Goal: Task Accomplishment & Management: Manage account settings

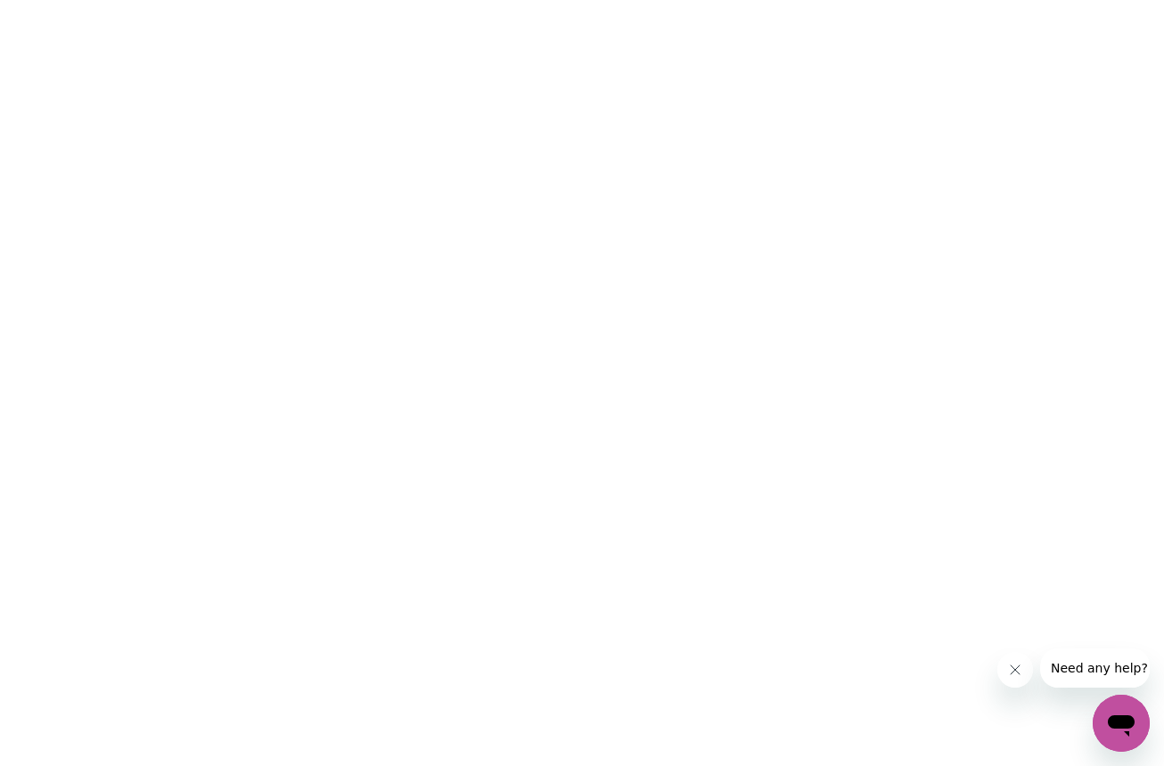
click at [1009, 668] on icon "Close message from company" at bounding box center [1014, 670] width 14 height 14
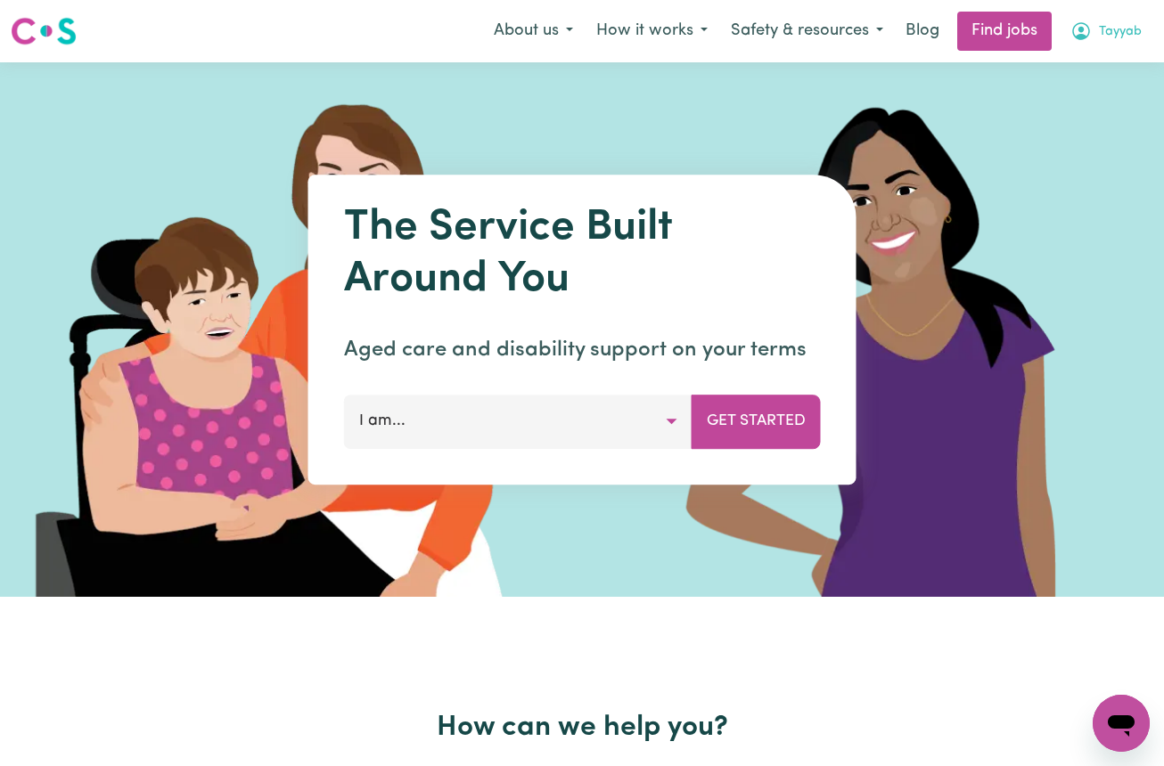
click at [1079, 27] on icon "My Account" at bounding box center [1080, 30] width 21 height 21
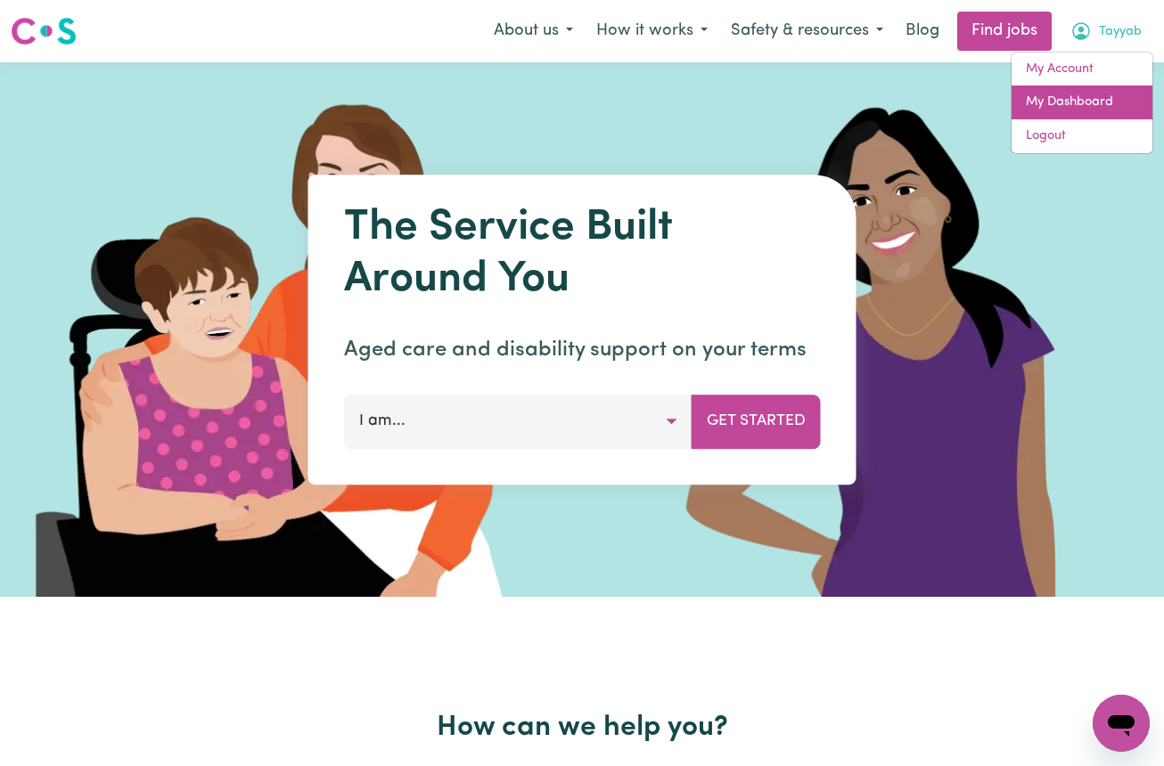
click at [1047, 98] on link "My Dashboard" at bounding box center [1081, 103] width 141 height 34
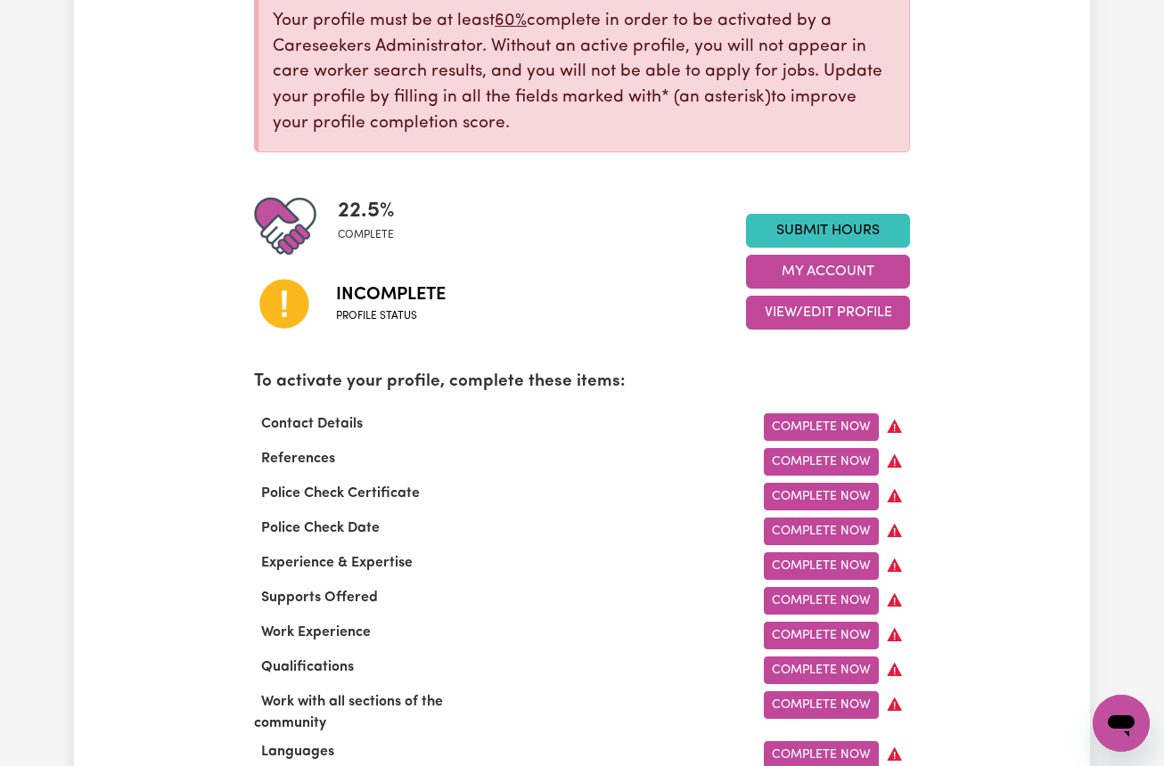
scroll to position [289, 0]
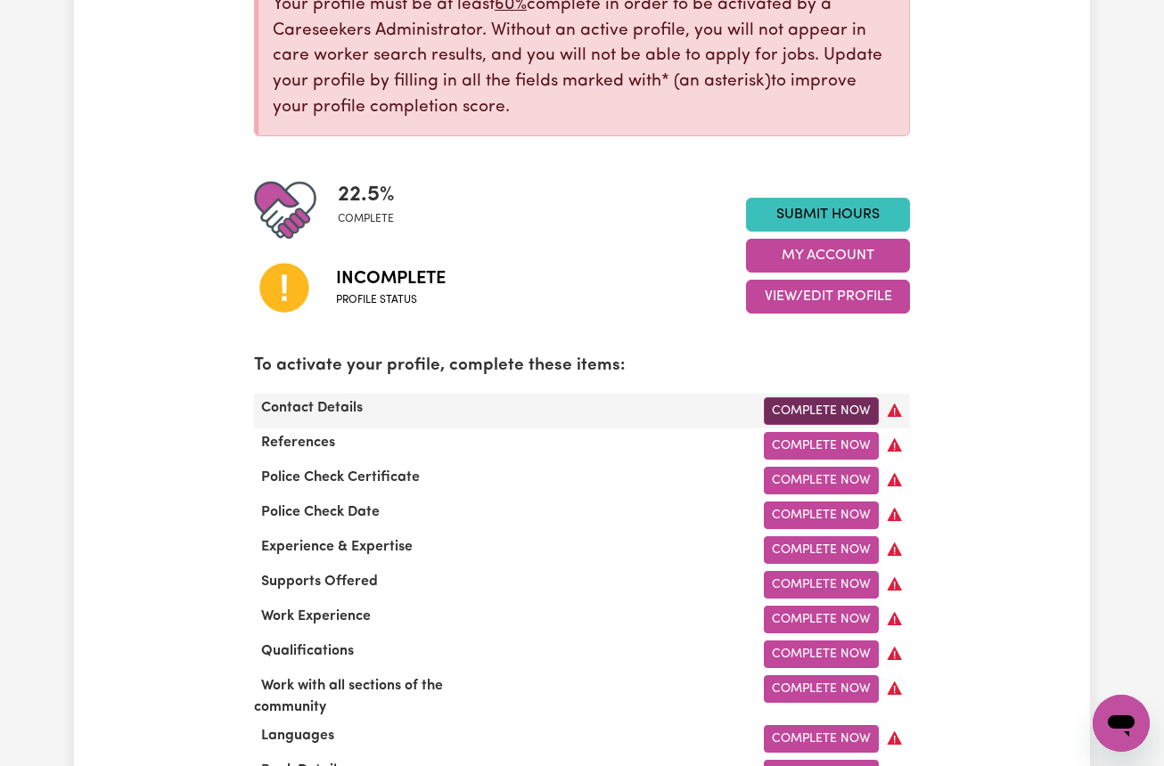
click at [799, 397] on link "Complete Now" at bounding box center [821, 411] width 115 height 28
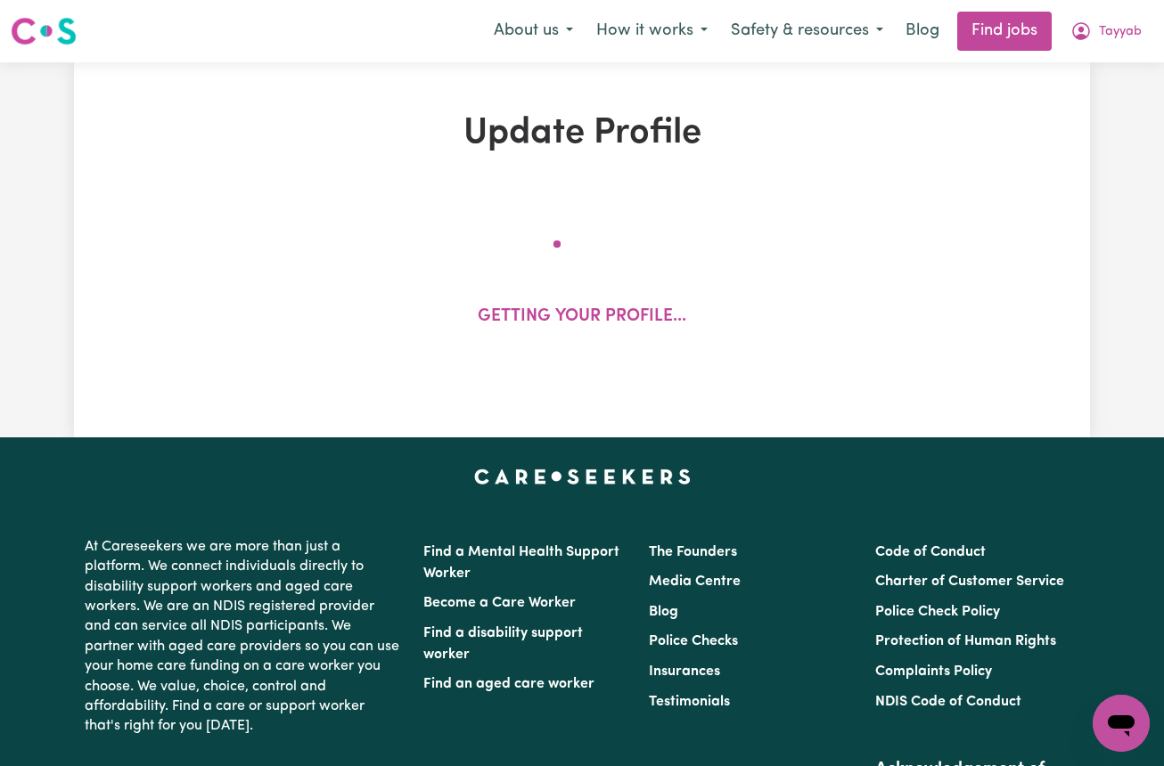
select select "Studying a healthcare related degree or qualification"
select select "50"
select select "65"
select select "75"
select select "100"
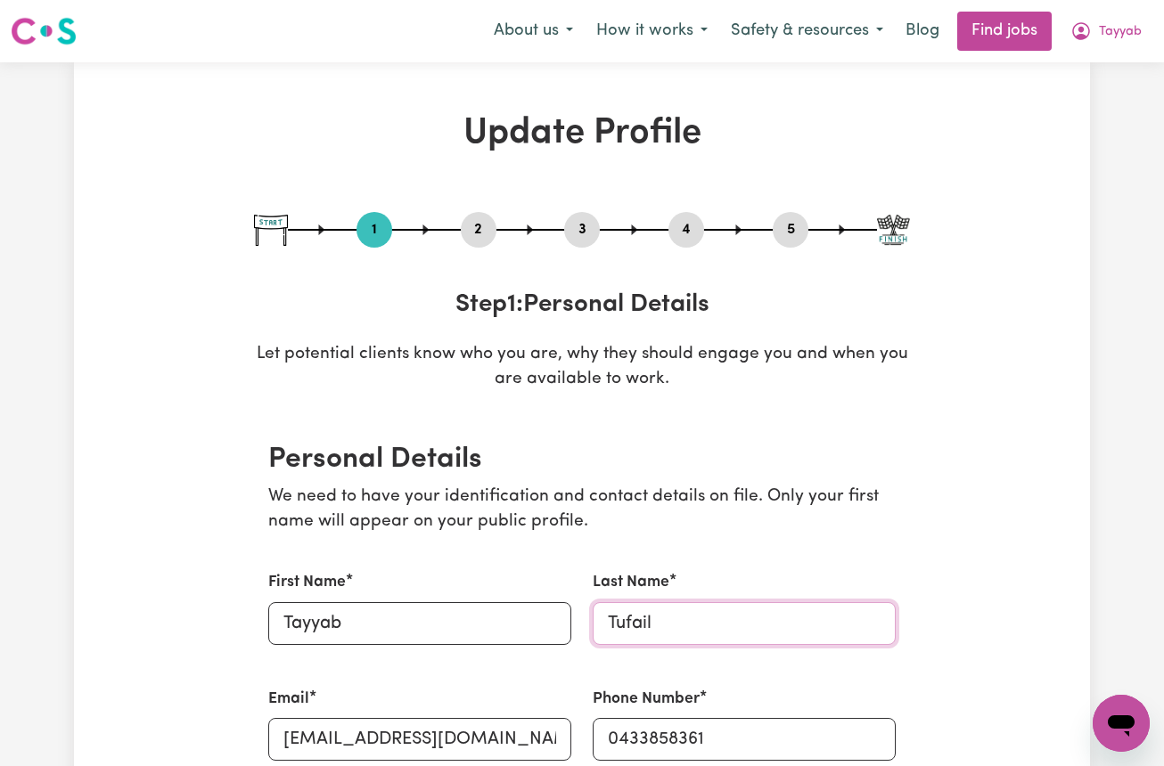
type input "Tufail"
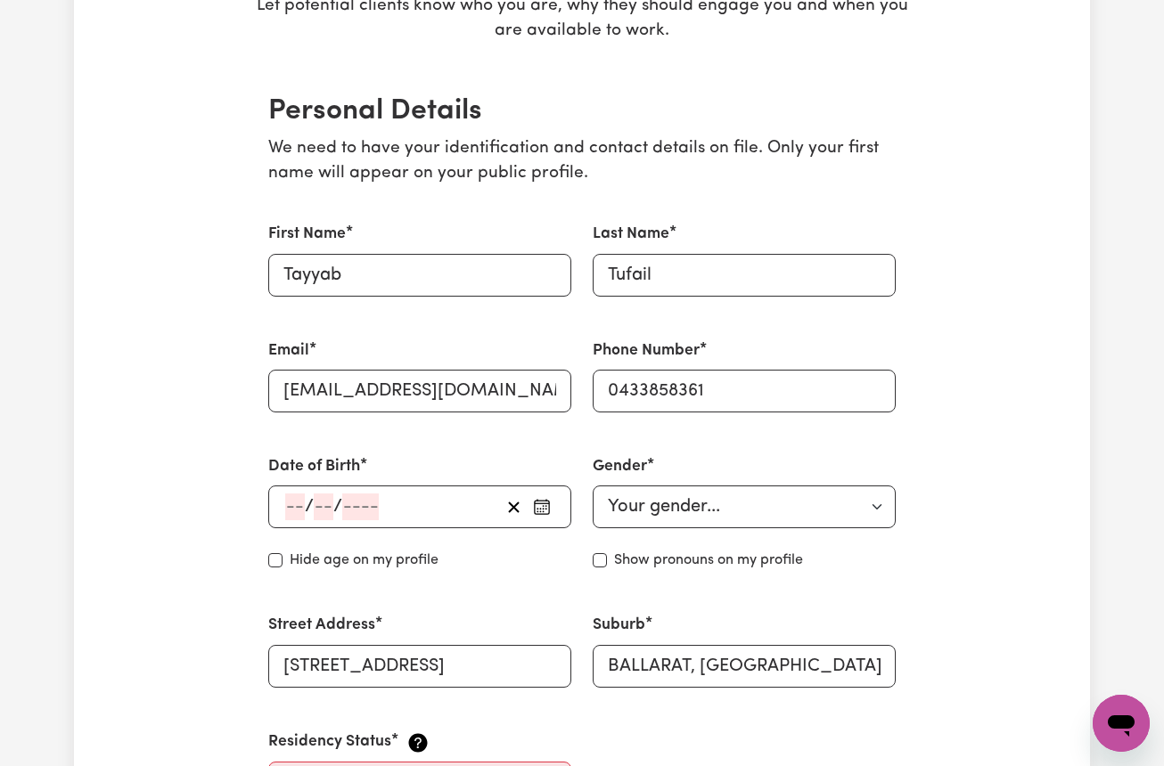
scroll to position [354, 0]
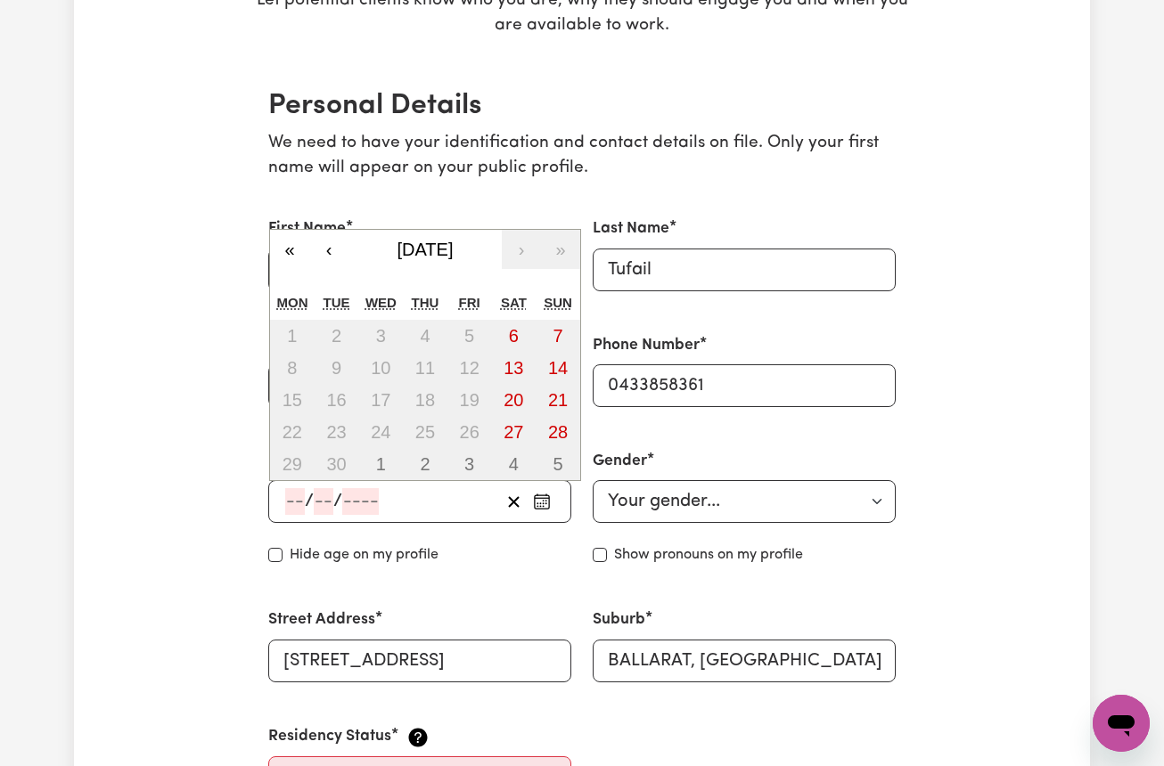
click at [288, 501] on input "number" at bounding box center [295, 501] width 20 height 27
type input "31"
type input "01"
type input "199"
type input "1998-01-31"
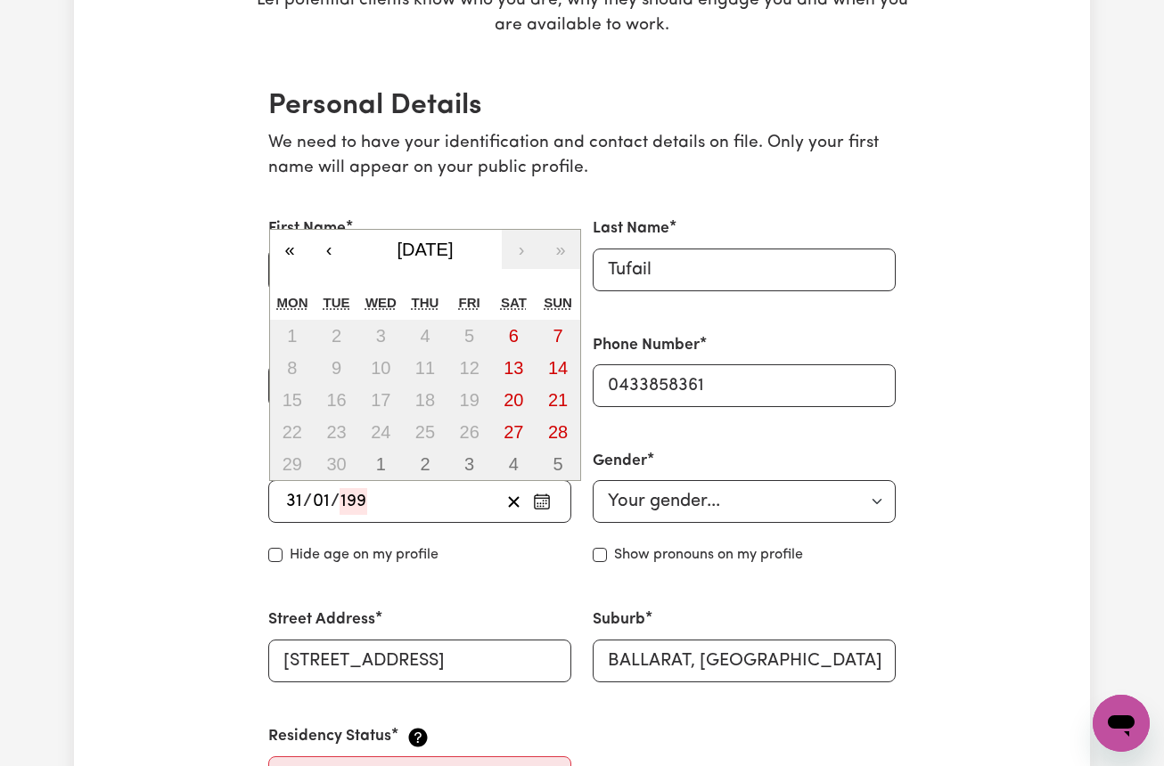
type input "1"
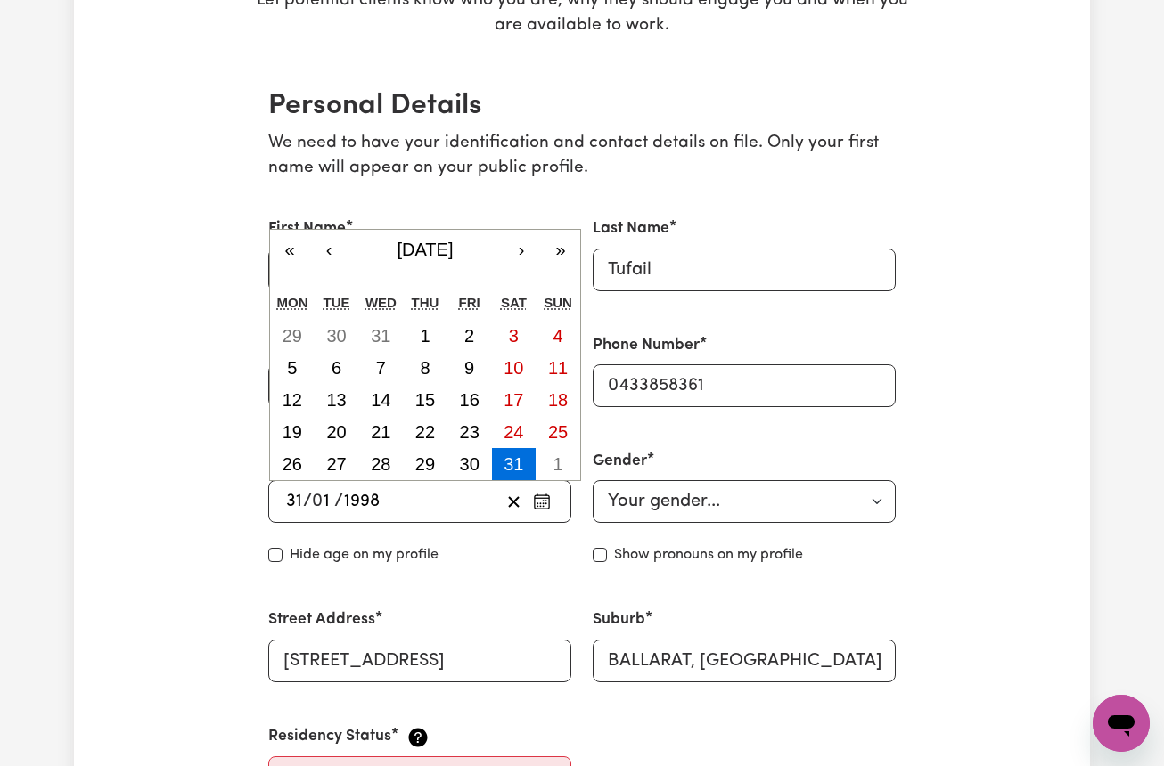
type input "1998"
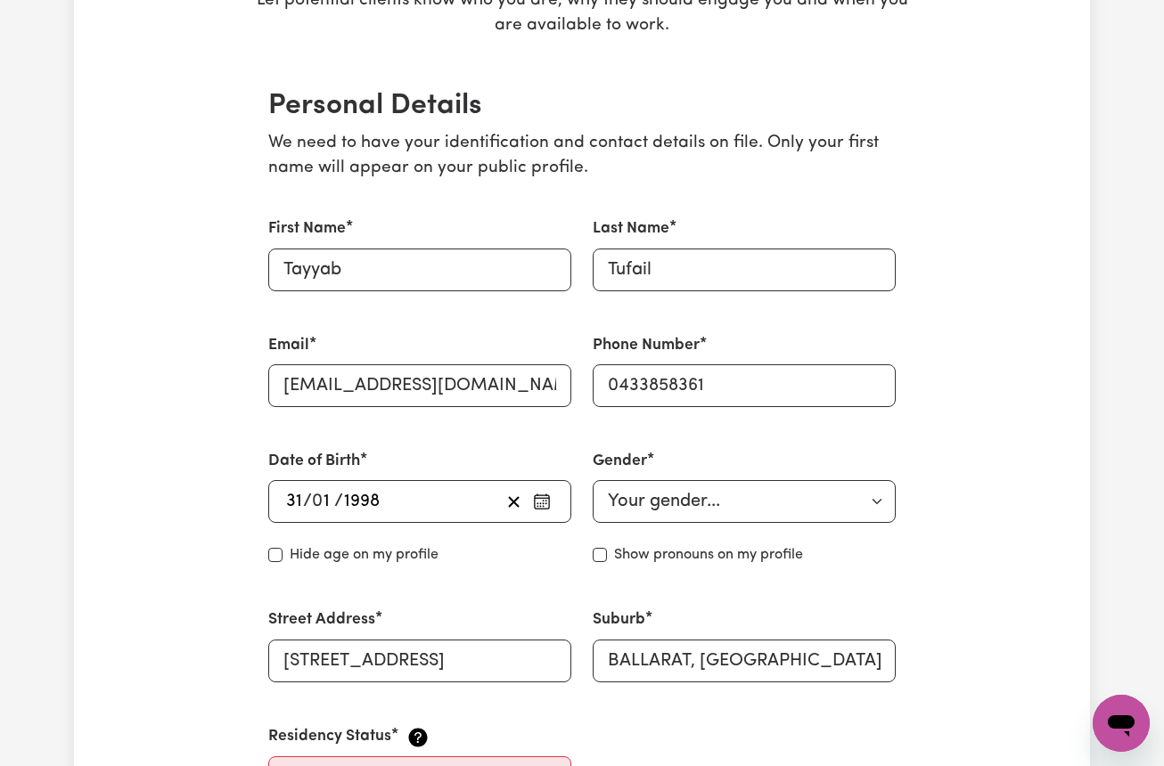
click at [277, 551] on input "Hide age" at bounding box center [275, 555] width 14 height 14
checkbox input "true"
select select "male"
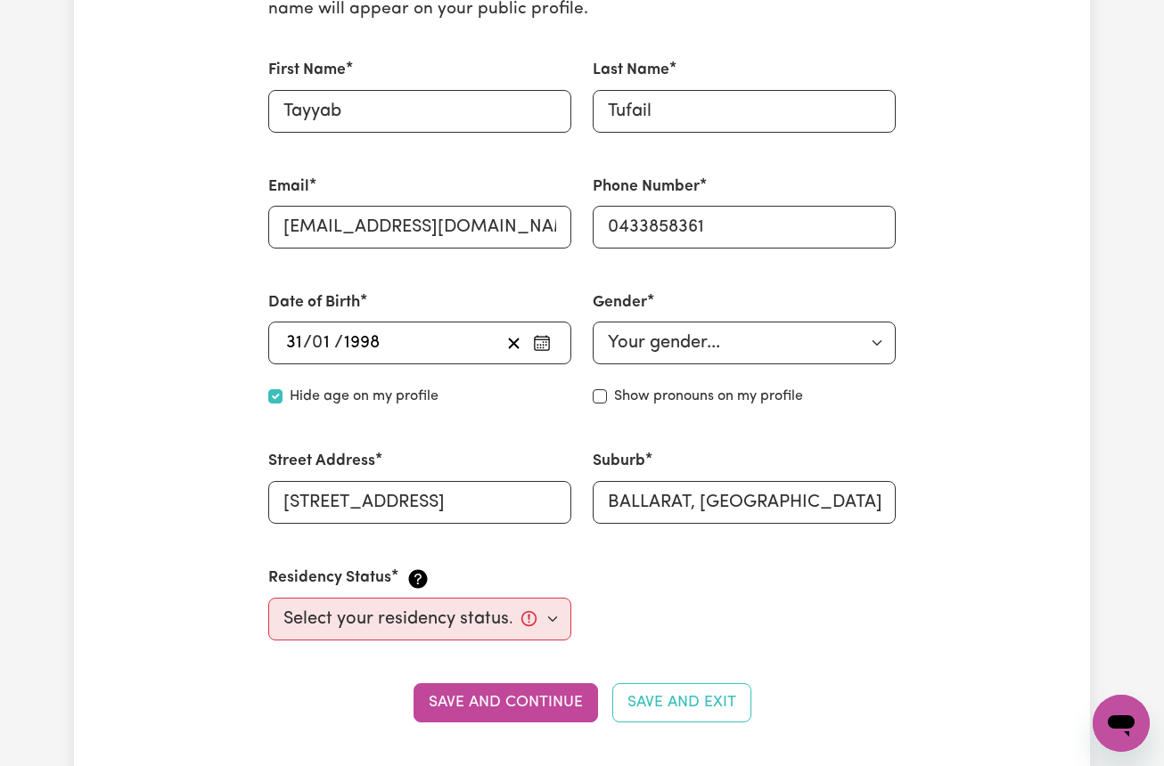
scroll to position [515, 0]
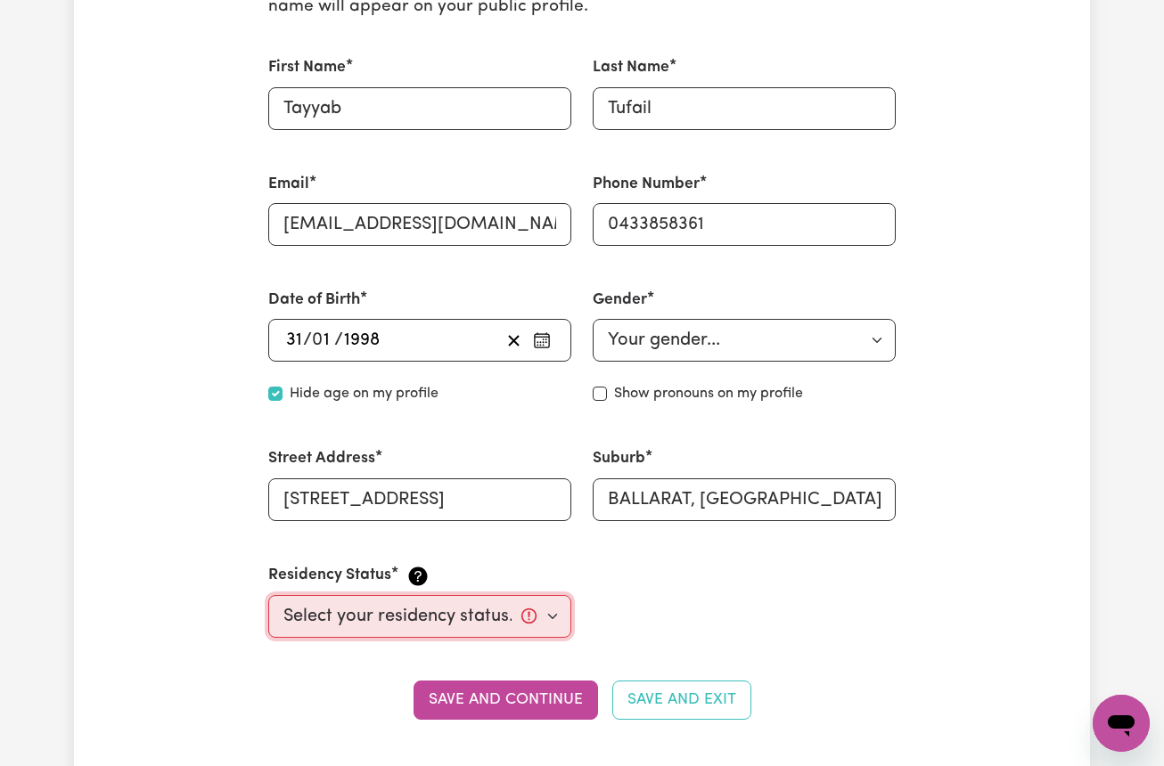
select select "Student Visa"
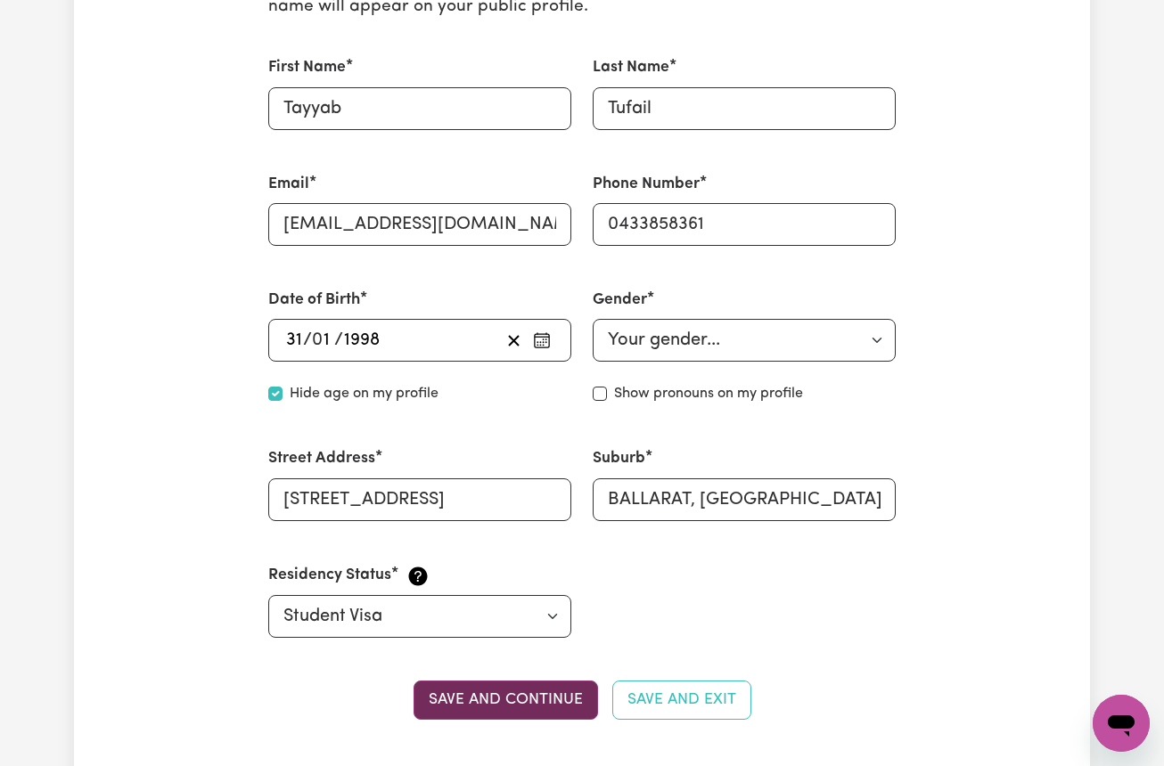
click at [486, 706] on button "Save and continue" at bounding box center [505, 700] width 184 height 39
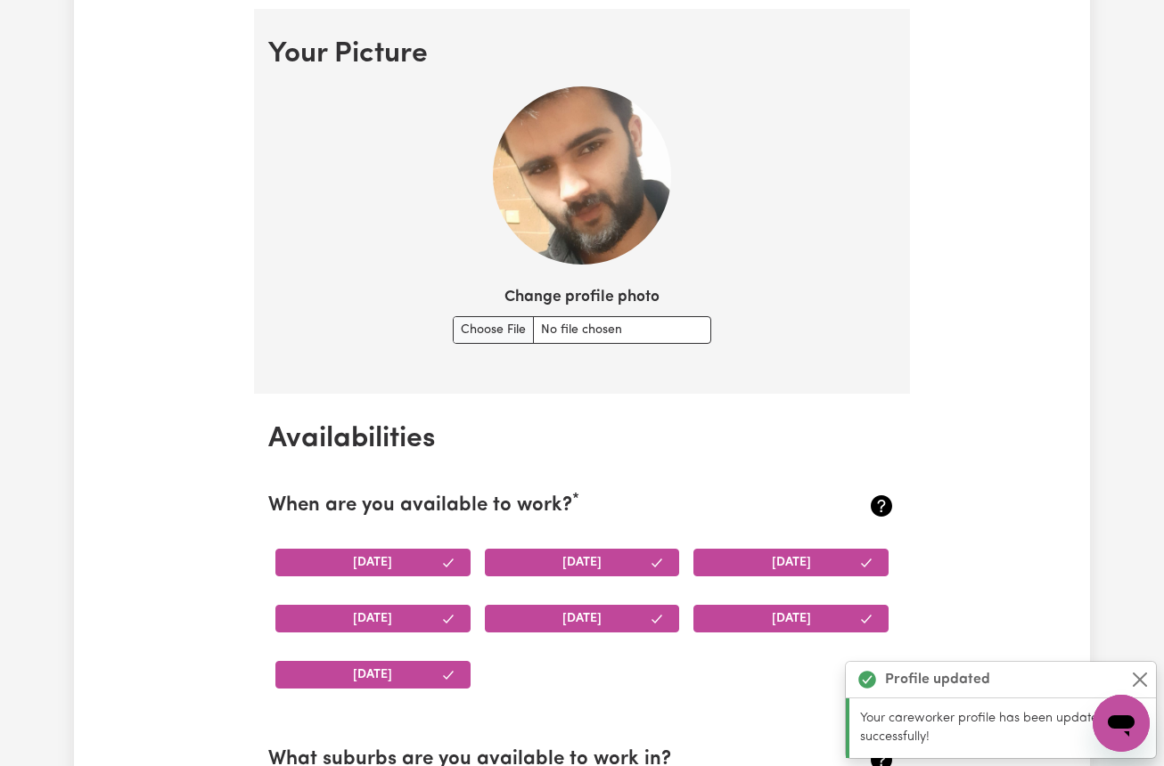
scroll to position [1278, 0]
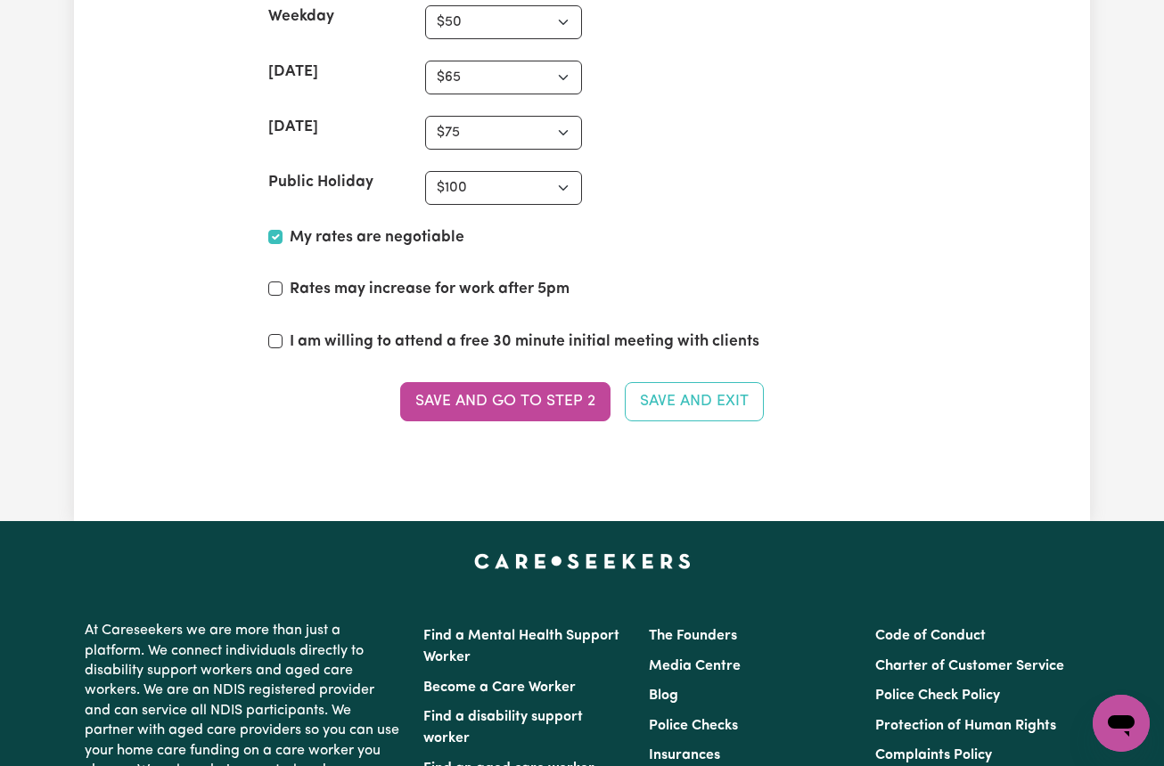
scroll to position [4339, 0]
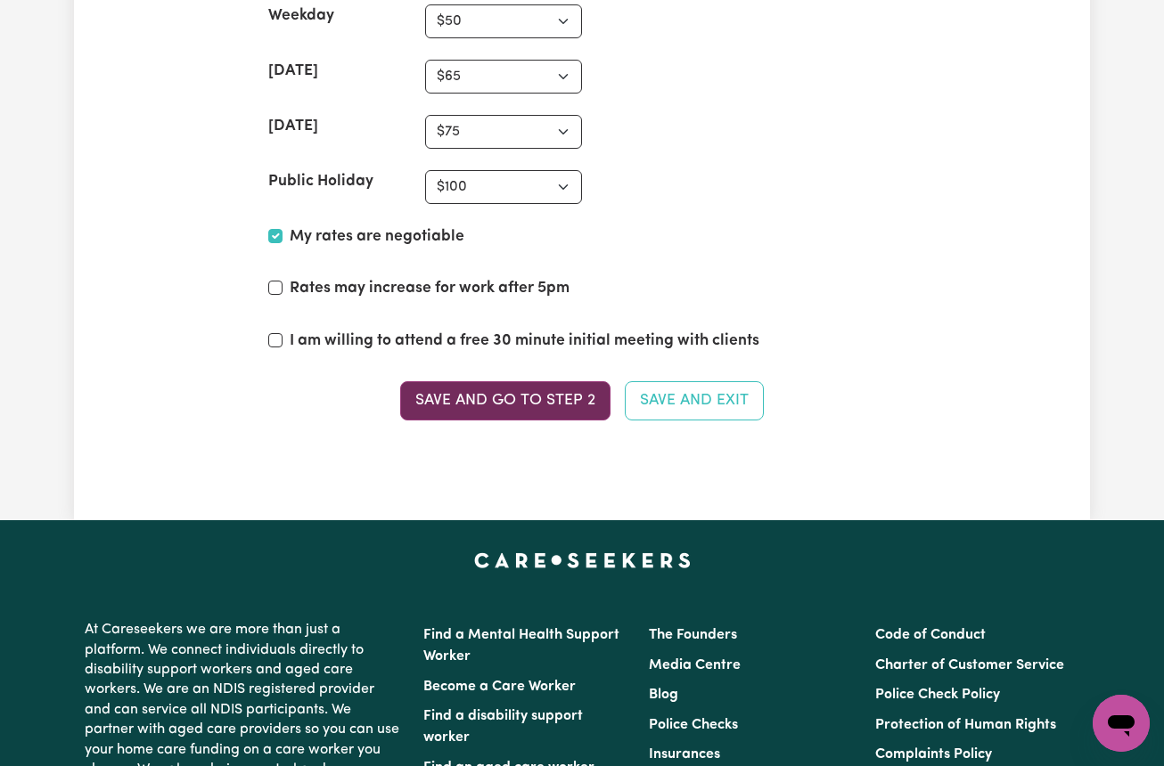
click at [505, 381] on button "Save and go to Step 2" at bounding box center [505, 400] width 210 height 39
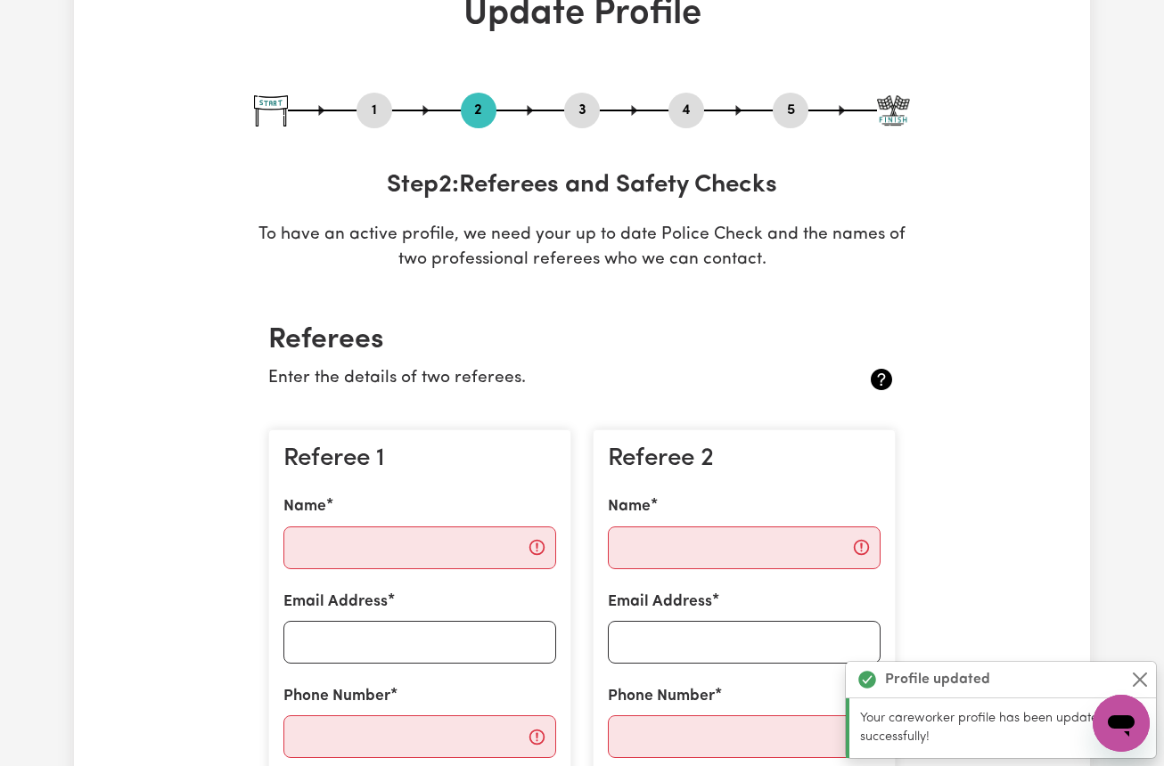
scroll to position [0, 0]
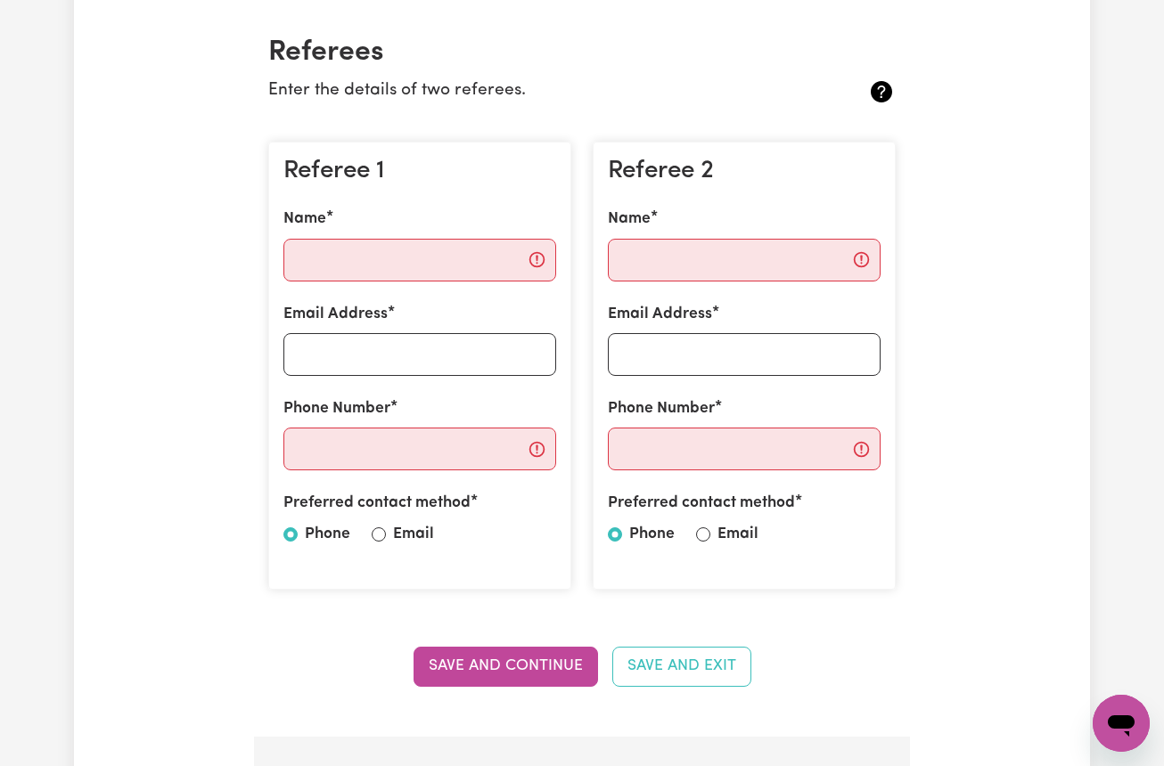
scroll to position [423, 0]
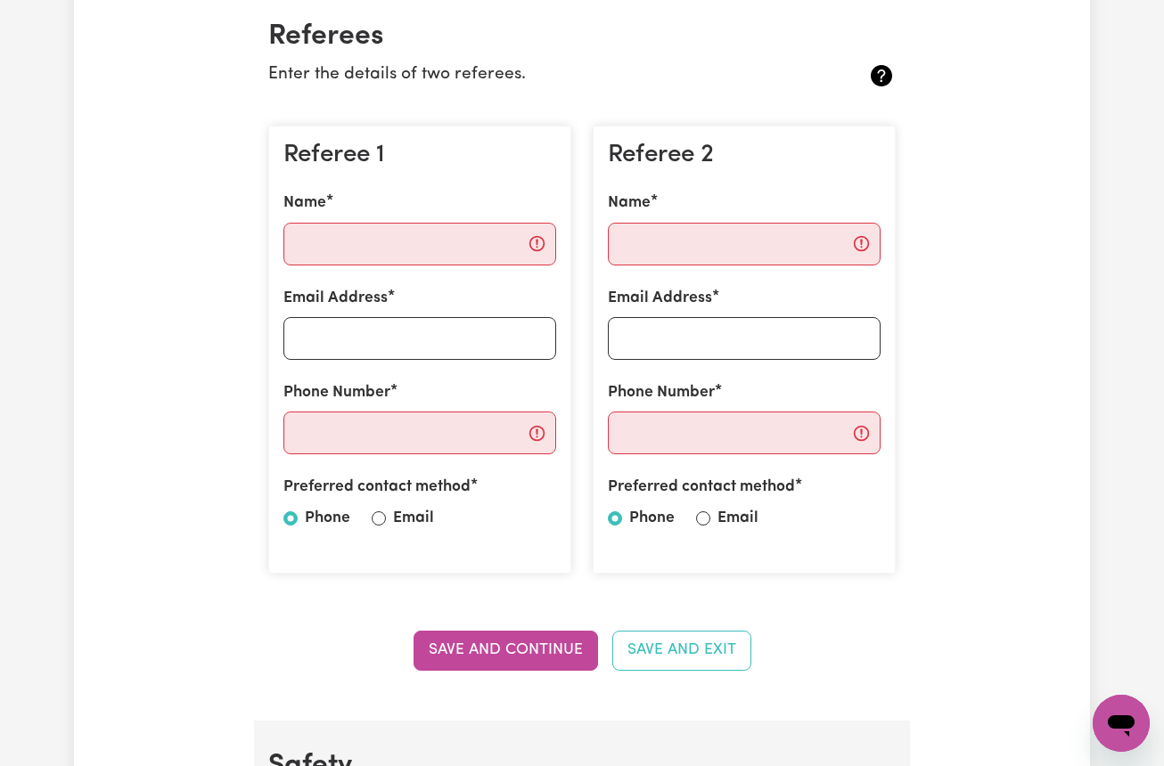
click at [377, 516] on input "Email" at bounding box center [379, 518] width 14 height 14
radio input "true"
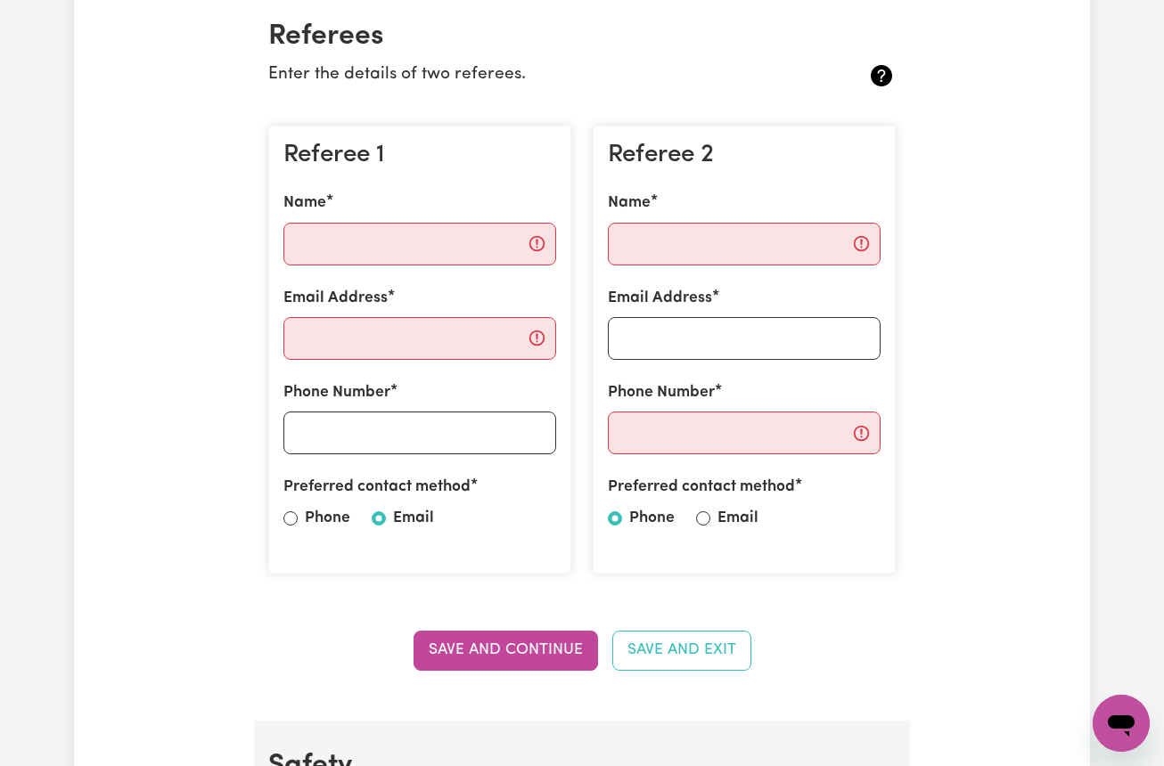
click at [696, 517] on input "Email" at bounding box center [703, 518] width 14 height 14
radio input "true"
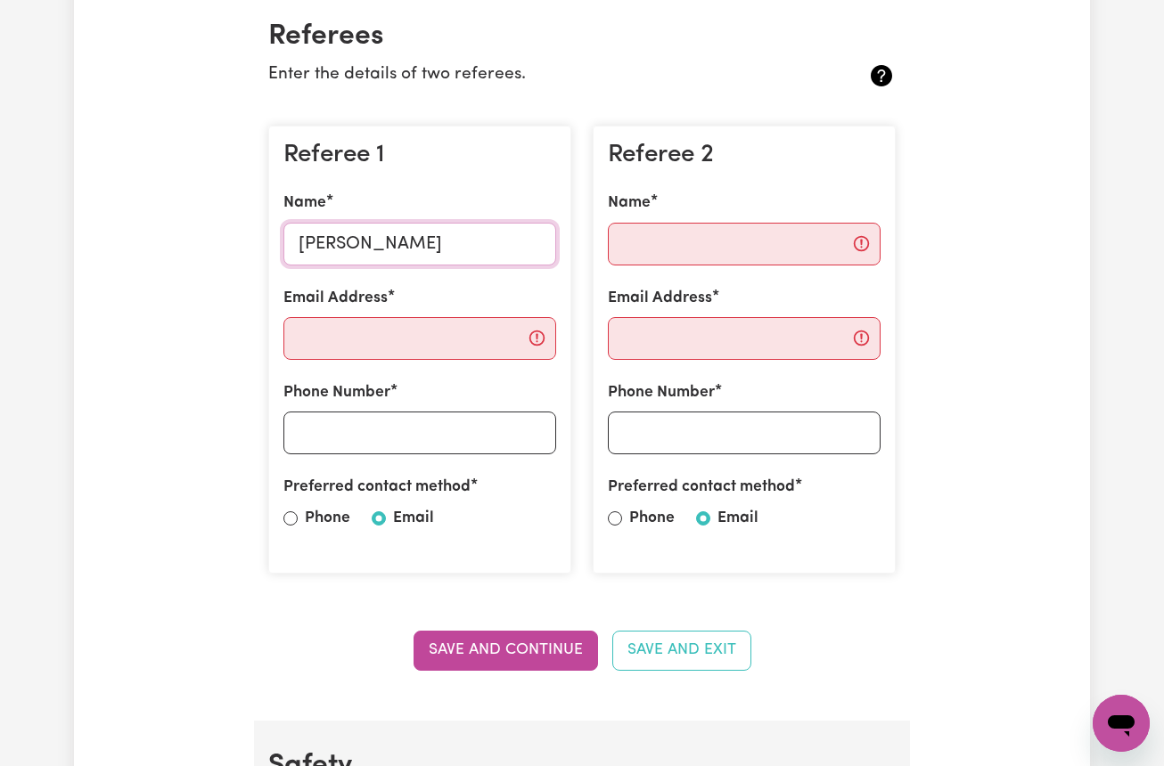
type input "Karasa Pervaiz"
click at [633, 230] on input "Name" at bounding box center [744, 244] width 273 height 43
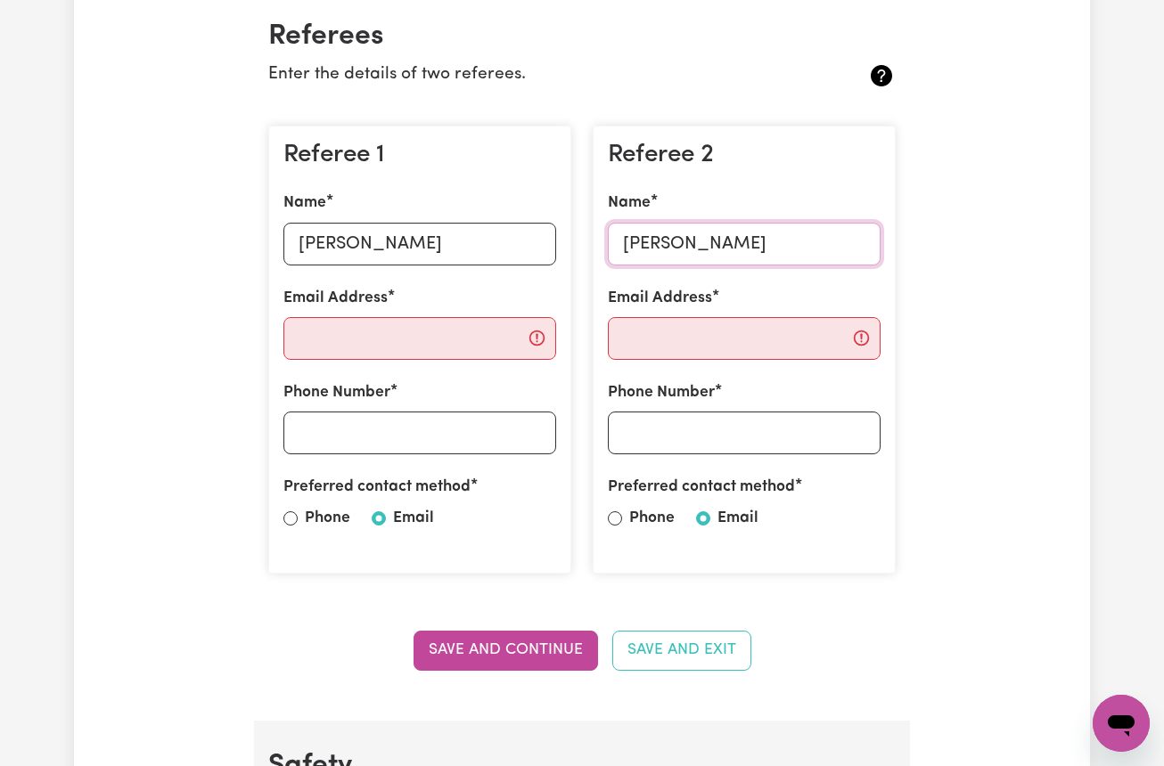
type input "Ali Sajid"
click at [334, 331] on input "Email Address" at bounding box center [419, 338] width 273 height 43
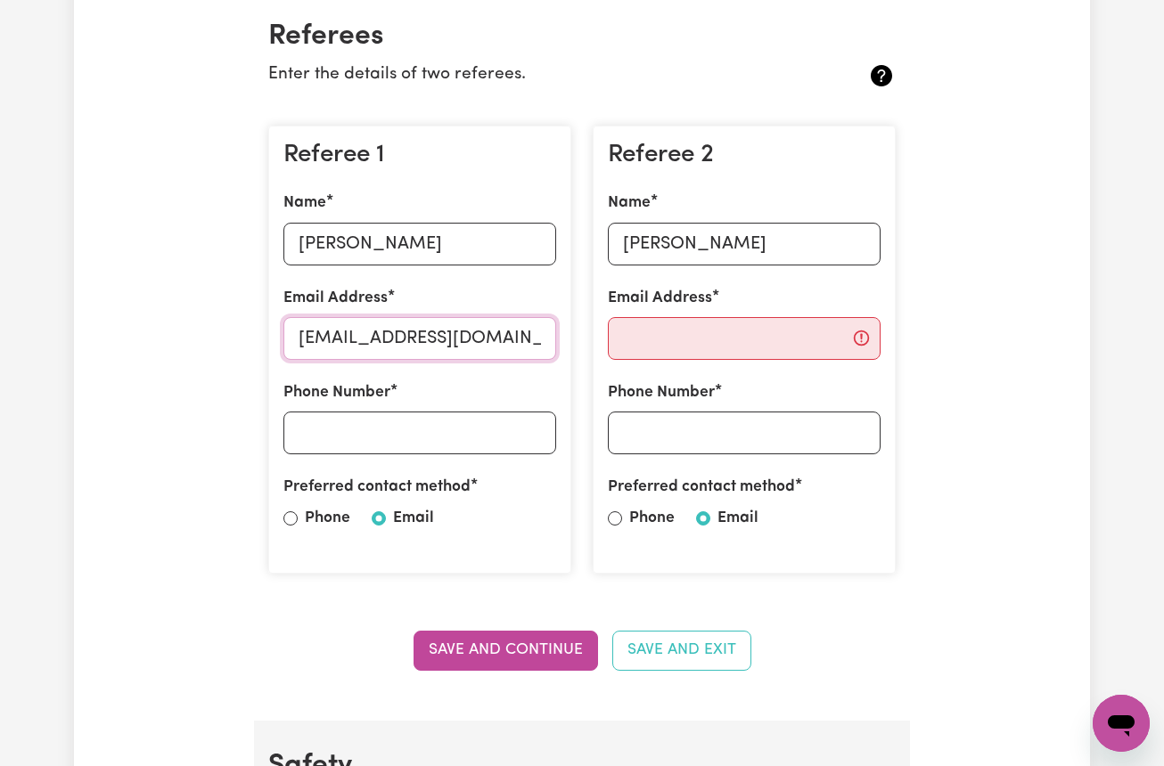
type input "karasapervaiz51@gmail.com"
click at [702, 341] on input "Email Address" at bounding box center [744, 338] width 273 height 43
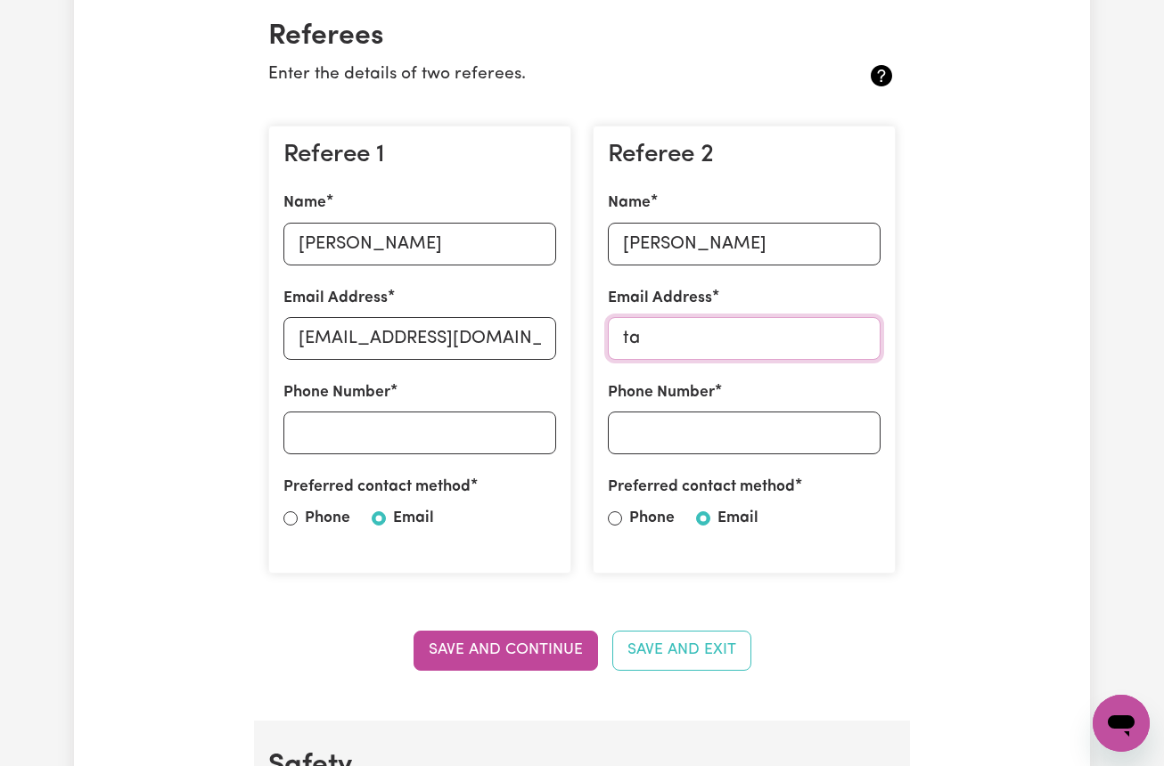
type input "t"
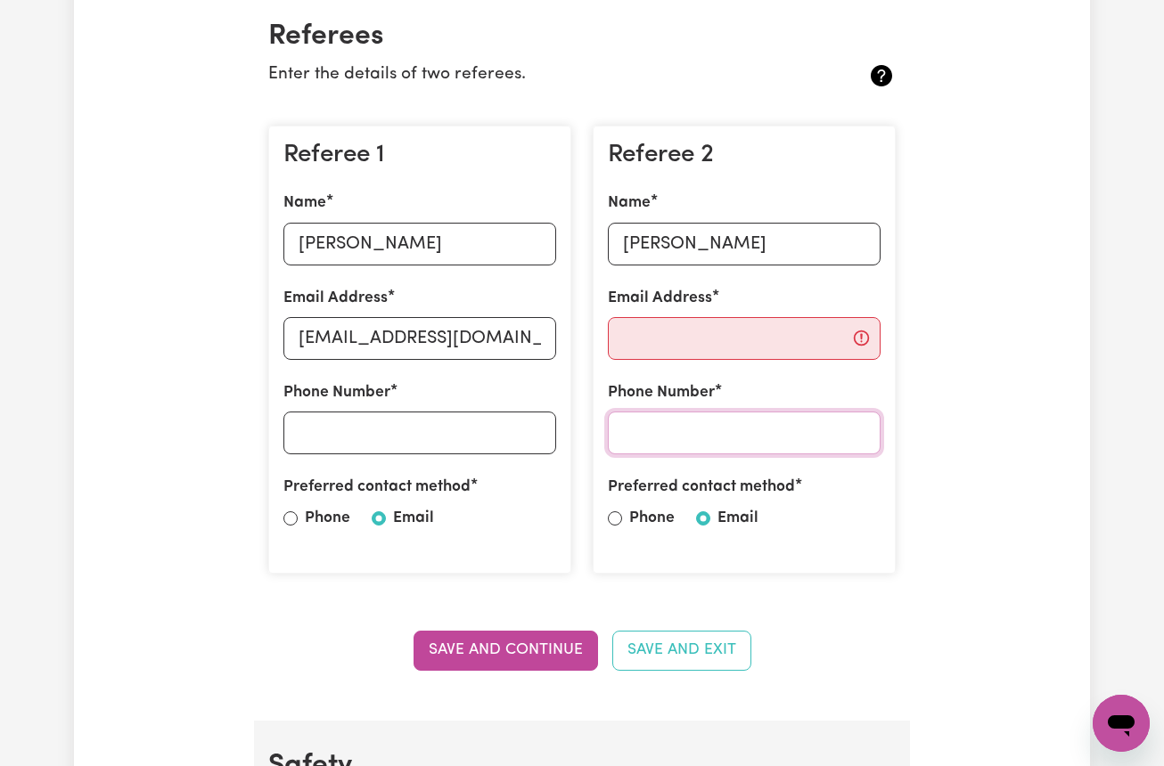
click at [705, 443] on input "Phone Number" at bounding box center [744, 433] width 273 height 43
type input "0433692323"
click at [411, 412] on input "Phone Number" at bounding box center [419, 433] width 273 height 43
type input "0433858361"
click at [715, 511] on div "Preferred contact method Phone Email" at bounding box center [744, 506] width 273 height 61
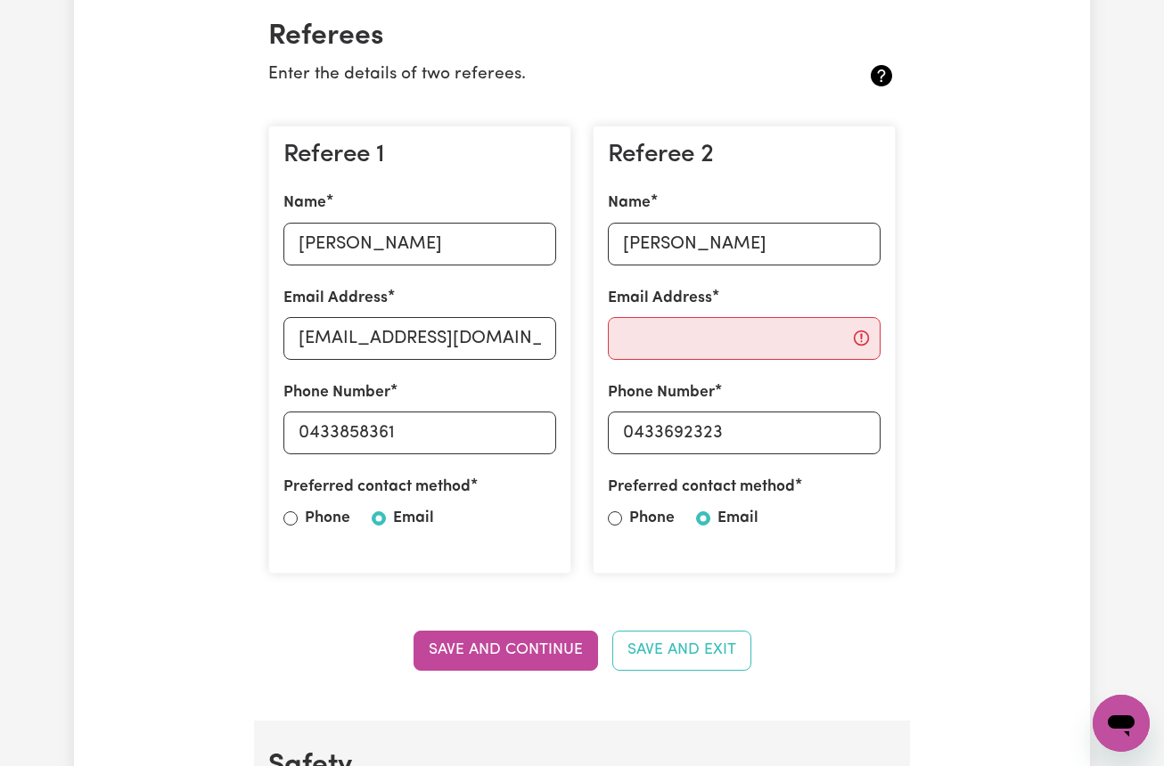
click at [858, 592] on section "Referees Enter the details of two referees. Referee 1 Name Karasa Pervaiz Email…" at bounding box center [582, 355] width 656 height 729
click at [838, 634] on div "Save and Continue Save and Exit" at bounding box center [581, 650] width 627 height 39
click at [514, 643] on button "Save and Continue" at bounding box center [505, 650] width 184 height 39
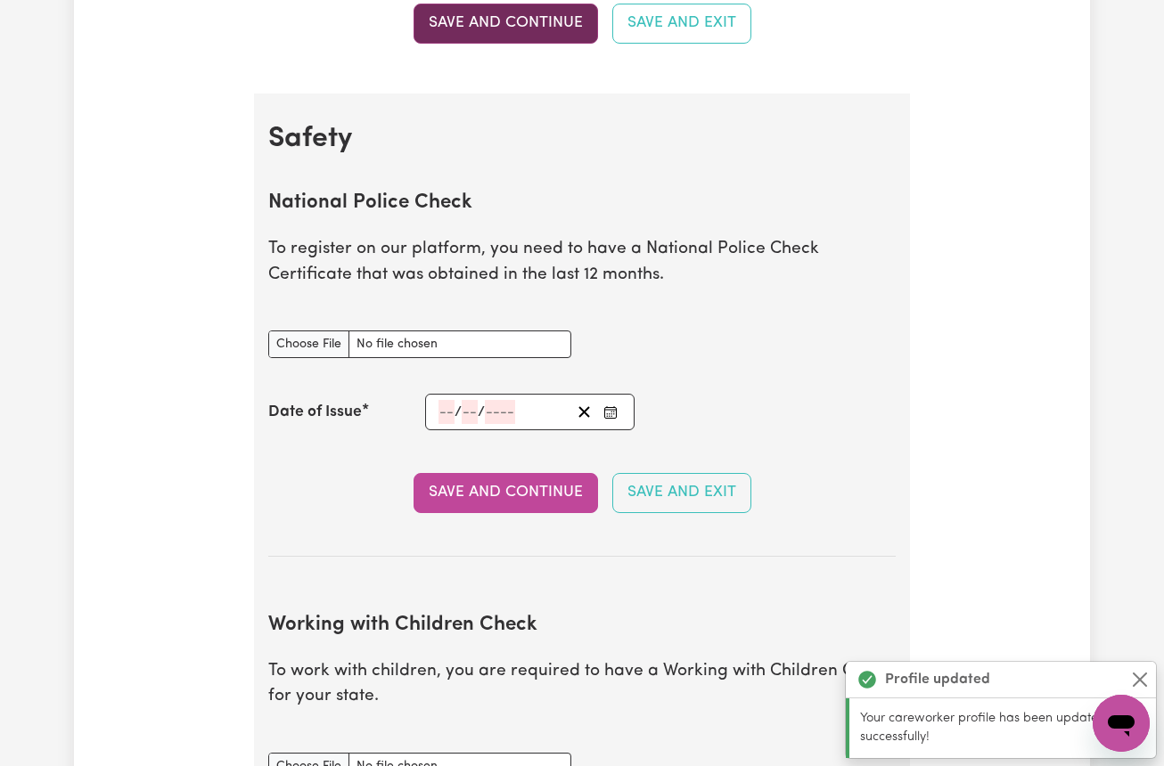
scroll to position [1139, 0]
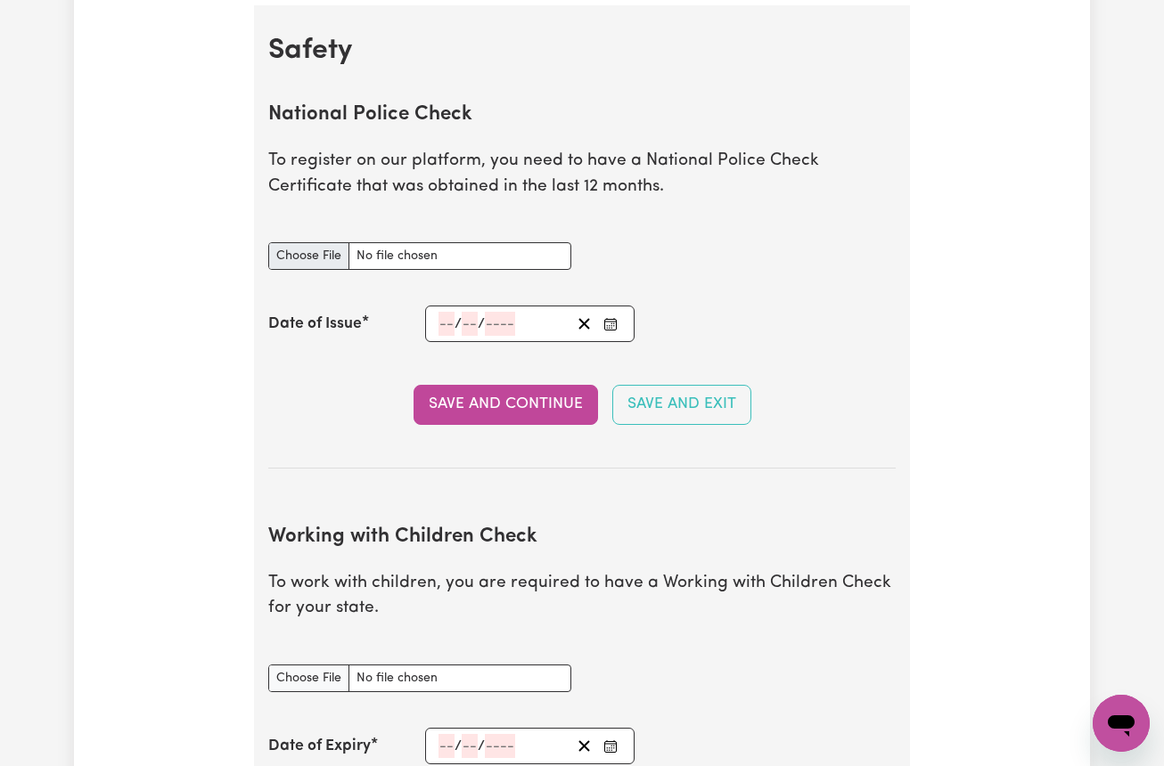
click at [310, 248] on input "National Police Check document" at bounding box center [419, 256] width 303 height 28
type input "C:\fakepath\Police Check.pdf"
click at [429, 243] on input "National Police Check document" at bounding box center [419, 256] width 303 height 28
click at [446, 315] on input "number" at bounding box center [446, 324] width 16 height 24
click at [379, 253] on input "National Police Check document" at bounding box center [419, 256] width 303 height 28
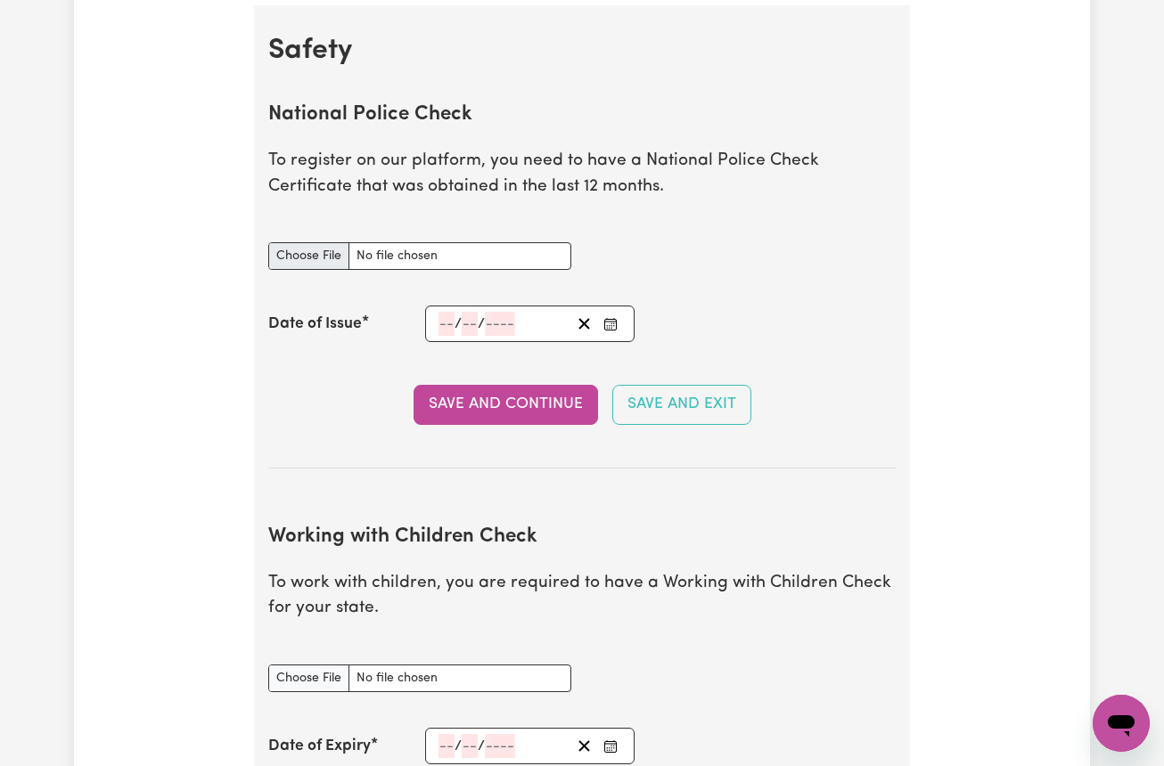
click at [480, 246] on input "National Police Check document" at bounding box center [419, 256] width 303 height 28
click at [323, 242] on input "National Police Check document" at bounding box center [419, 256] width 303 height 28
click at [445, 314] on input "number" at bounding box center [446, 324] width 16 height 24
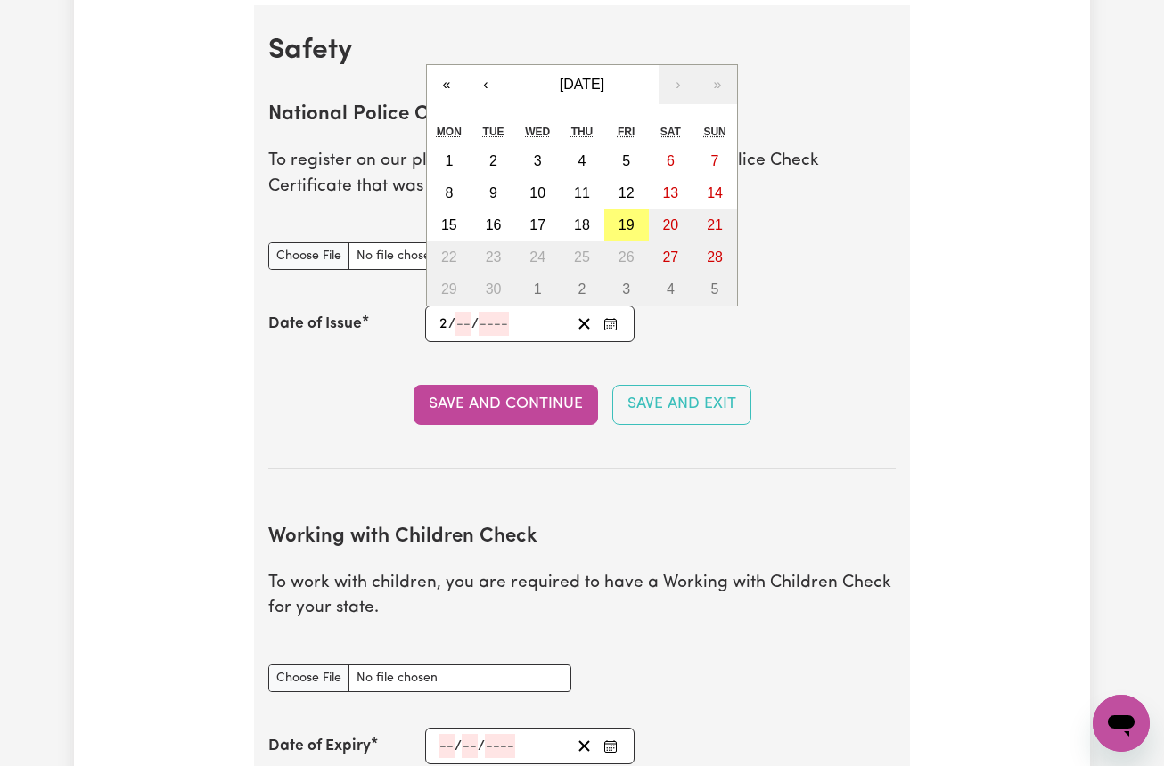
type input "26"
type input "06"
type input "0002-06-26"
type input "6"
type input "2"
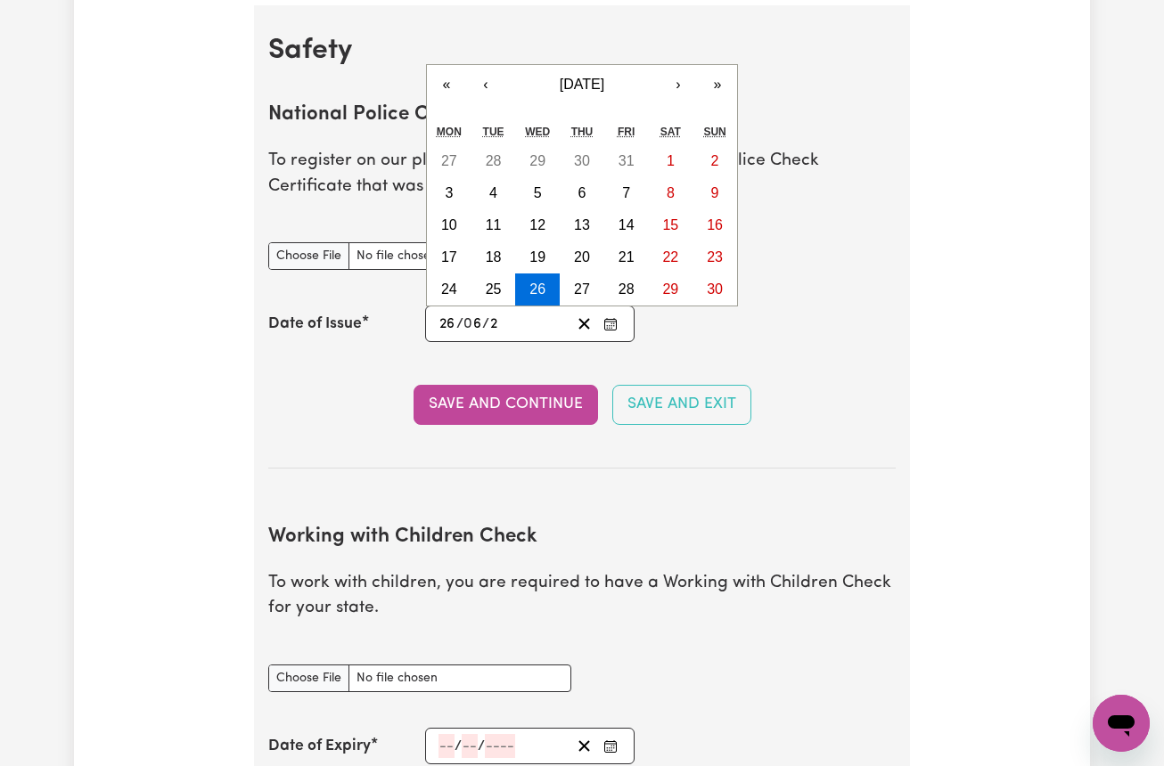
type input "0029-06-26"
type input "29"
type input "0002-06-26"
type input "2"
type input "0020-06-26"
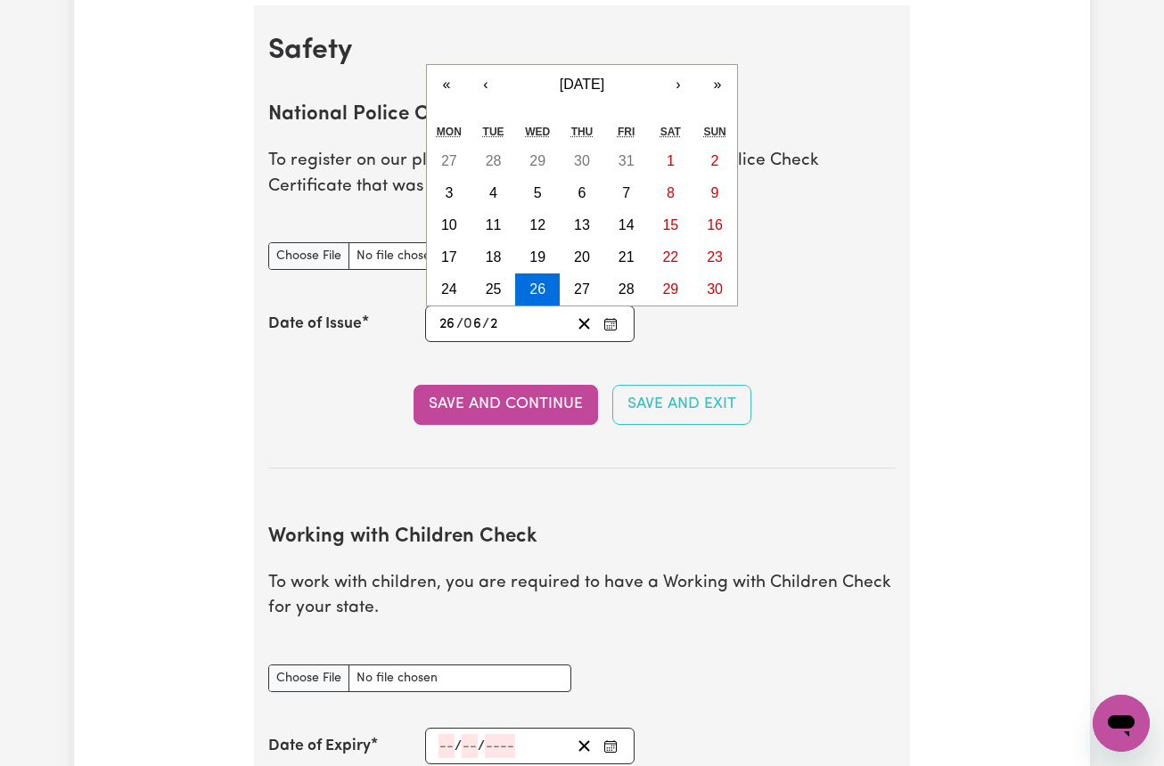
type input "20"
type input "0202-06-26"
type input "202"
type input "2025-06-26"
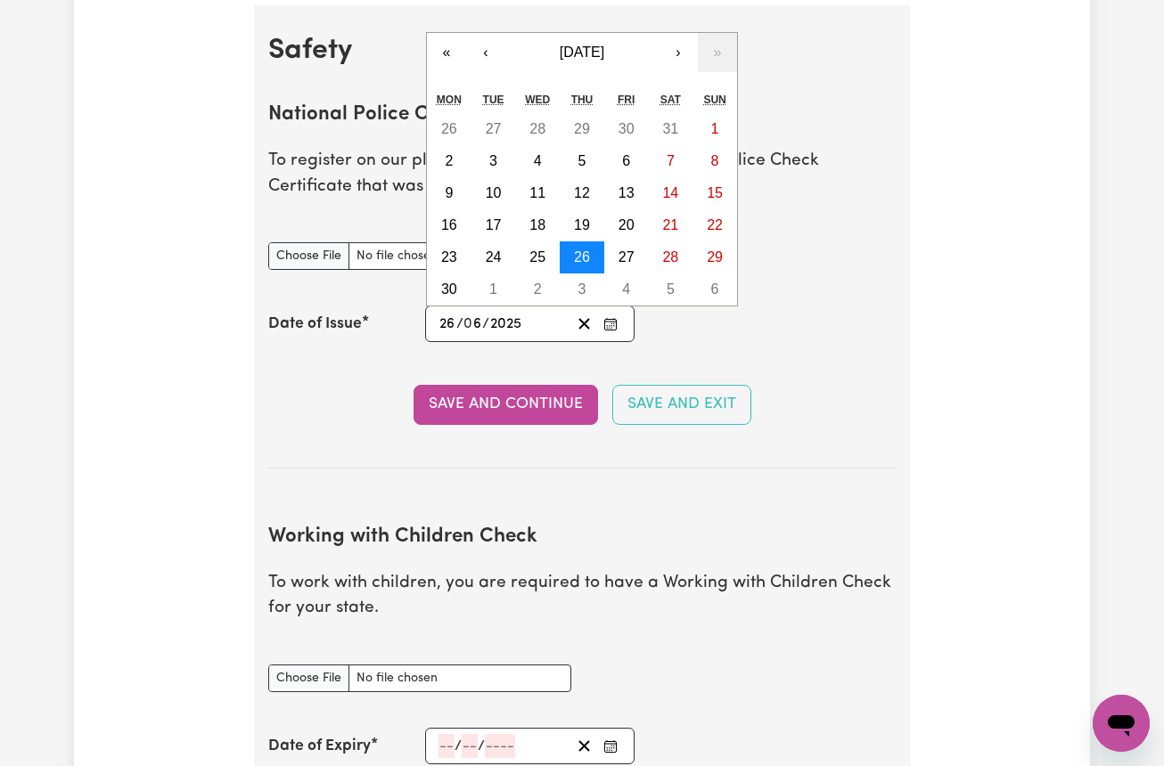
type input "2025"
click at [584, 251] on abbr "26" at bounding box center [582, 256] width 16 height 15
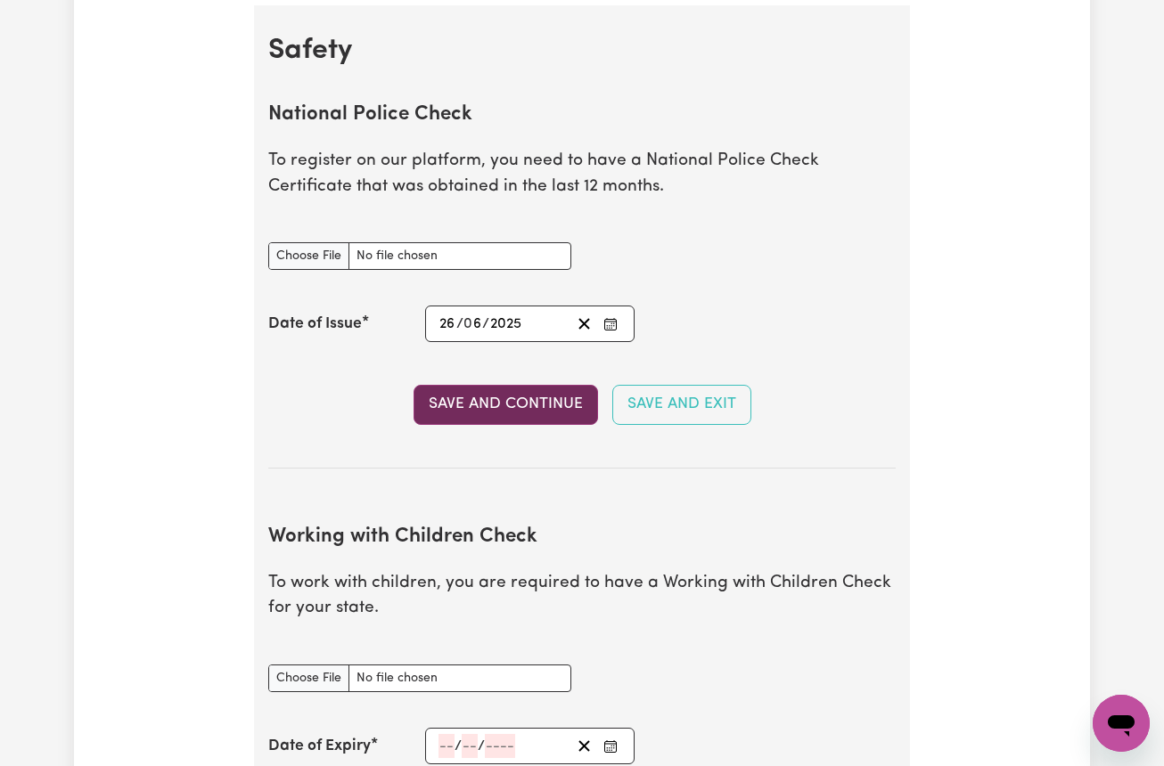
click at [518, 407] on button "Save and Continue" at bounding box center [505, 404] width 184 height 39
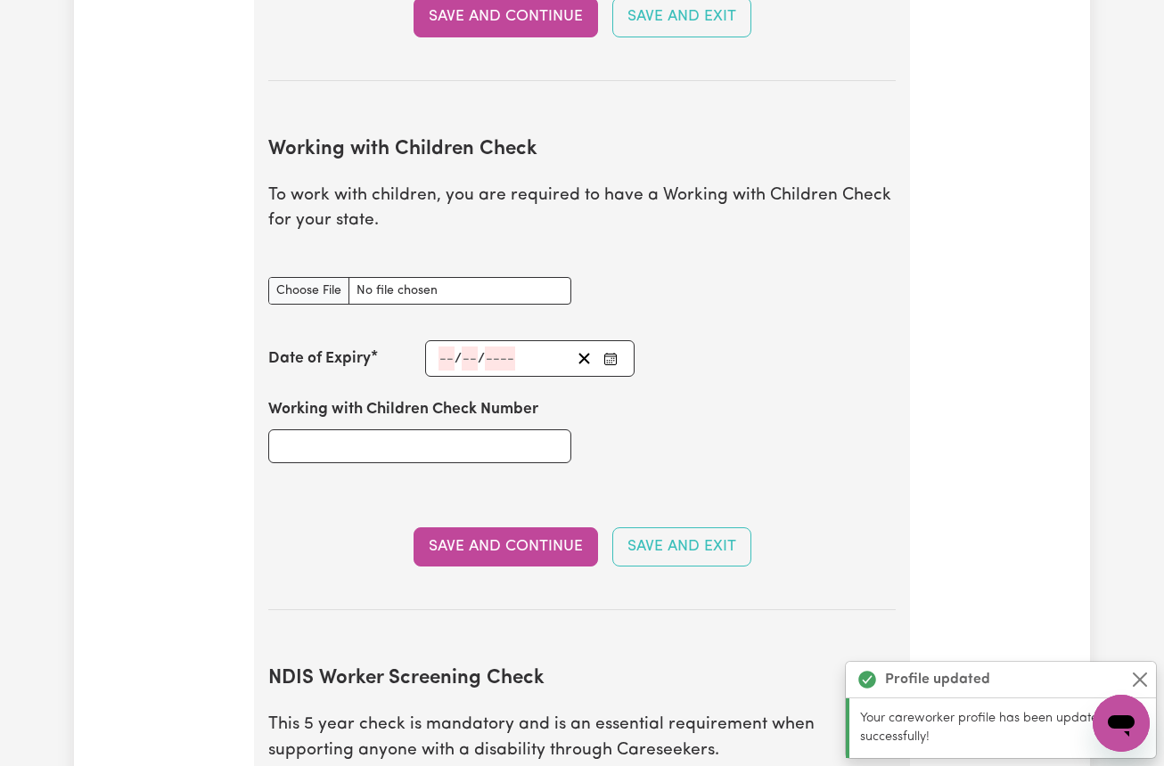
scroll to position [1628, 0]
click at [308, 283] on input "Working with Children Check document" at bounding box center [419, 290] width 303 height 28
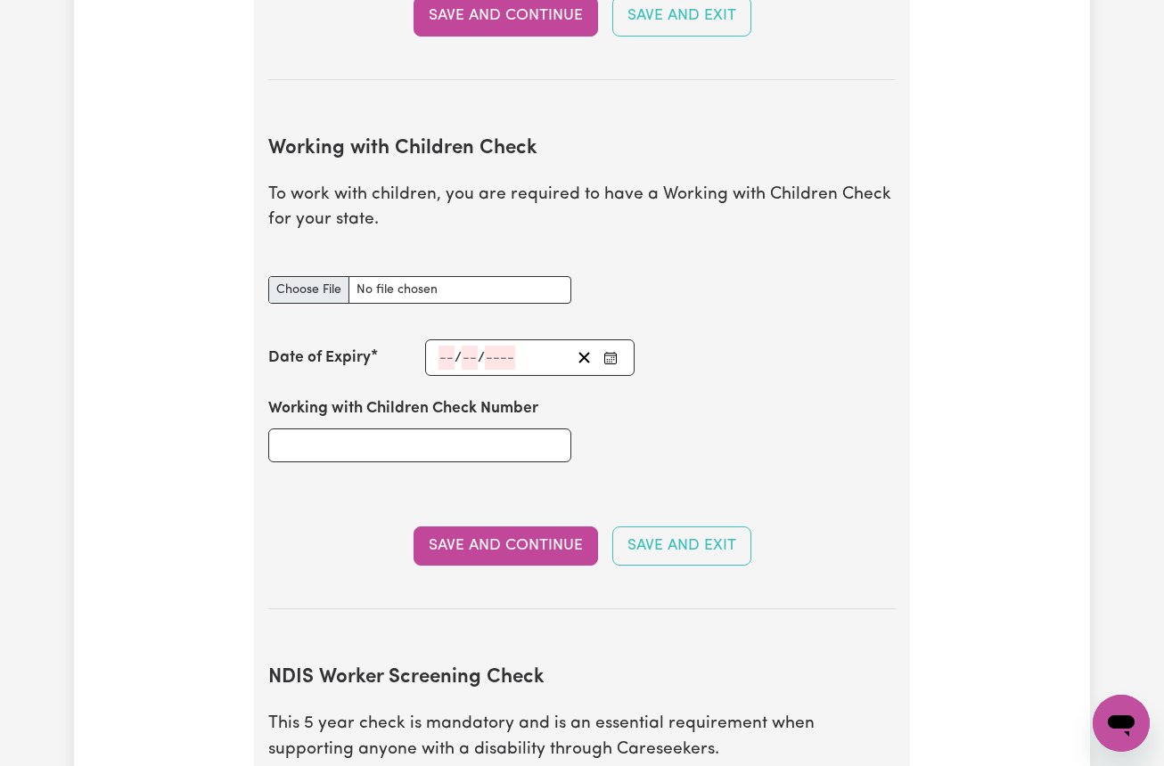
click at [330, 278] on input "Working with Children Check document" at bounding box center [419, 290] width 303 height 28
click at [347, 432] on input "Working with Children Check Number" at bounding box center [419, 446] width 303 height 34
type input "3596548A-01"
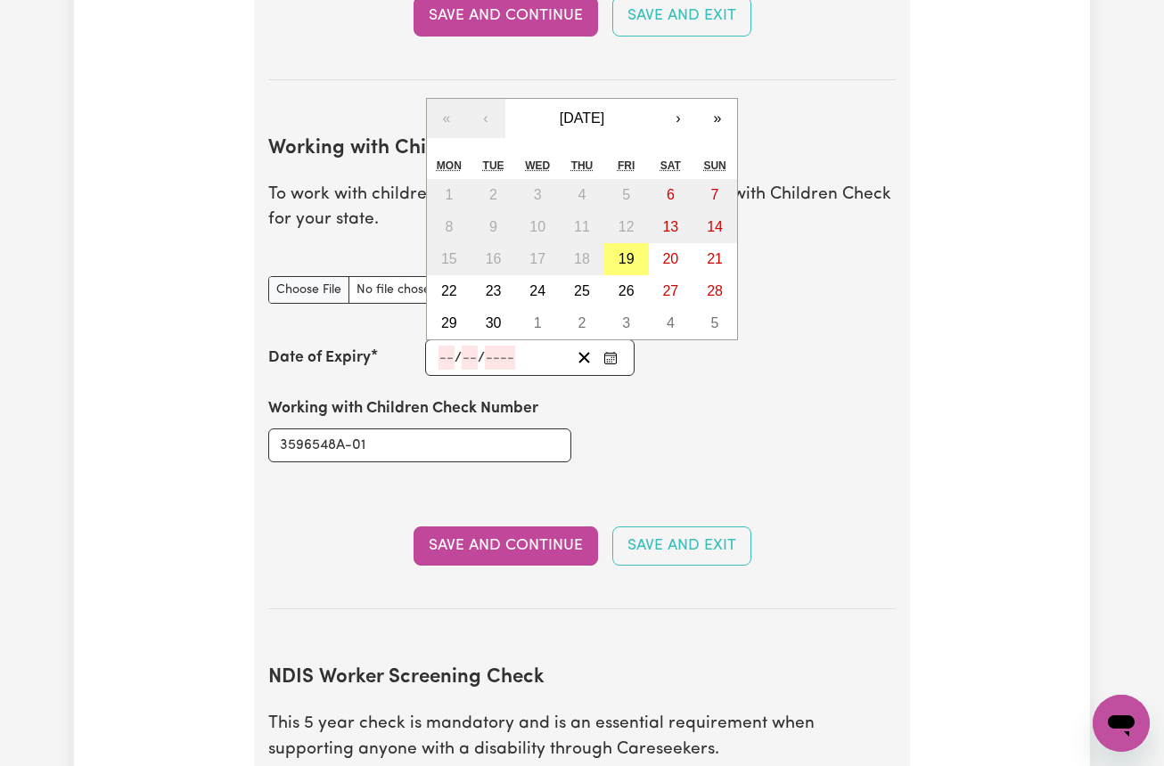
click at [447, 346] on input "number" at bounding box center [446, 358] width 16 height 24
type input "18"
type input "09"
type input "203"
type input "2030-09-18"
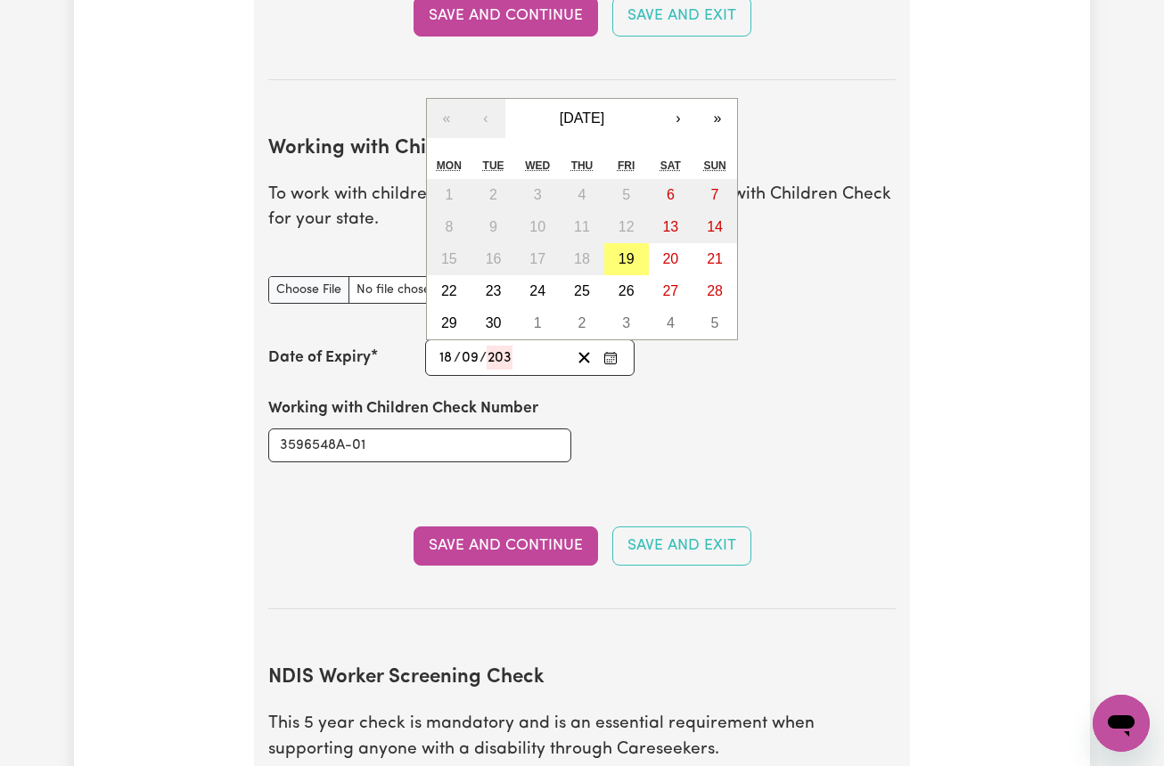
type input "9"
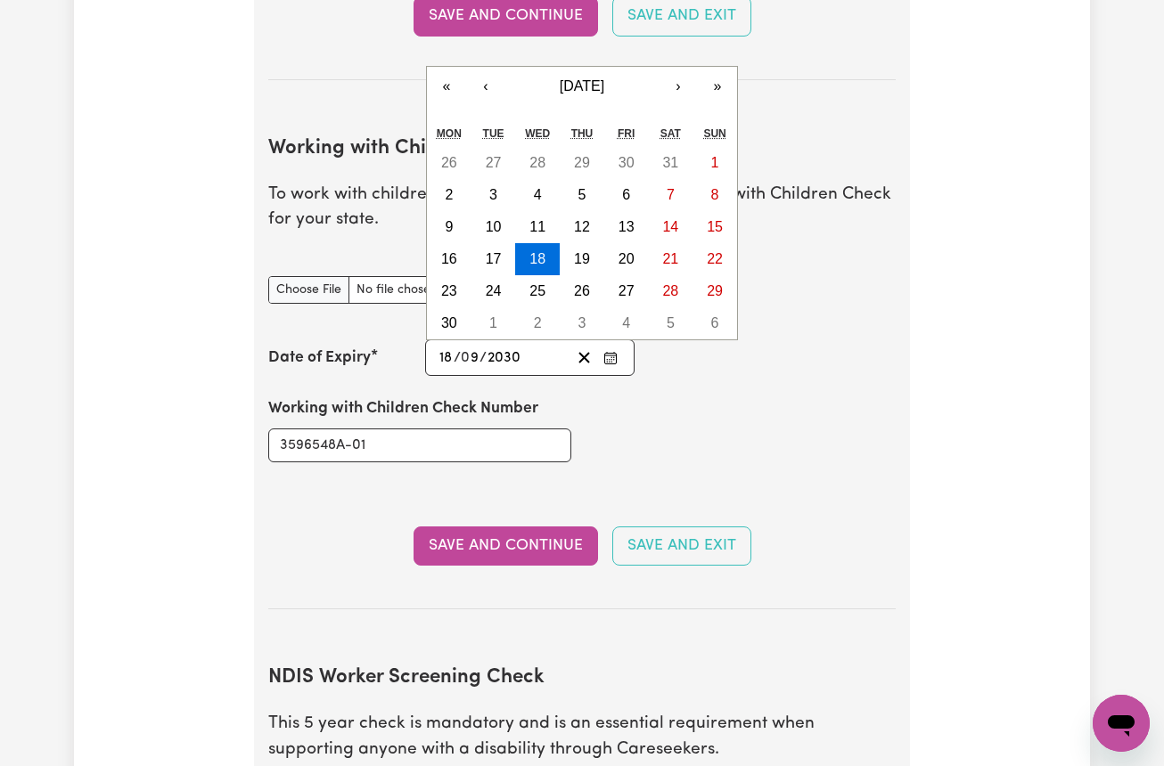
type input "2030"
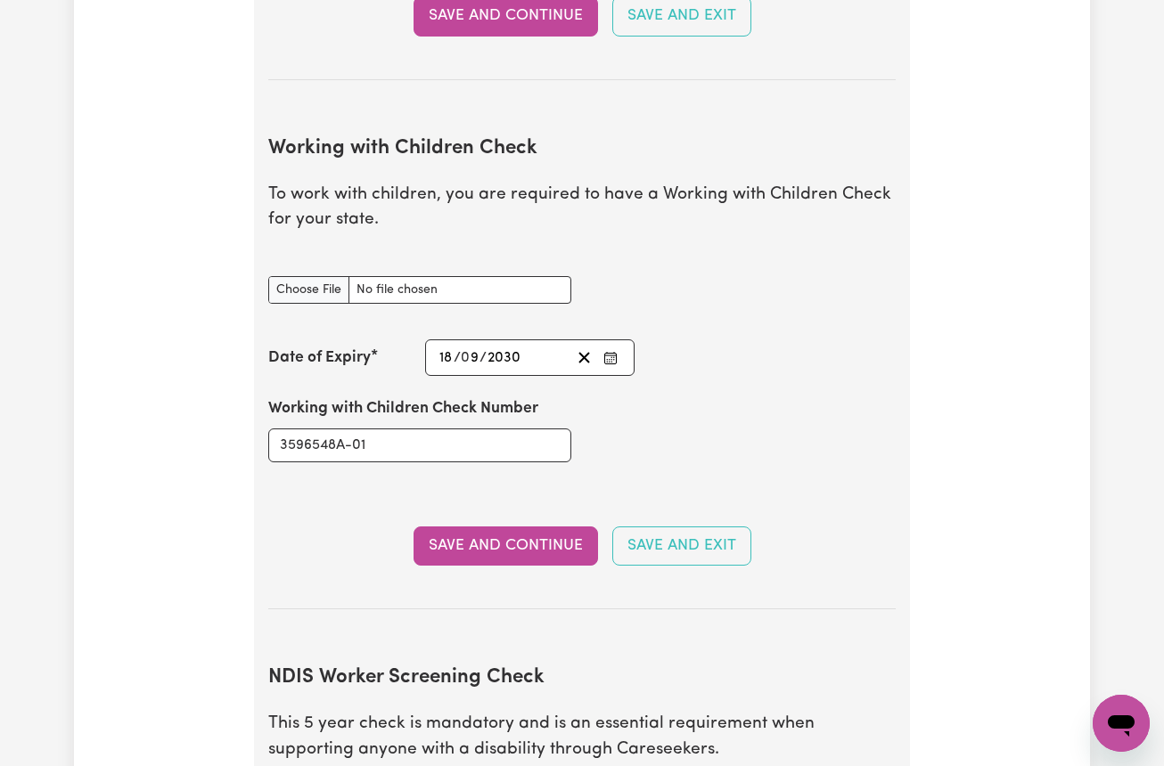
click at [600, 461] on div "Working with Children Check Number 3596548A-01" at bounding box center [581, 429] width 649 height 107
click at [304, 277] on input "Working with Children Check document" at bounding box center [419, 290] width 303 height 28
click at [300, 575] on section "Working with Children Check To work with children, you are required to have a W…" at bounding box center [581, 359] width 627 height 501
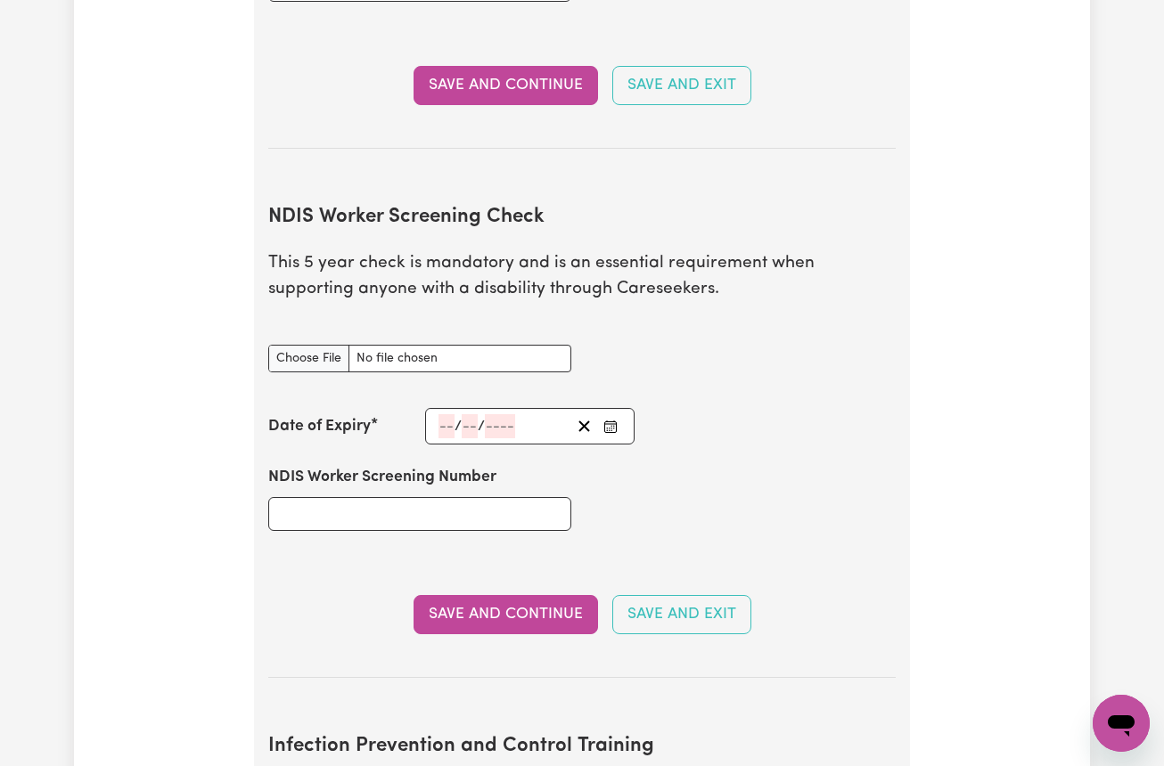
scroll to position [2094, 0]
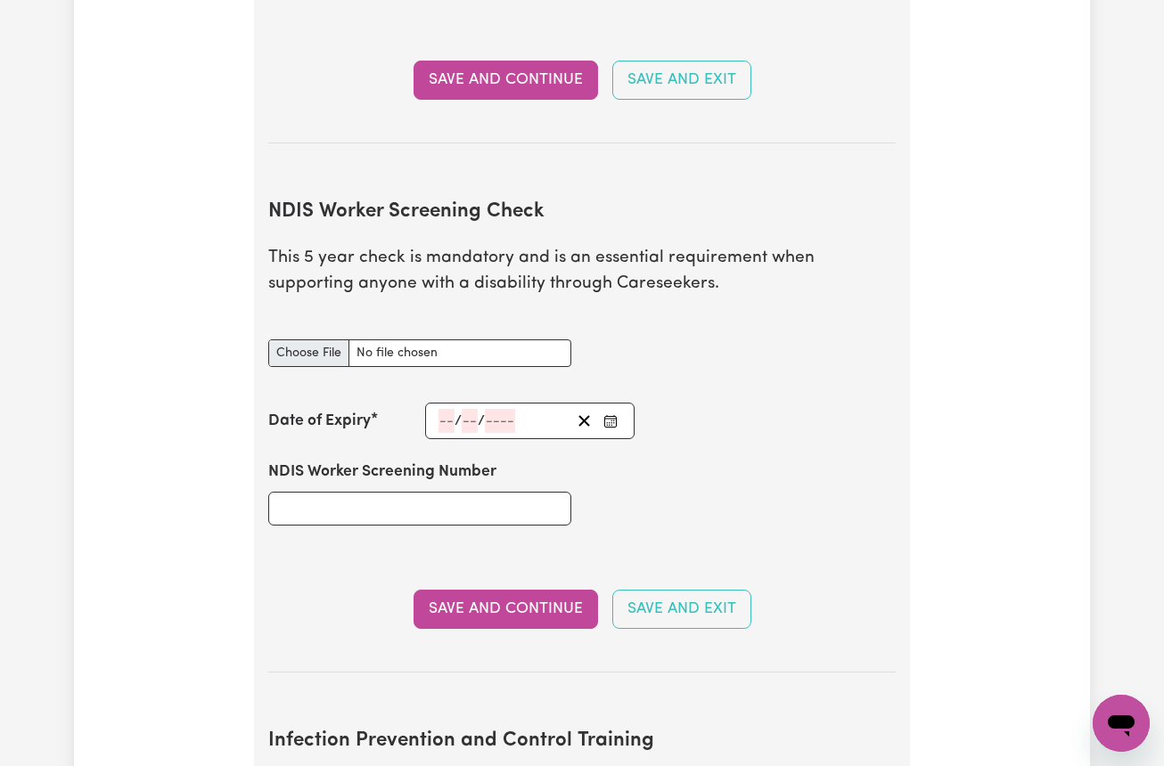
click at [335, 340] on input "NDIS Worker Screening Check document" at bounding box center [419, 353] width 303 height 28
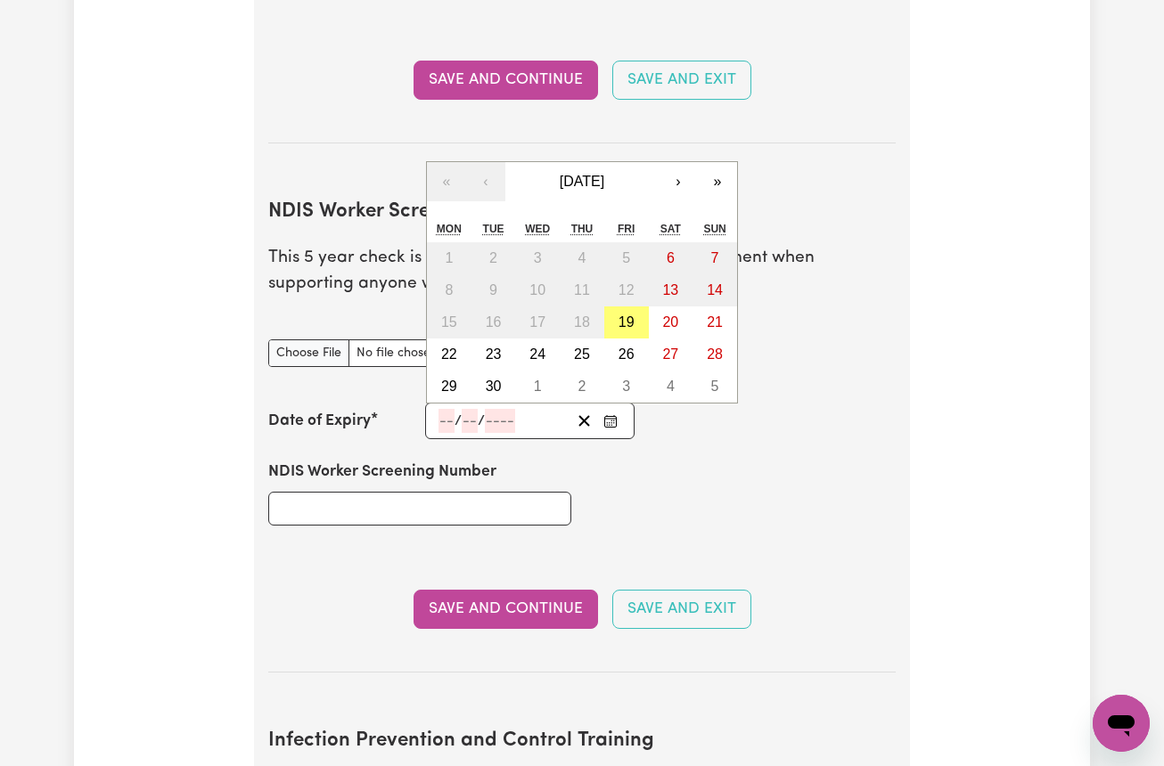
click at [463, 409] on input "number" at bounding box center [469, 421] width 16 height 24
click at [442, 409] on input "number" at bounding box center [446, 421] width 16 height 24
type input "18"
type input "09"
type input "203"
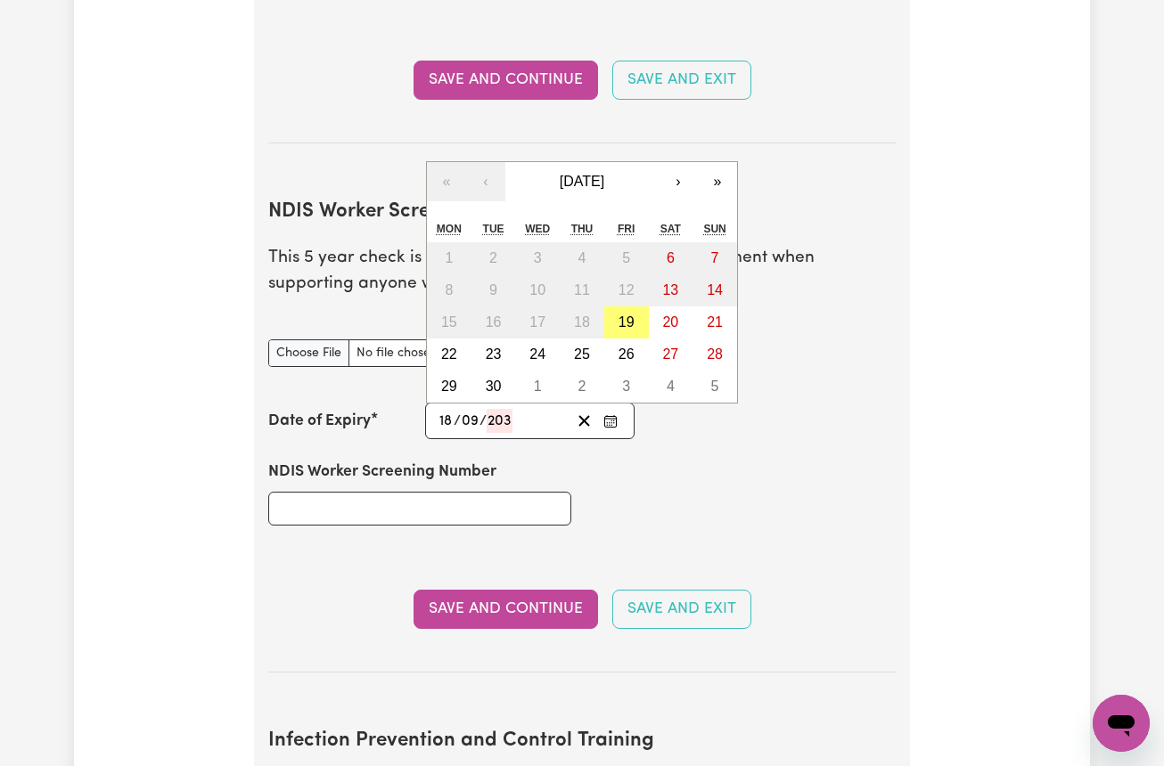
type input "2030-09-18"
type input "9"
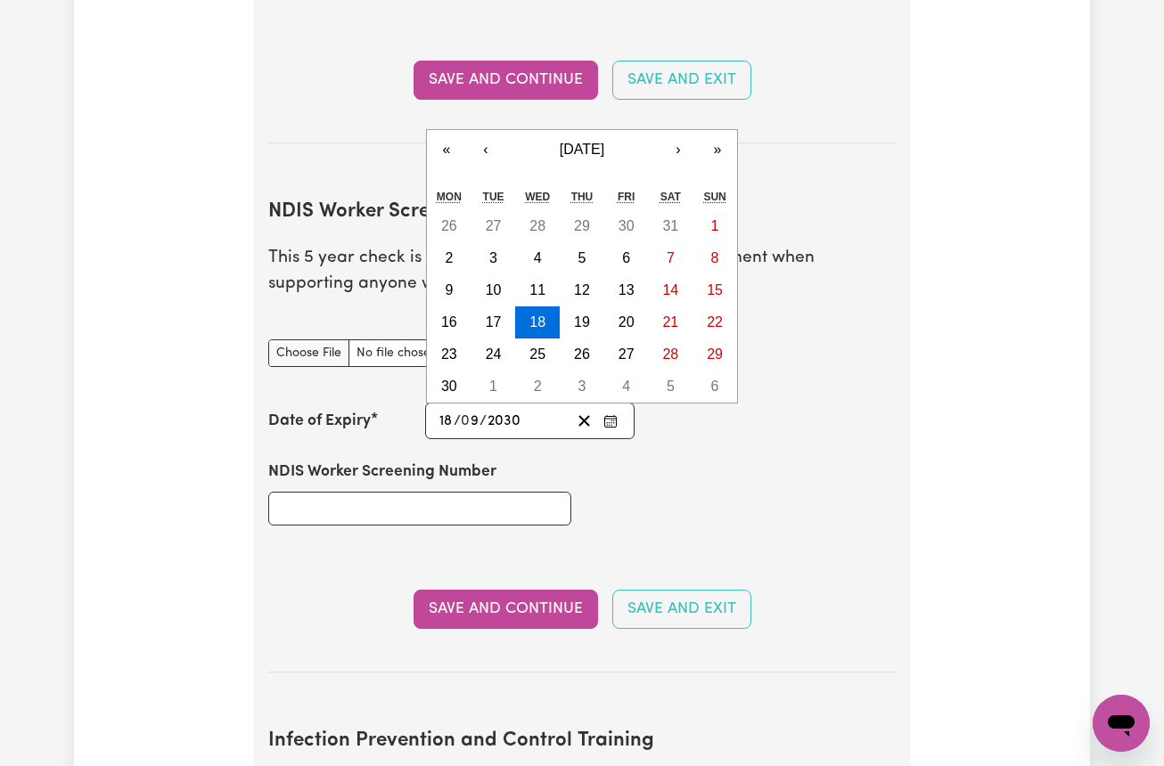
type input "2030"
click at [294, 494] on input "NDIS Worker Screening Number" at bounding box center [419, 509] width 303 height 34
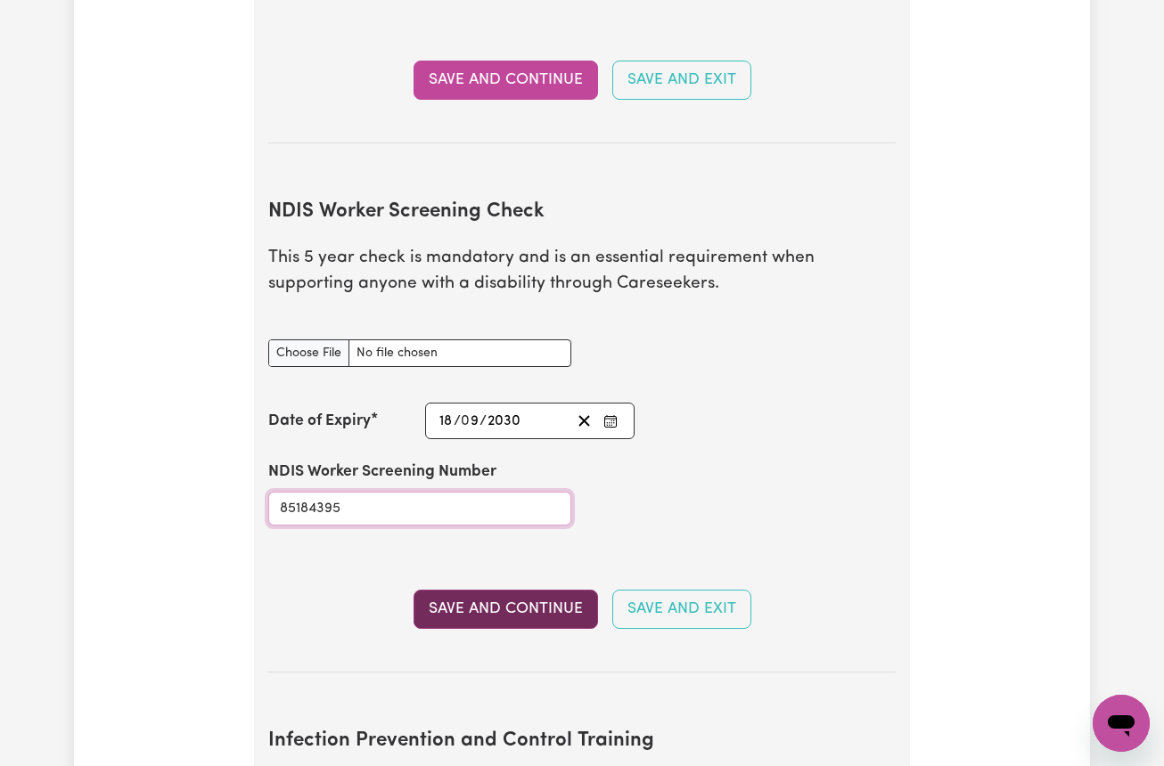
type input "85184395"
click at [542, 596] on button "Save and Continue" at bounding box center [505, 609] width 184 height 39
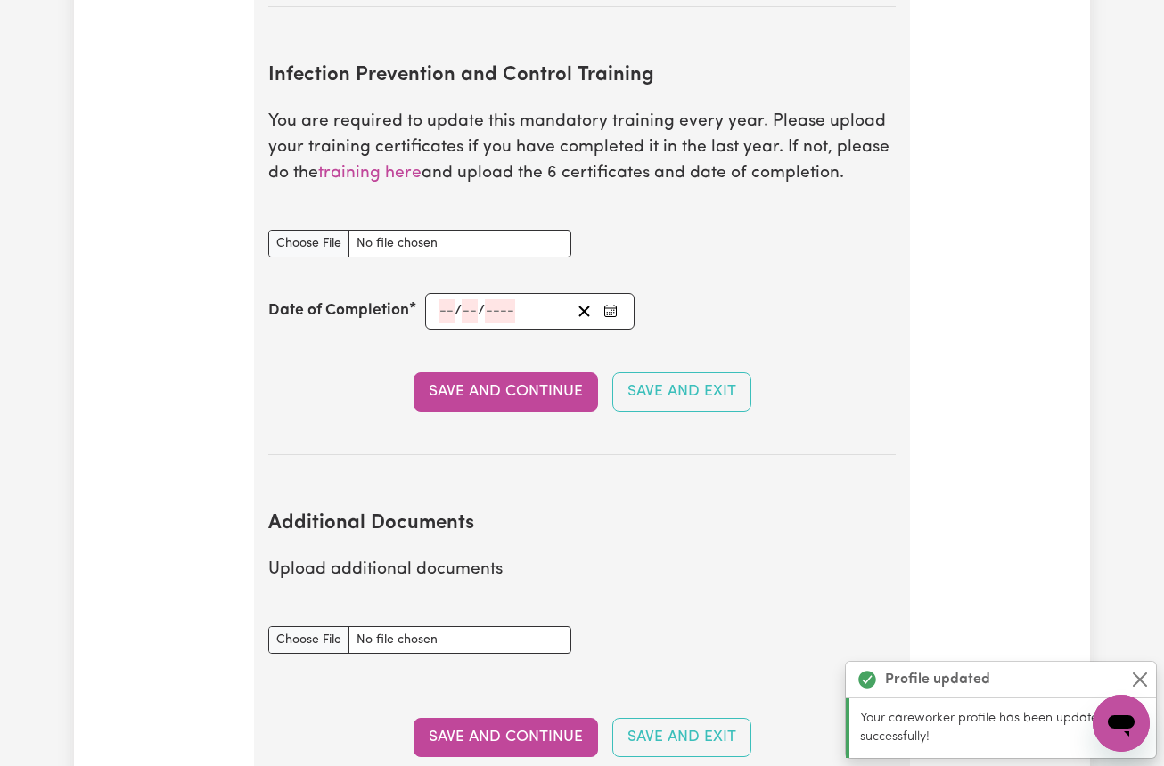
scroll to position [2781, 0]
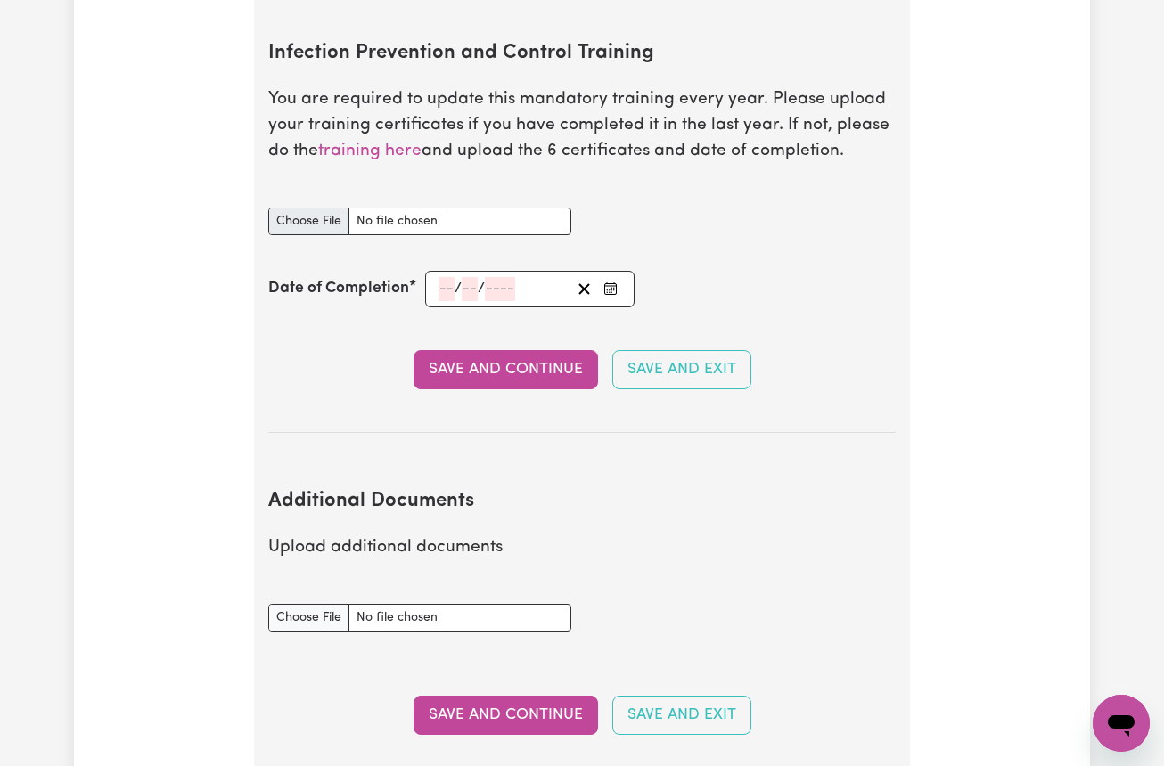
click at [322, 208] on input "Infection Prevention and Control Training document" at bounding box center [419, 222] width 303 height 28
type input "C:\fakepath\certificates_certificate-1755677752285-78.pdf"
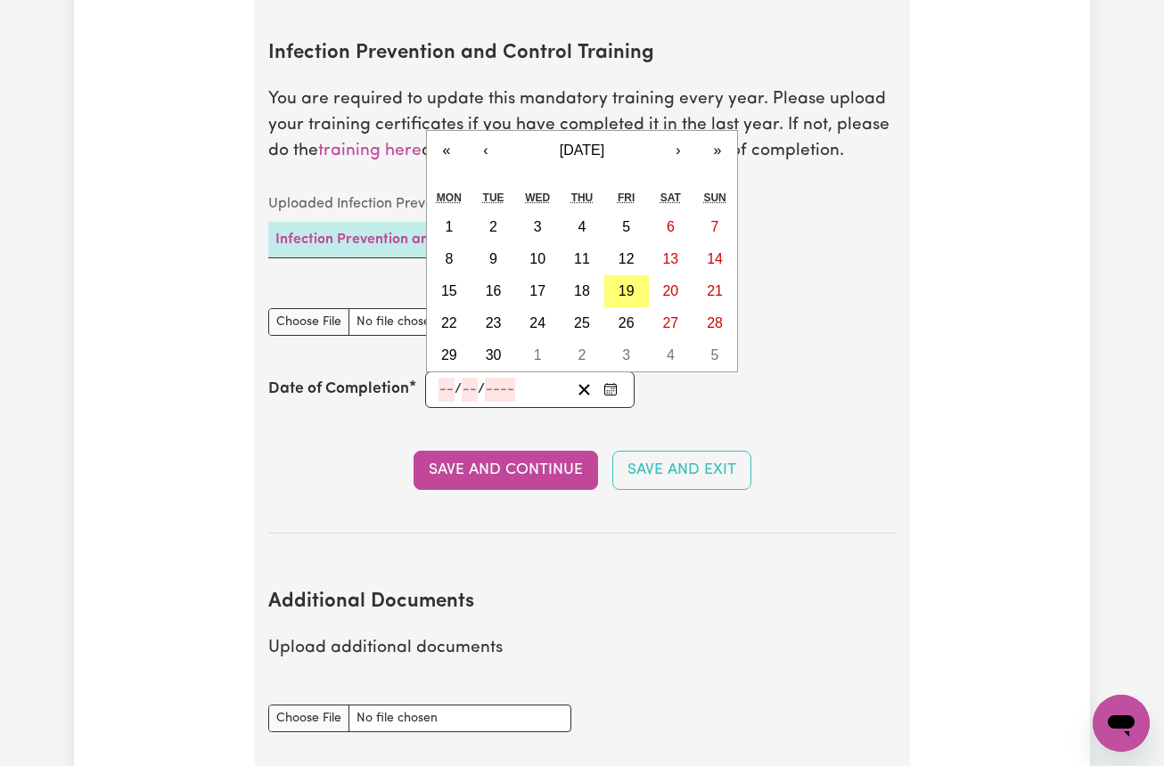
click at [443, 378] on input "number" at bounding box center [446, 390] width 16 height 24
type input "20"
type input "08"
type input "0003-08-20"
type input "8"
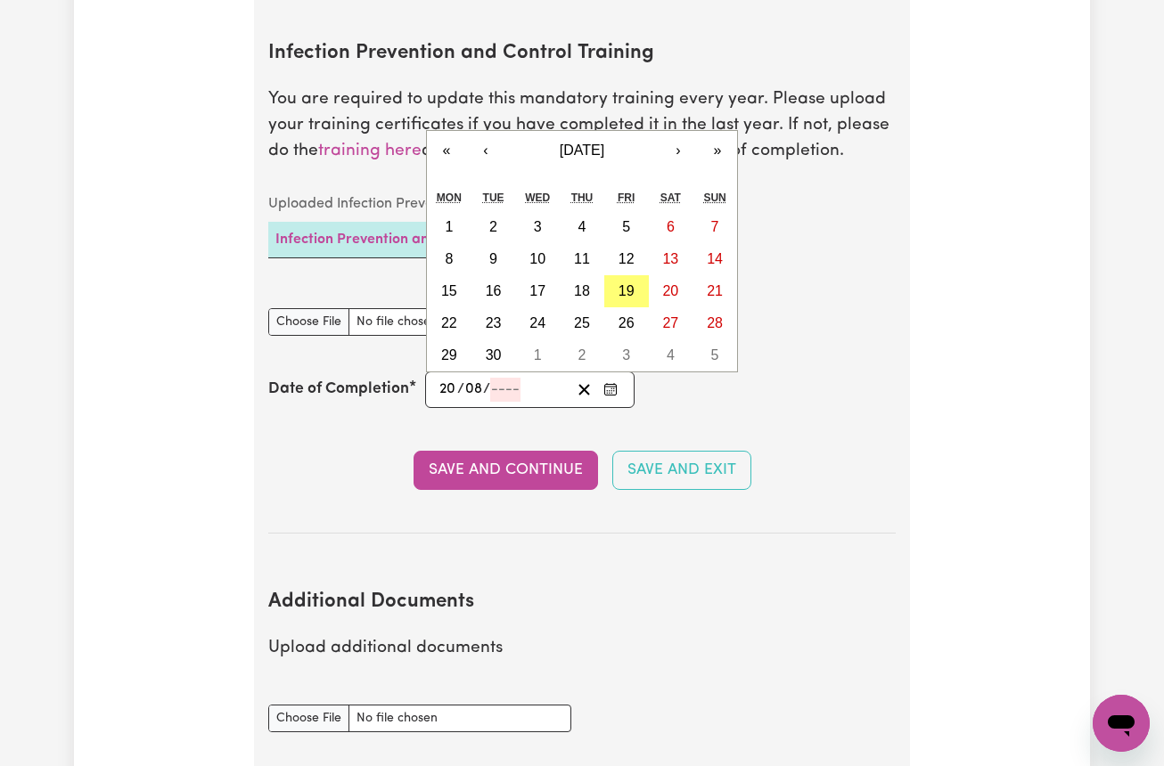
type input "3"
type input "0002-08-20"
type input "2"
type input "0020-08-20"
type input "20"
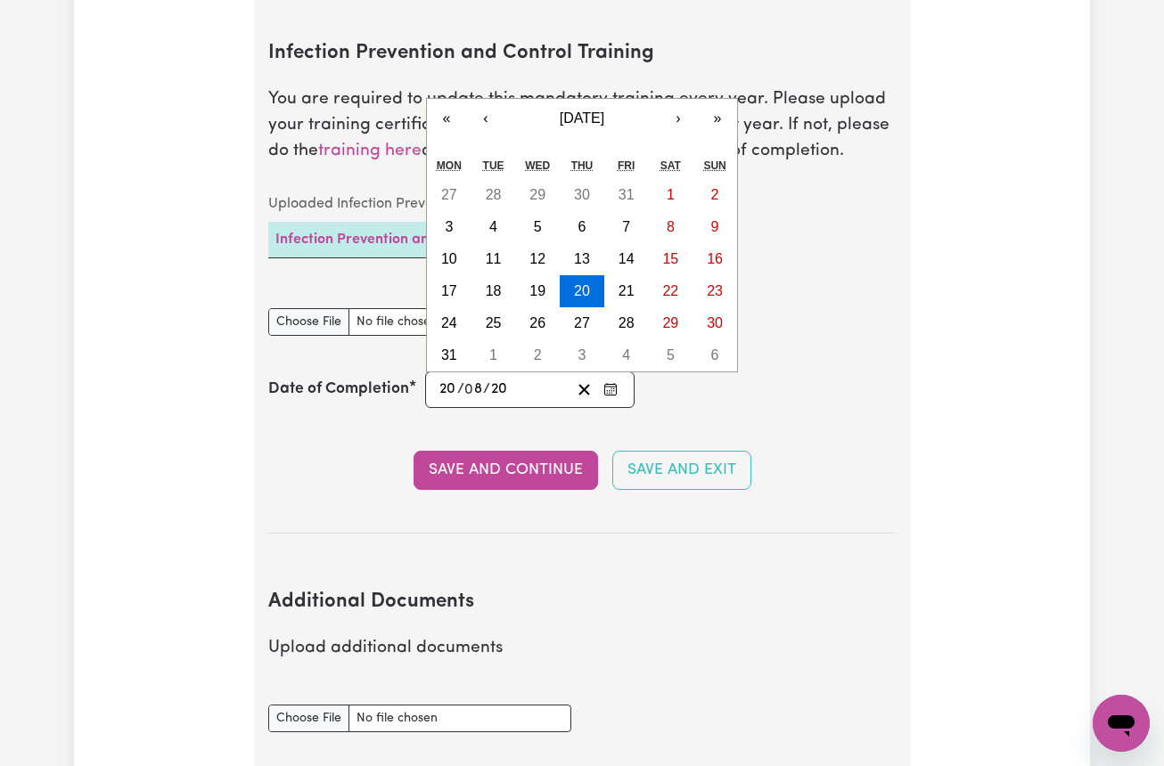
type input "0202-08-20"
type input "202"
type input "2026-08-20"
type input "2026"
type input "0202-08-20"
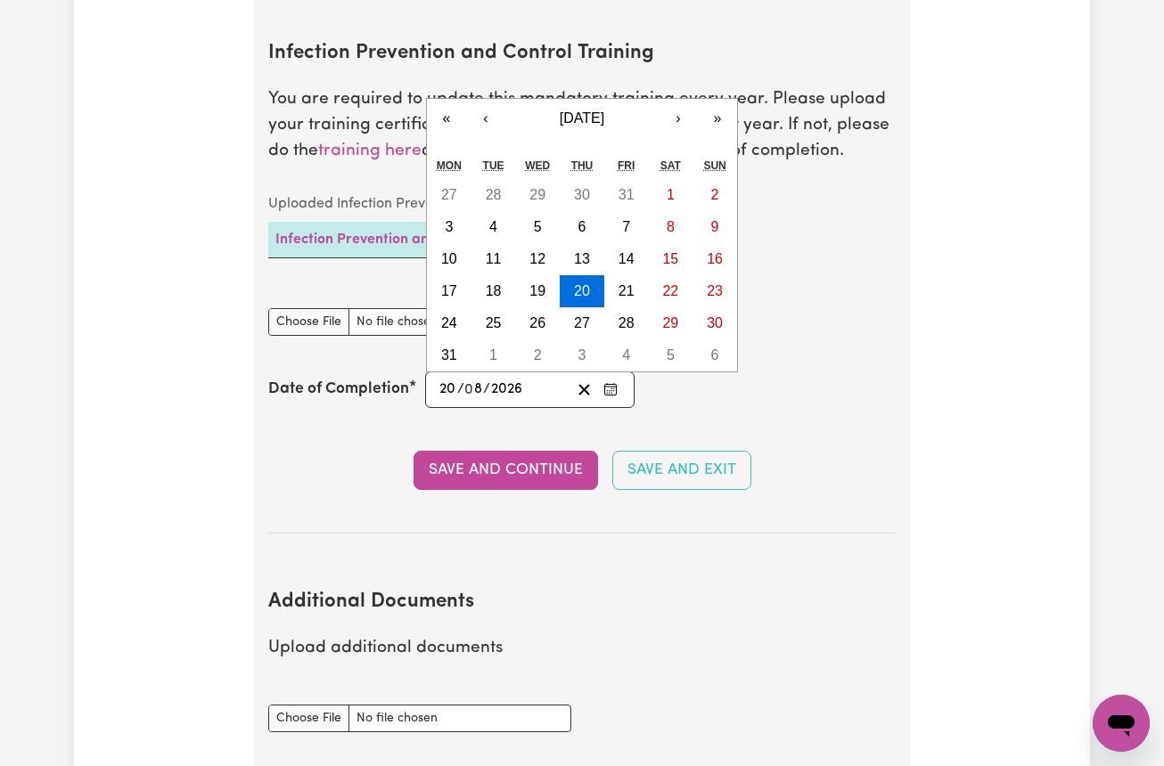
type input "202"
type input "2026-08-20"
type input "2026"
type input "0202-08-20"
type input "202"
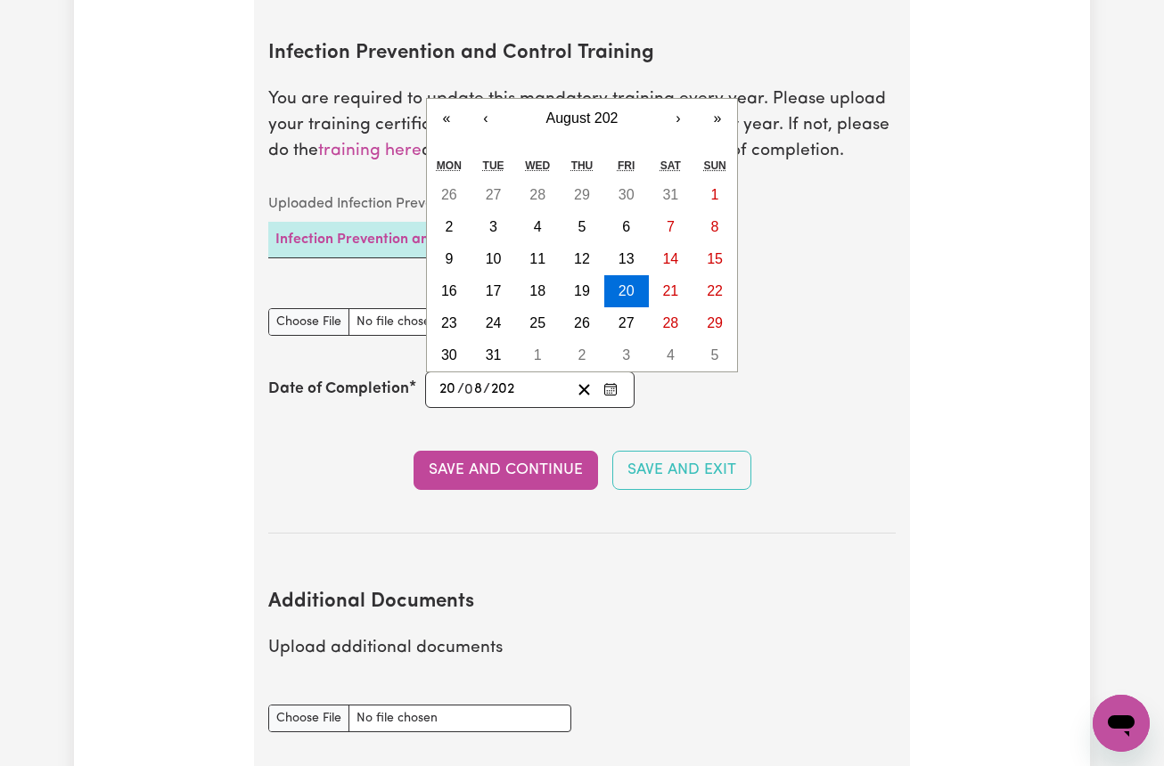
type input "2025-08-20"
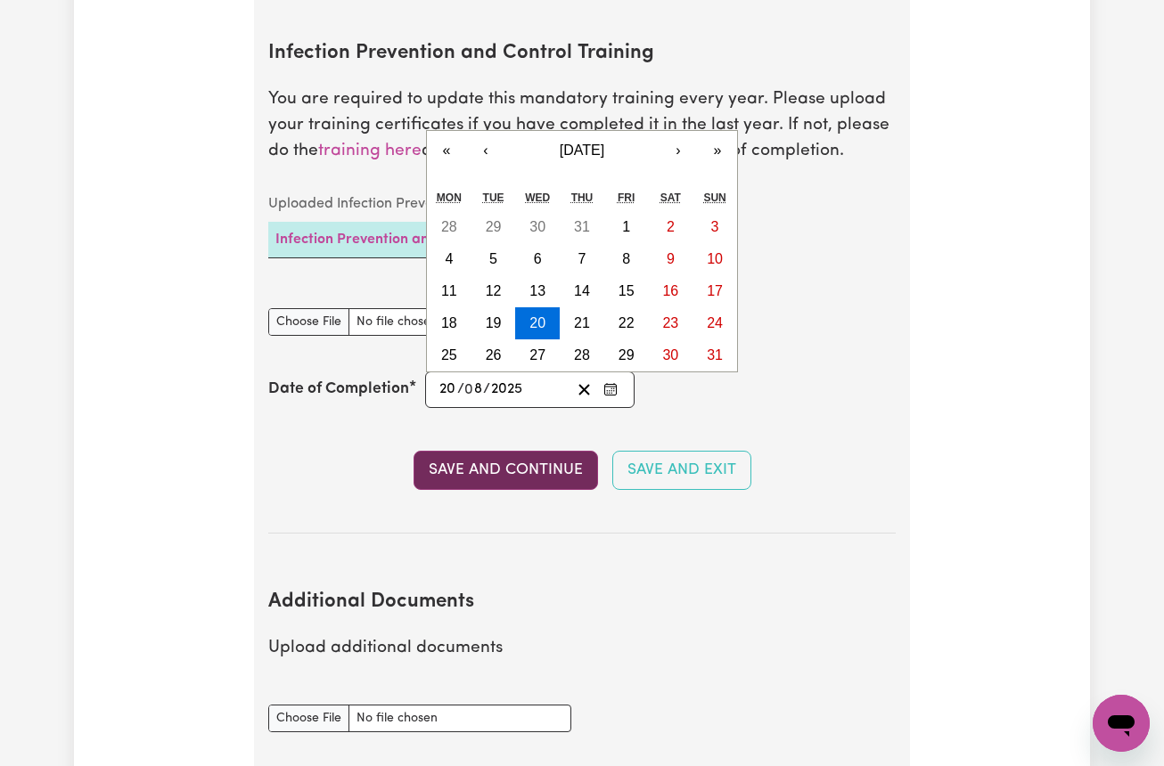
type input "2025"
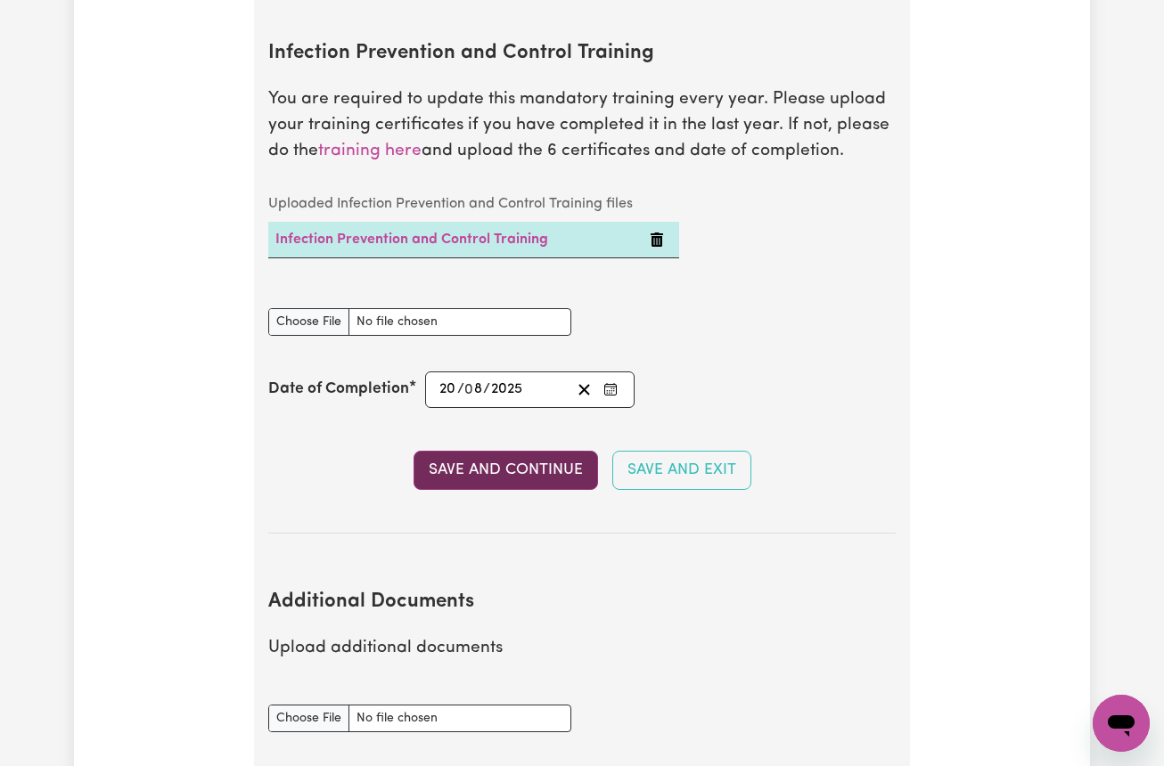
click at [490, 451] on button "Save and Continue" at bounding box center [505, 470] width 184 height 39
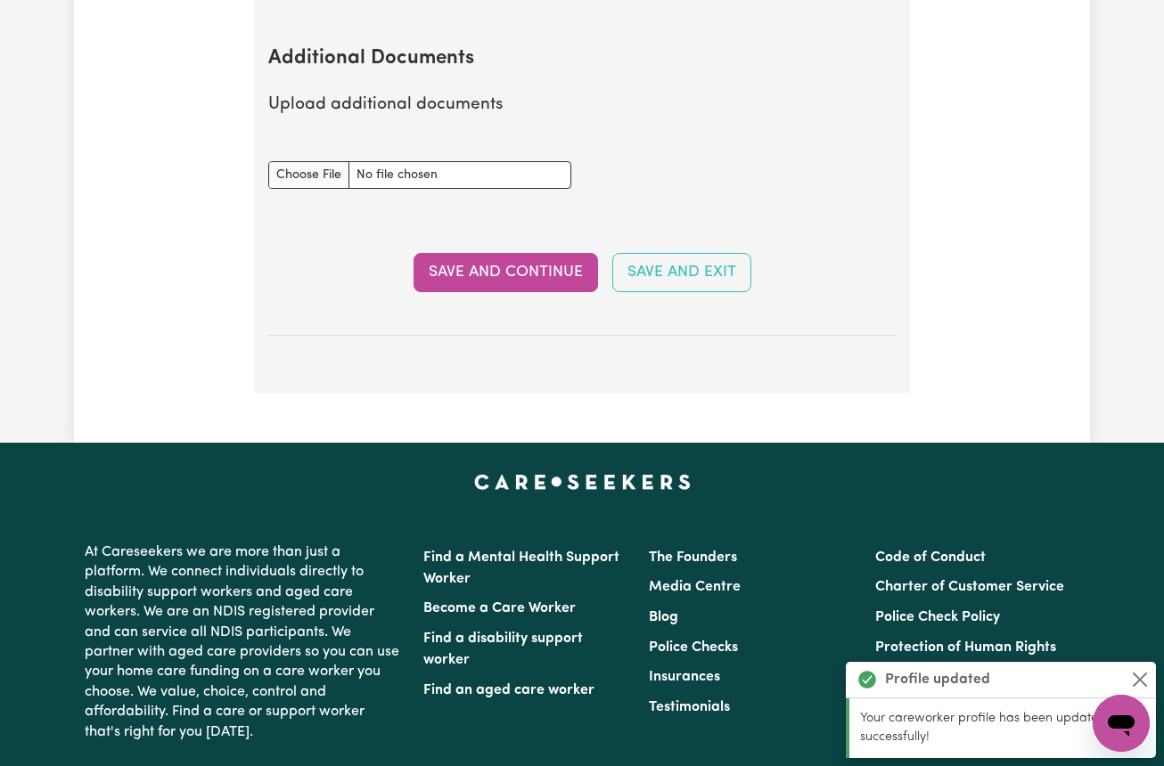
scroll to position [3327, 0]
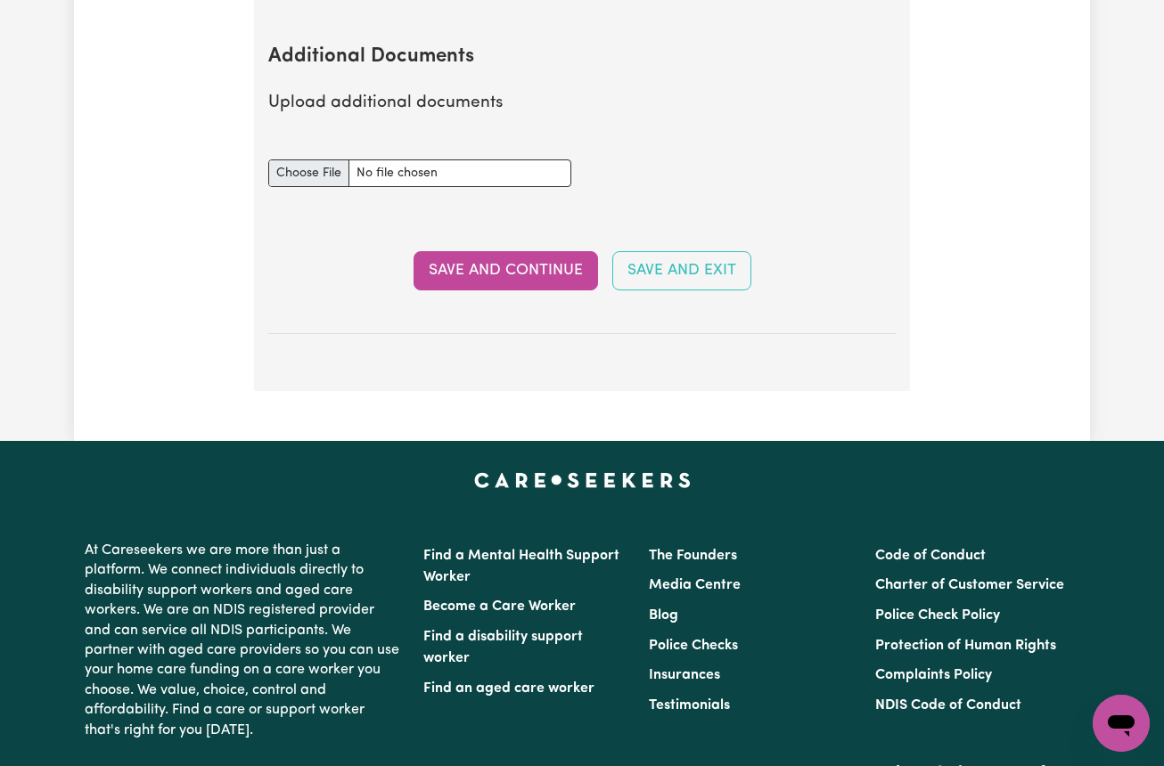
click at [327, 159] on input "Additional Documents document" at bounding box center [419, 173] width 303 height 28
type input "C:\fakepath\Supporting_Safe_and_Enjoyable_Meals_Certificate_of_Completion.pdf"
click at [473, 261] on button "Save and Continue" at bounding box center [505, 270] width 184 height 39
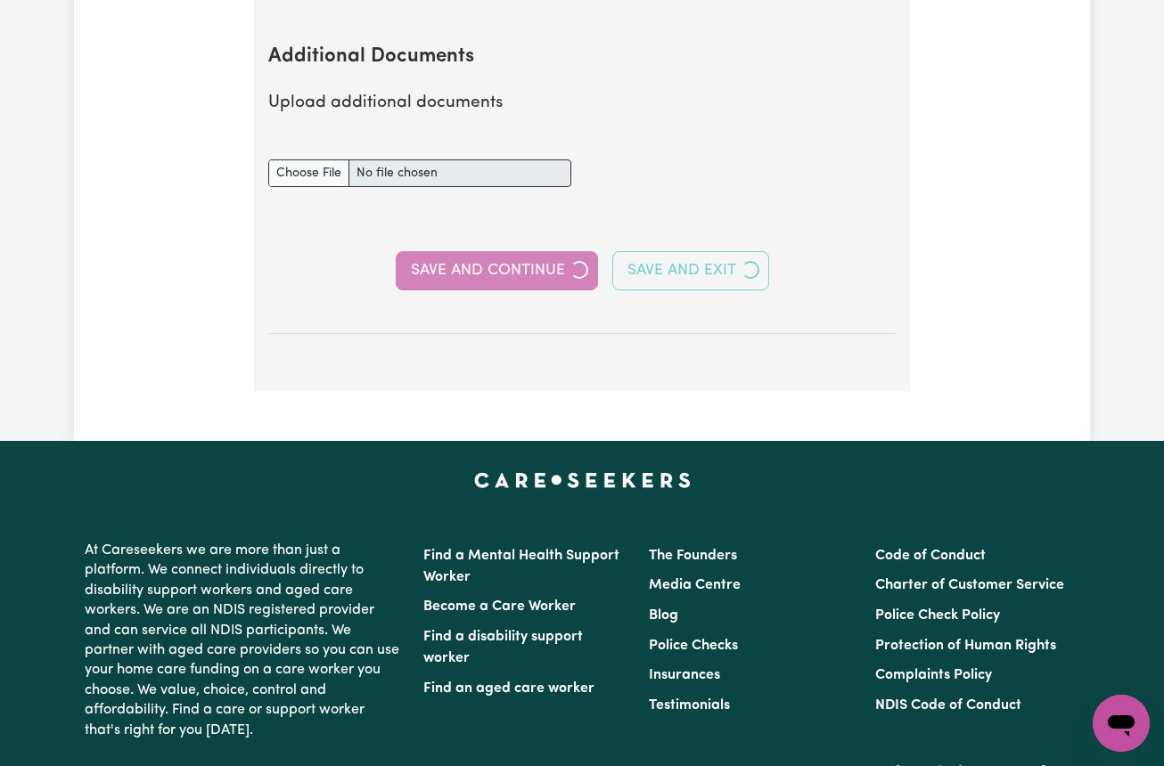
select select "Certificate III (Individual Support)"
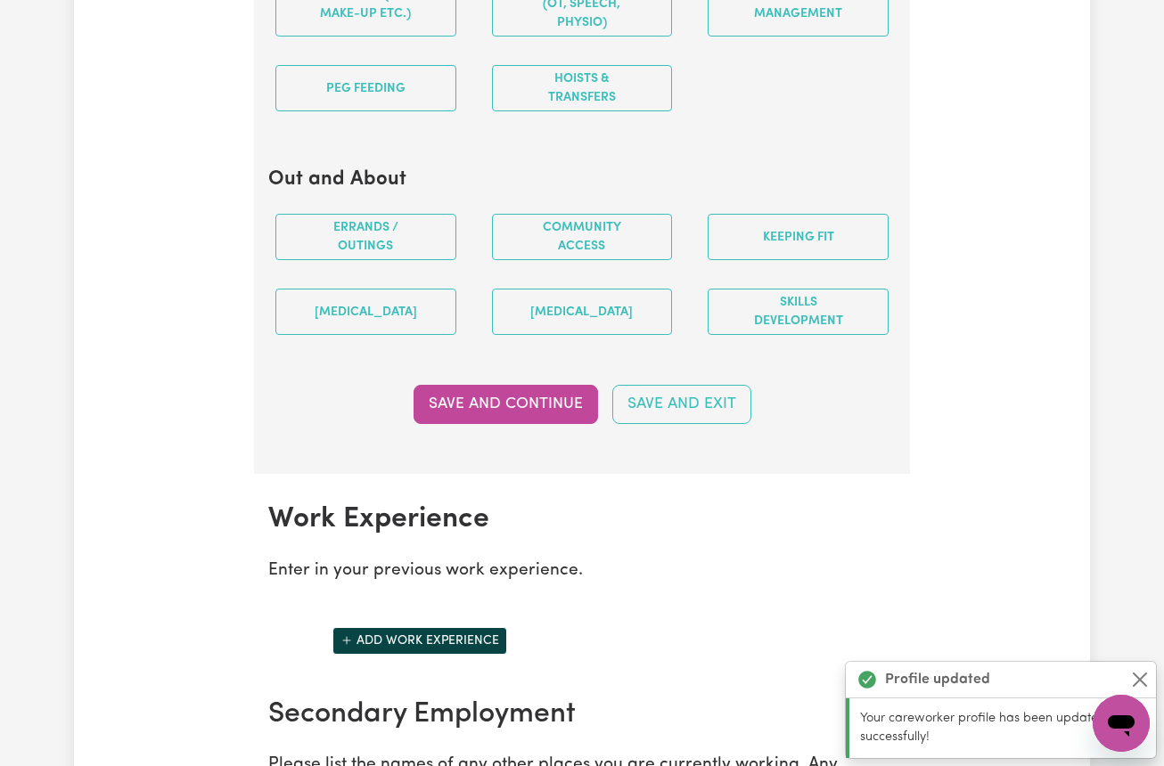
scroll to position [0, 0]
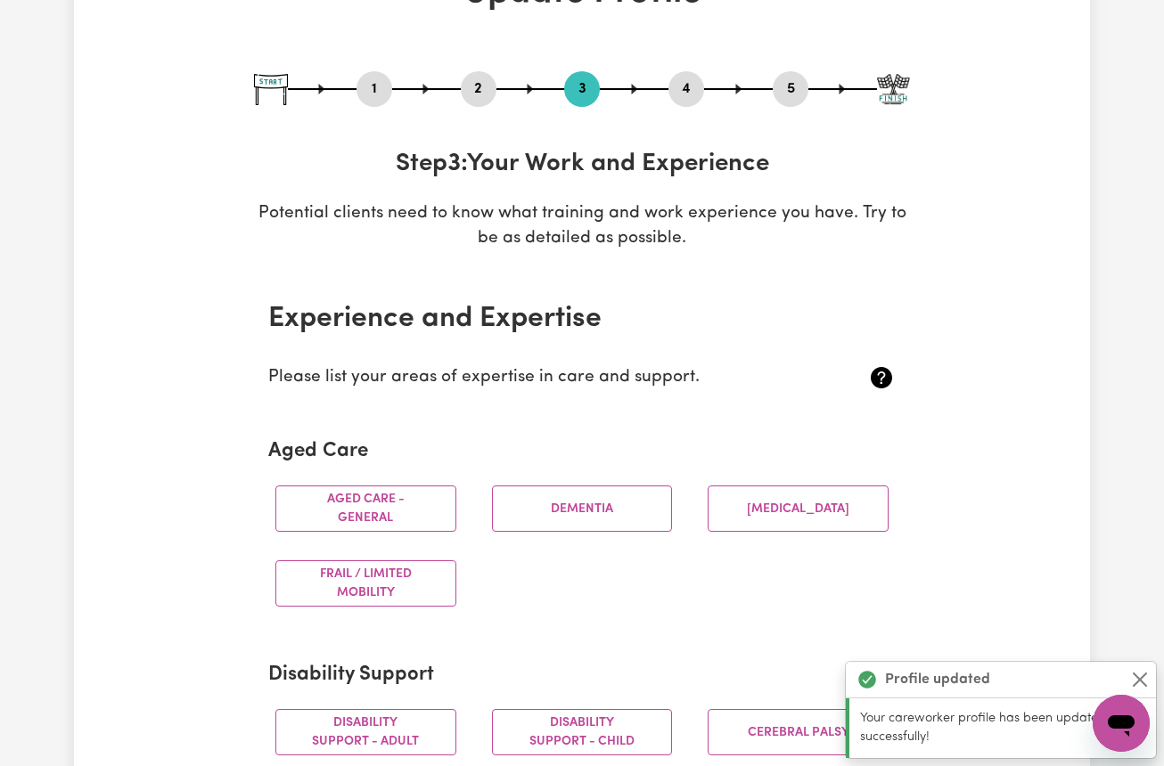
scroll to position [143, 0]
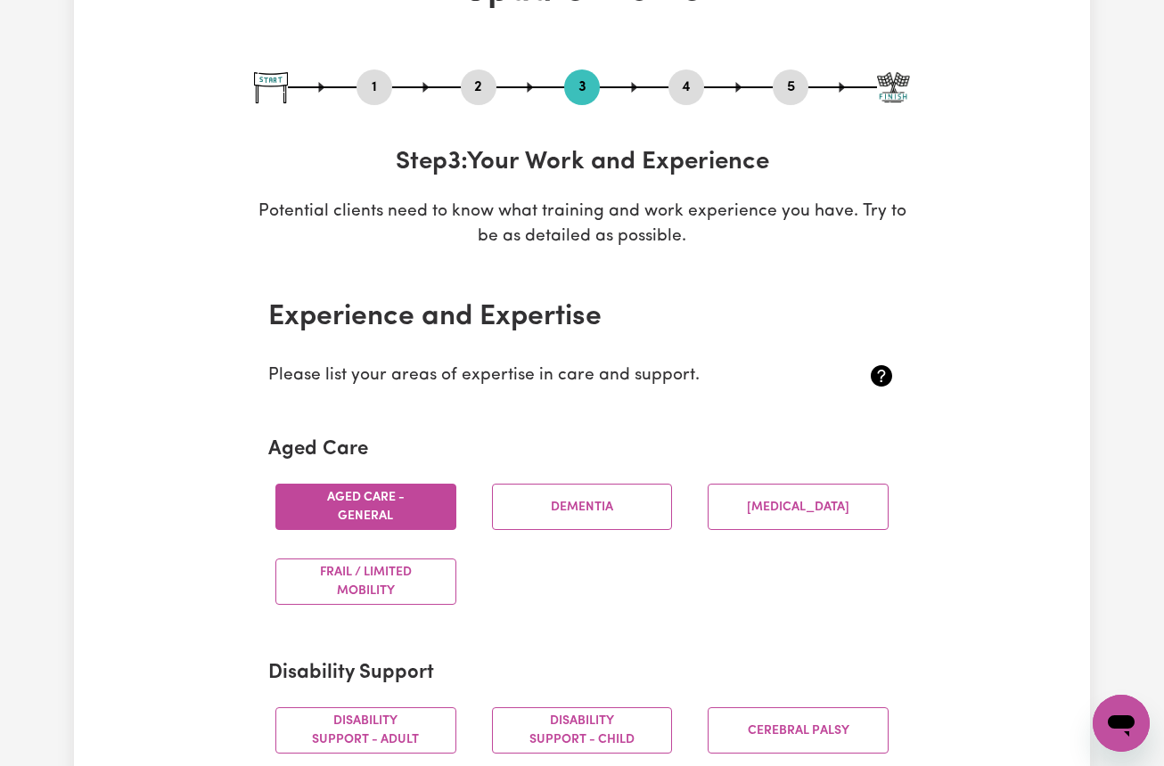
click at [383, 499] on button "Aged care - General" at bounding box center [365, 507] width 181 height 46
click at [600, 497] on button "Dementia" at bounding box center [582, 507] width 181 height 46
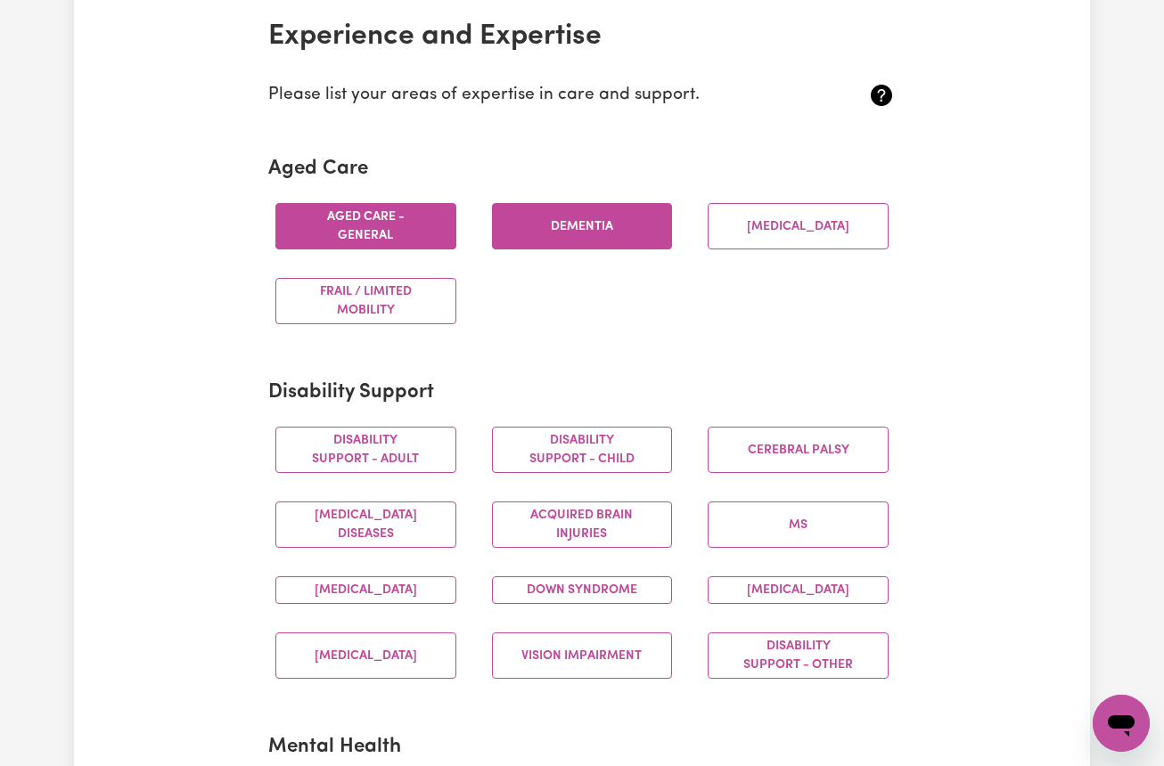
scroll to position [428, 0]
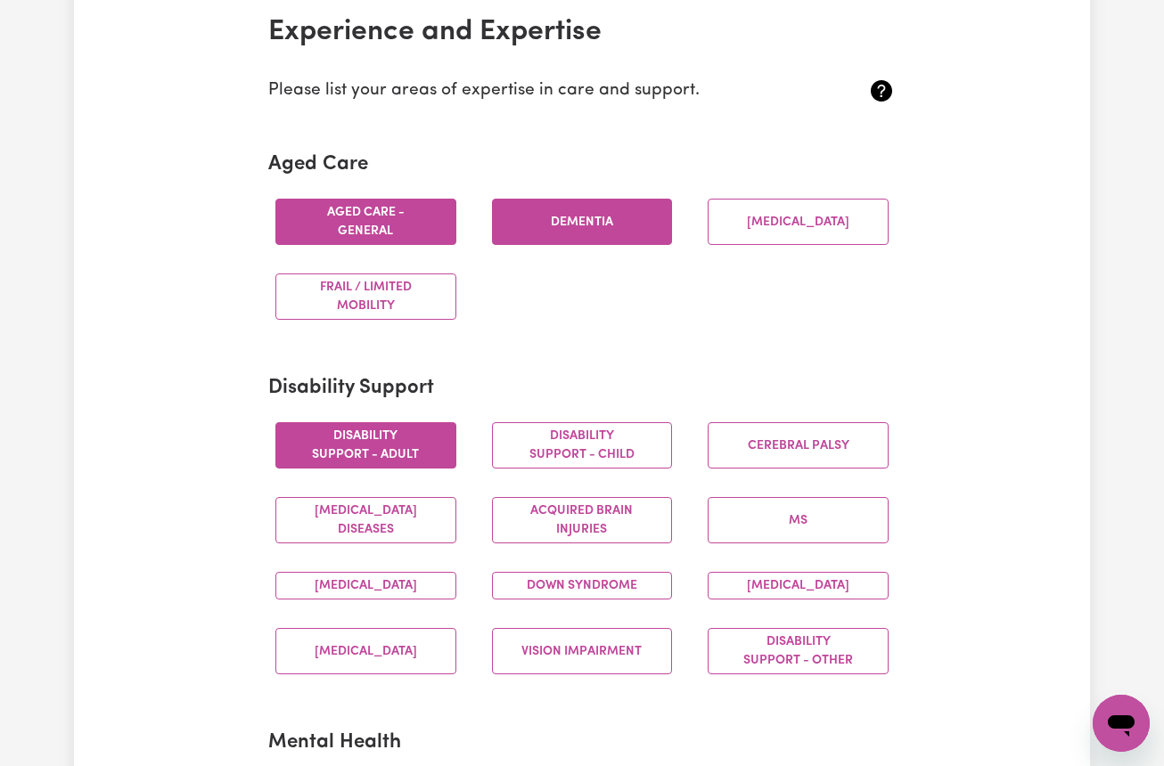
click at [347, 449] on button "Disability support - Adult" at bounding box center [365, 445] width 181 height 46
click at [547, 440] on button "Disability support - Child" at bounding box center [582, 445] width 181 height 46
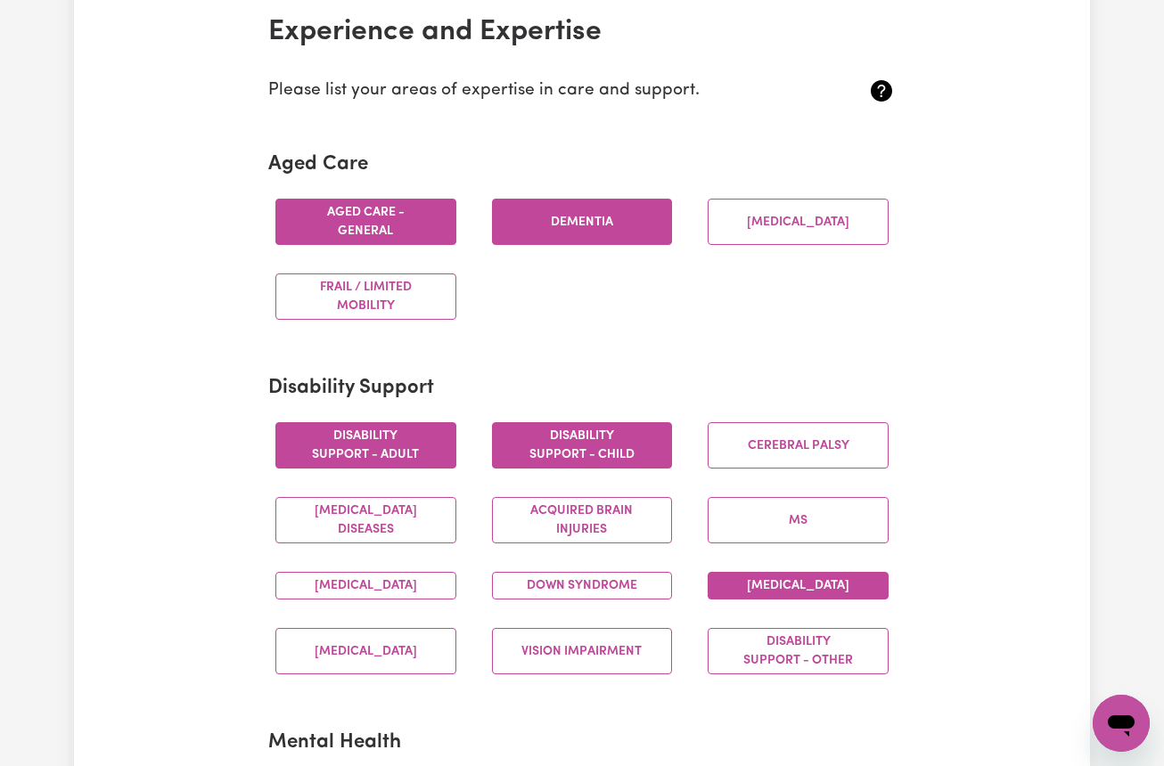
click at [785, 591] on button "Intellectual Disability" at bounding box center [797, 586] width 181 height 28
click at [567, 588] on button "Down syndrome" at bounding box center [582, 586] width 181 height 28
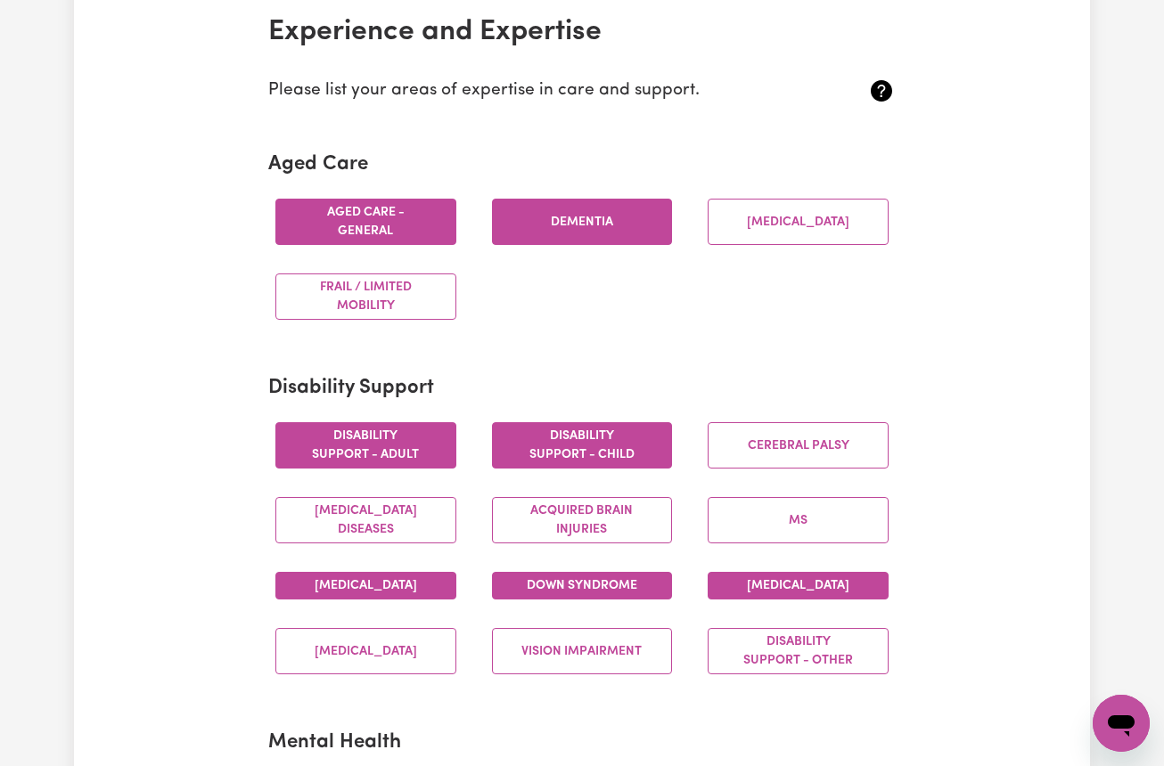
click at [413, 593] on button "Autism" at bounding box center [365, 586] width 181 height 28
click at [593, 667] on button "Vision impairment" at bounding box center [582, 651] width 181 height 46
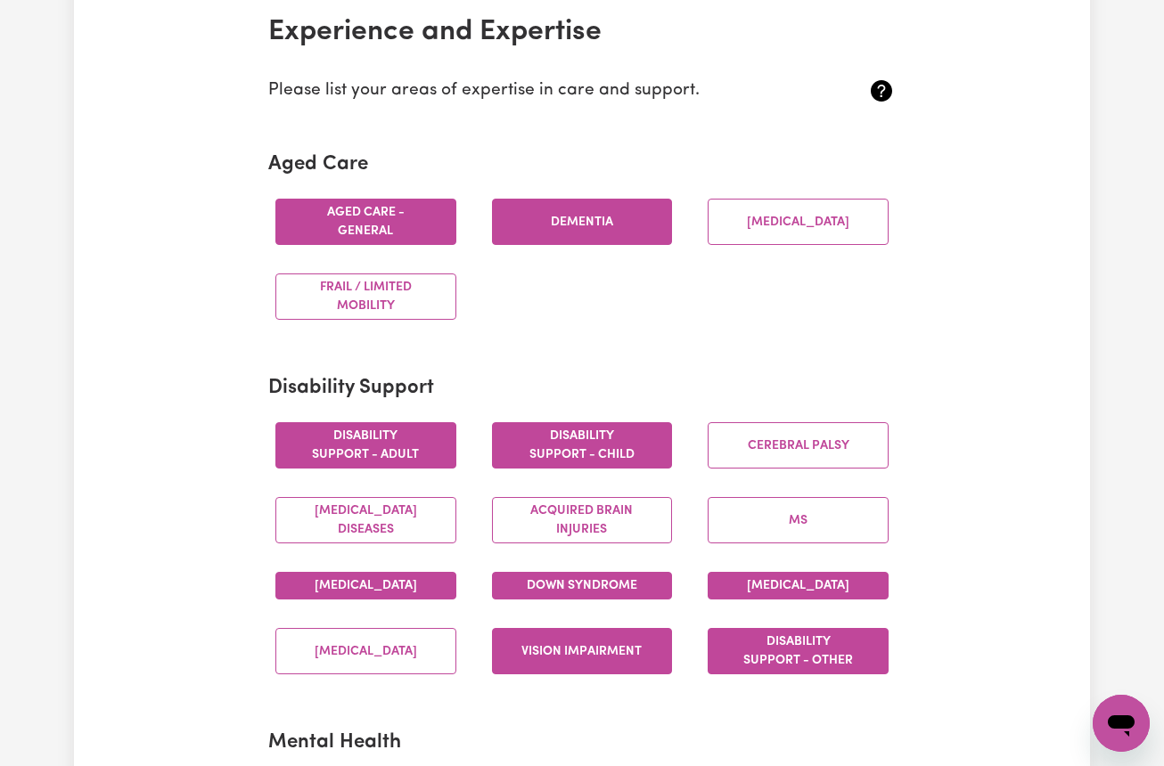
click at [798, 665] on button "Disability support - Other" at bounding box center [797, 651] width 181 height 46
click at [409, 674] on button "Spinal cord injury" at bounding box center [365, 651] width 181 height 46
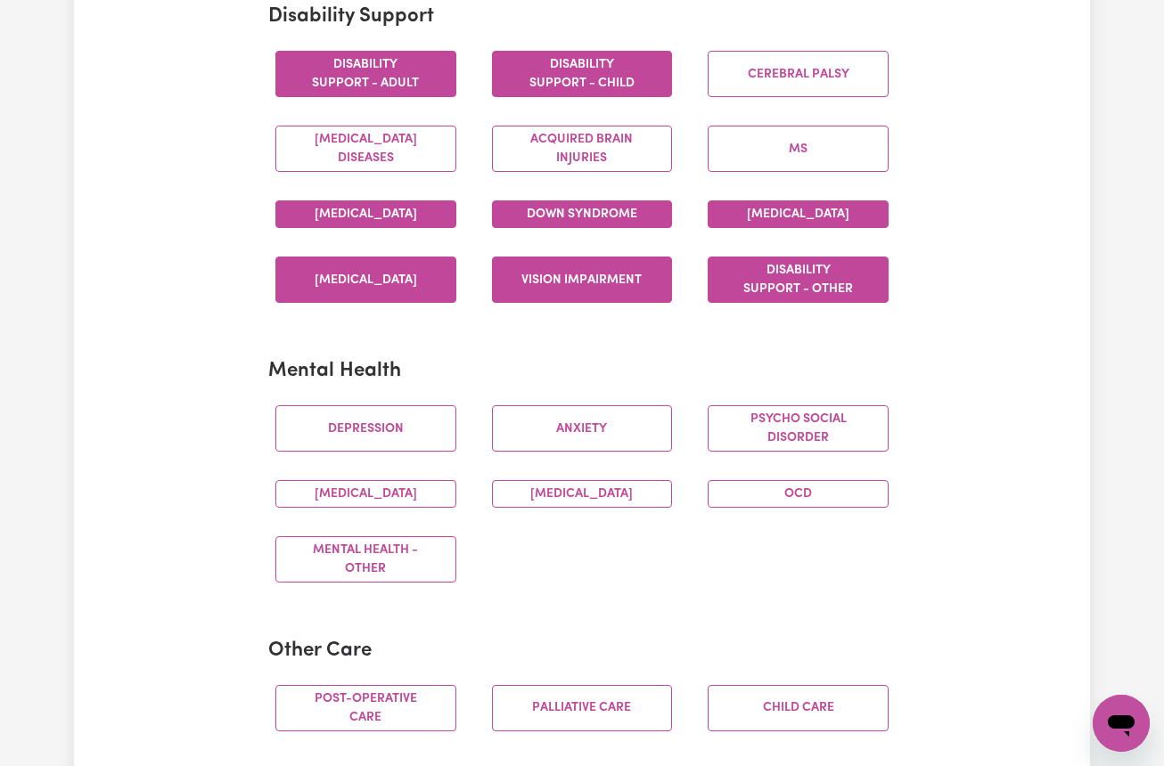
scroll to position [806, 0]
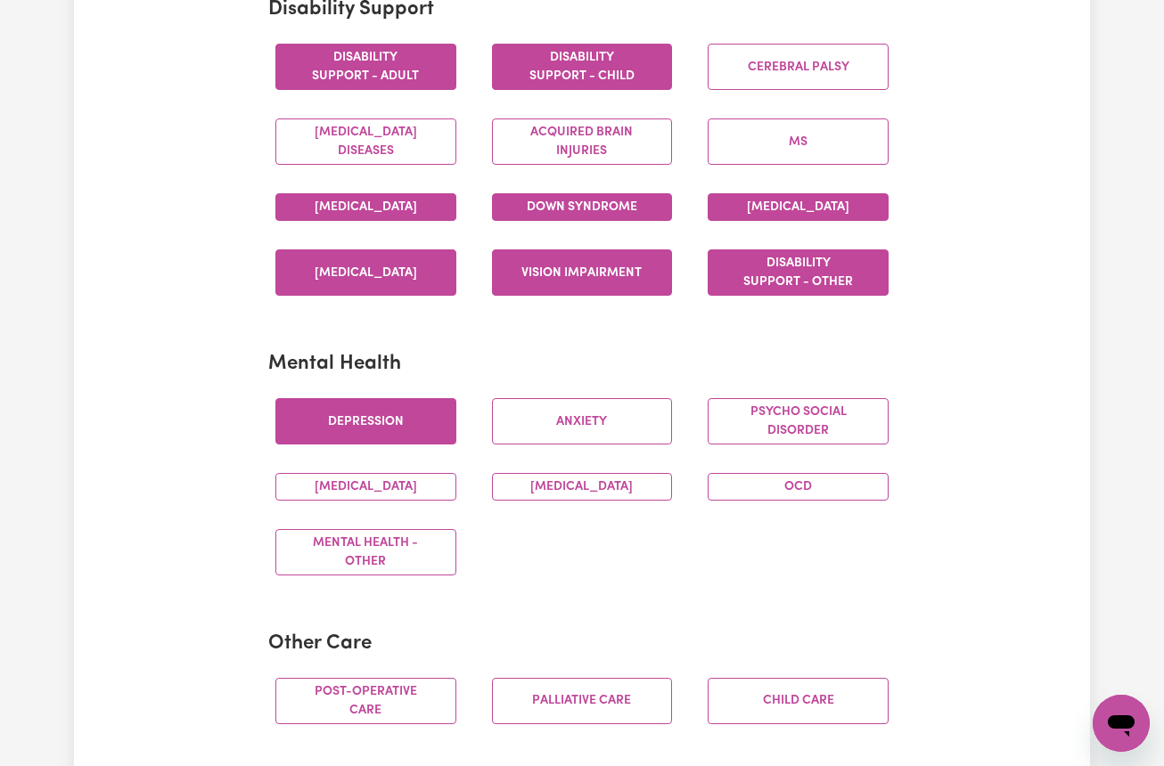
click at [368, 445] on button "Depression" at bounding box center [365, 421] width 181 height 46
click at [605, 429] on button "Anxiety" at bounding box center [582, 421] width 181 height 46
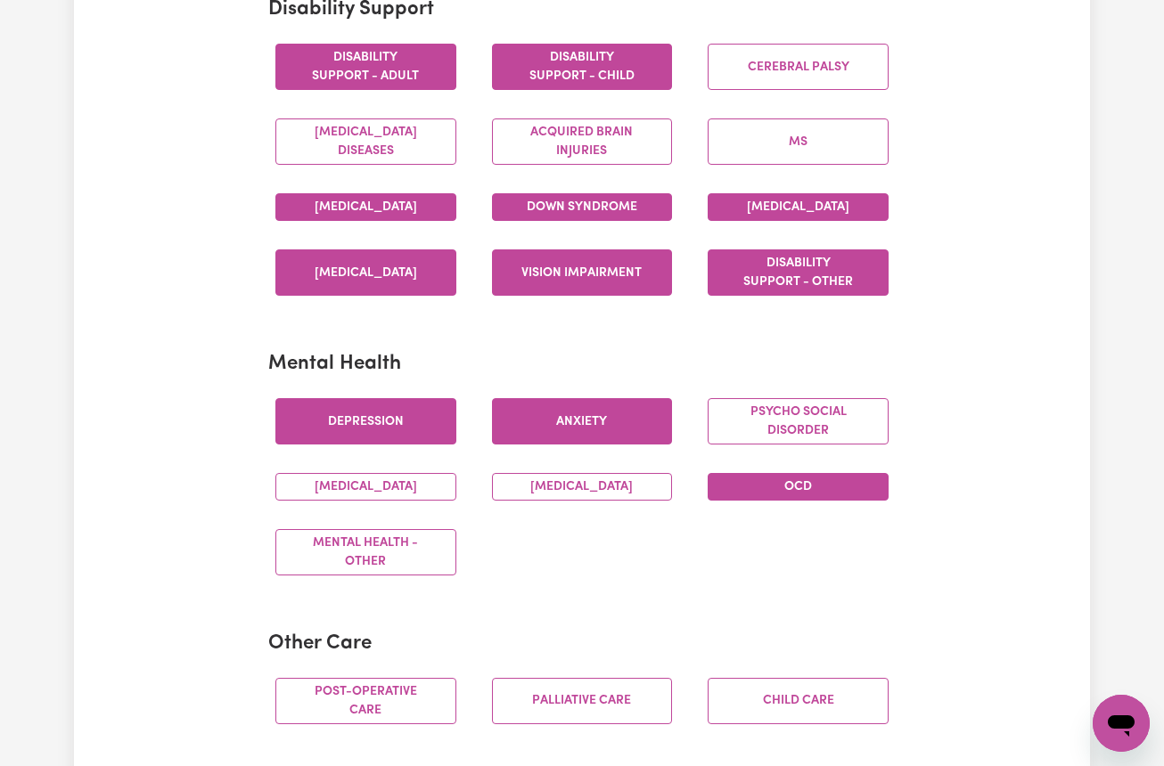
click at [819, 499] on button "OCD" at bounding box center [797, 487] width 181 height 28
click at [611, 495] on button "Bipolar Disorder" at bounding box center [582, 487] width 181 height 28
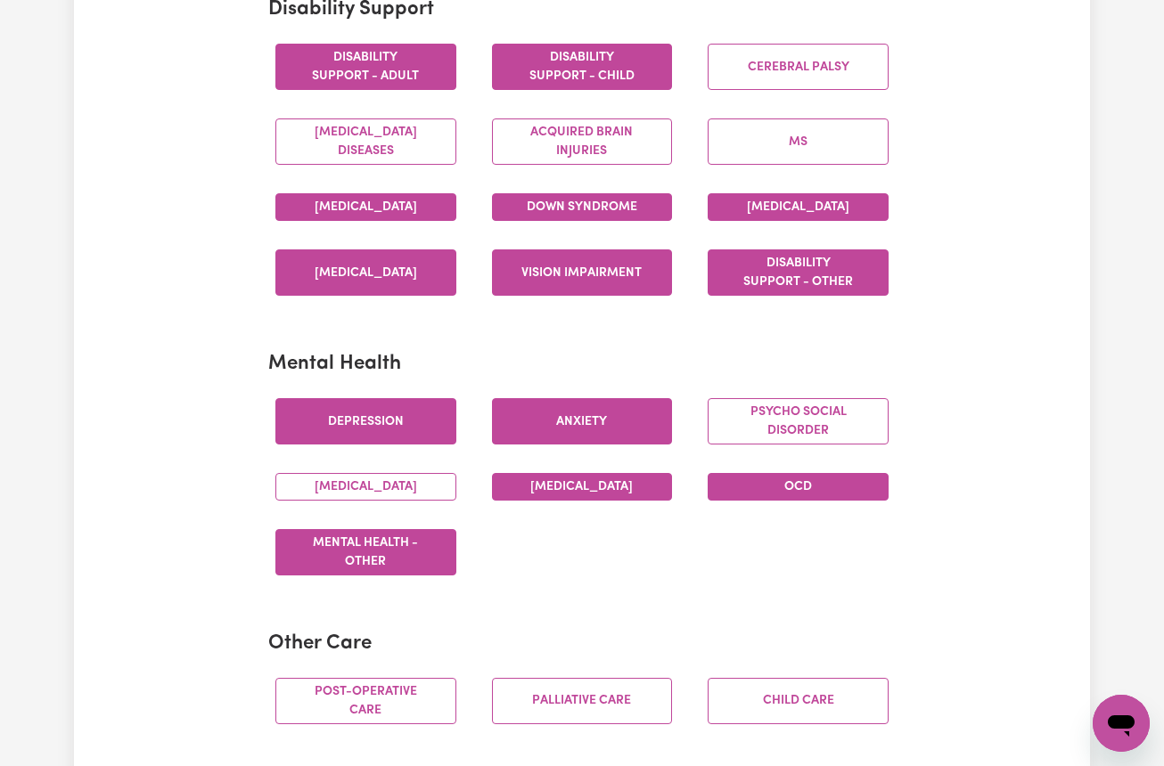
click at [363, 565] on button "Mental Health - Other" at bounding box center [365, 552] width 181 height 46
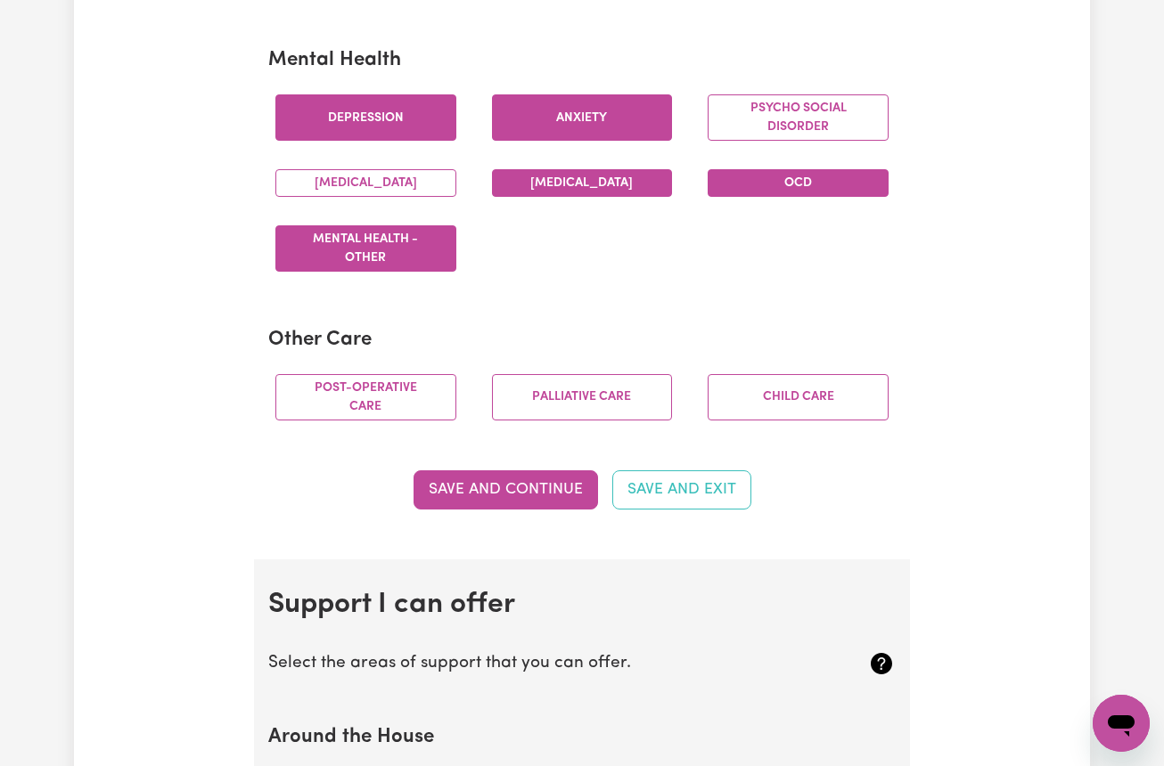
scroll to position [1135, 0]
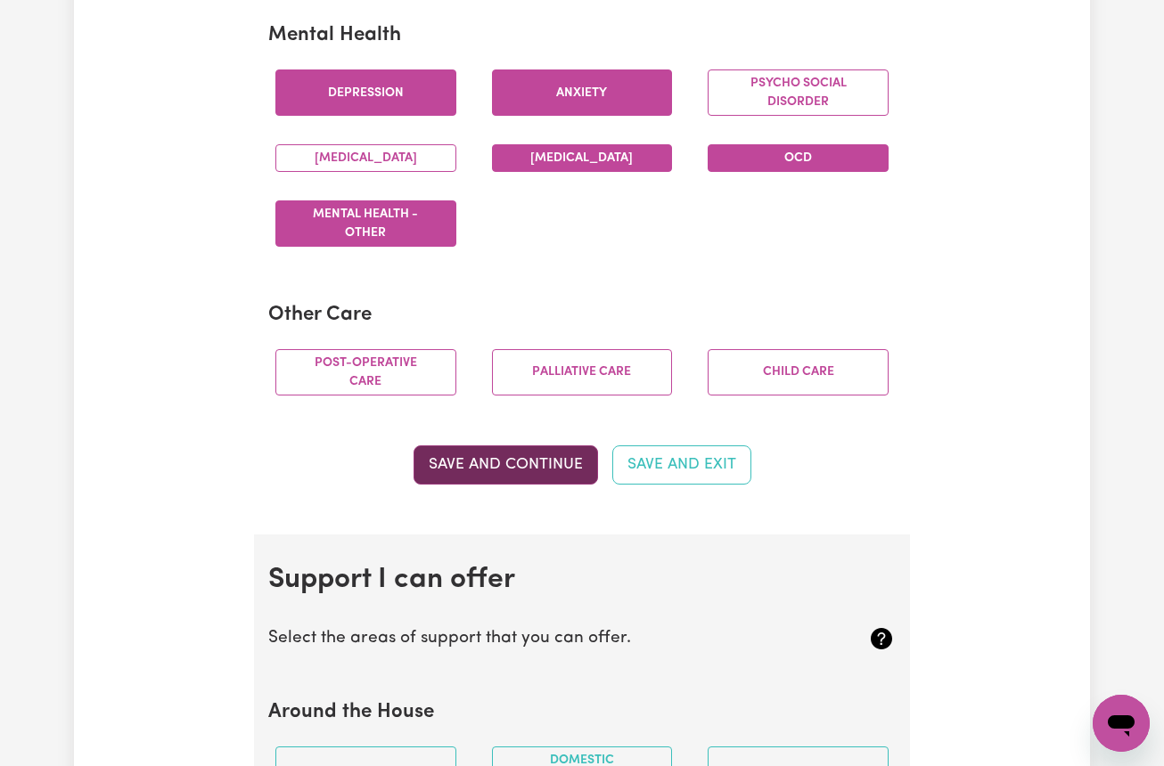
click at [560, 475] on button "Save and Continue" at bounding box center [505, 464] width 184 height 39
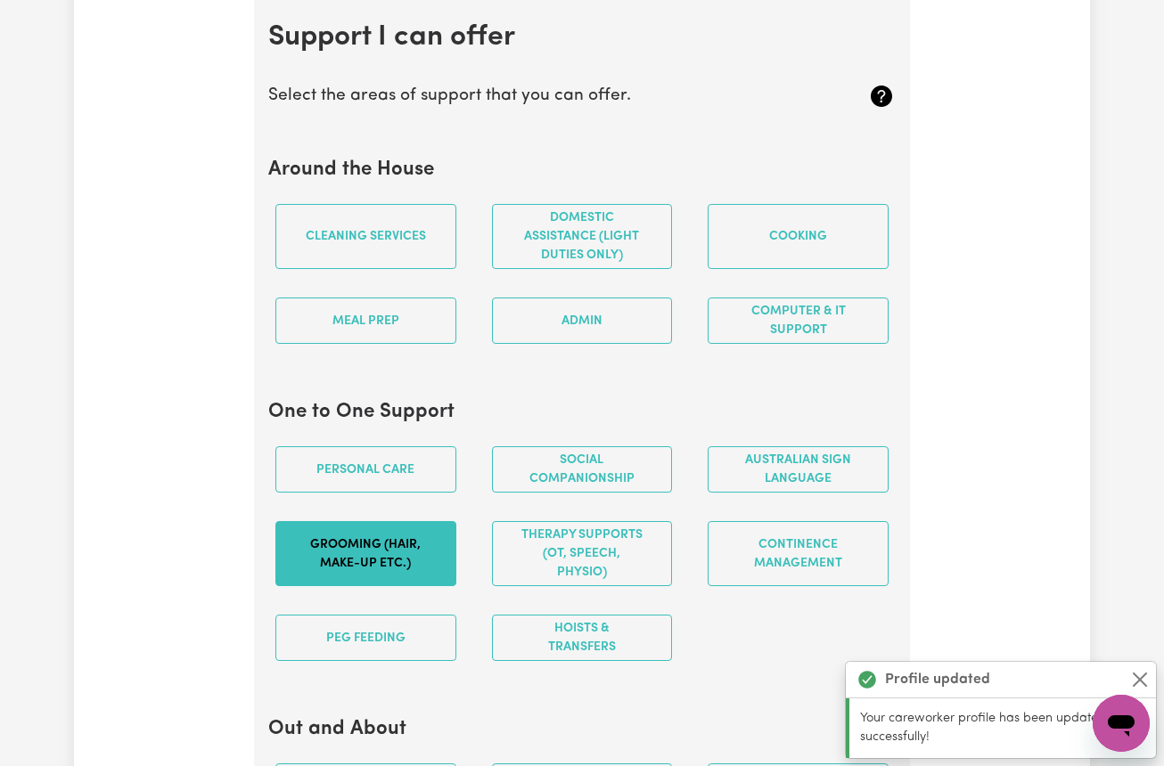
scroll to position [1682, 0]
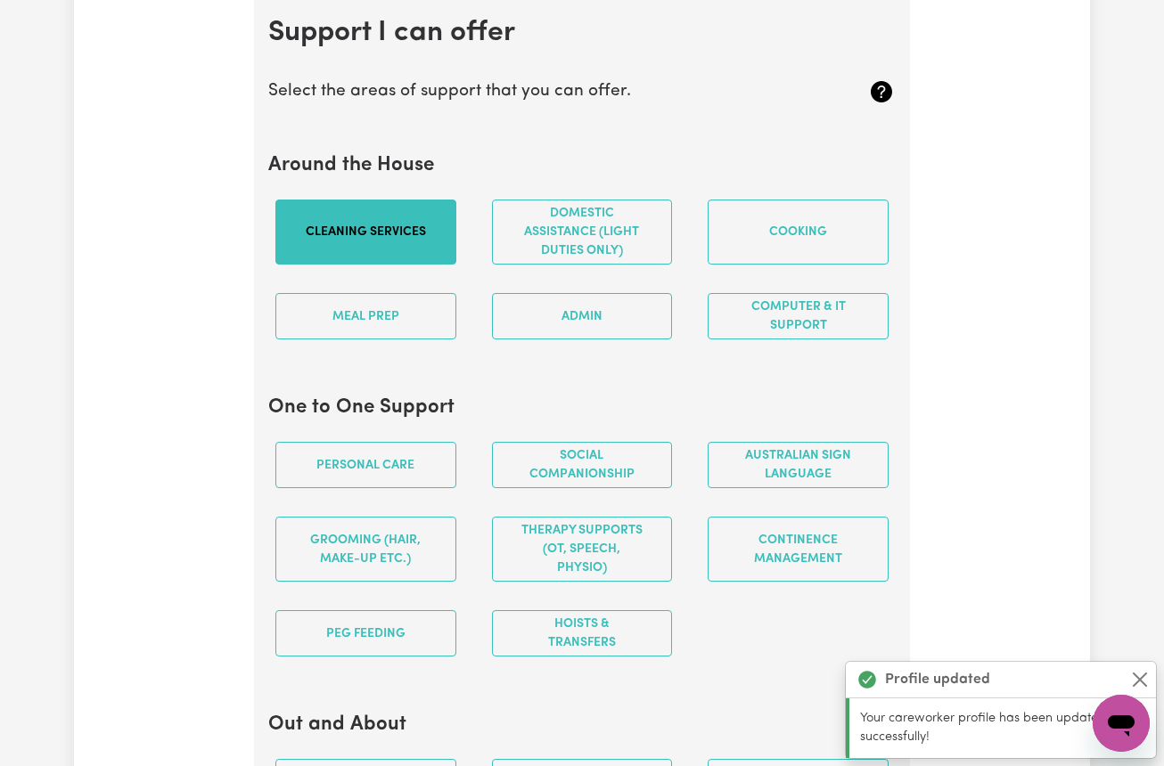
click at [371, 233] on button "Cleaning services" at bounding box center [365, 232] width 181 height 65
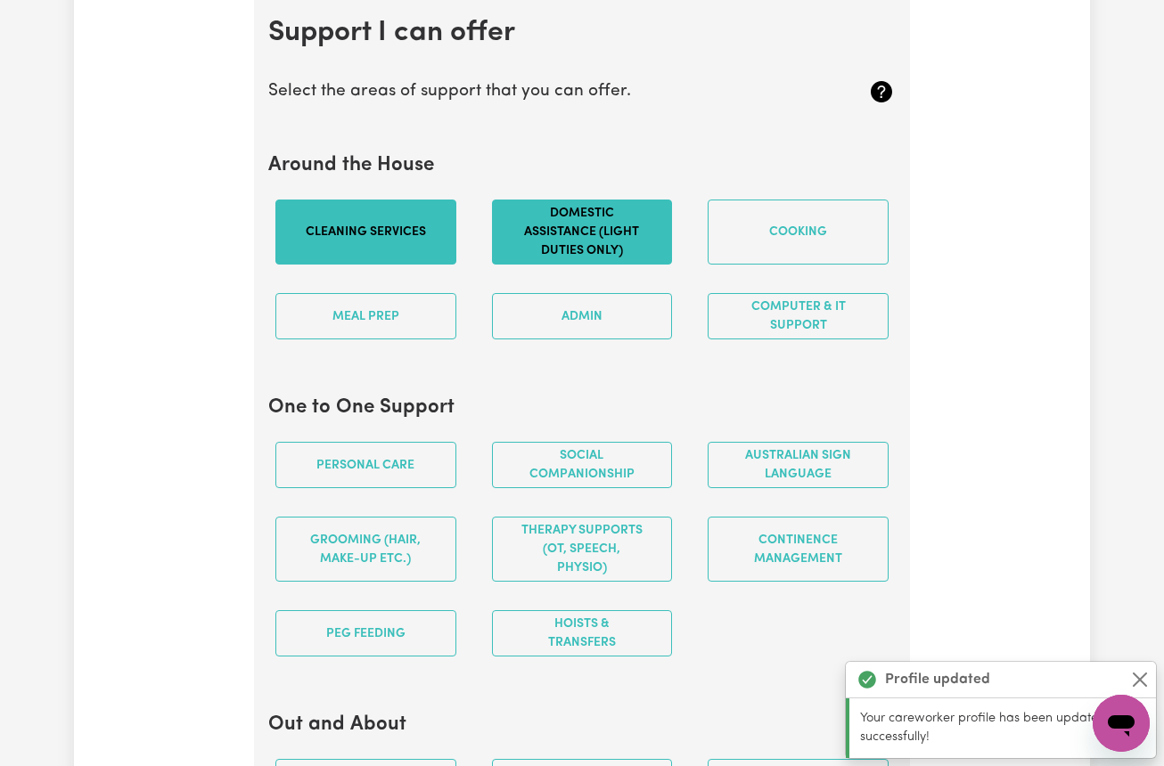
click at [585, 234] on button "Domestic assistance (light duties only)" at bounding box center [582, 232] width 181 height 65
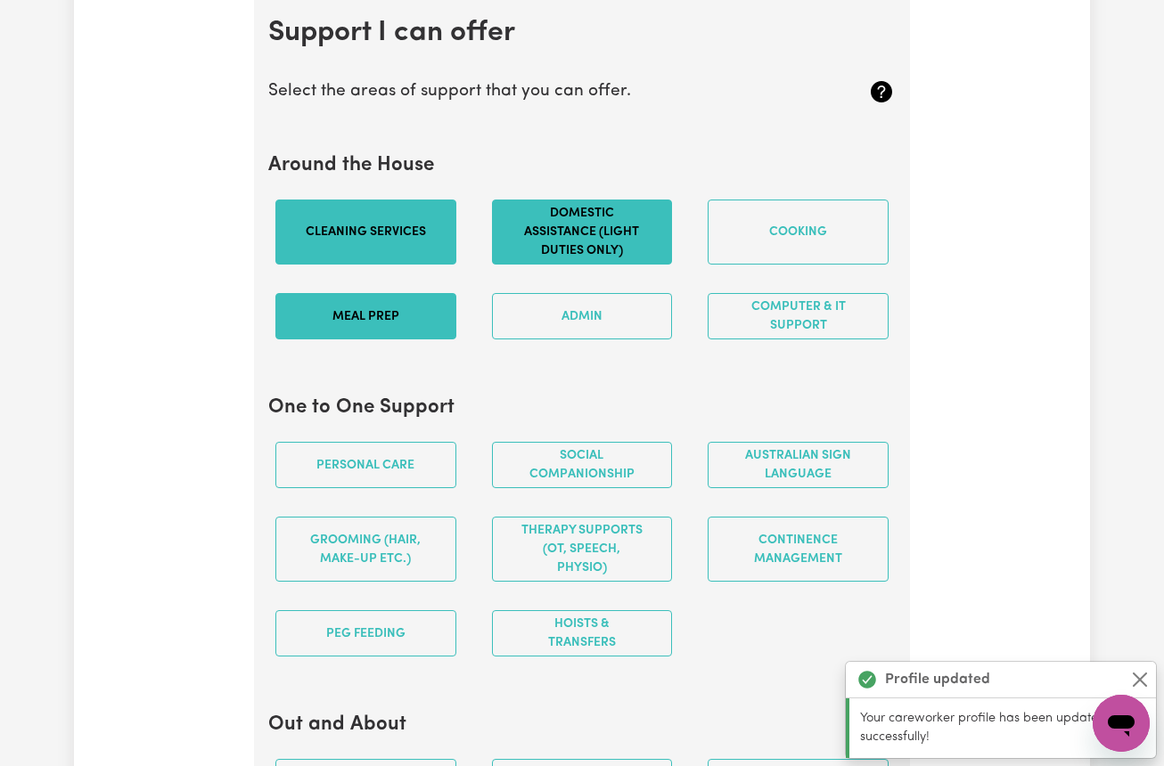
click at [396, 321] on button "Meal prep" at bounding box center [365, 316] width 181 height 46
click at [587, 333] on button "Admin" at bounding box center [582, 316] width 181 height 46
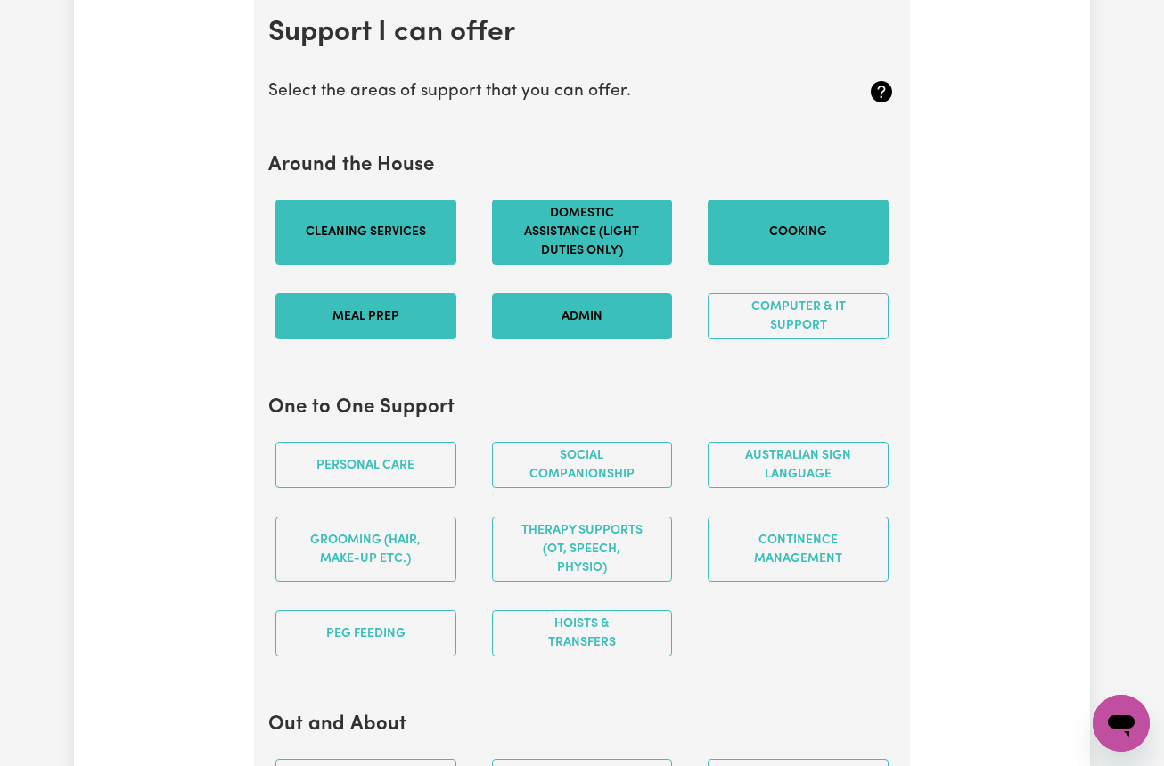
click at [799, 256] on button "Cooking" at bounding box center [797, 232] width 181 height 65
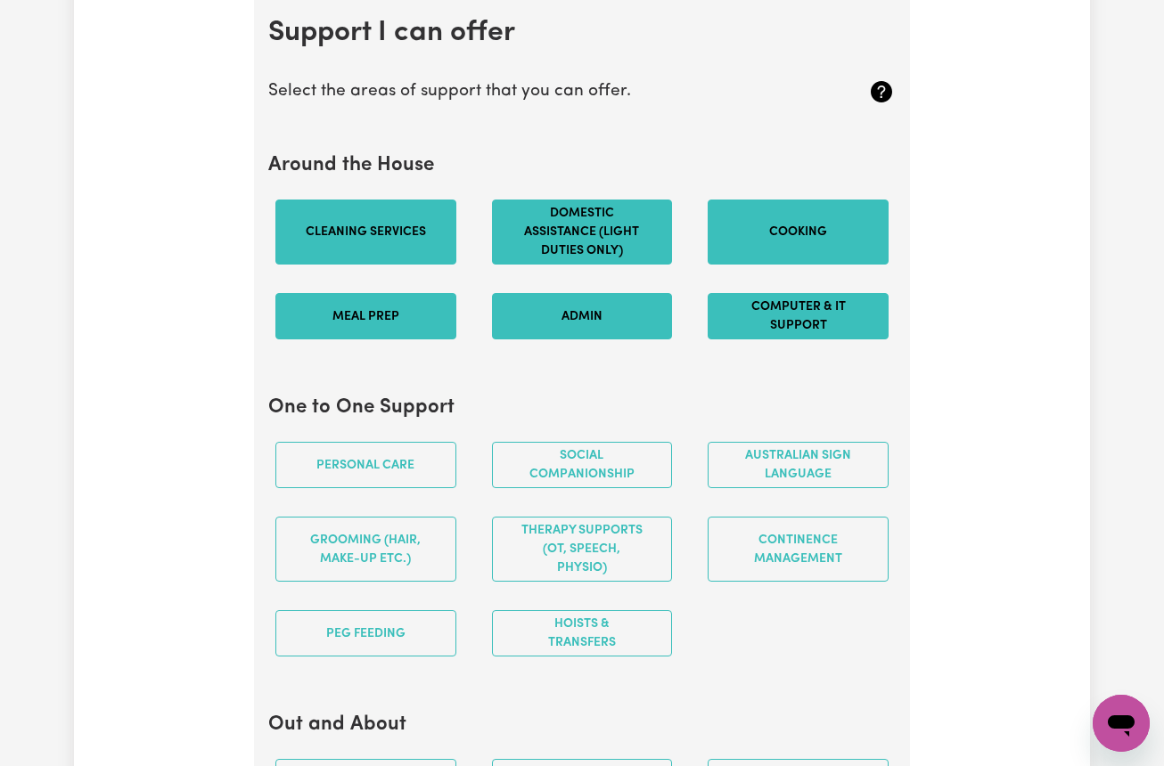
click at [799, 327] on button "Computer & IT Support" at bounding box center [797, 316] width 181 height 46
click at [343, 479] on button "Personal care" at bounding box center [365, 465] width 181 height 46
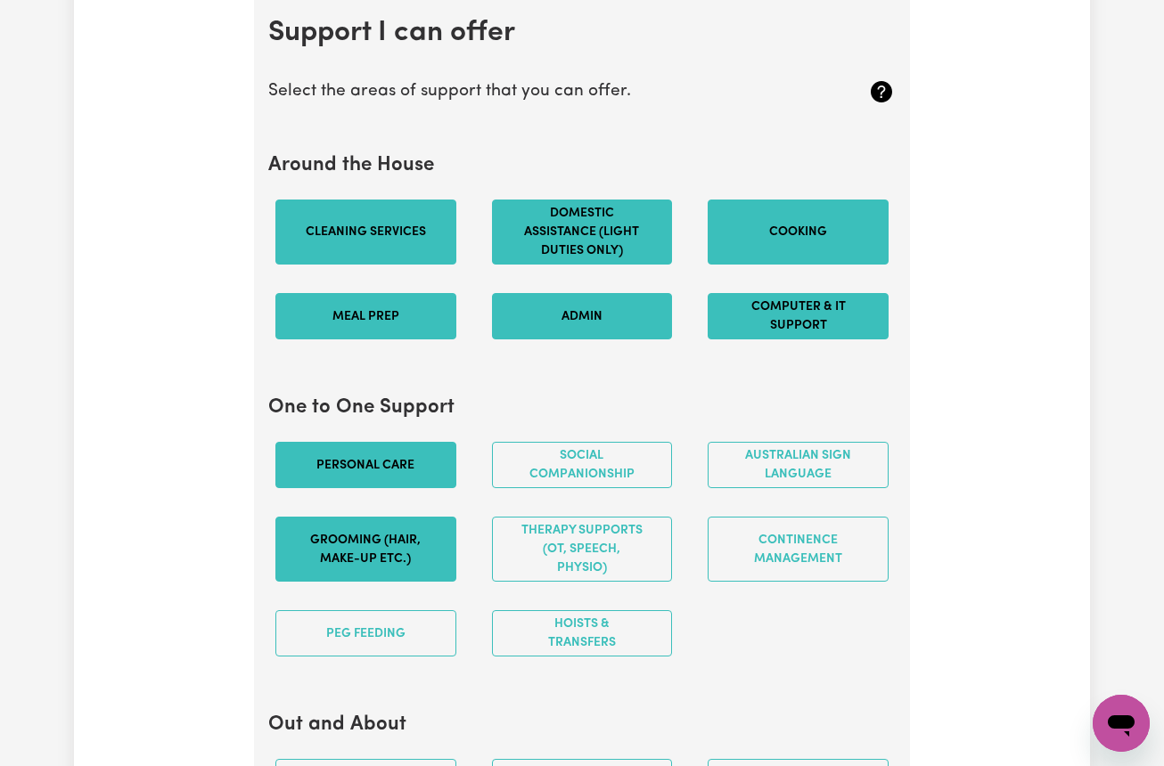
click at [351, 550] on button "Grooming (hair, make-up etc.)" at bounding box center [365, 549] width 181 height 65
click at [558, 485] on button "Social companionship" at bounding box center [582, 465] width 181 height 46
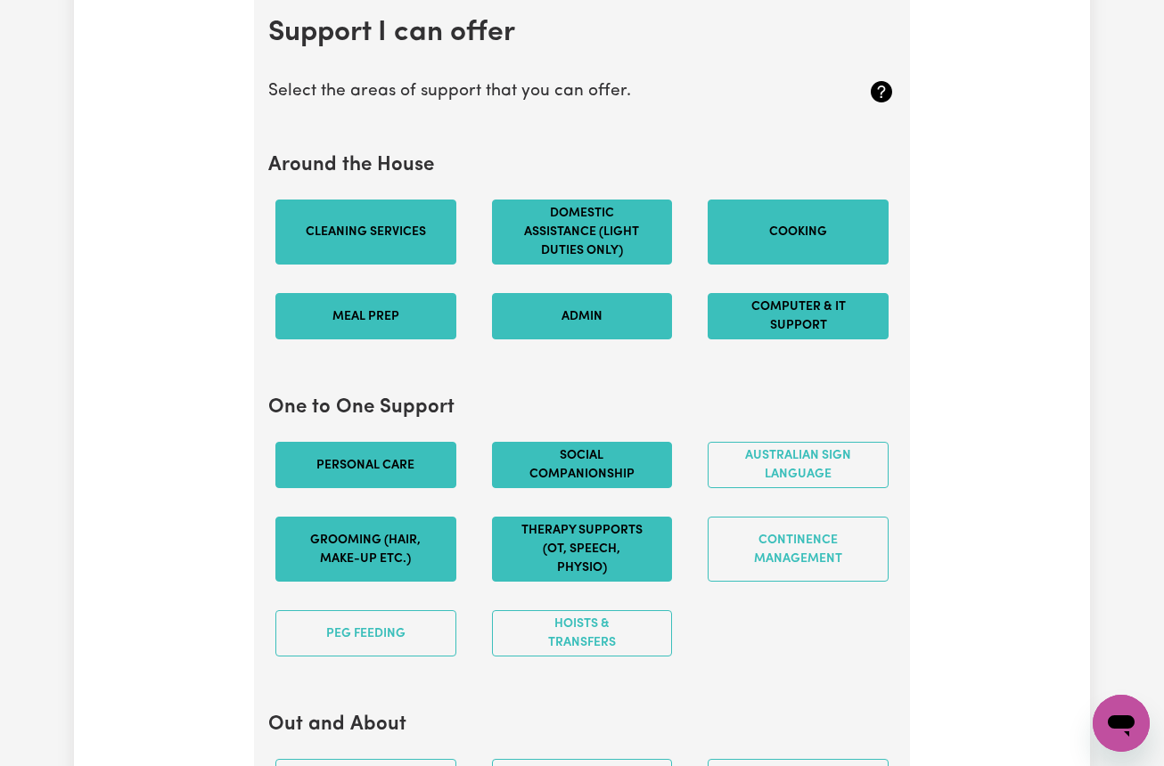
click at [577, 565] on button "Therapy Supports (OT, speech, physio)" at bounding box center [582, 549] width 181 height 65
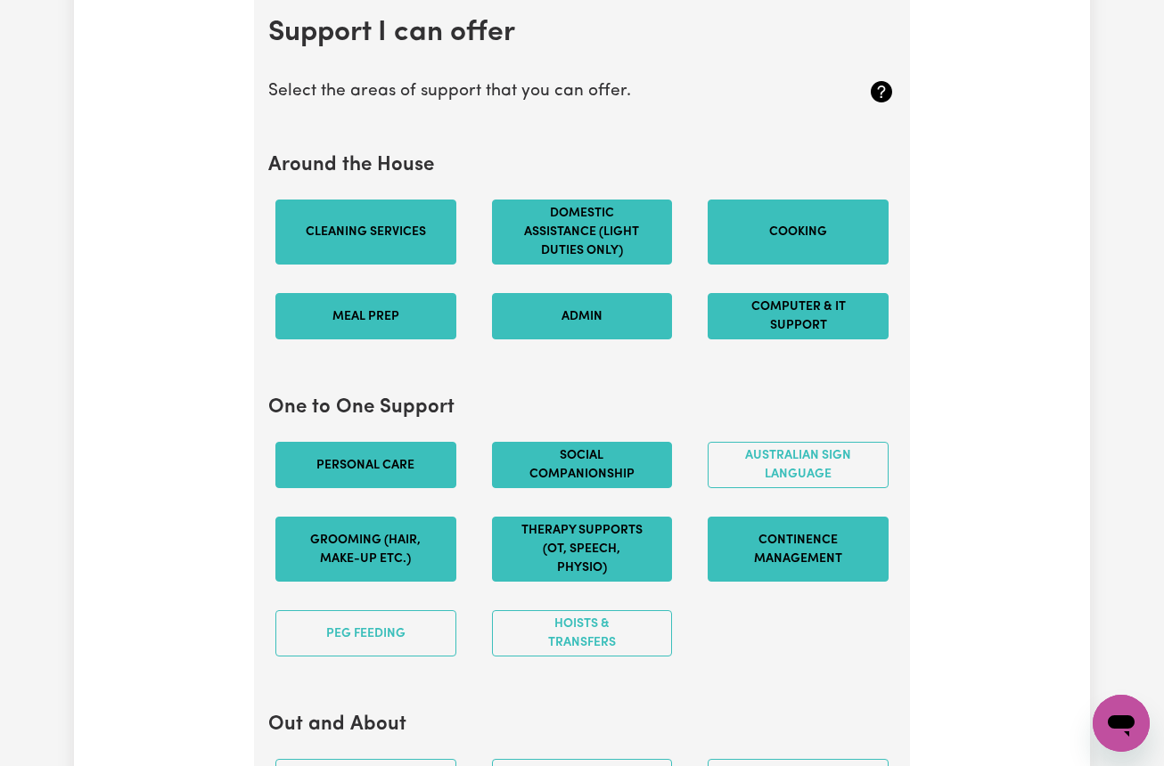
click at [826, 533] on button "Continence management" at bounding box center [797, 549] width 181 height 65
click at [829, 469] on button "Australian Sign Language" at bounding box center [797, 465] width 181 height 46
click at [814, 546] on button "Continence management" at bounding box center [797, 549] width 181 height 65
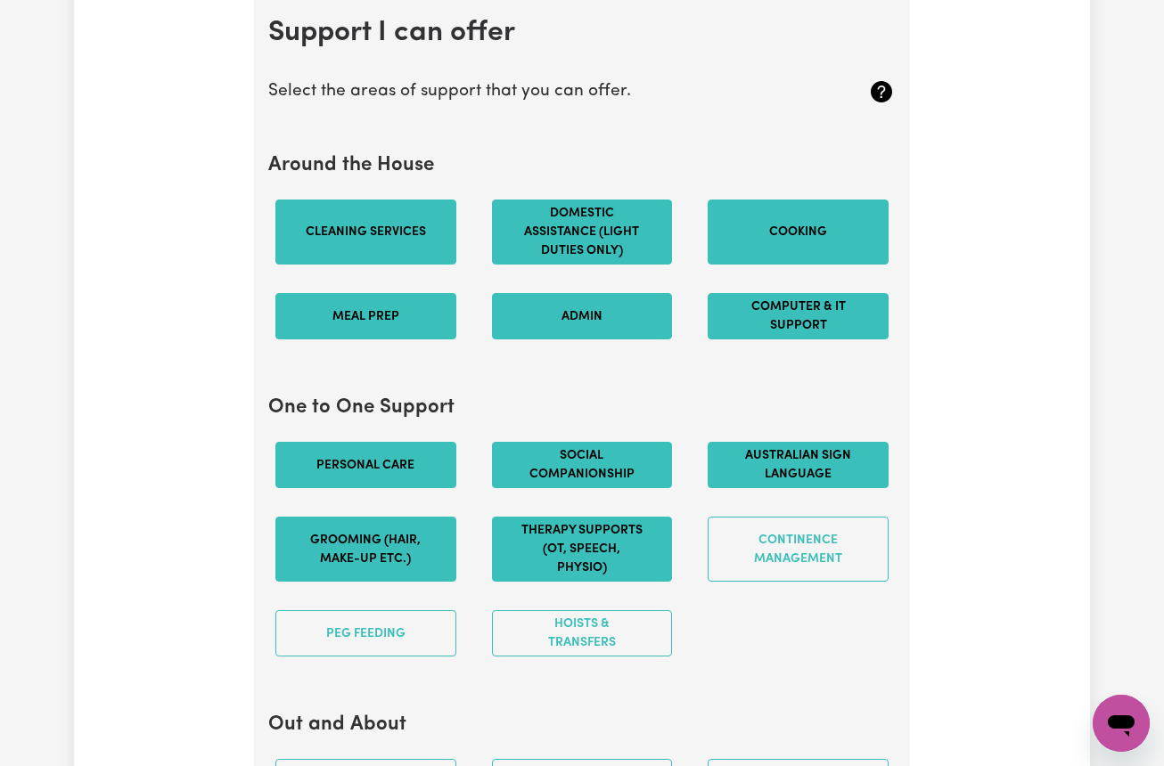
click at [818, 484] on button "Australian Sign Language" at bounding box center [797, 465] width 181 height 46
click at [837, 474] on button "Australian Sign Language" at bounding box center [797, 465] width 181 height 46
click at [797, 465] on button "Australian Sign Language" at bounding box center [797, 465] width 181 height 46
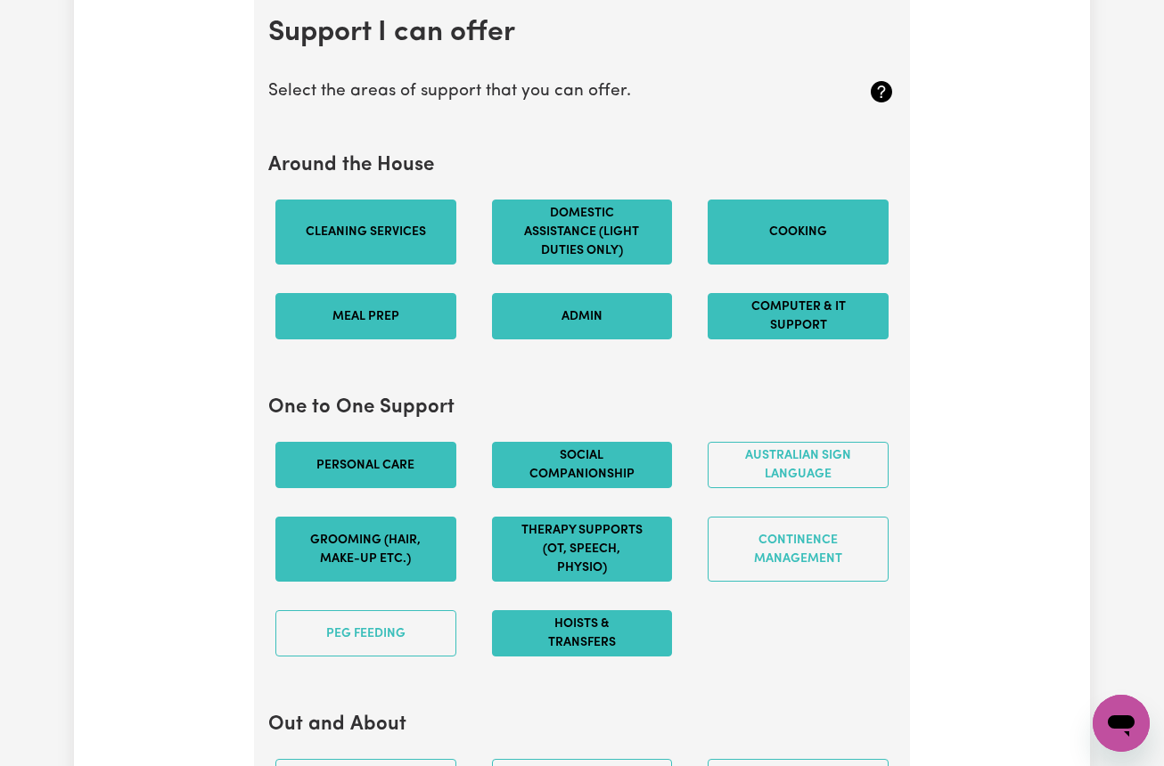
click at [627, 635] on button "Hoists & transfers" at bounding box center [582, 633] width 181 height 46
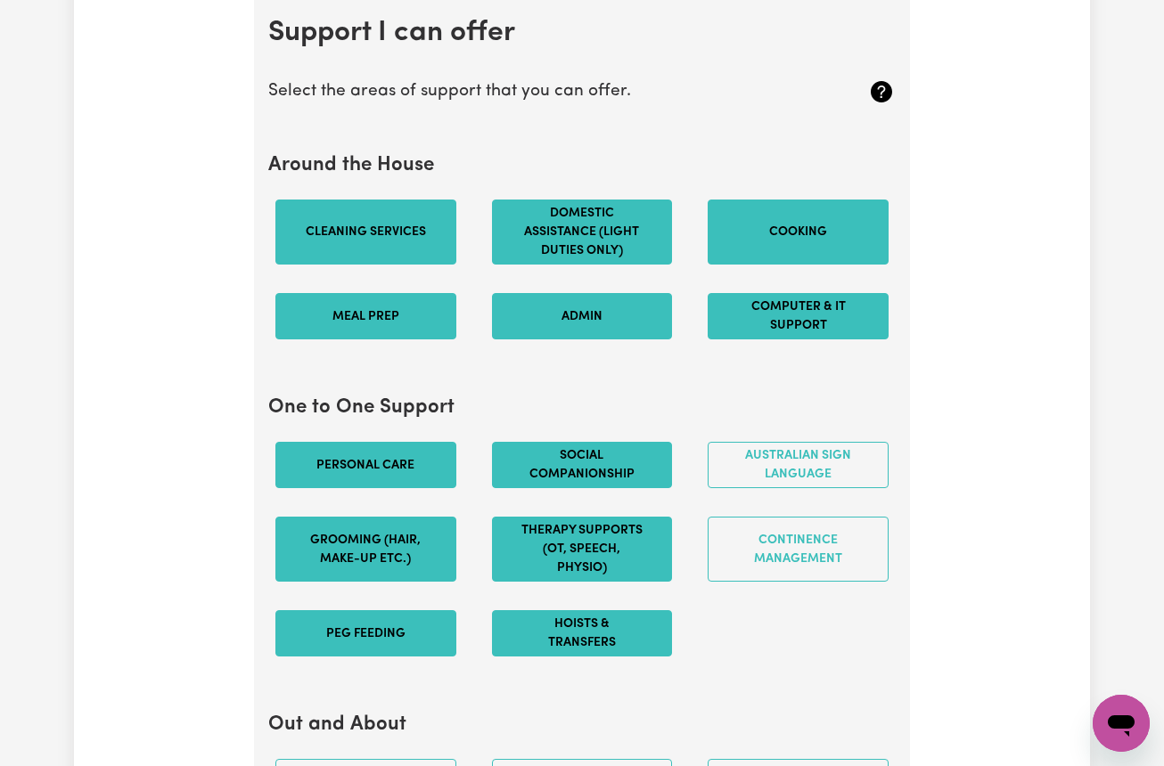
click at [365, 645] on button "PEG feeding" at bounding box center [365, 633] width 181 height 46
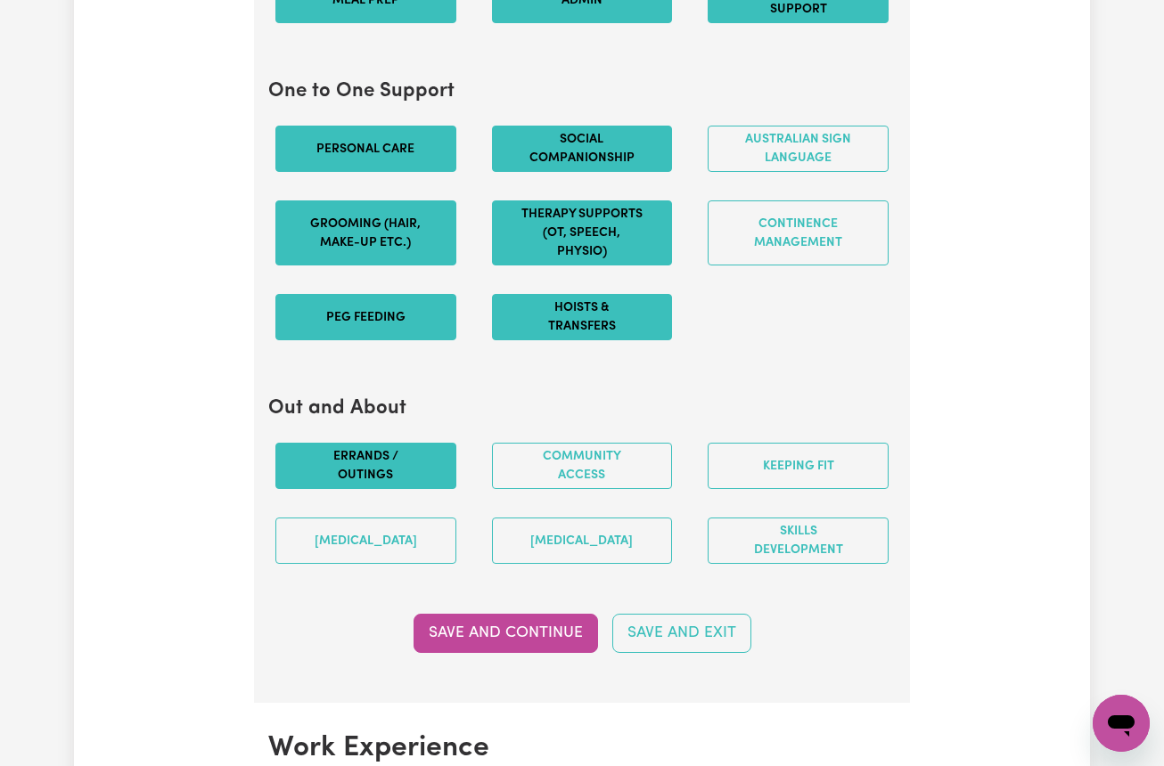
scroll to position [2007, 0]
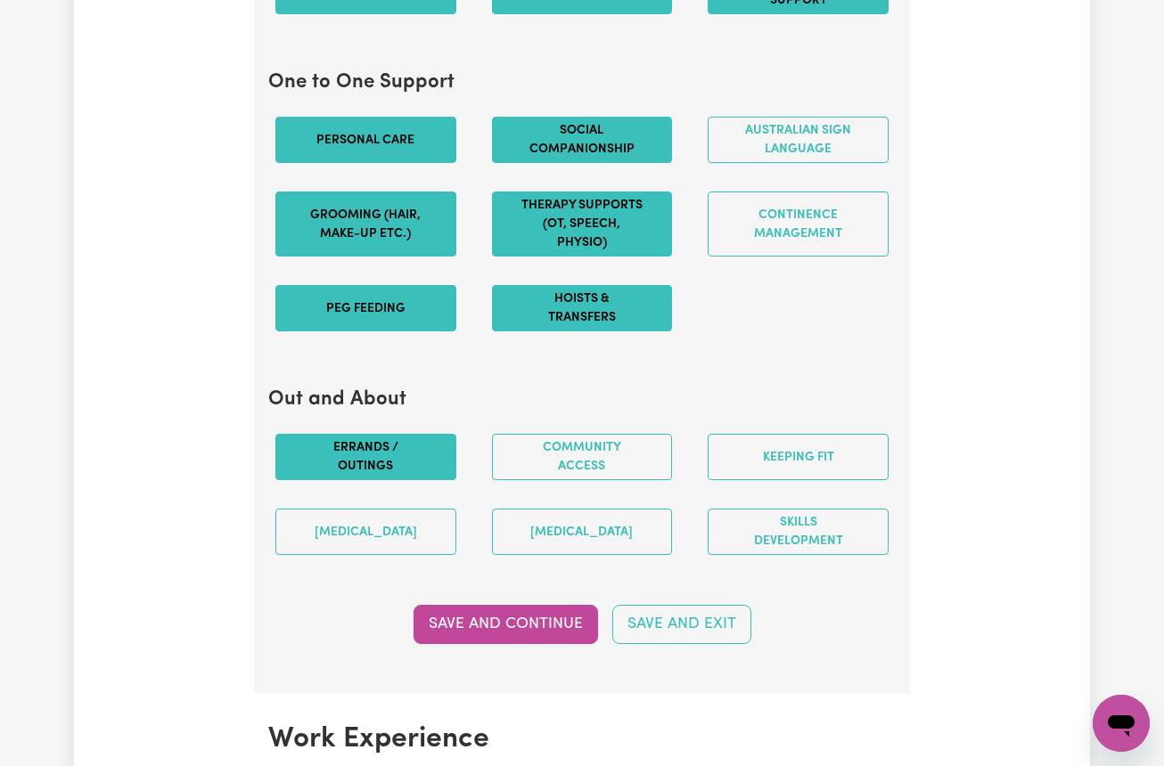
click at [380, 480] on button "Errands / Outings" at bounding box center [365, 457] width 181 height 46
click at [579, 480] on button "Community access" at bounding box center [582, 457] width 181 height 46
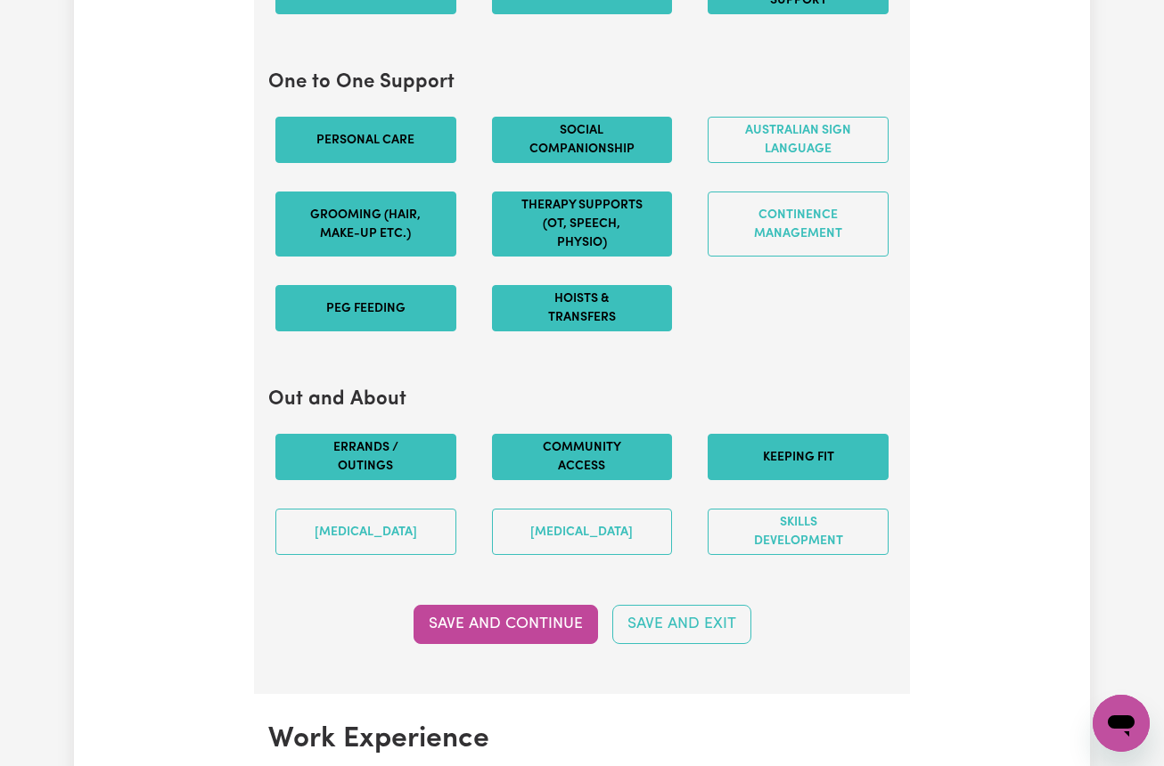
click at [802, 478] on button "Keeping fit" at bounding box center [797, 457] width 181 height 46
click at [804, 537] on button "Skills Development" at bounding box center [797, 532] width 181 height 46
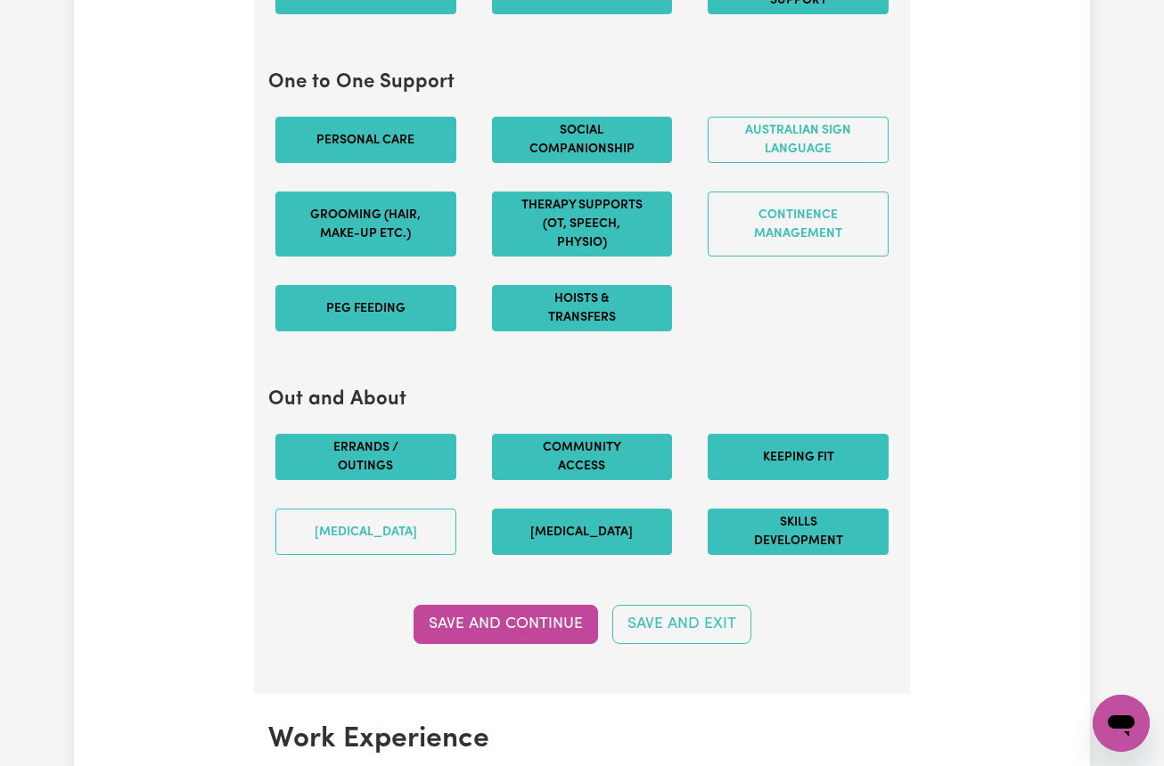
click at [567, 525] on button "Music therapy" at bounding box center [582, 532] width 181 height 46
click at [355, 528] on button "Art therapy" at bounding box center [365, 532] width 181 height 46
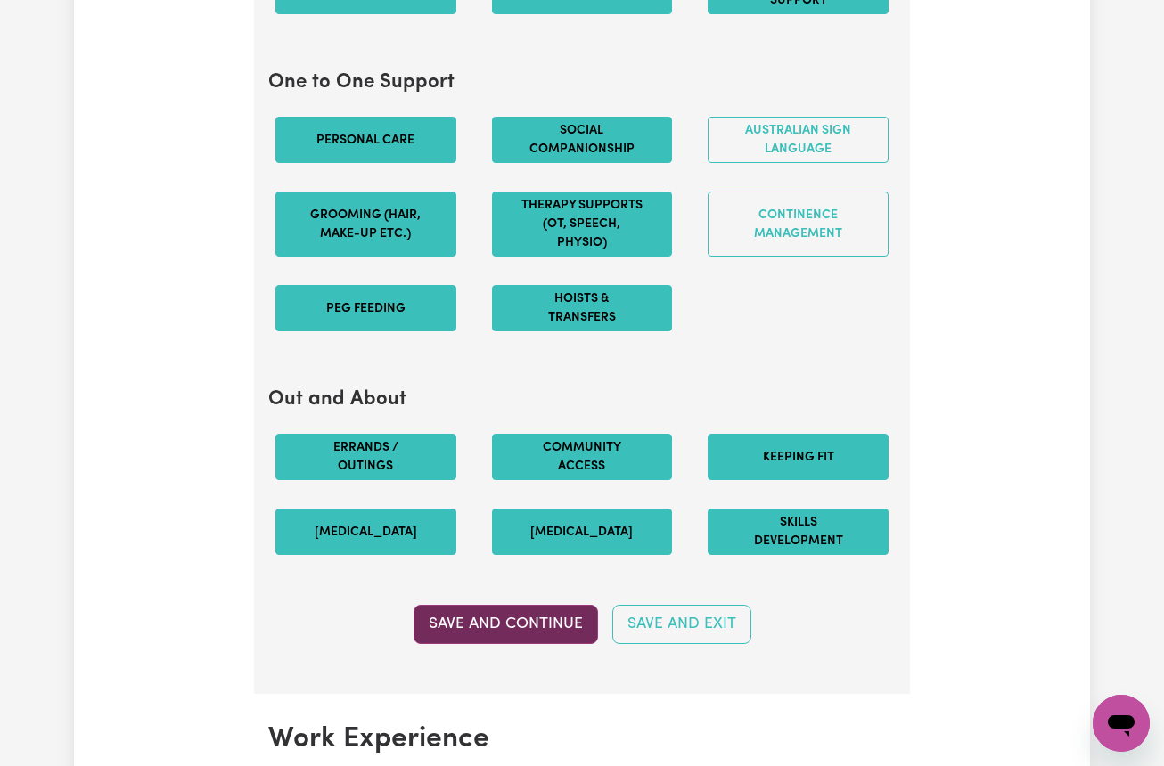
click at [503, 633] on button "Save and Continue" at bounding box center [505, 624] width 184 height 39
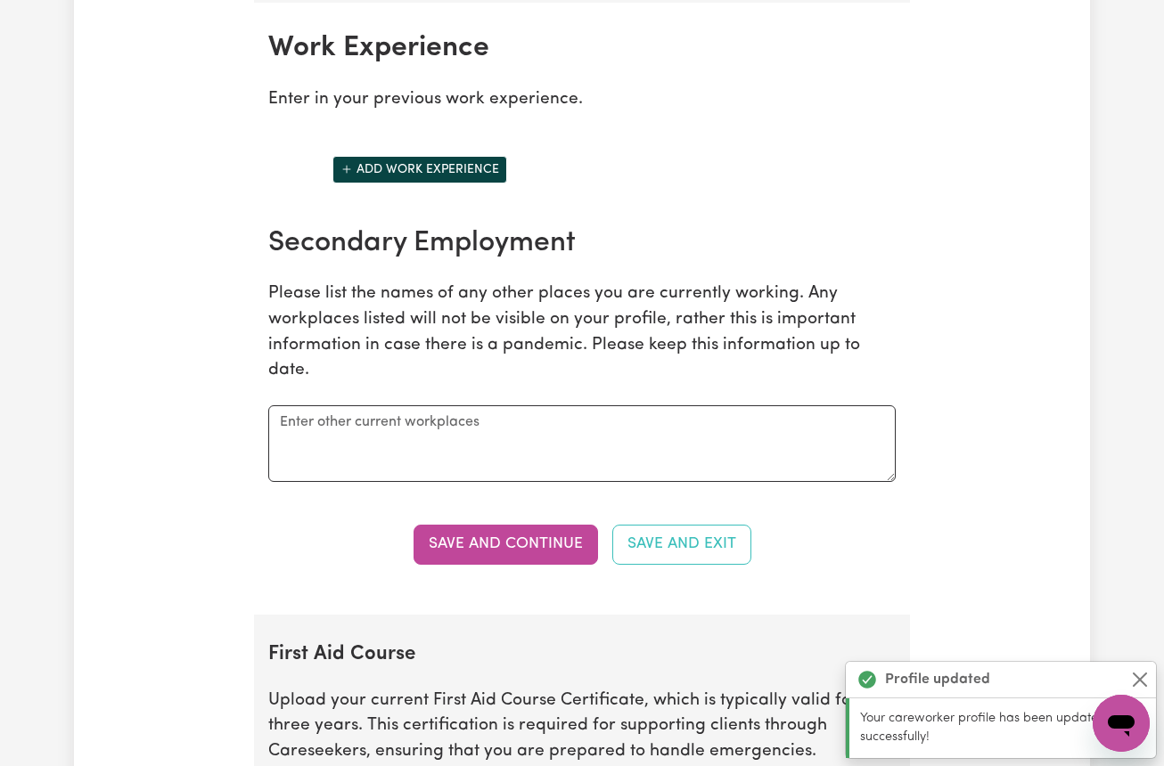
scroll to position [2710, 0]
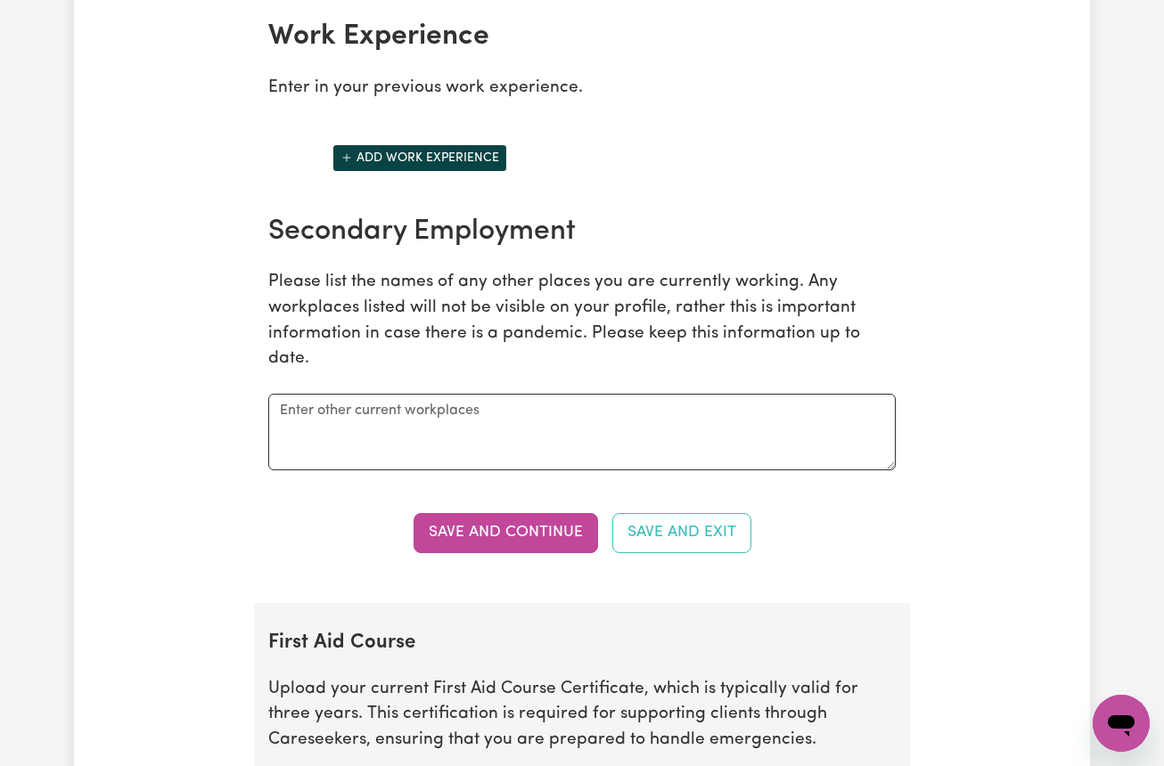
click at [372, 160] on button "Add work experience" at bounding box center [419, 158] width 175 height 28
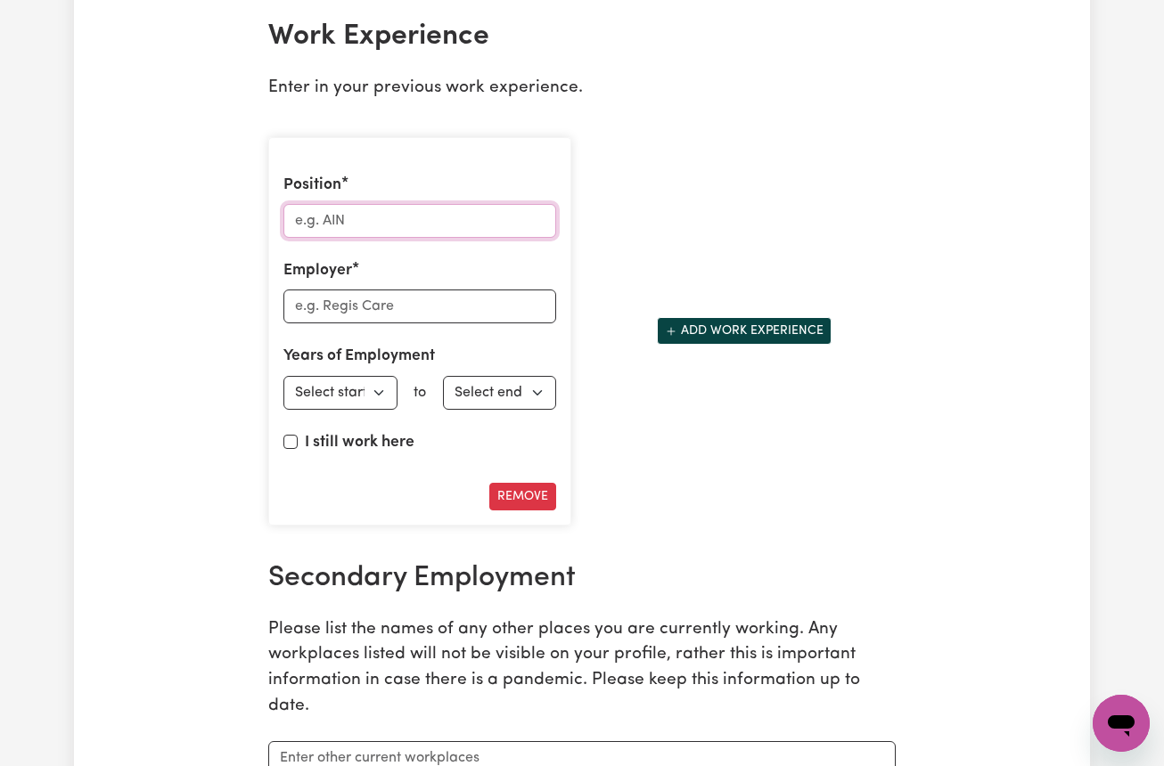
click at [345, 229] on input "Position" at bounding box center [419, 221] width 273 height 34
type input "Social Carer"
click at [340, 313] on input "Employer" at bounding box center [419, 307] width 273 height 34
type input "Like family"
select select "2024"
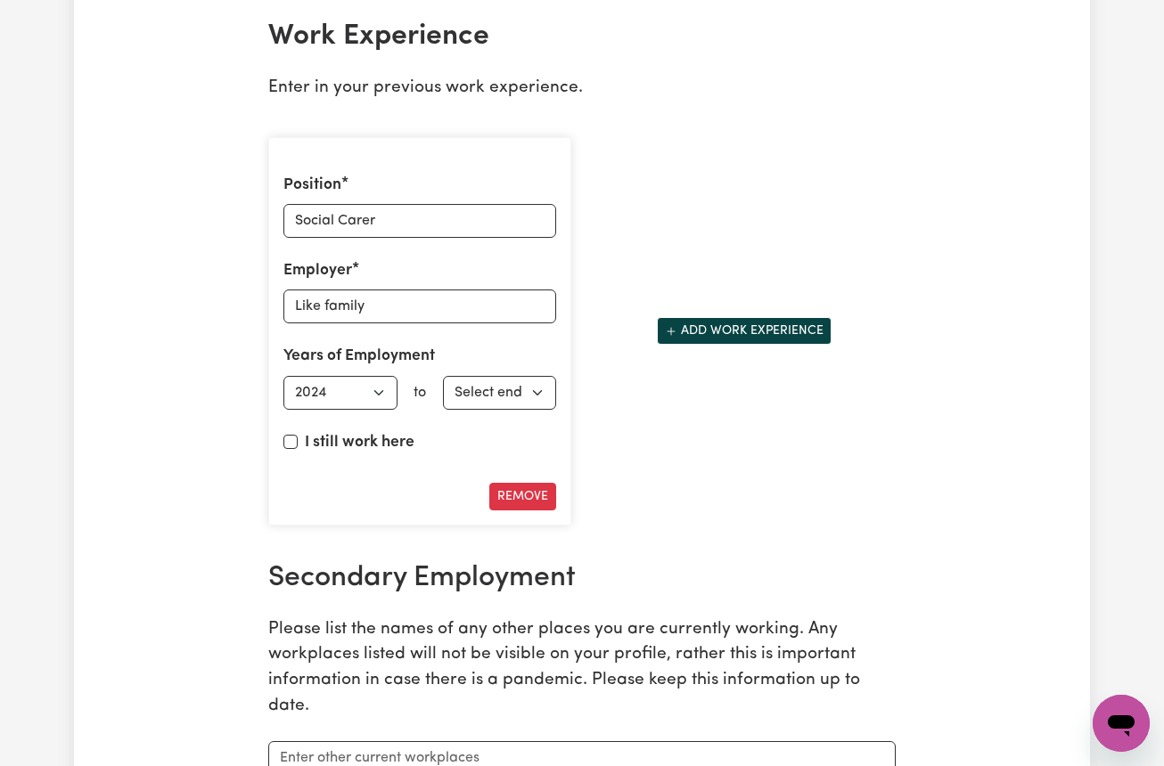
click at [286, 445] on input "I still work here" at bounding box center [290, 442] width 14 height 14
checkbox input "true"
click at [742, 331] on button "Add work experience" at bounding box center [744, 331] width 175 height 28
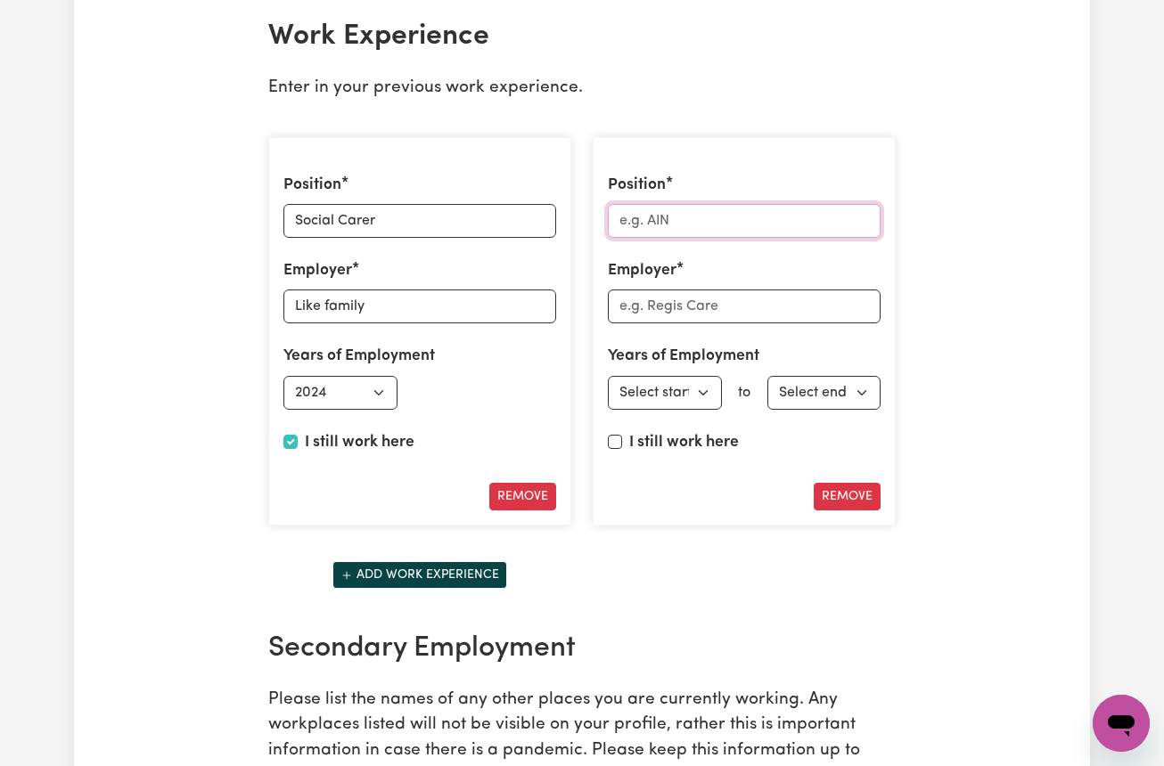
click at [668, 228] on input "Position" at bounding box center [744, 221] width 273 height 34
type input "Domestic Assistant"
click at [657, 318] on input "Employer" at bounding box center [744, 307] width 273 height 34
type input "l"
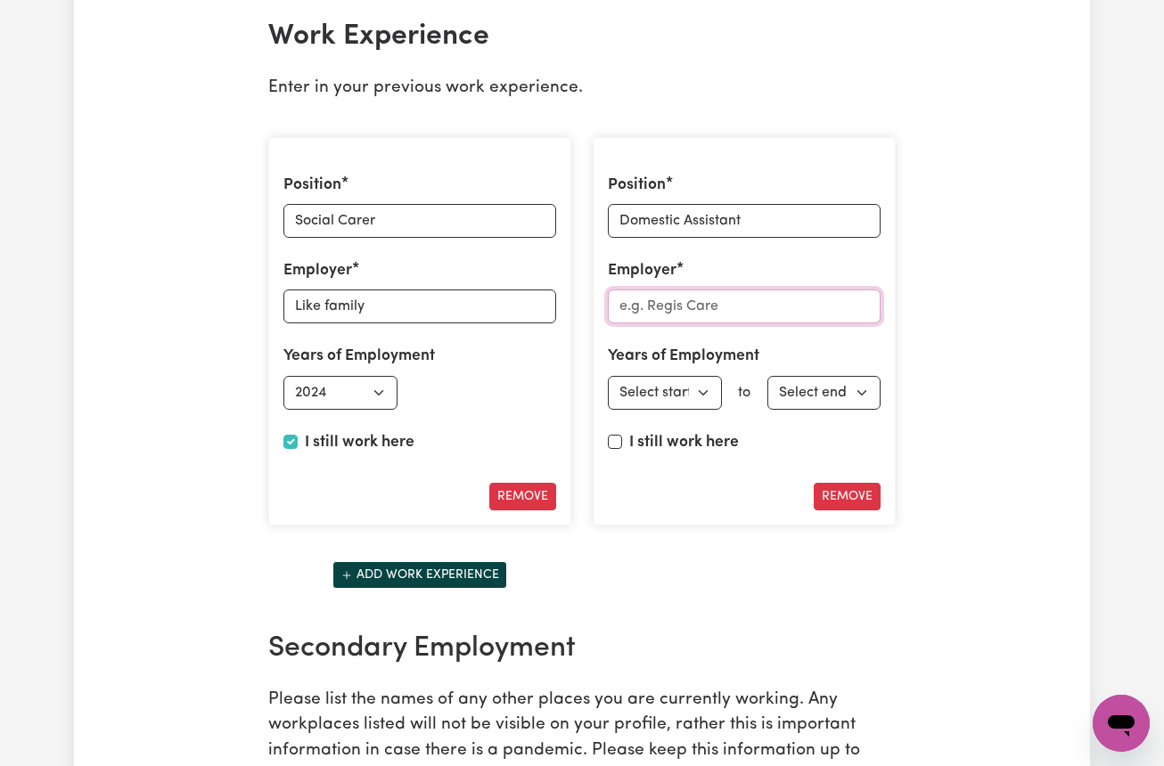
type input "l"
type input "Like family"
select select "2024"
click at [636, 454] on label "I still work here" at bounding box center [684, 442] width 110 height 23
click at [622, 449] on input "I still work here" at bounding box center [615, 442] width 14 height 14
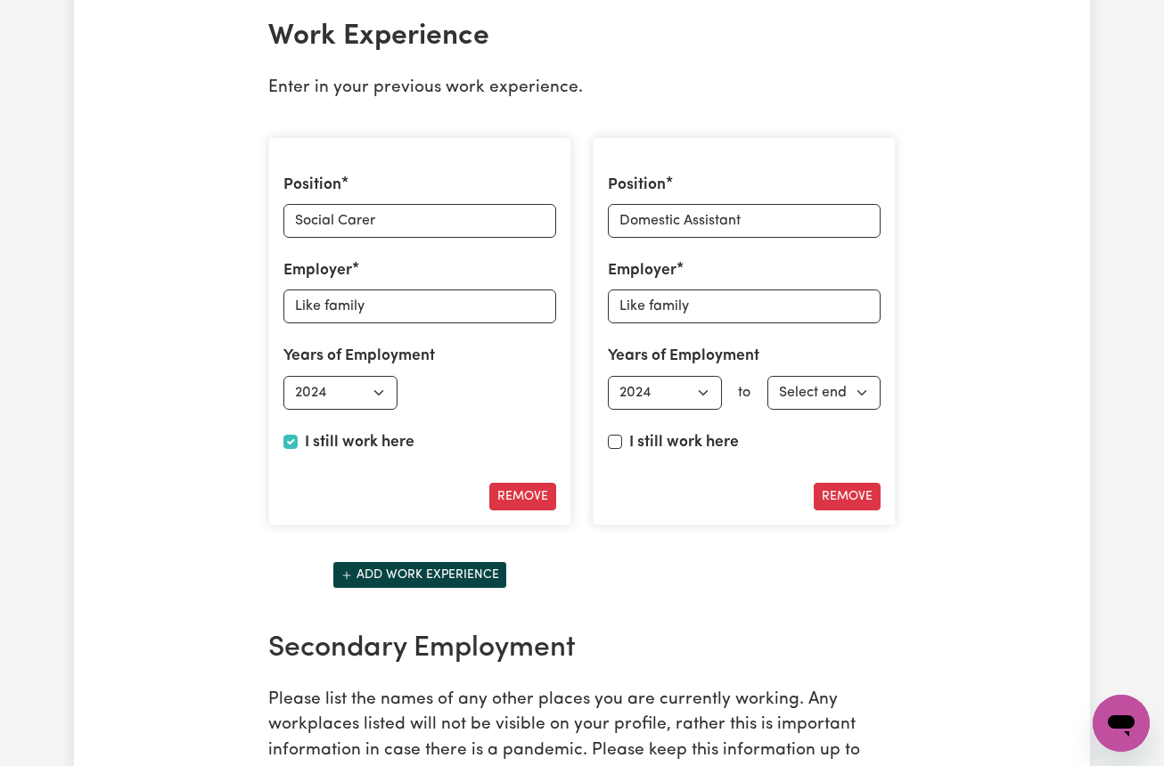
checkbox input "true"
click at [848, 499] on button "Remove" at bounding box center [846, 497] width 67 height 28
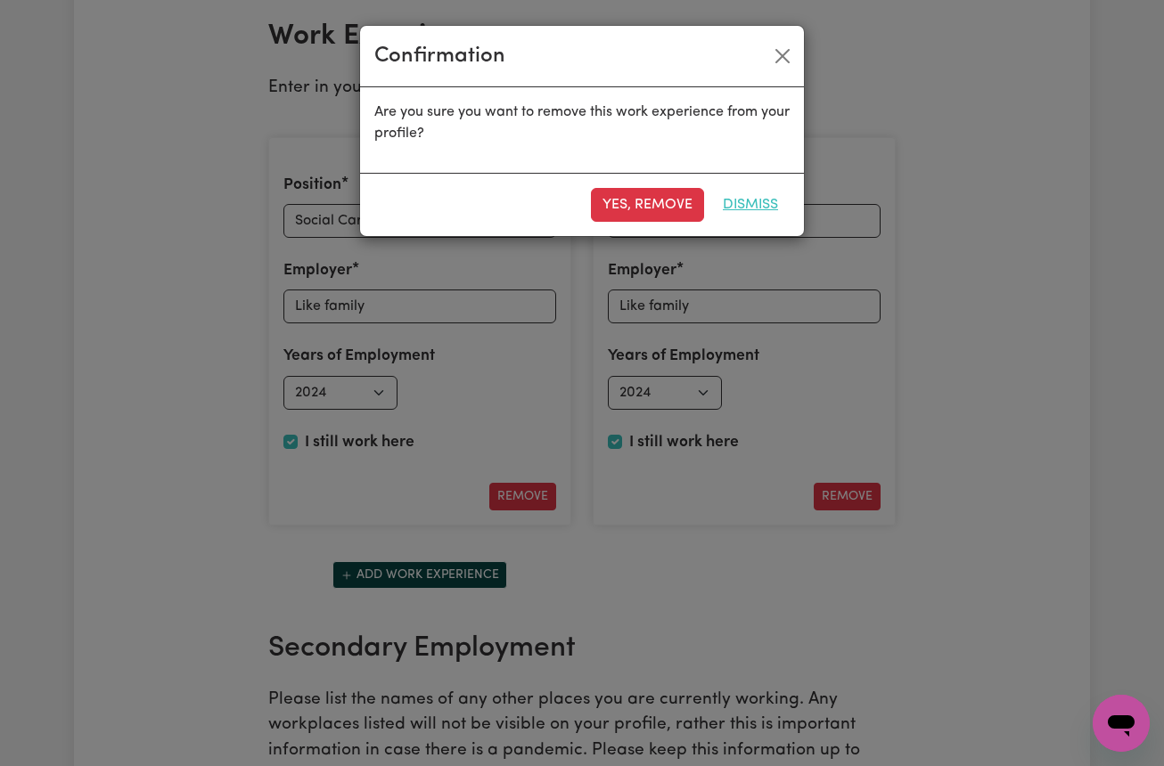
click at [746, 204] on button "Dismiss" at bounding box center [750, 205] width 78 height 34
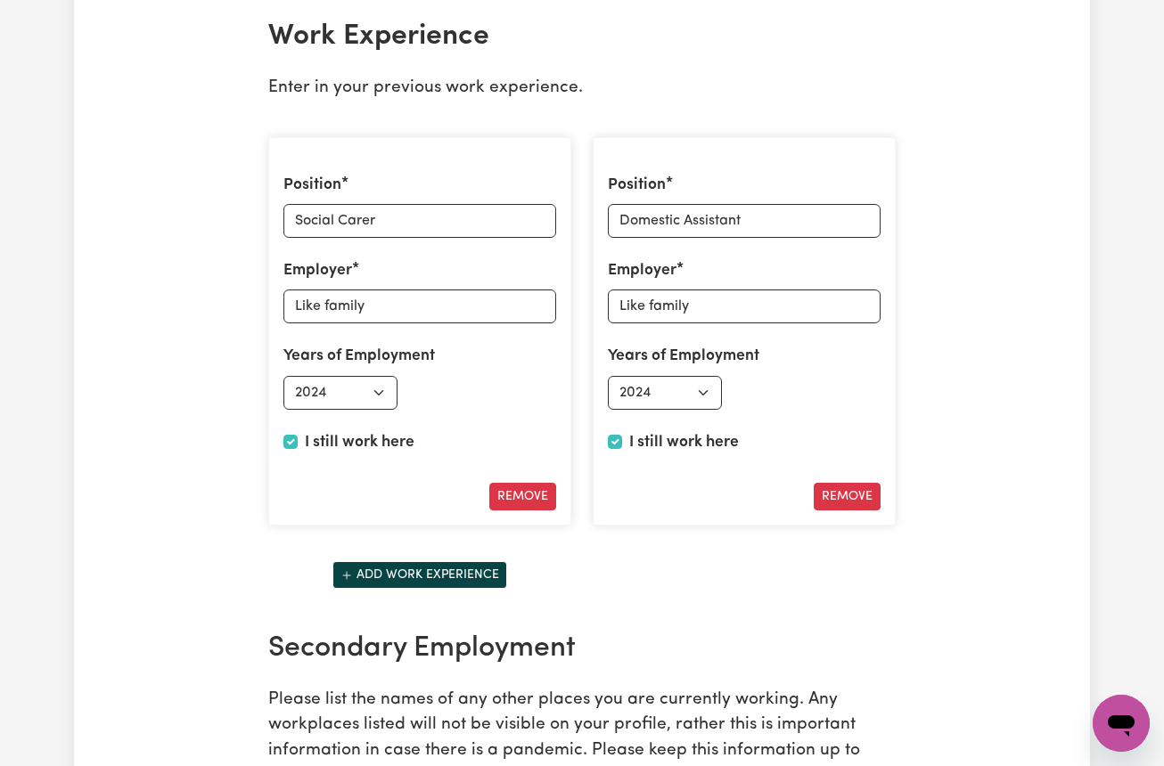
click at [613, 548] on div "Position Social Carer Employer Like family Years of Employment Employed from Se…" at bounding box center [581, 367] width 649 height 488
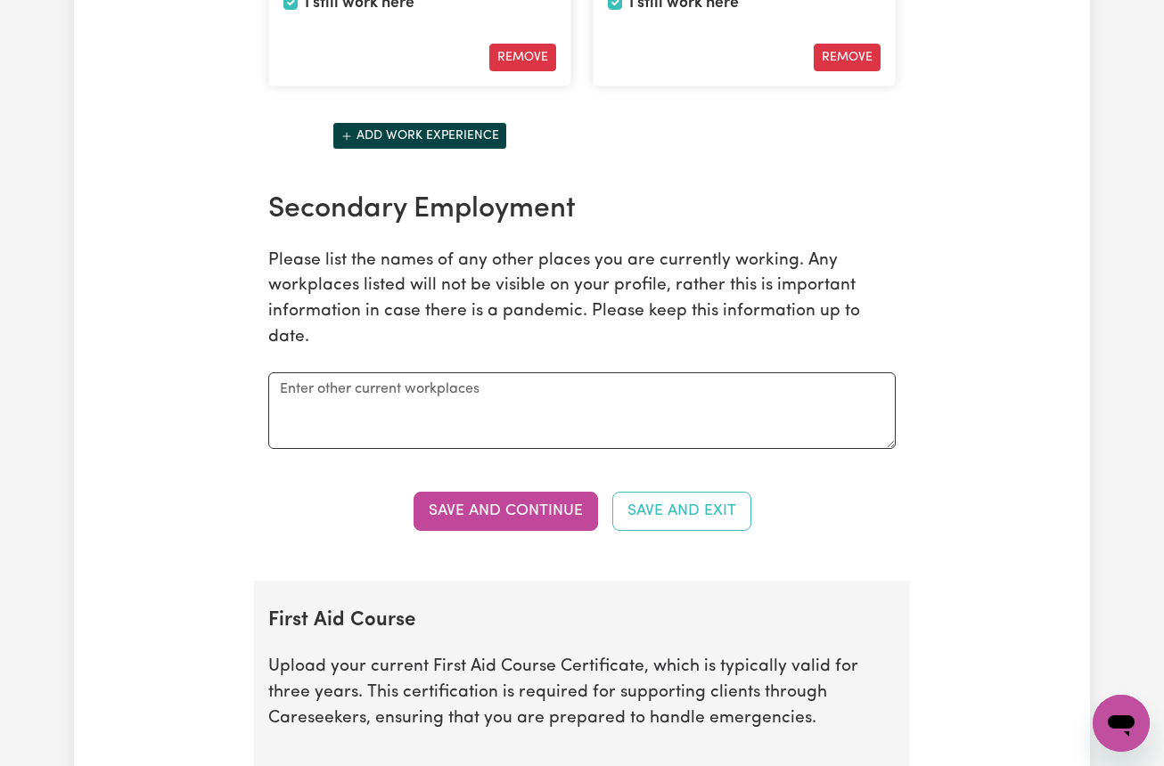
scroll to position [3163, 0]
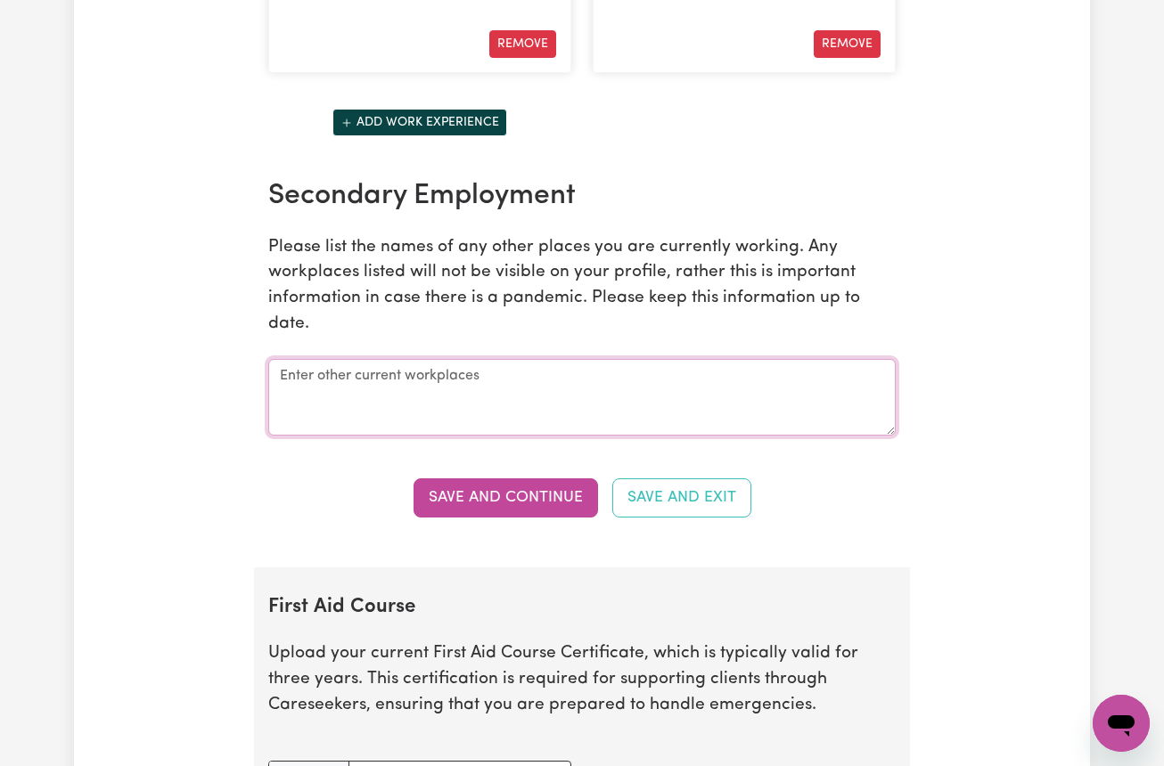
click at [317, 387] on textarea at bounding box center [581, 397] width 627 height 77
type textarea "m"
type textarea "Mable"
click at [527, 505] on button "Save and Continue" at bounding box center [505, 497] width 184 height 39
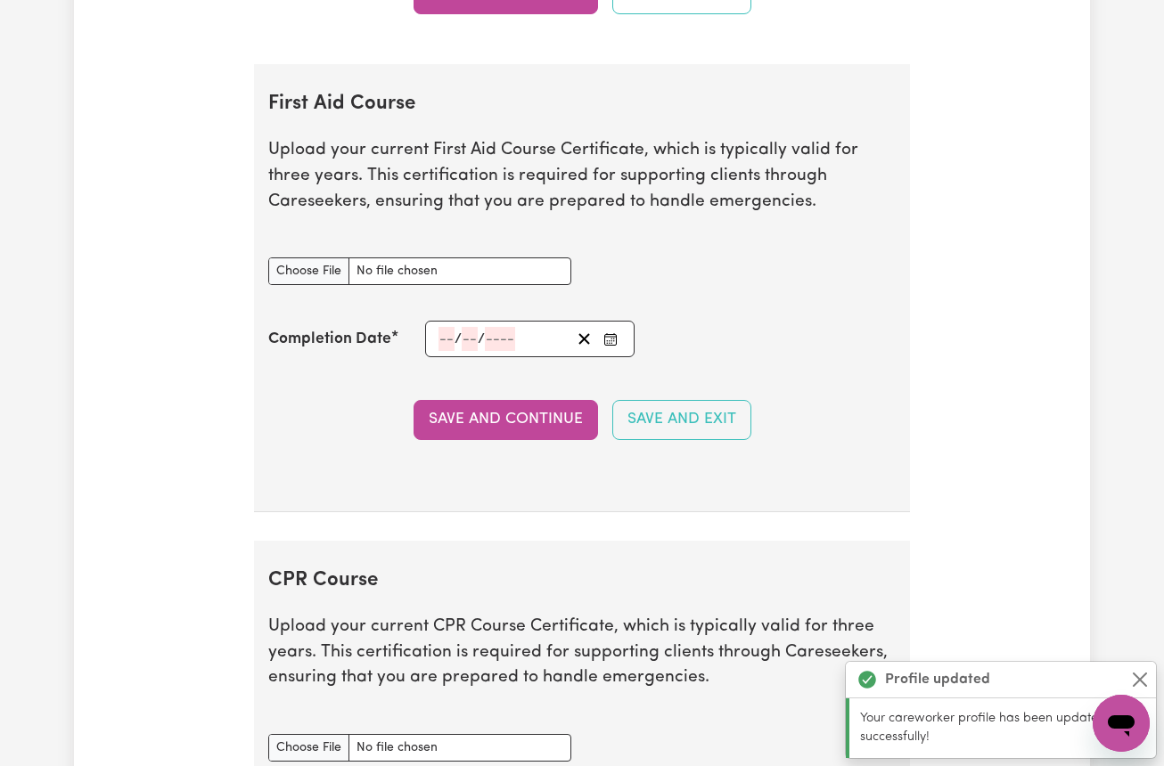
scroll to position [3733, 0]
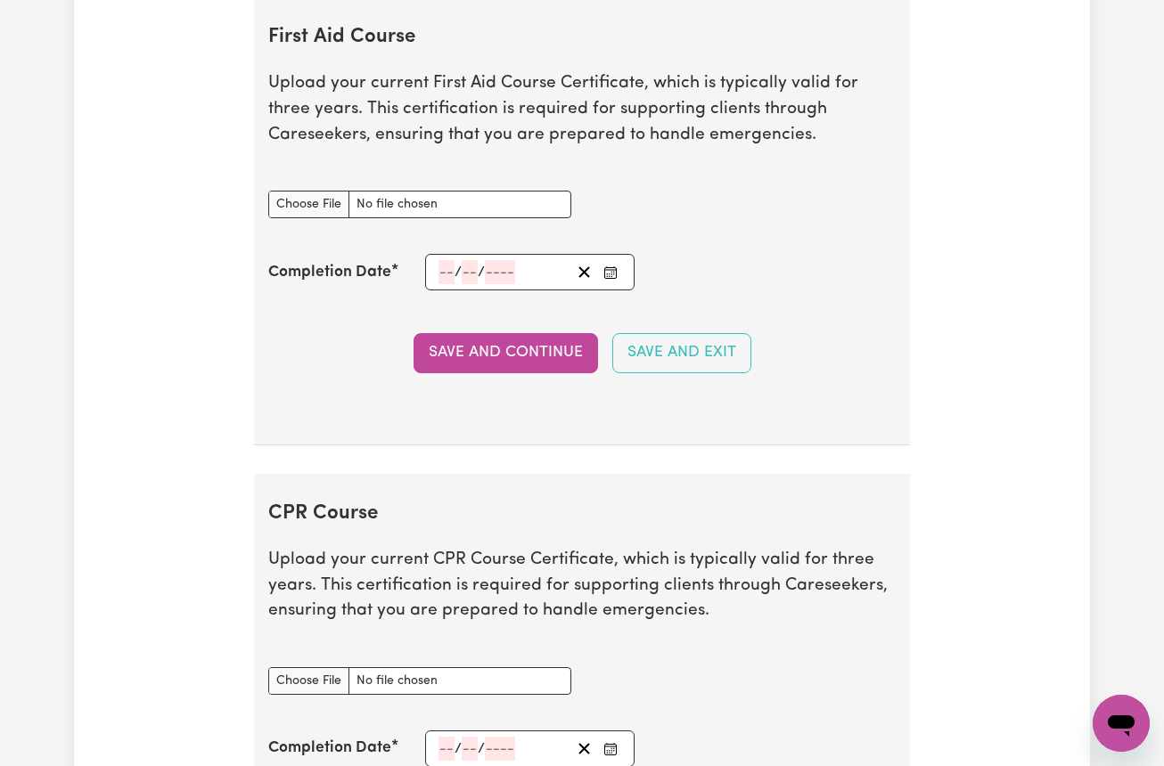
click at [723, 662] on div "CPR Course document" at bounding box center [581, 681] width 649 height 70
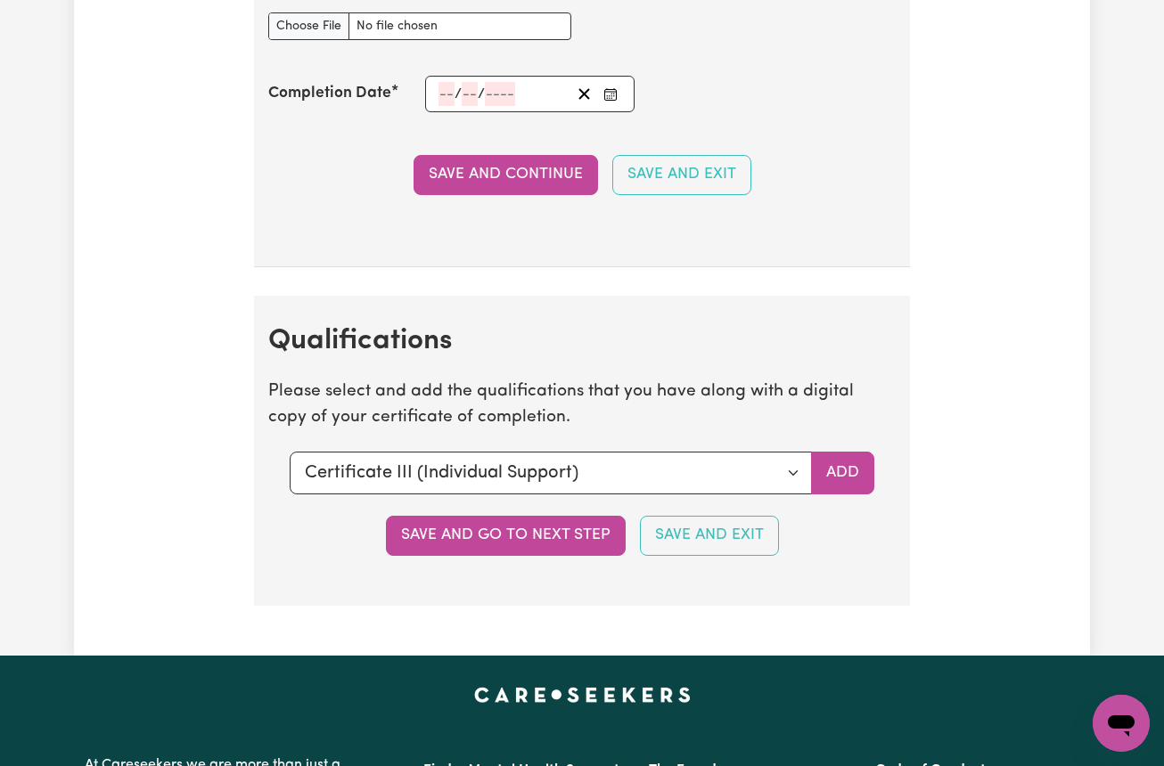
scroll to position [4391, 0]
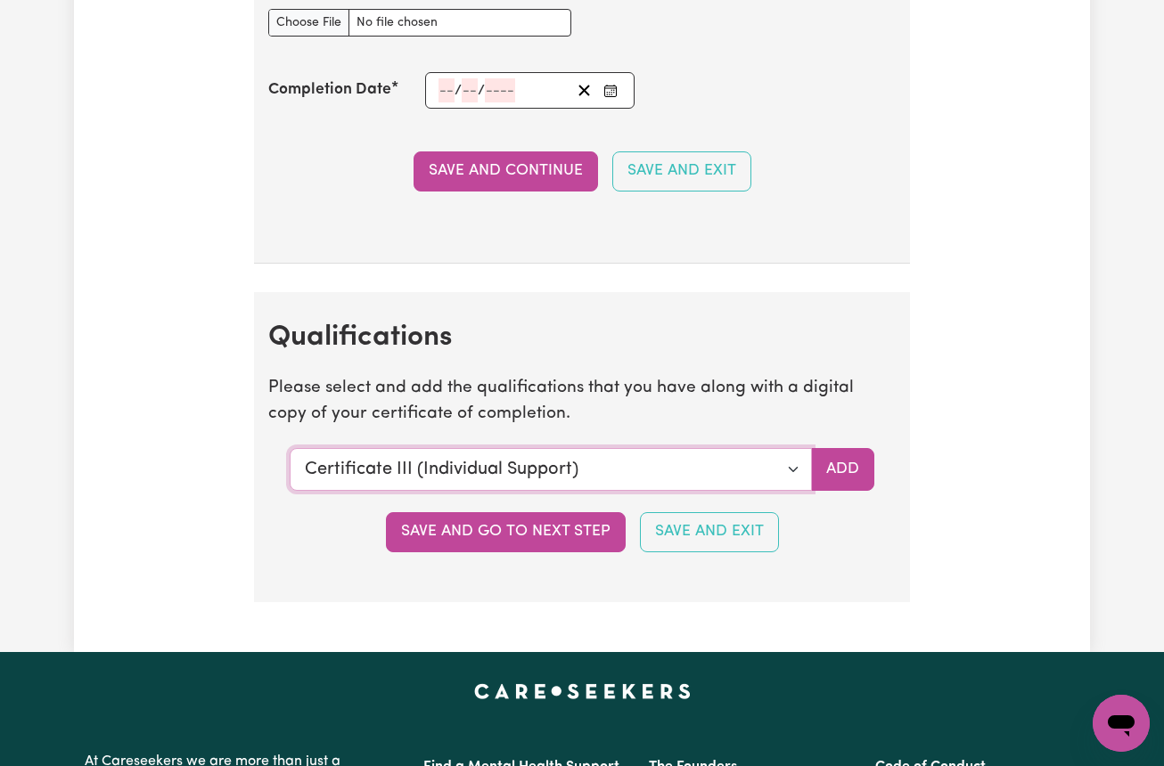
select select "Diploma of Community Services"
click at [816, 472] on button "Add" at bounding box center [842, 469] width 63 height 43
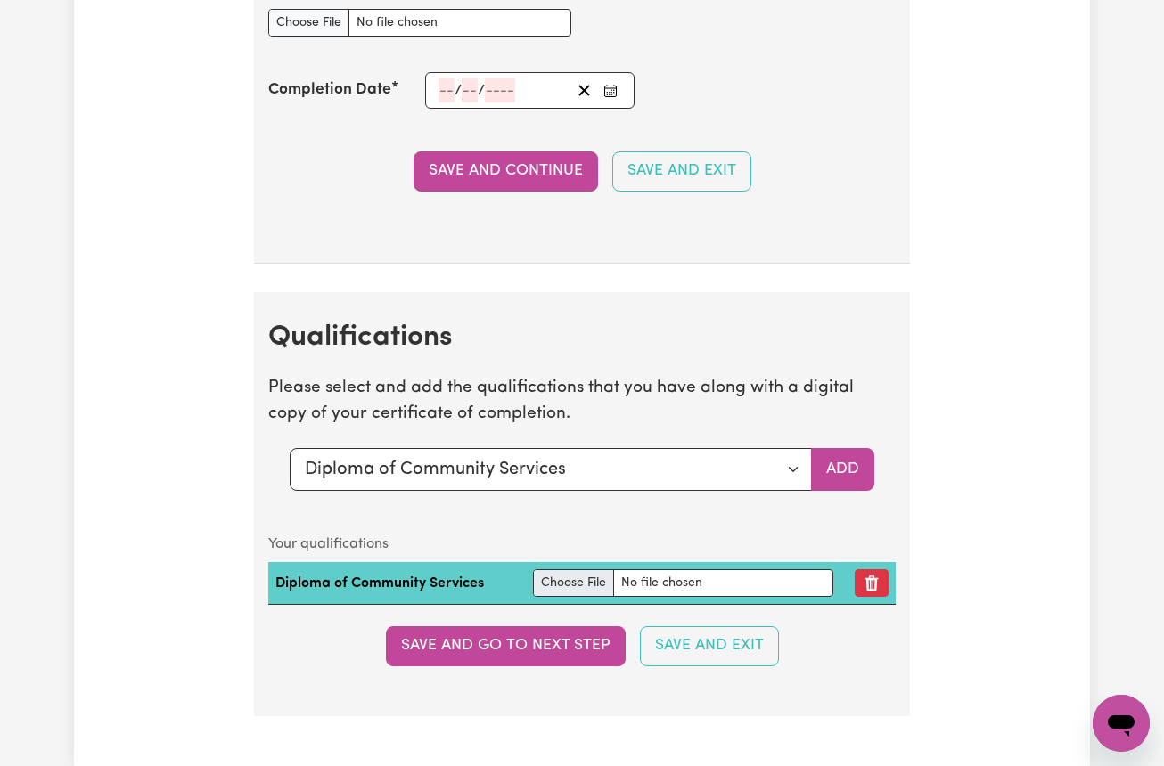
click at [576, 576] on input "file" at bounding box center [683, 583] width 300 height 28
type input "C:\fakepath\Latest Transcript.pdf"
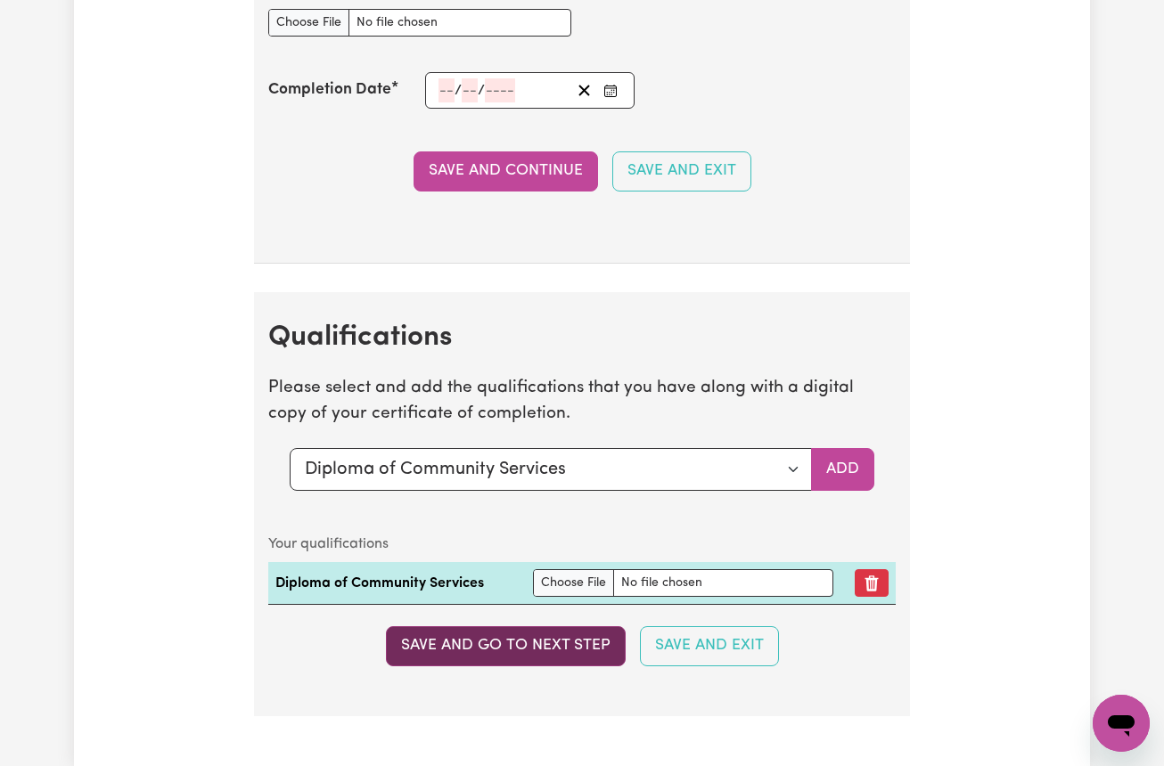
click at [513, 640] on button "Save and go to next step" at bounding box center [506, 645] width 240 height 39
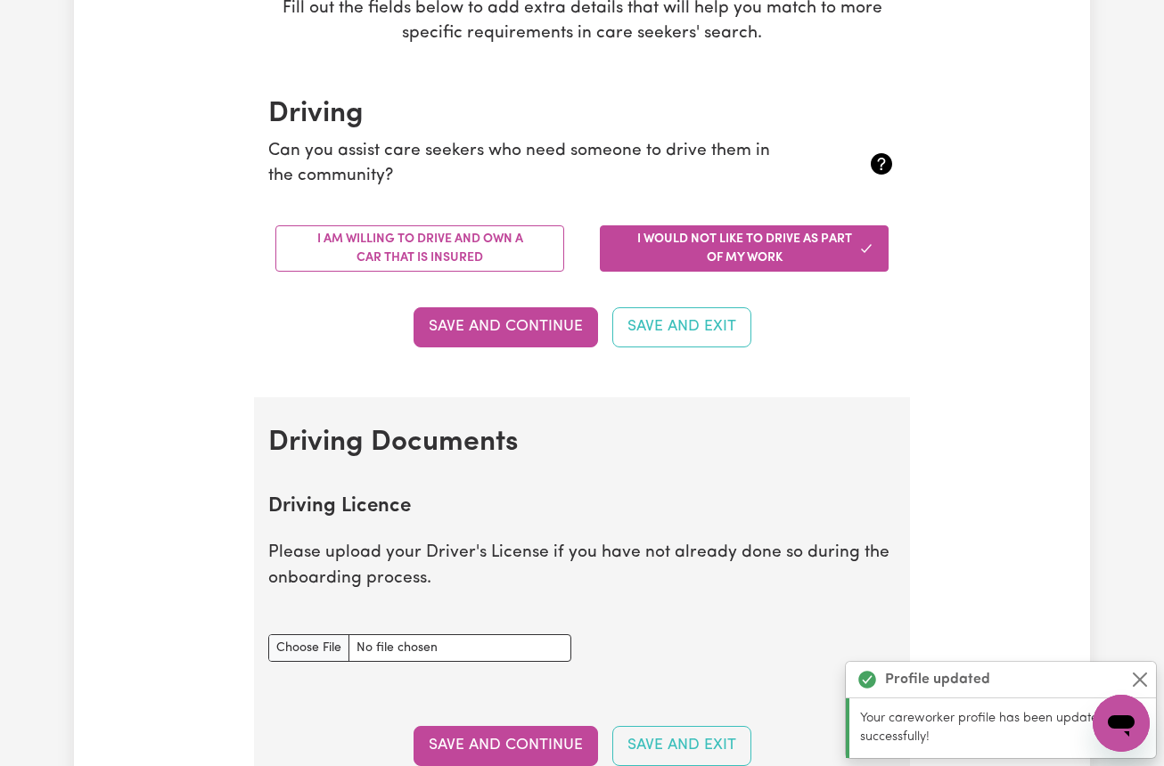
scroll to position [0, 0]
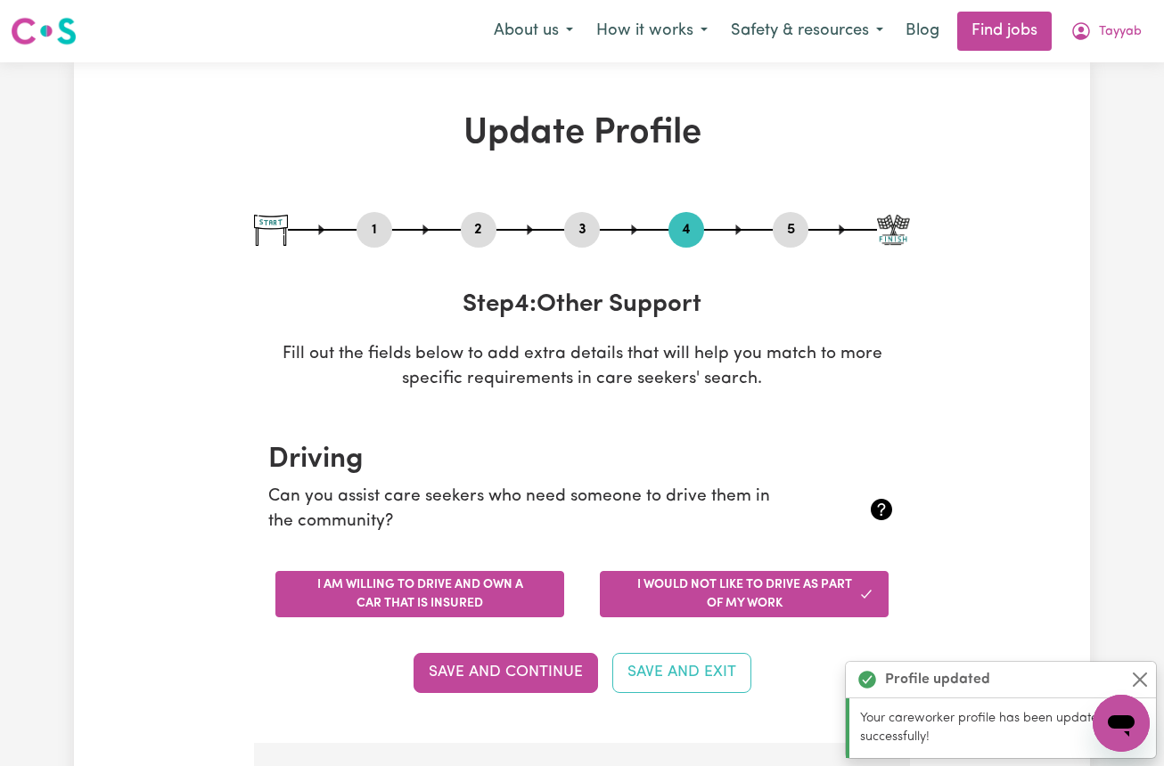
click at [403, 584] on button "I am willing to drive and own a car that is insured" at bounding box center [419, 594] width 289 height 46
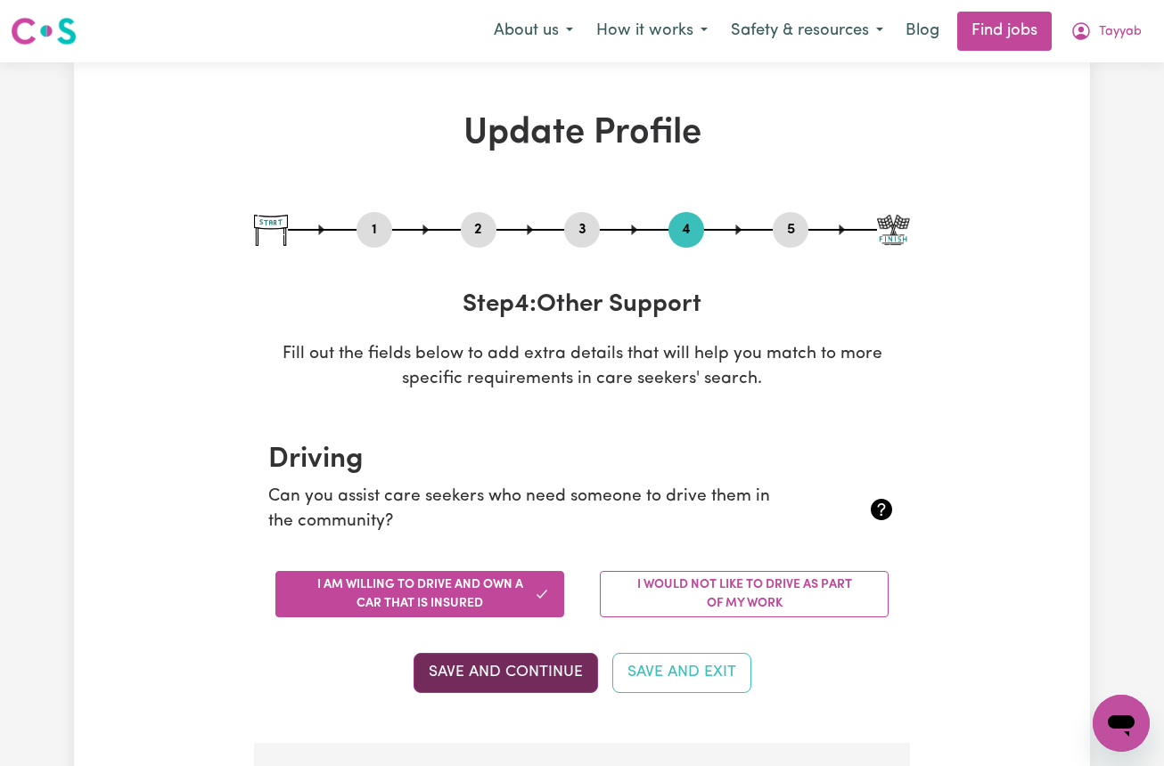
click at [520, 673] on button "Save and Continue" at bounding box center [505, 672] width 184 height 39
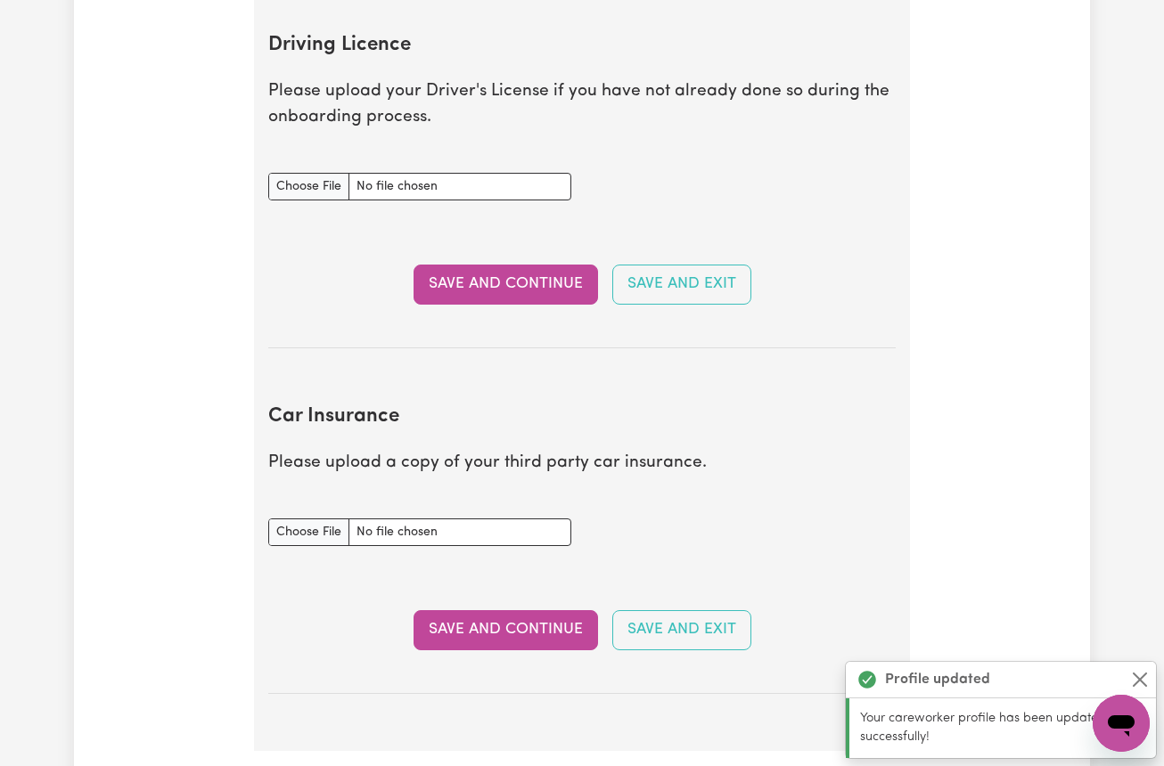
scroll to position [808, 0]
click at [314, 185] on input "Driving Licence document" at bounding box center [419, 186] width 303 height 28
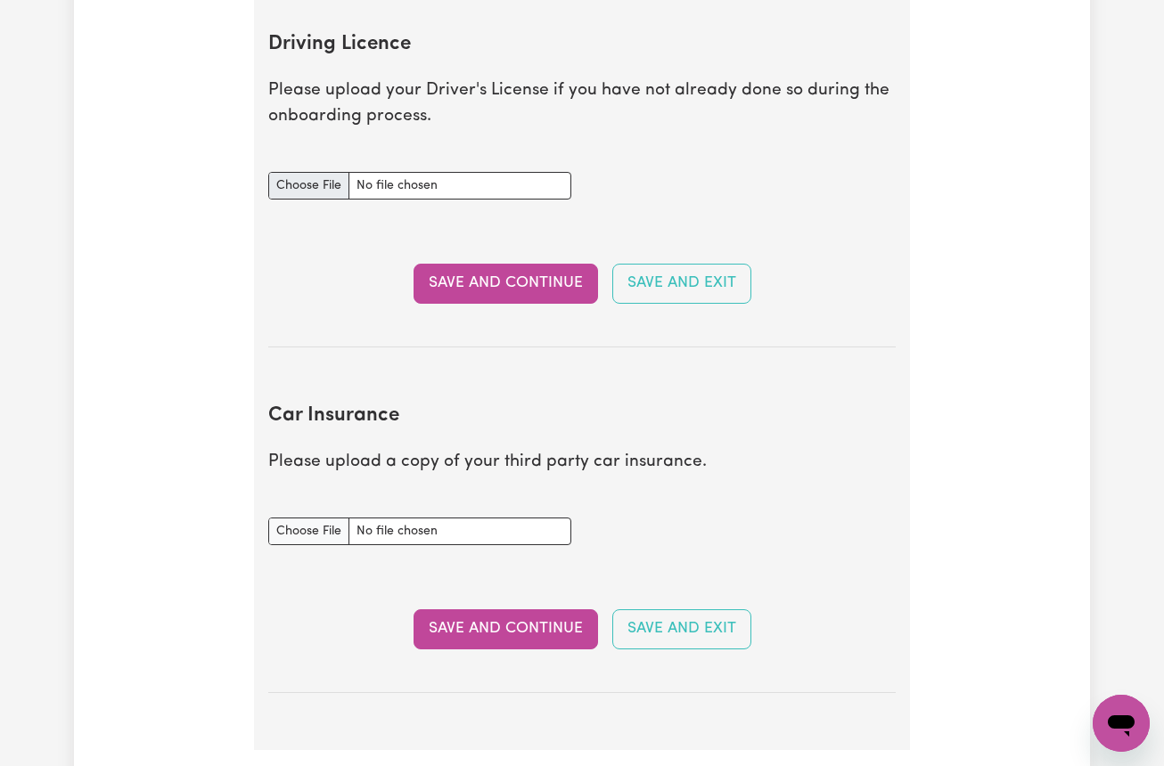
type input "C:\fakepath\tempImagesRalb2.jpg"
click at [527, 276] on button "Save and Continue" at bounding box center [505, 283] width 184 height 39
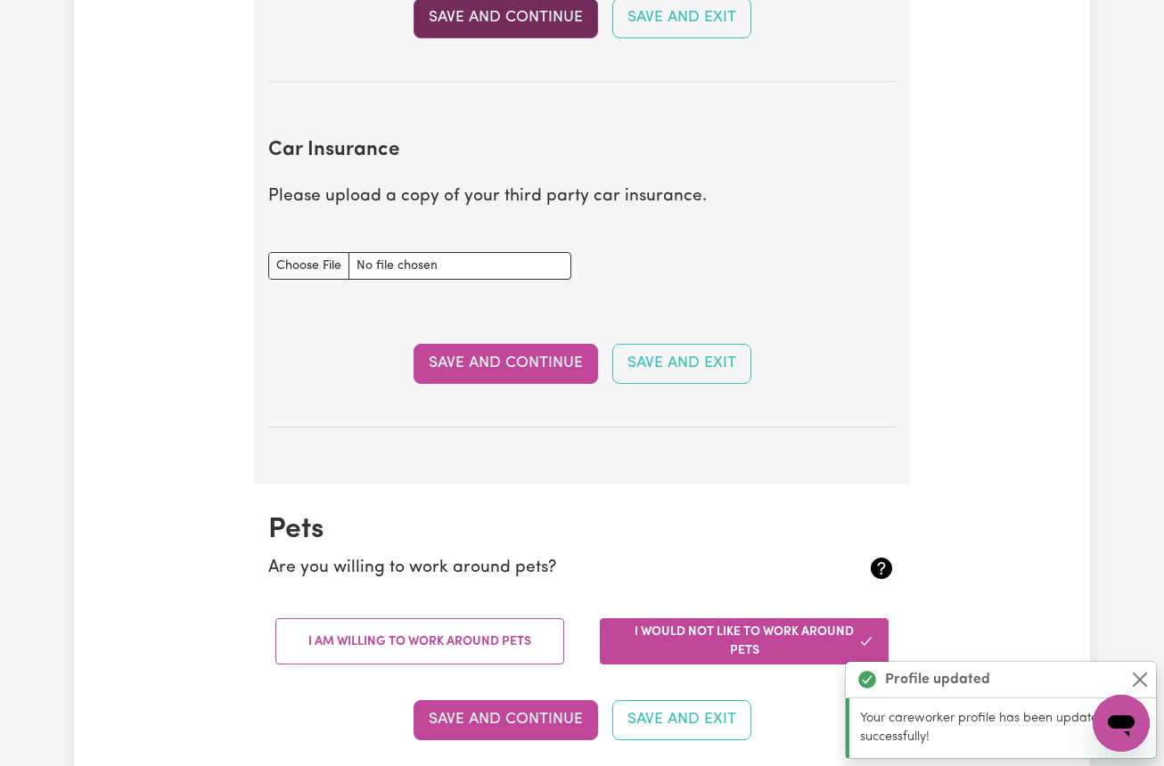
scroll to position [1177, 0]
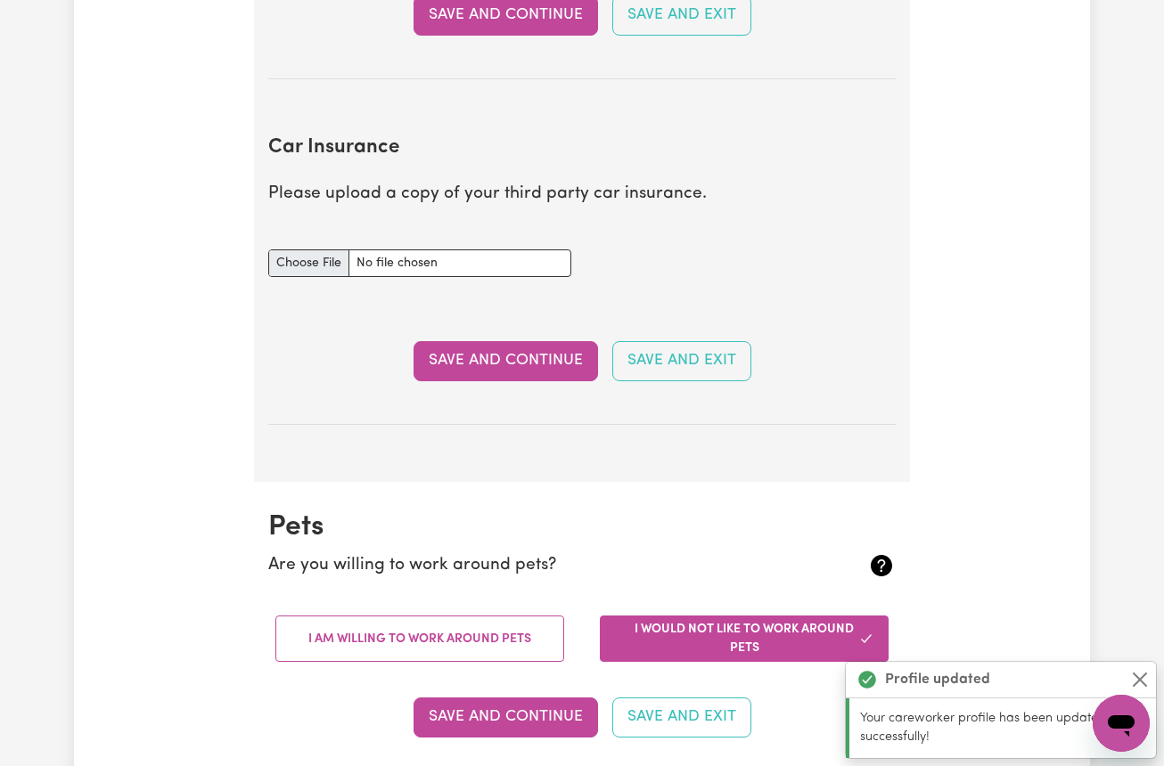
click at [330, 253] on input "Car Insurance document" at bounding box center [419, 263] width 303 height 28
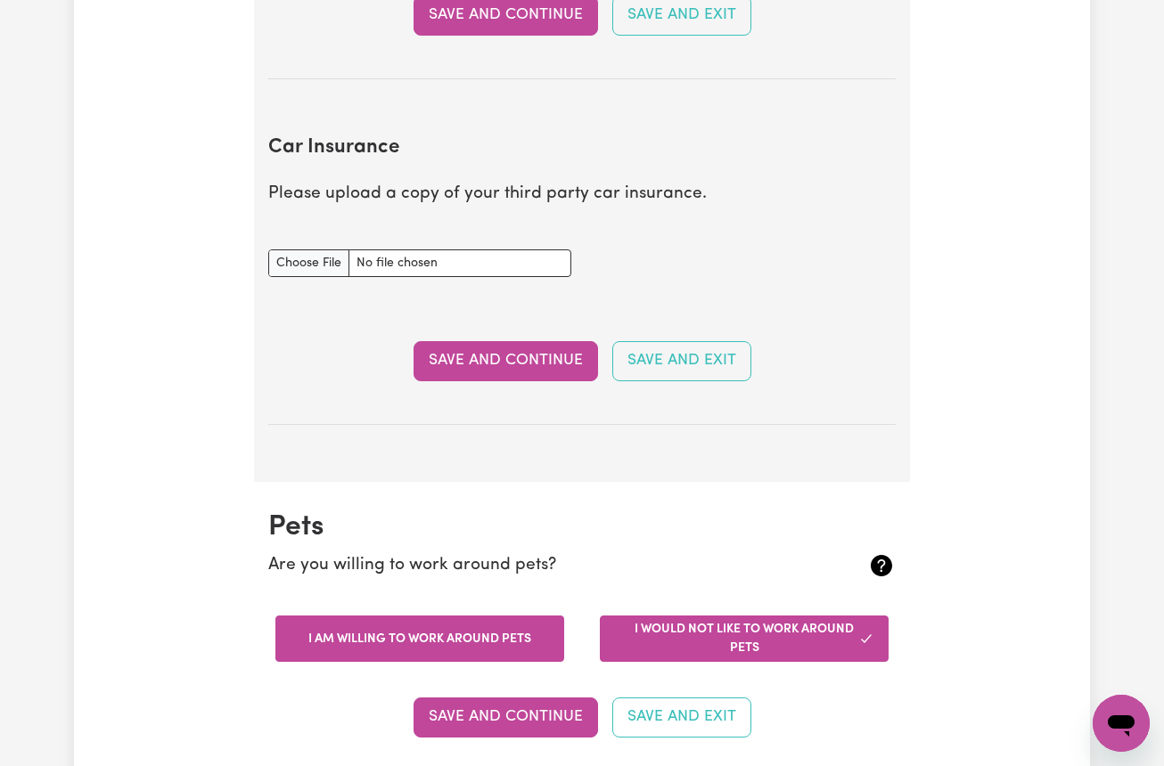
click at [424, 626] on button "I am willing to work around pets" at bounding box center [419, 639] width 289 height 46
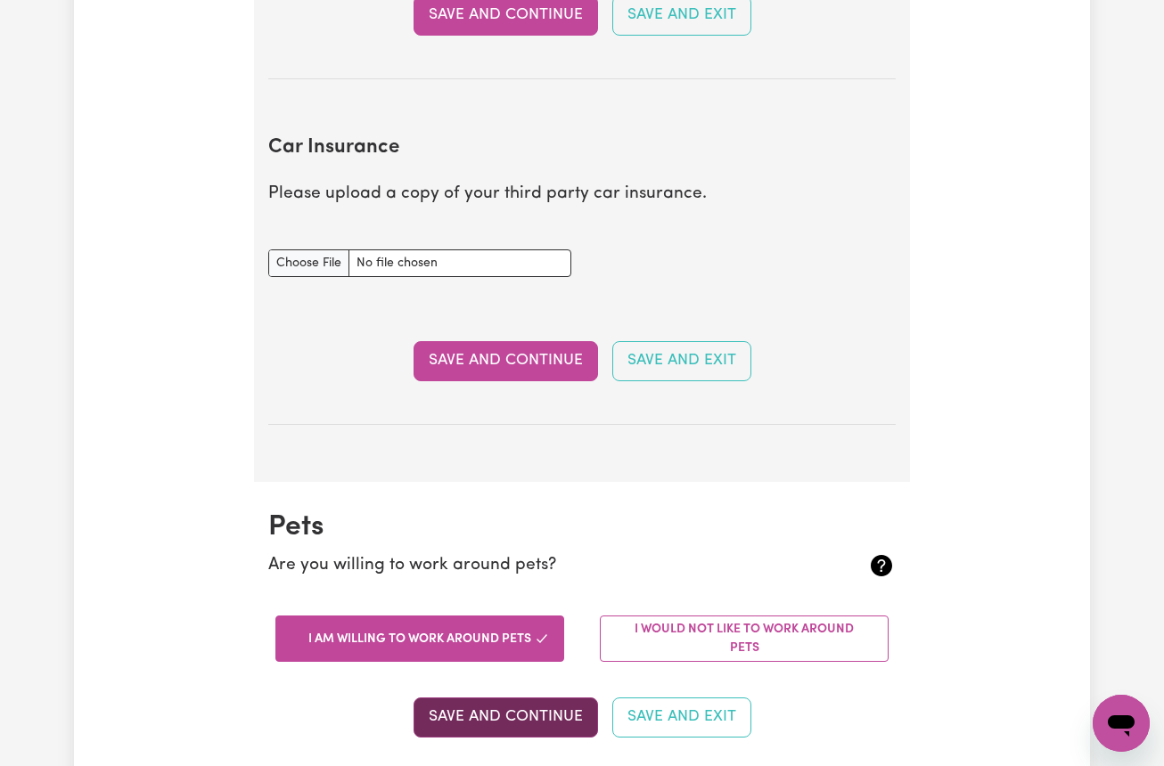
click at [522, 702] on button "Save and Continue" at bounding box center [505, 717] width 184 height 39
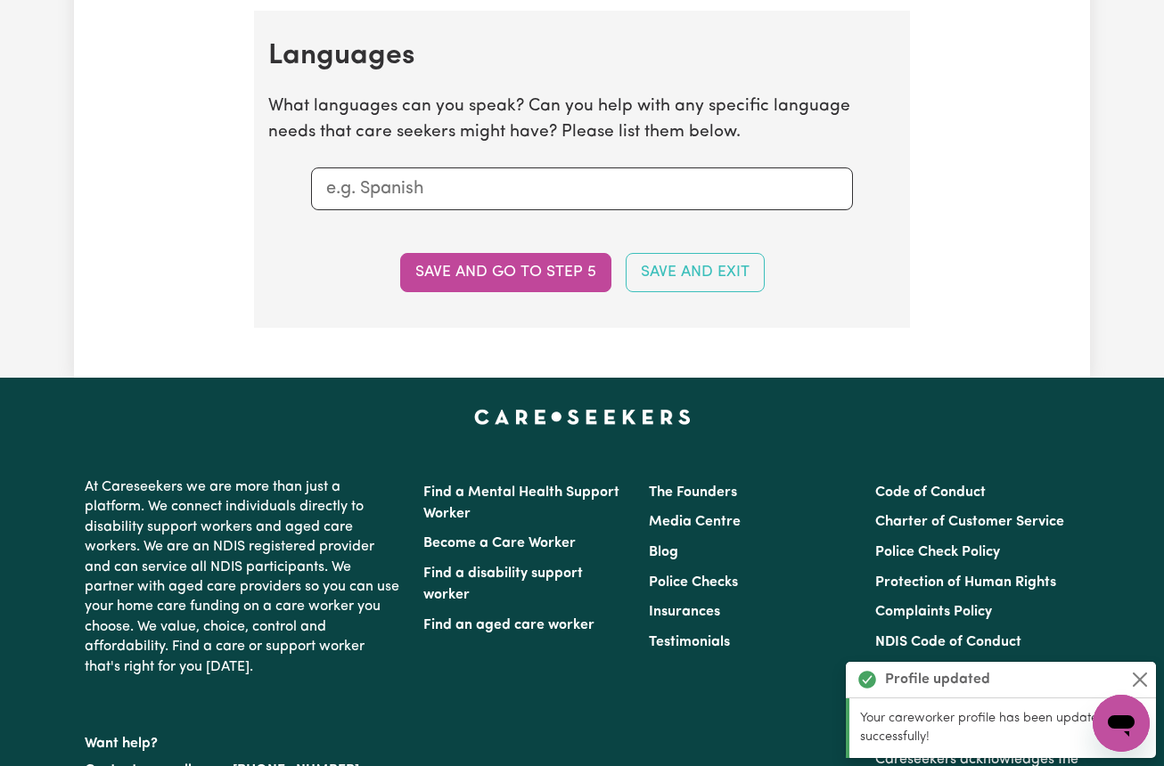
scroll to position [1955, 0]
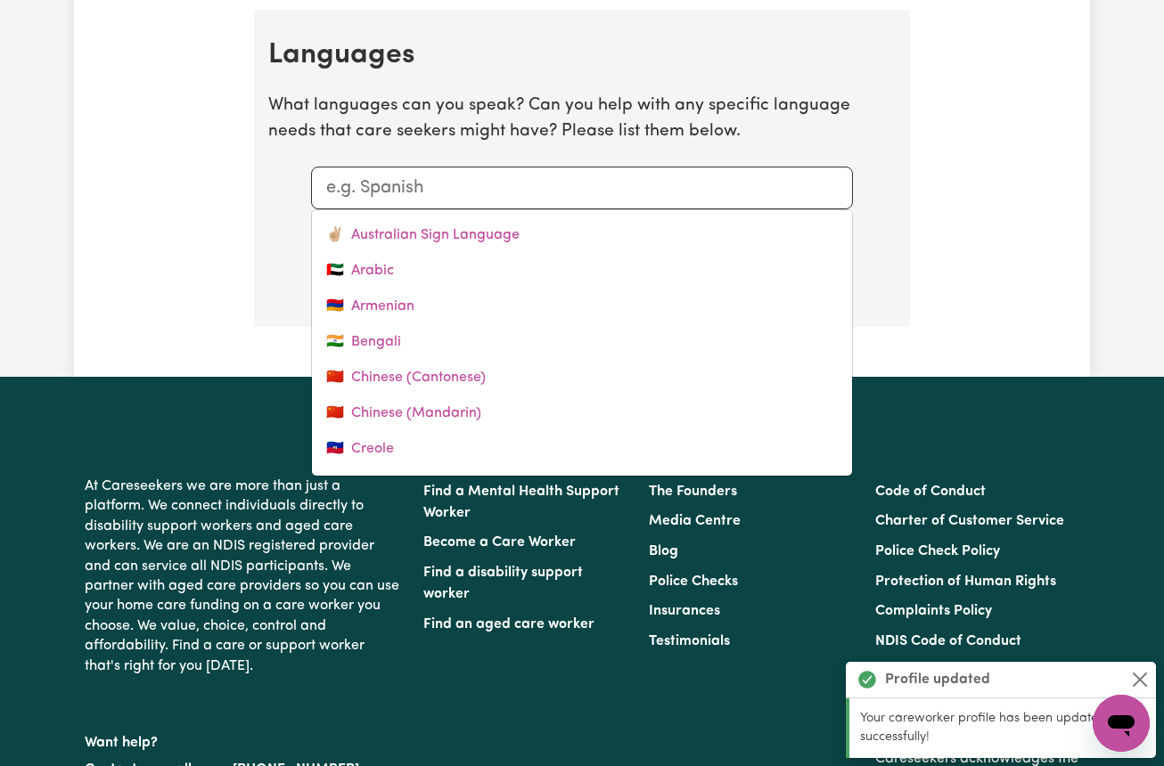
click at [387, 189] on input "text" at bounding box center [581, 188] width 511 height 27
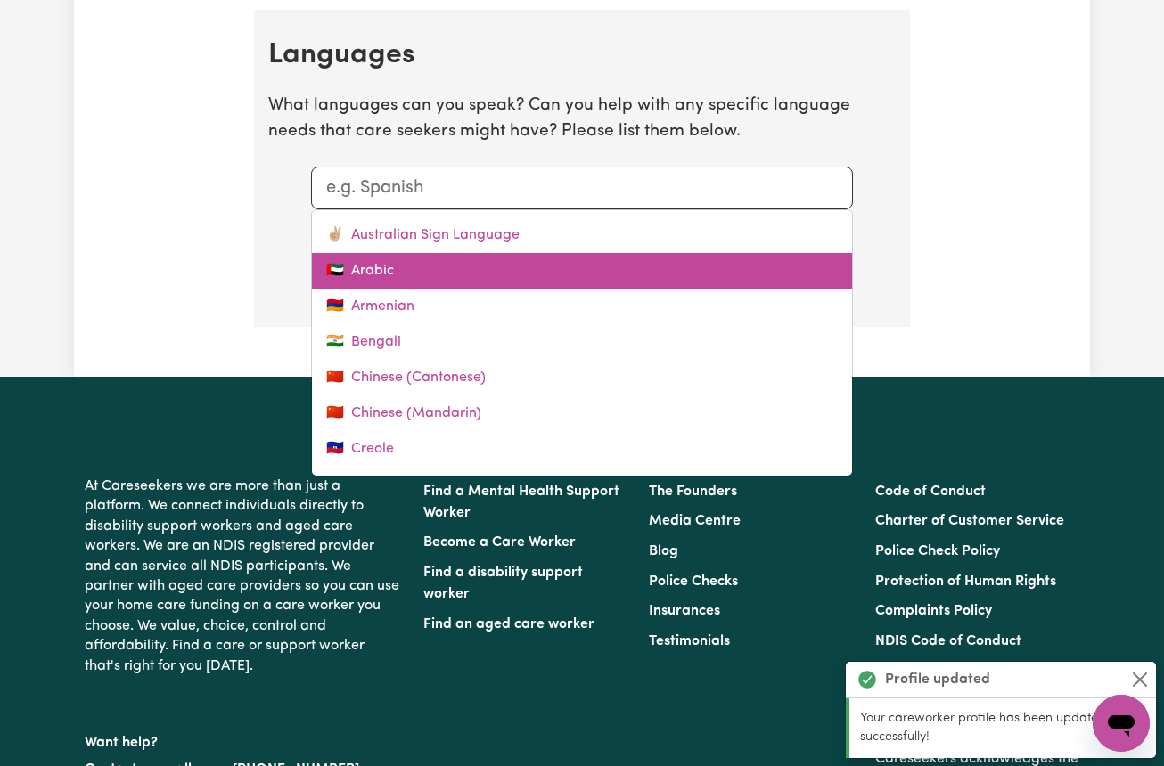
click at [356, 253] on link "🇦🇪 Arabic" at bounding box center [582, 271] width 540 height 36
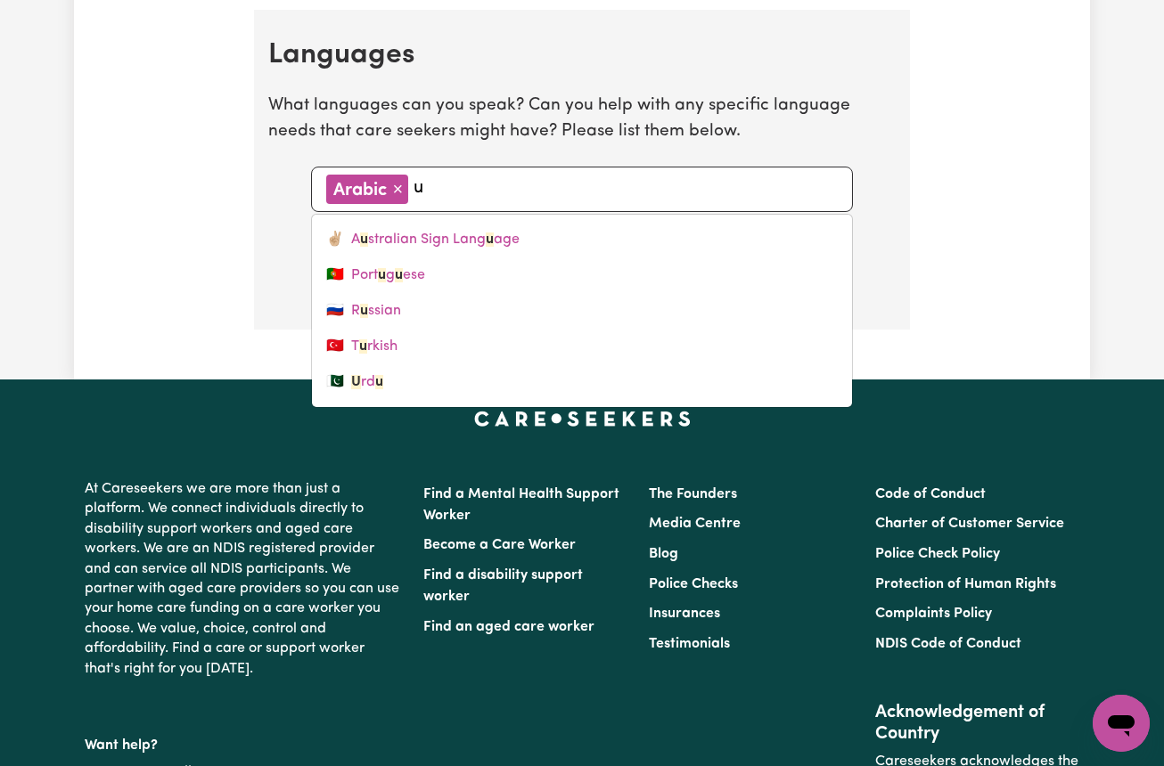
type input "ur"
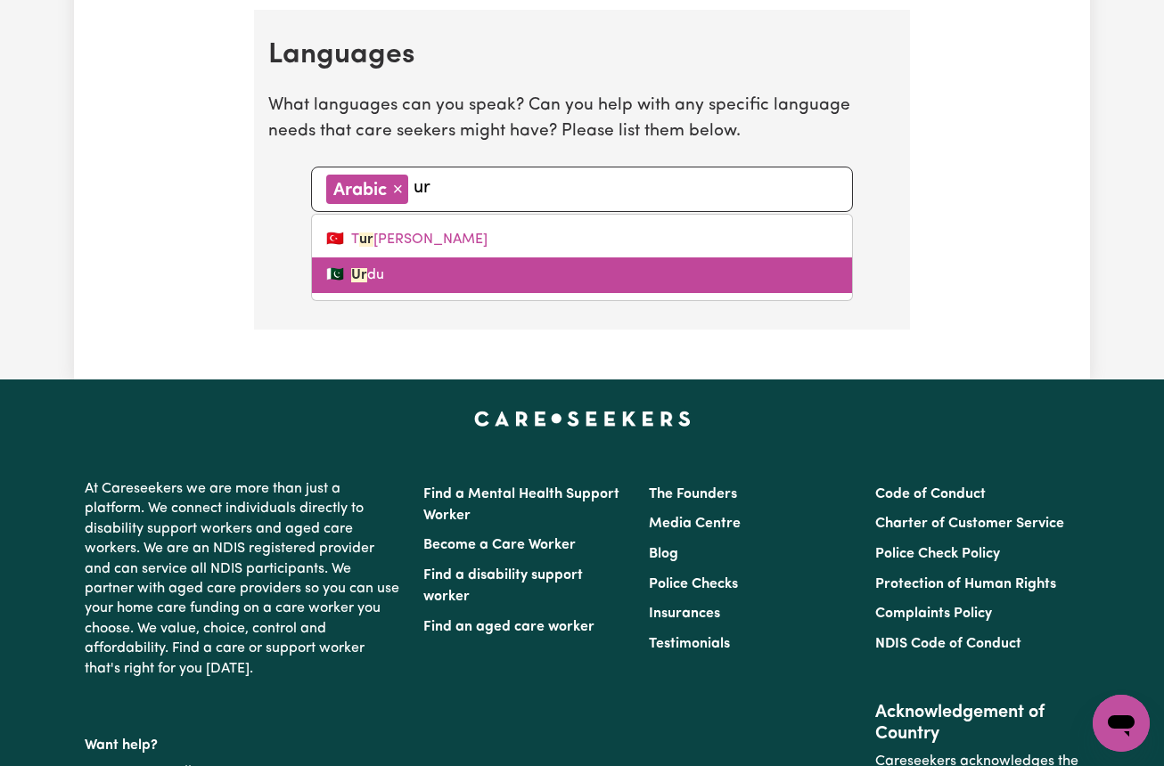
click at [363, 257] on link "🇵🇰 Ur du" at bounding box center [582, 275] width 540 height 36
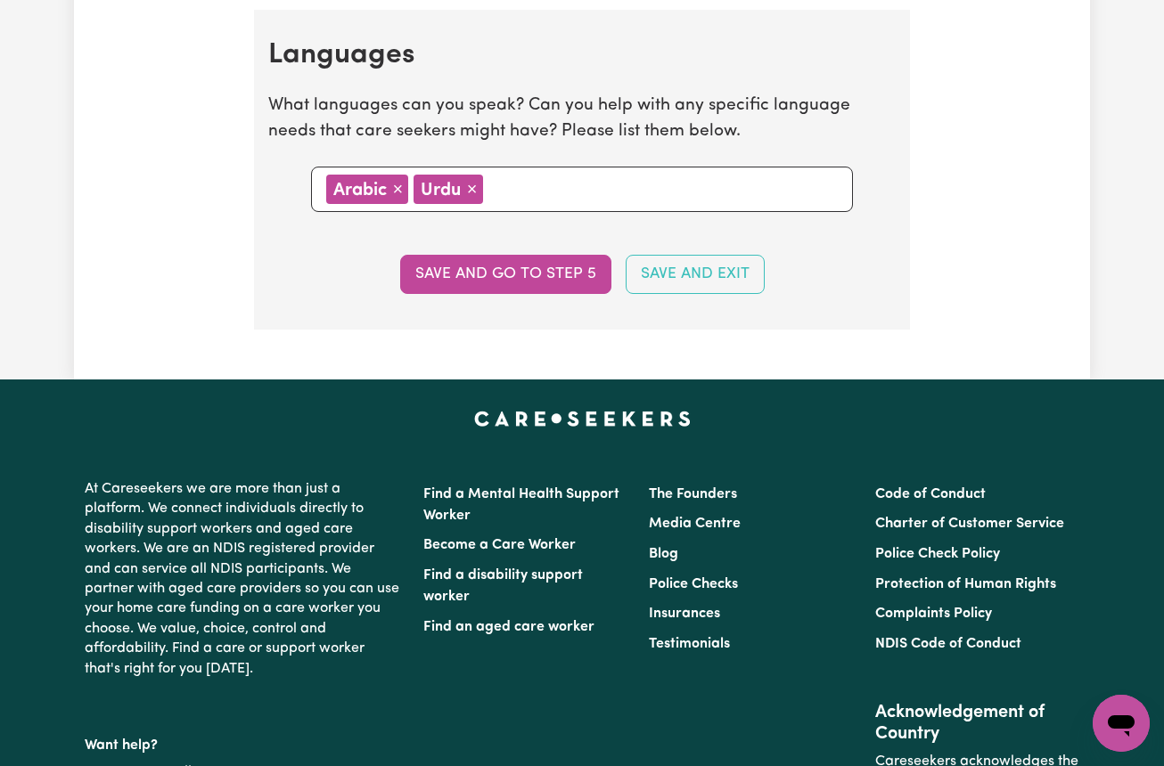
type input "h"
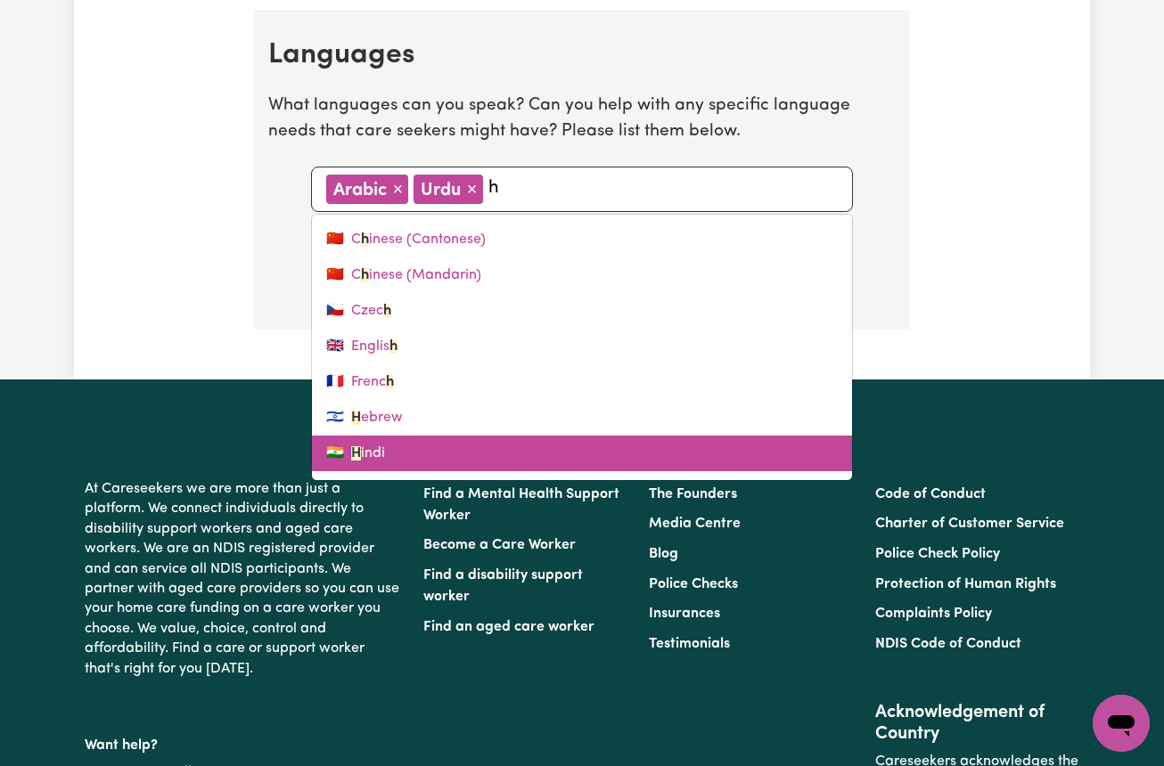
click at [349, 436] on link "🇮🇳 H indi" at bounding box center [582, 454] width 540 height 36
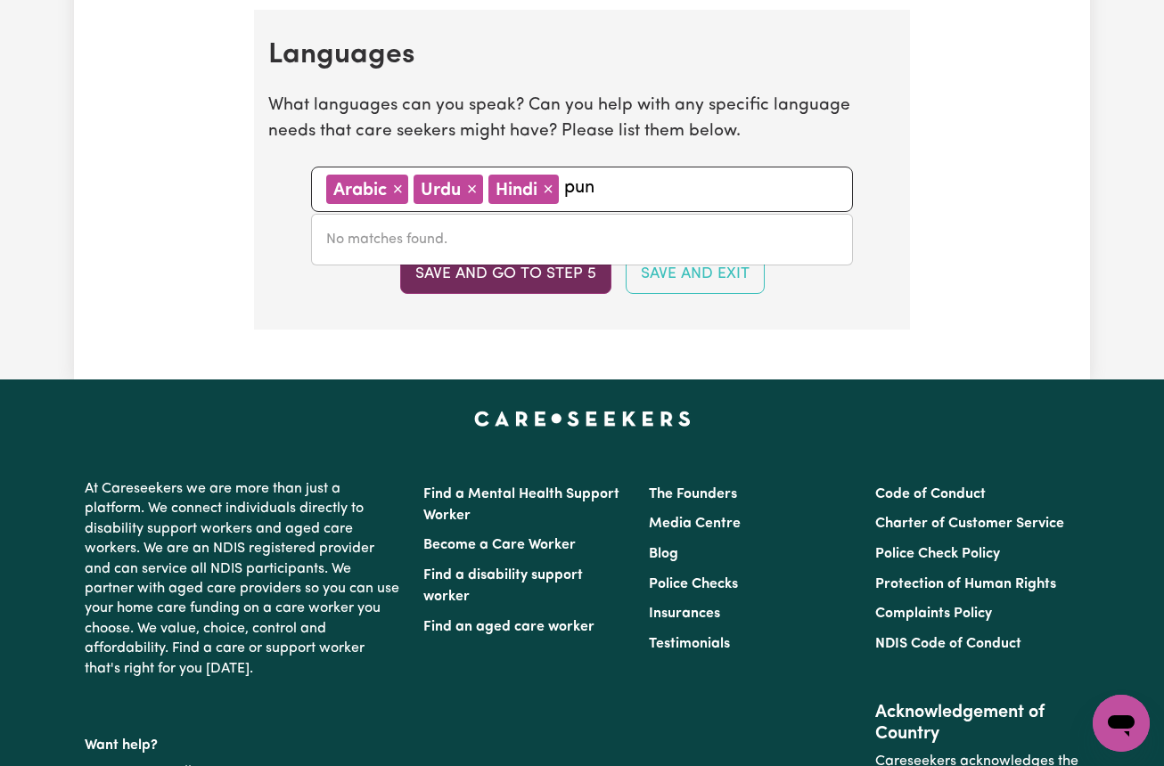
type input "pun"
click at [520, 270] on button "Save and go to step 5" at bounding box center [505, 274] width 211 height 39
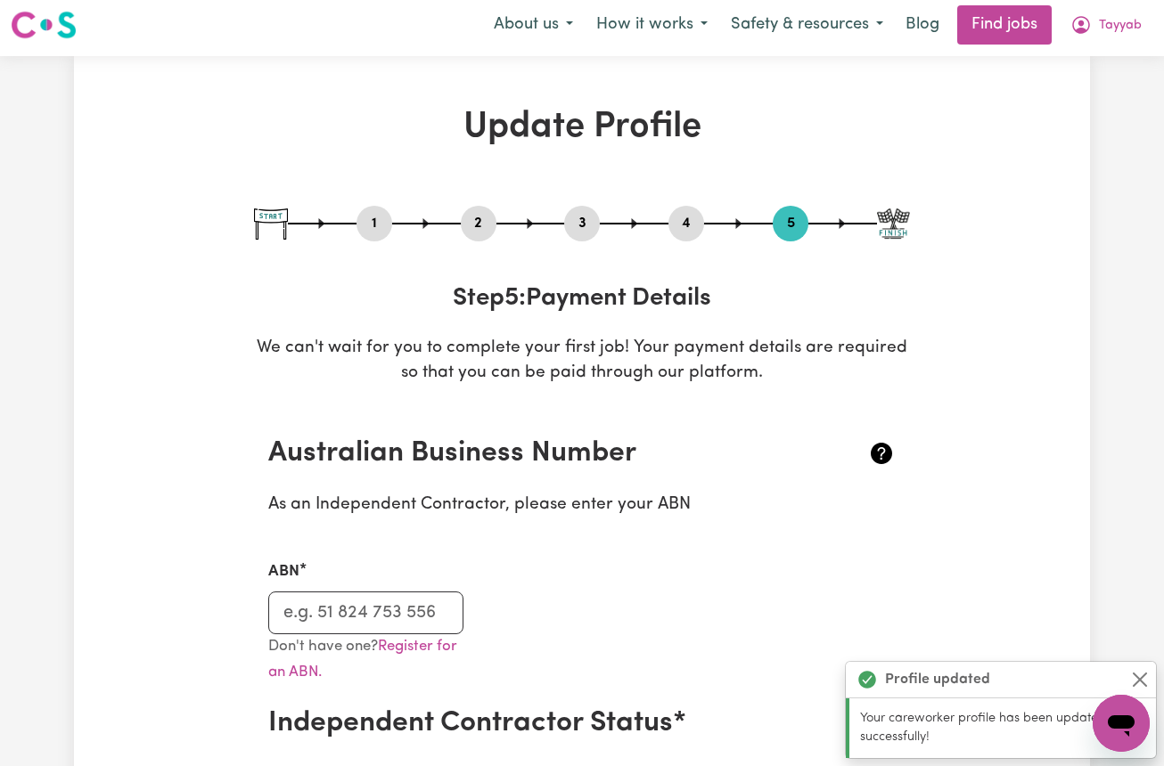
scroll to position [0, 0]
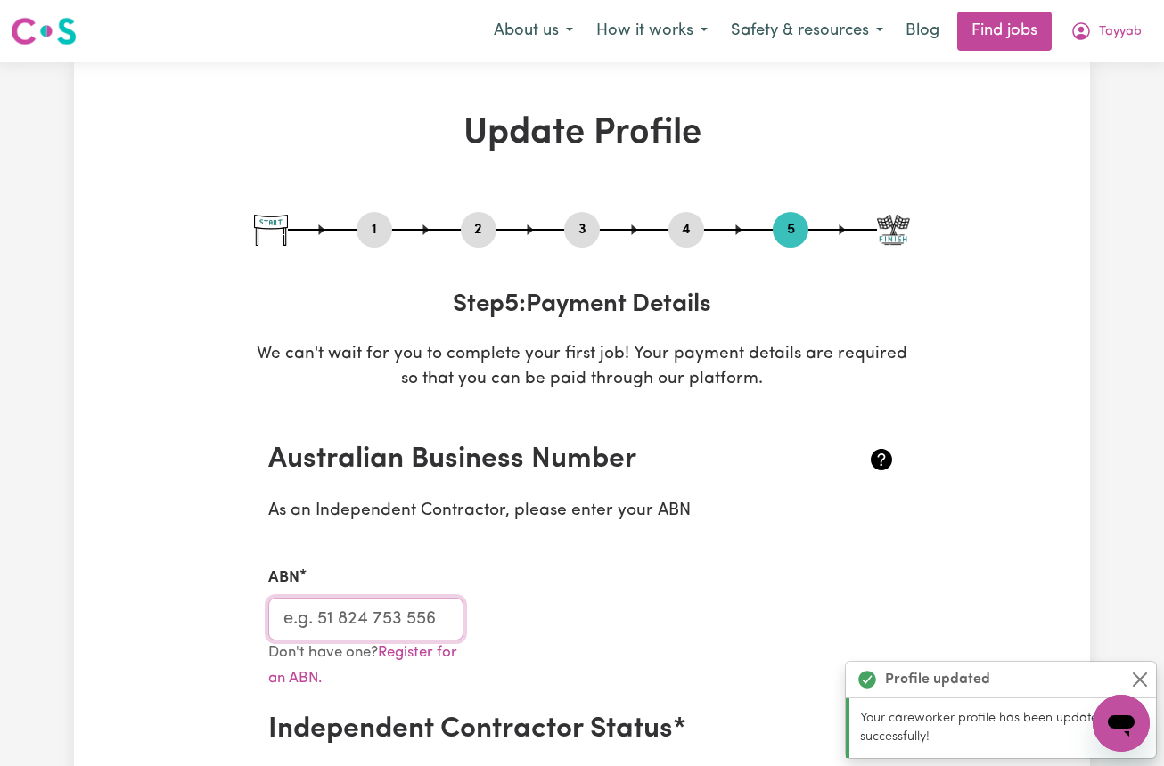
click at [337, 616] on input "ABN" at bounding box center [365, 619] width 195 height 43
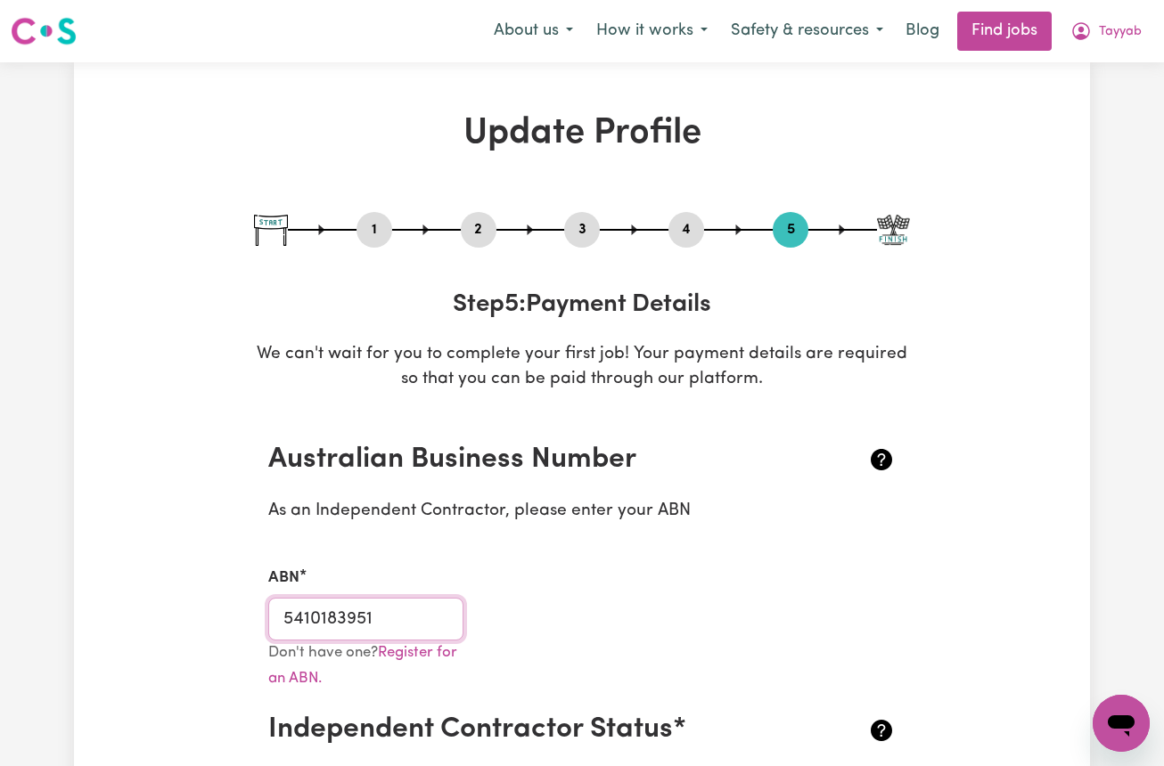
type input "5410183951"
click at [639, 698] on div "Don't have one? Register for an ABN." at bounding box center [581, 677] width 649 height 73
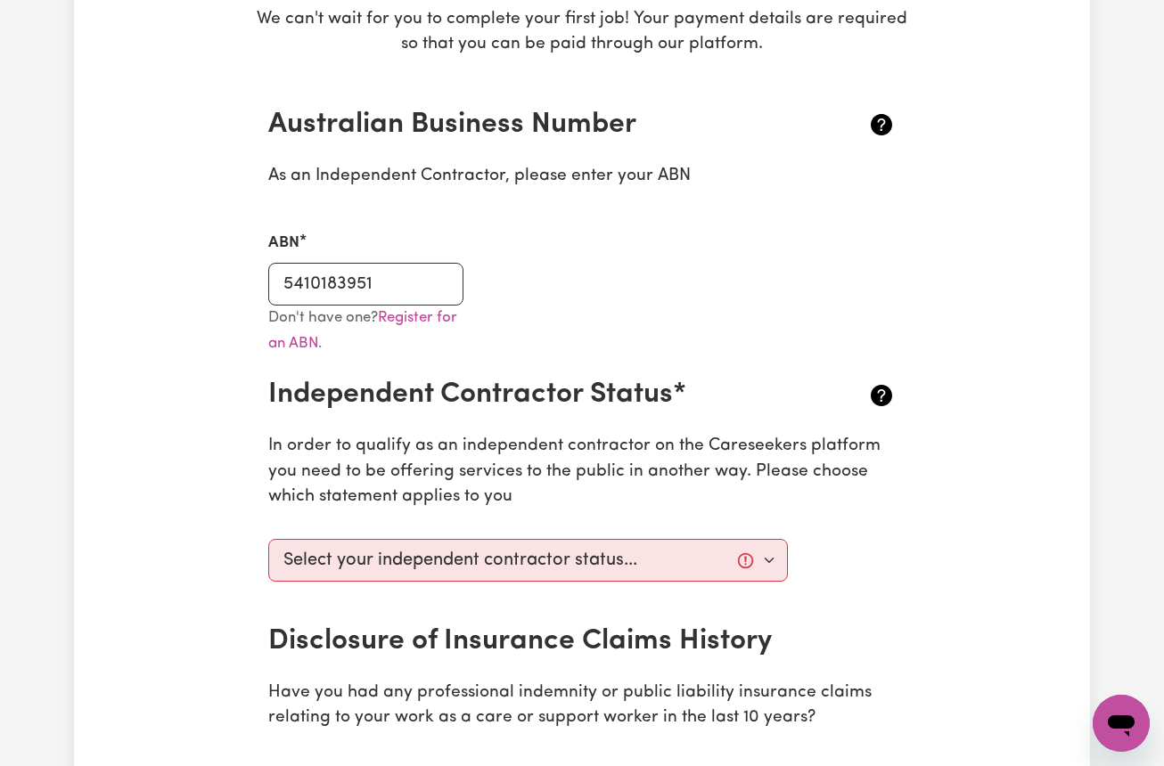
scroll to position [338, 0]
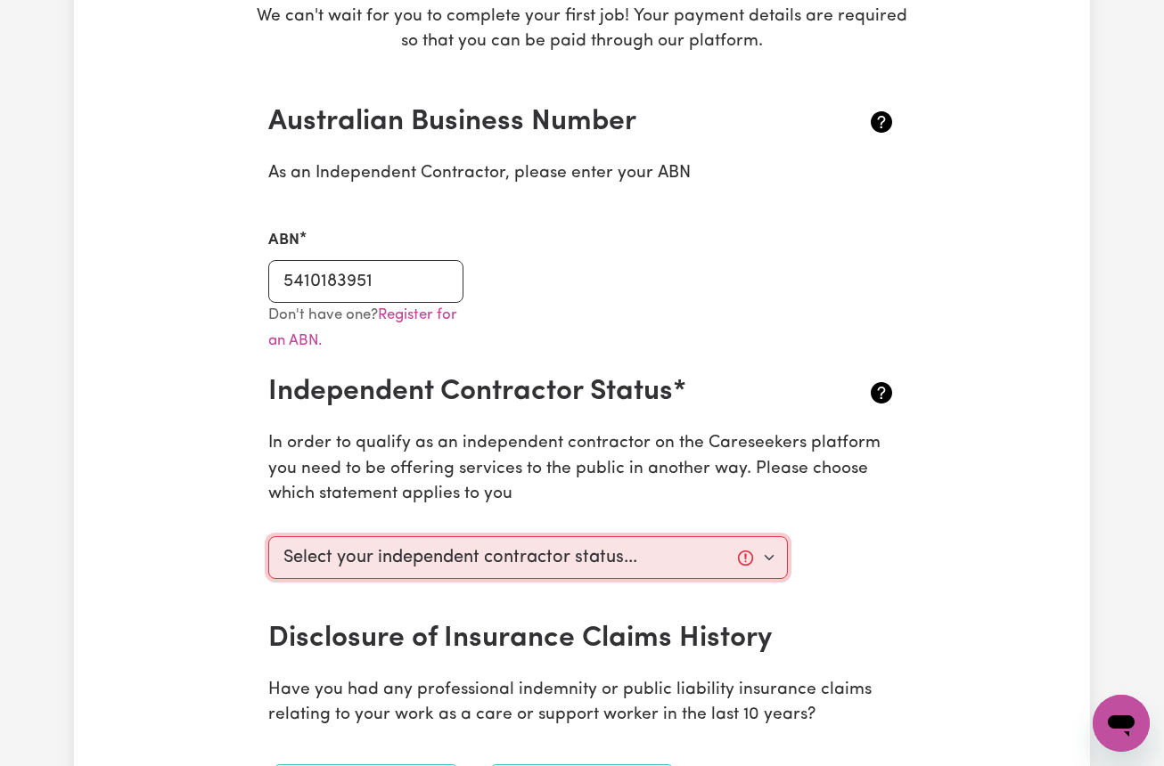
select select "I am providing services privately on my own"
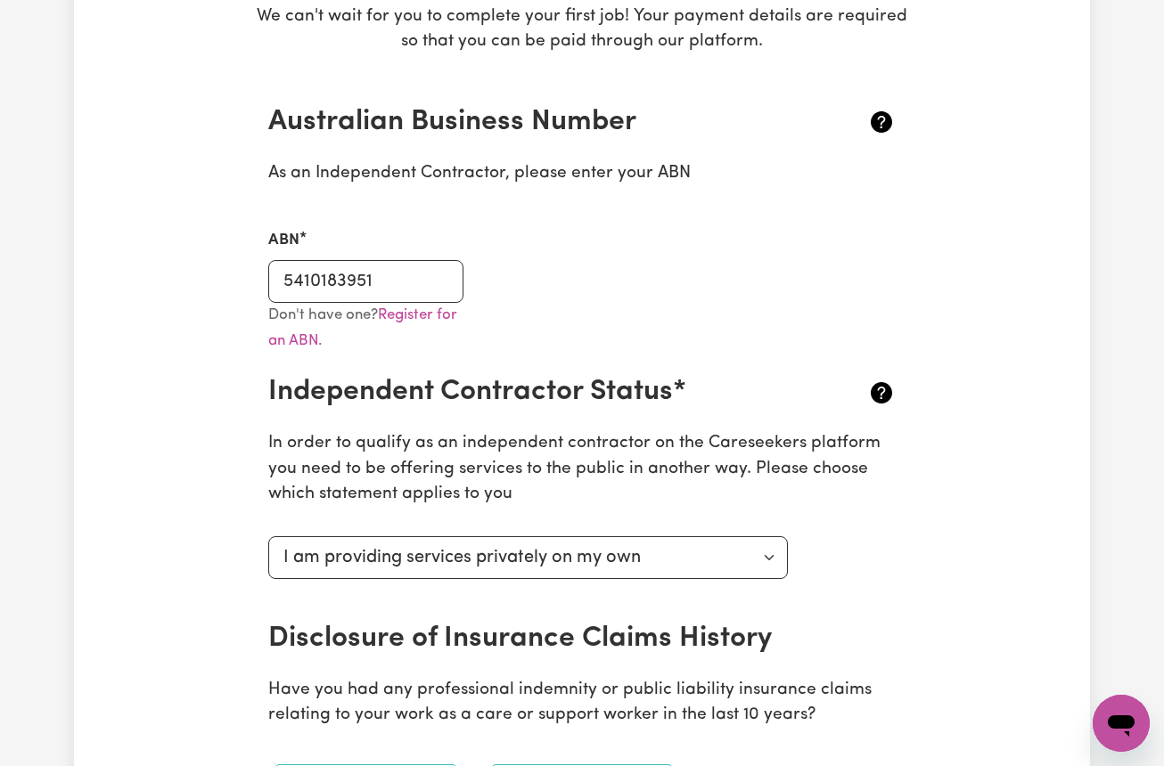
click at [233, 602] on div "Update Profile 1 2 3 4 5 Step 5 : Payment Details We can't wait for you to comp…" at bounding box center [582, 697] width 1016 height 1844
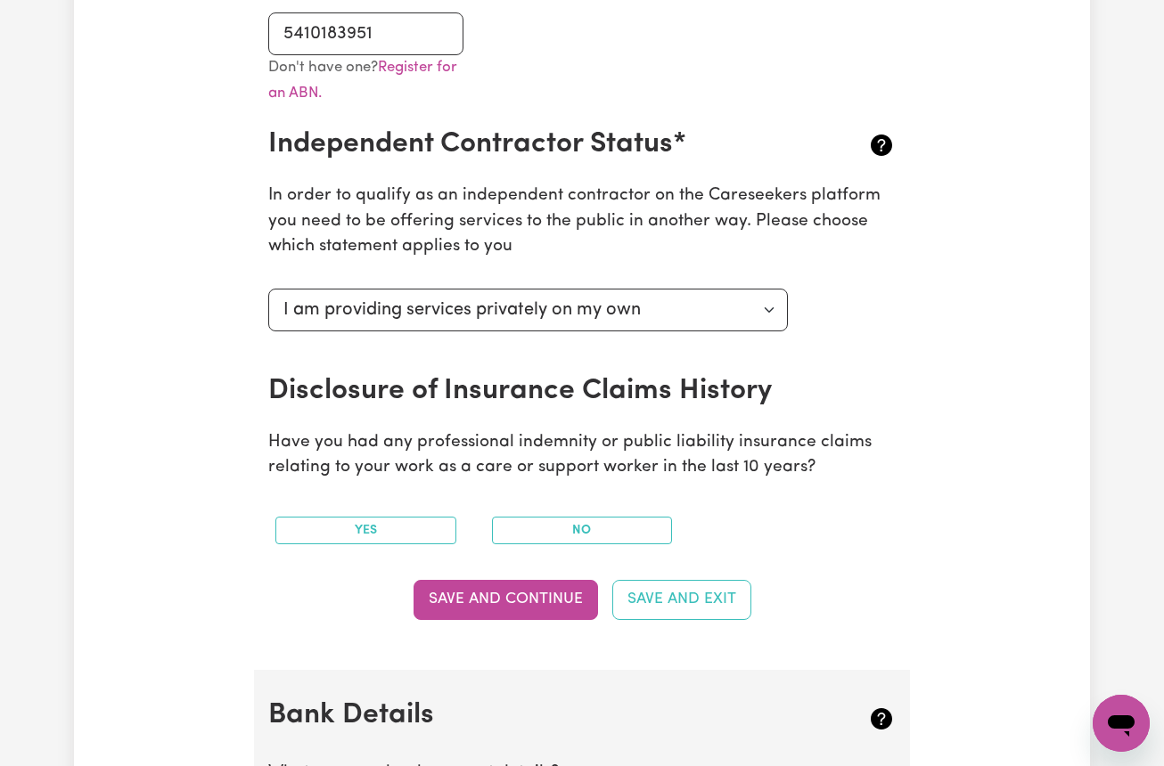
scroll to position [586, 0]
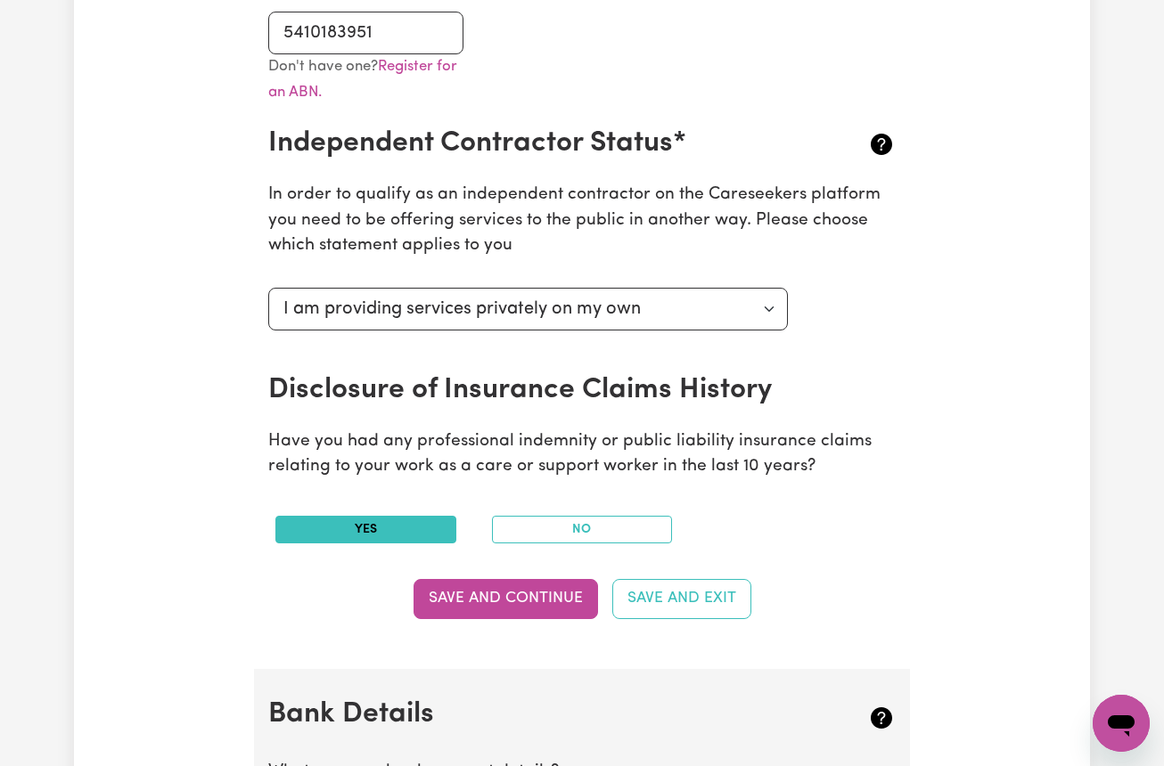
click at [360, 527] on button "Yes" at bounding box center [365, 530] width 181 height 28
click at [518, 590] on button "Save and Continue" at bounding box center [505, 598] width 184 height 39
click at [300, 24] on input "5410183951" at bounding box center [365, 33] width 195 height 43
type input "54710183951"
click at [506, 584] on button "Save and Continue" at bounding box center [505, 598] width 184 height 39
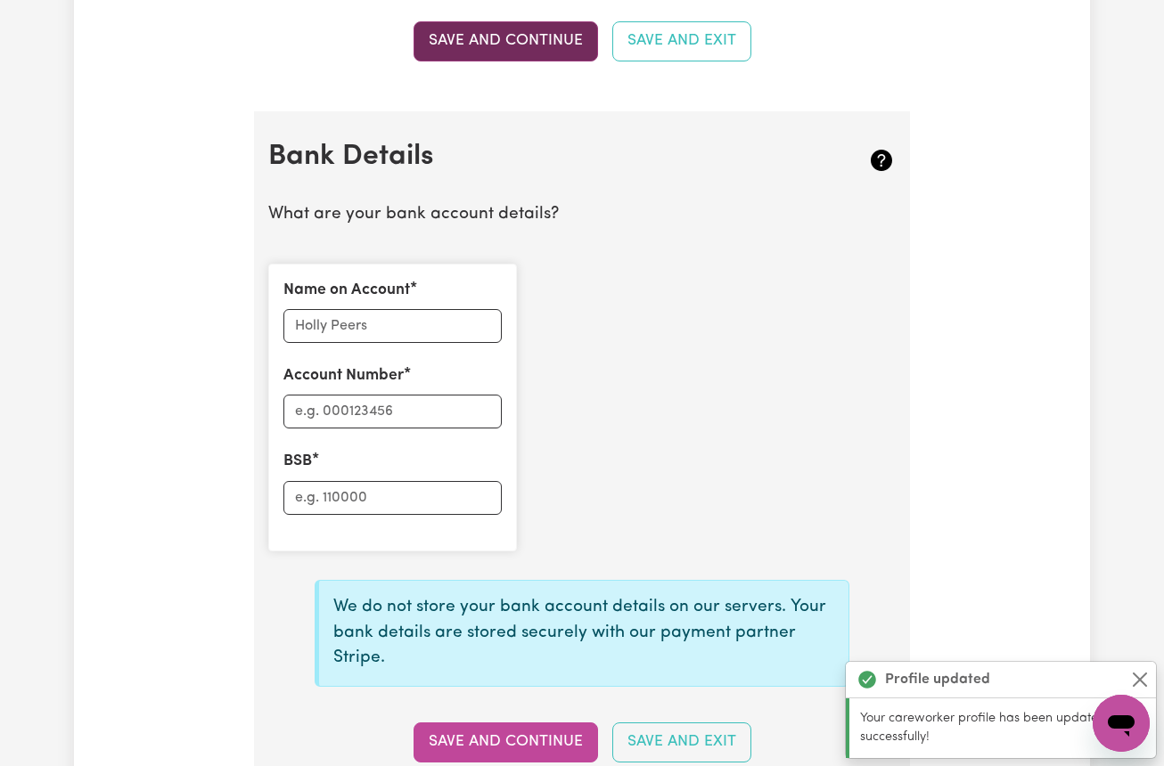
scroll to position [1245, 0]
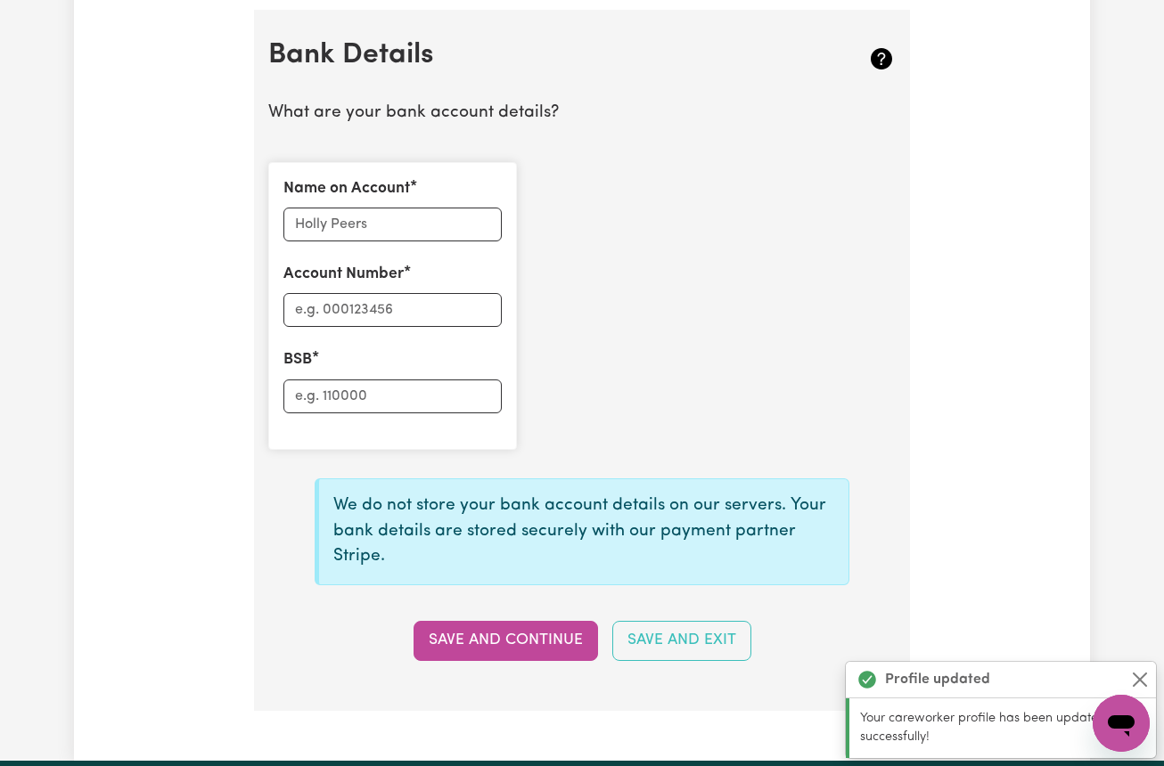
click at [660, 283] on div "Name on Account Account Number BSB" at bounding box center [581, 306] width 649 height 316
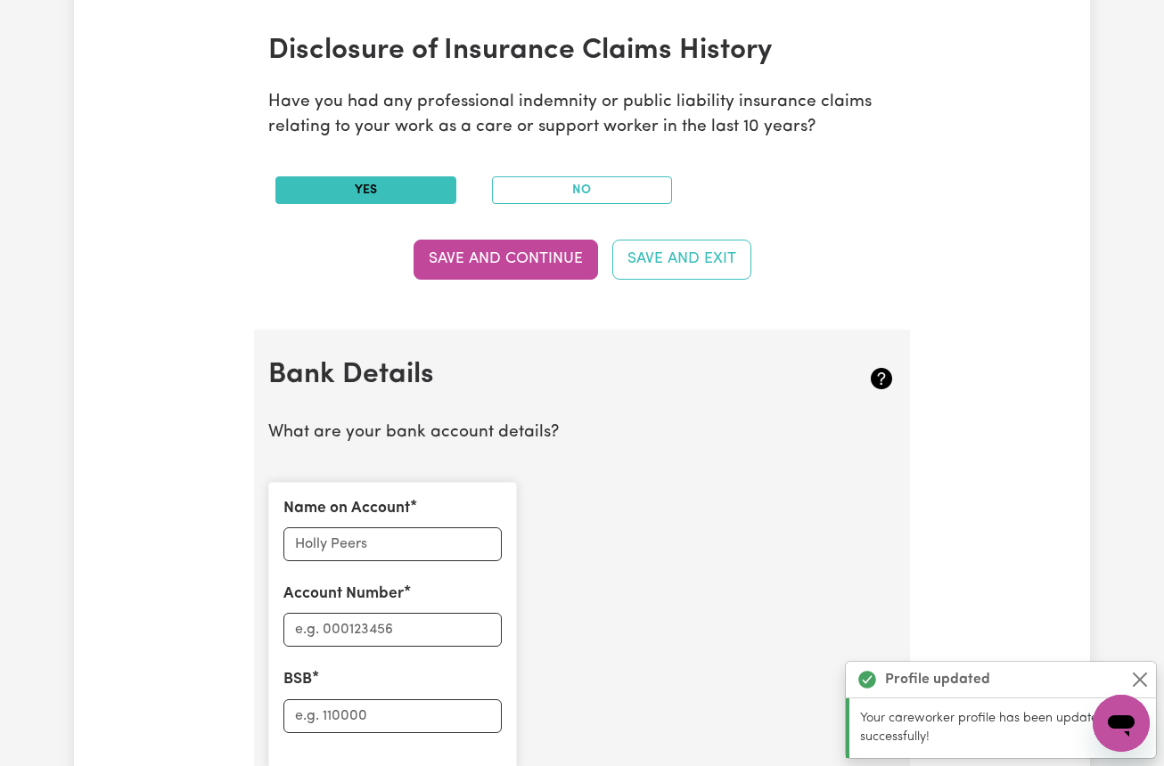
scroll to position [922, 0]
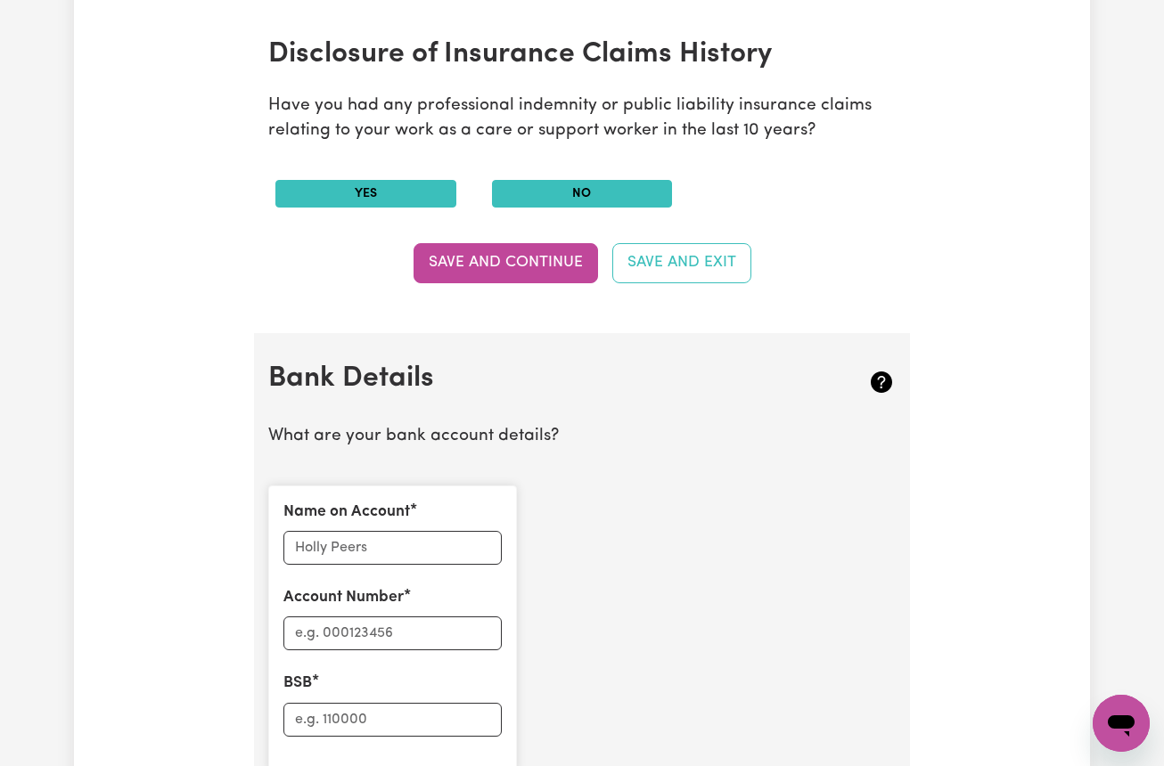
click at [615, 180] on button "No" at bounding box center [582, 194] width 181 height 28
click at [307, 531] on input "Name on Account" at bounding box center [392, 548] width 218 height 34
type input "National Australian Bank"
click at [331, 629] on input "Account Number" at bounding box center [392, 634] width 218 height 34
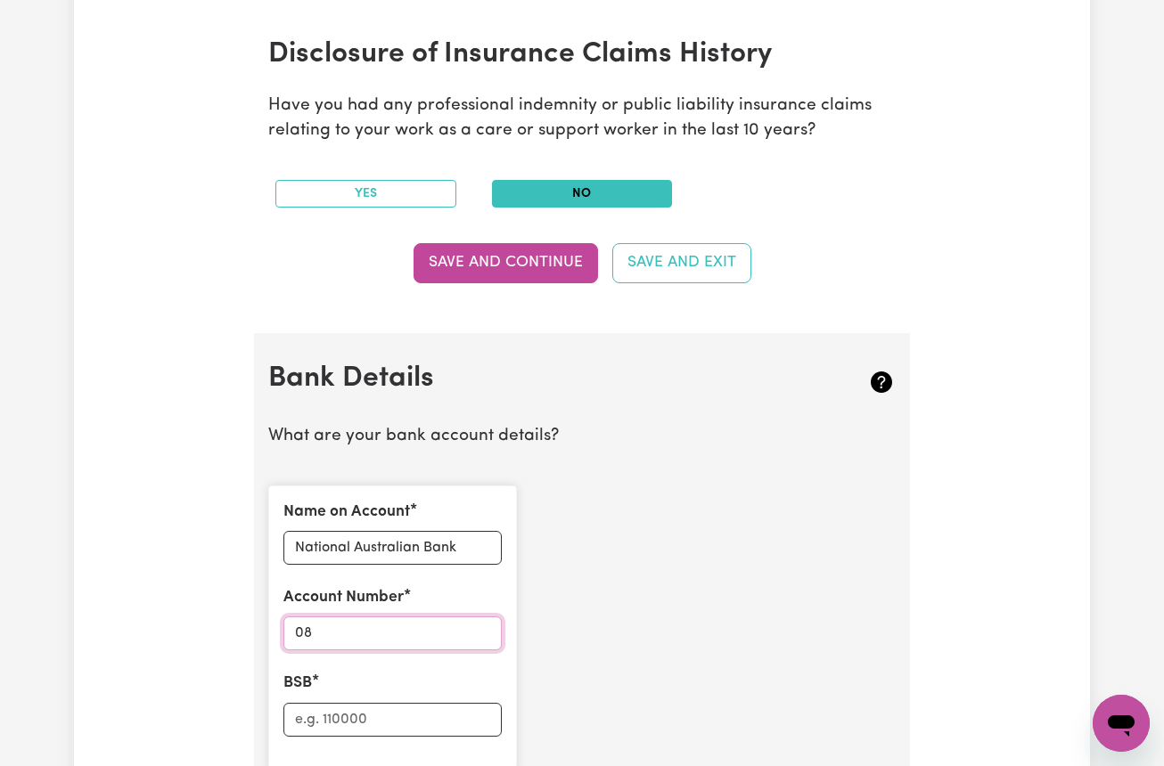
type input "0"
type input "883905152"
click at [378, 715] on input "BSB" at bounding box center [392, 720] width 218 height 34
type input "083532"
click at [585, 665] on div "Name on Account National Australian Bank Account Number 883905152 BSB 083532" at bounding box center [581, 629] width 649 height 316
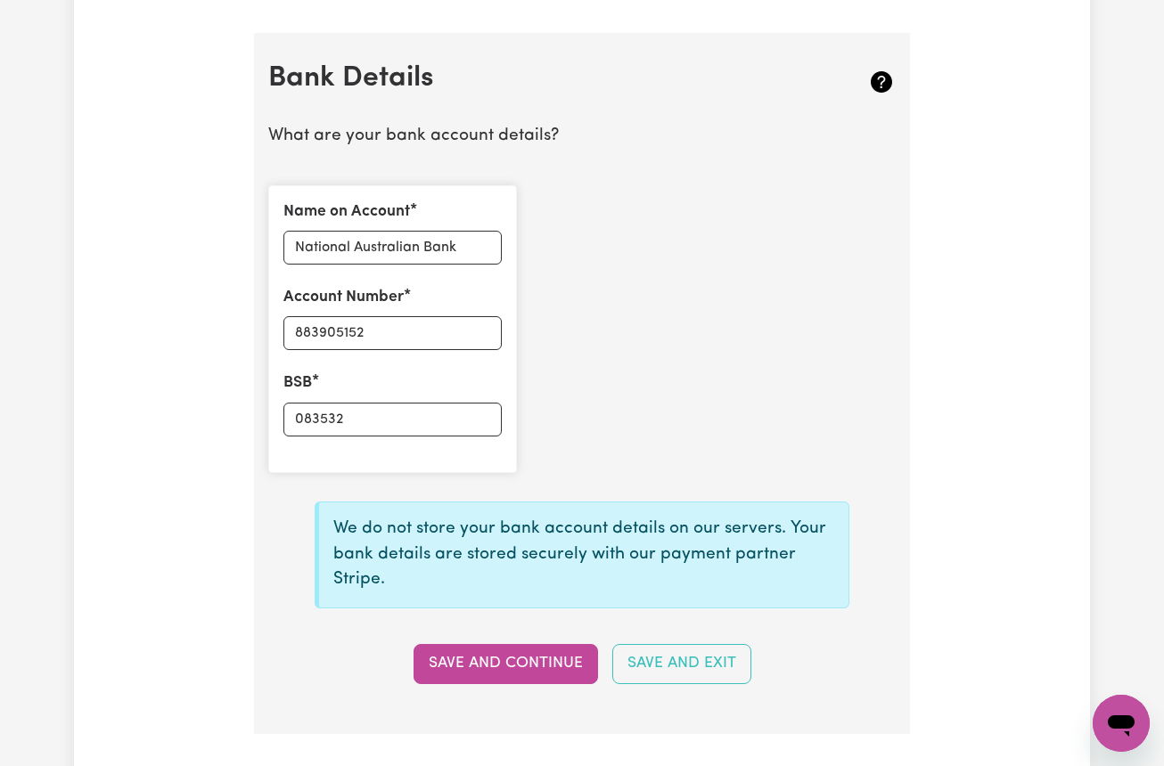
scroll to position [1225, 0]
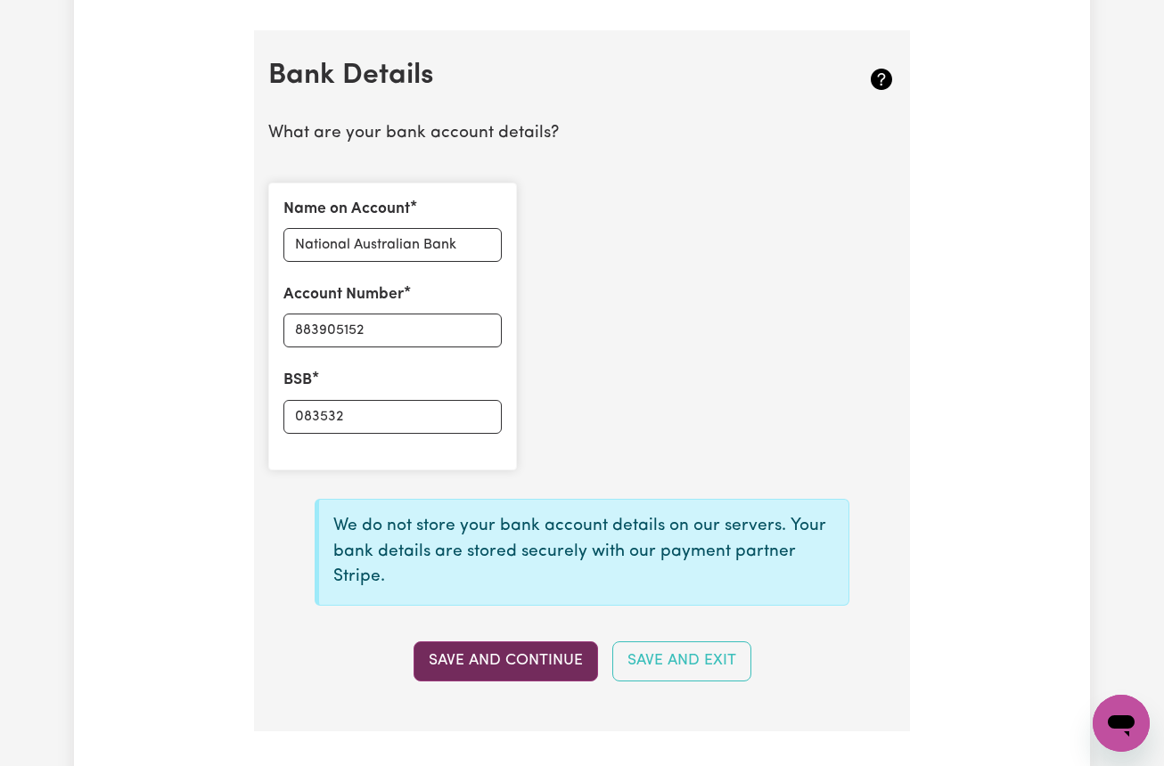
click at [525, 641] on button "Save and Continue" at bounding box center [505, 660] width 184 height 39
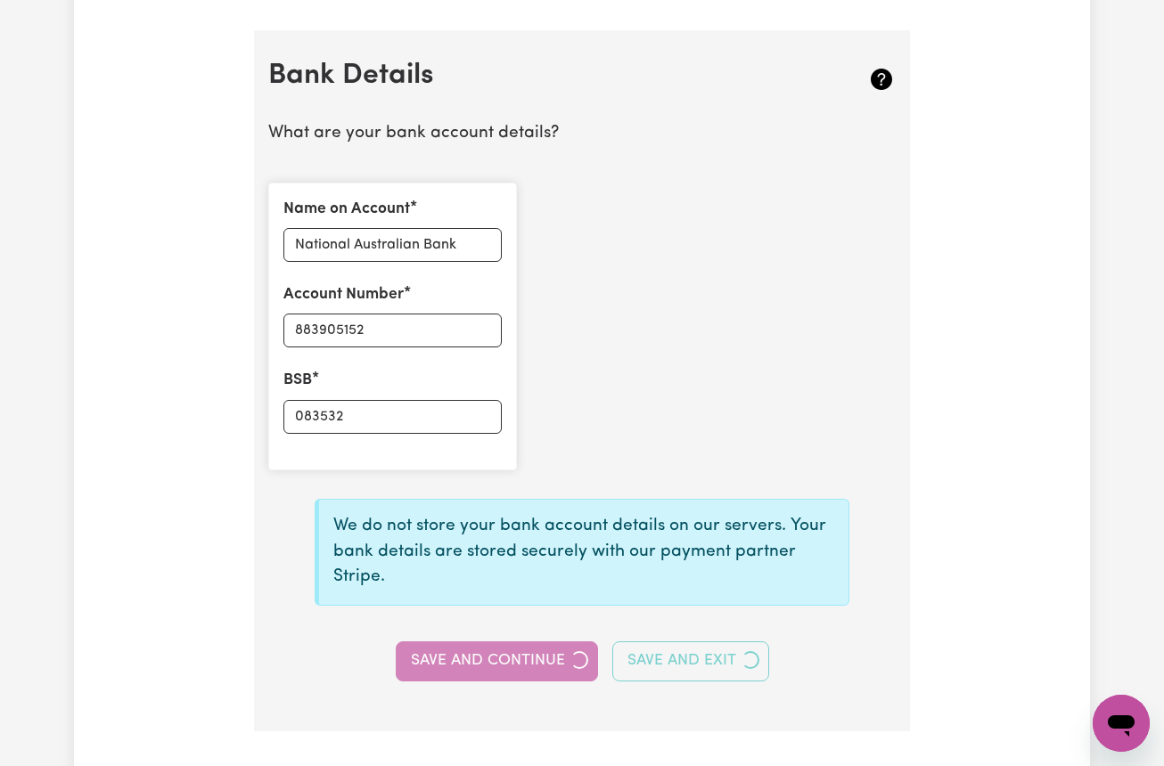
type input "****5152"
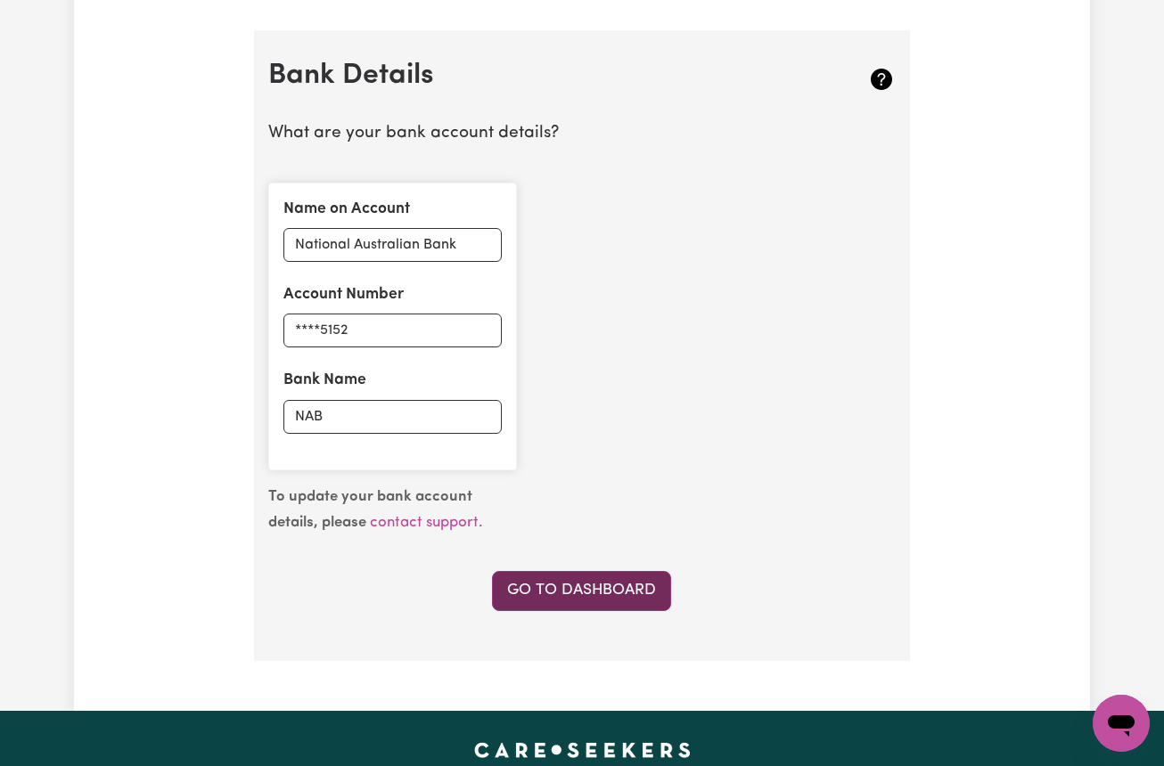
click at [605, 580] on link "Go to Dashboard" at bounding box center [581, 590] width 179 height 39
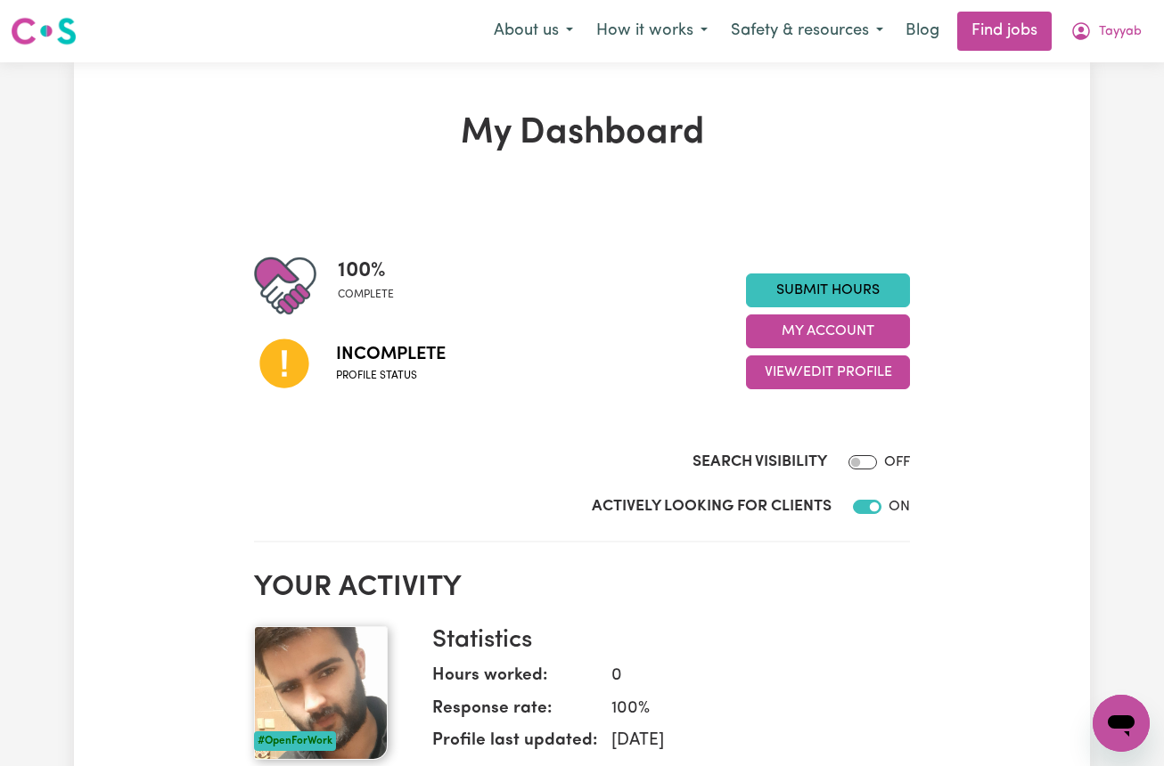
click at [388, 453] on div "Search Visibility OFF" at bounding box center [582, 466] width 656 height 30
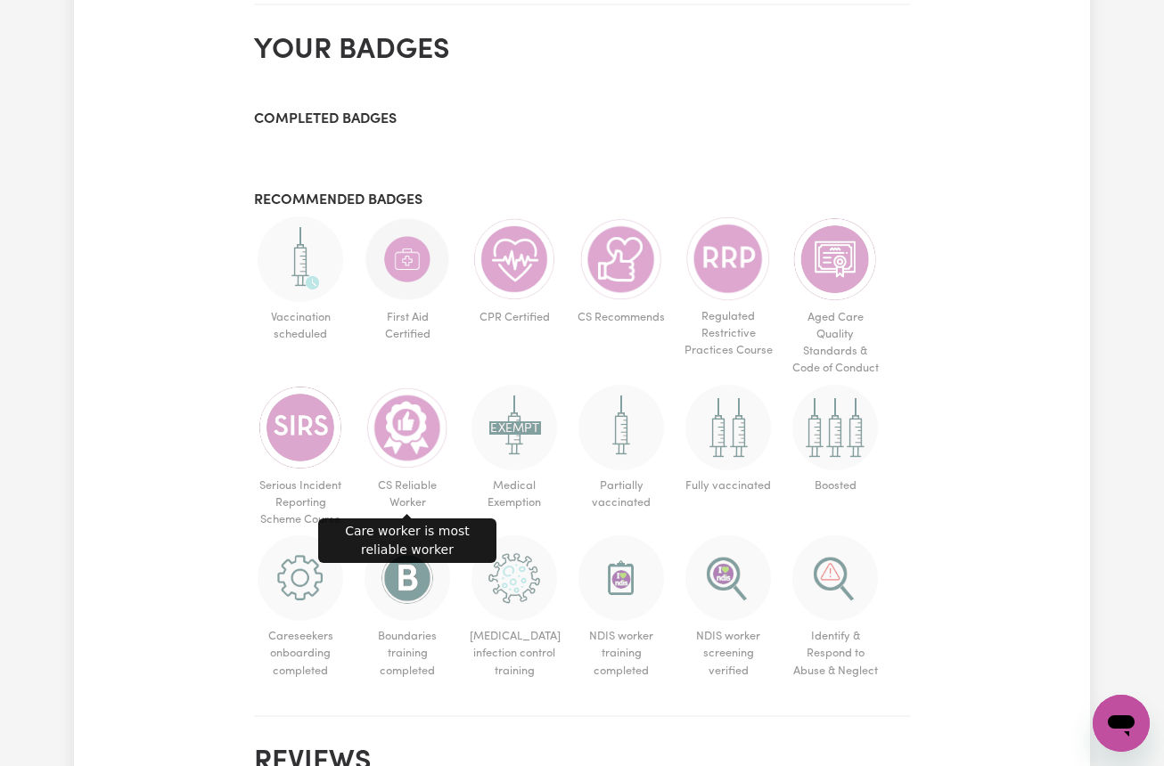
scroll to position [802, 0]
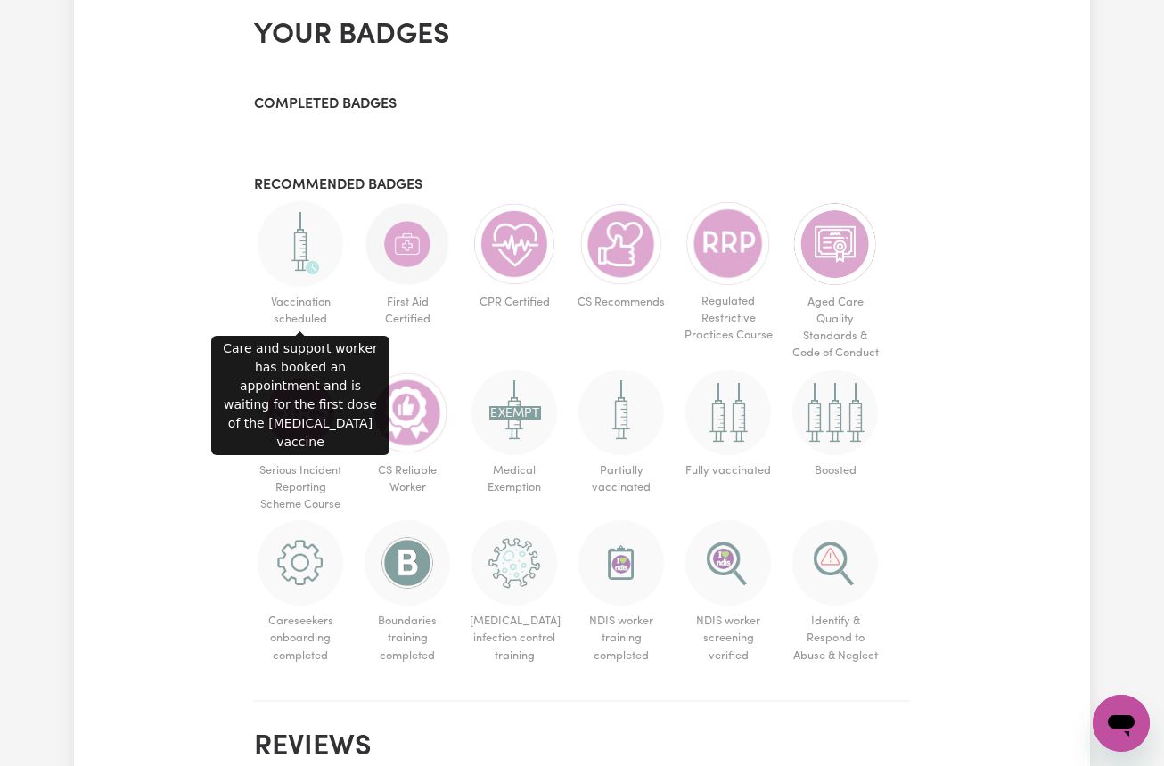
click at [310, 252] on img at bounding box center [300, 244] width 86 height 86
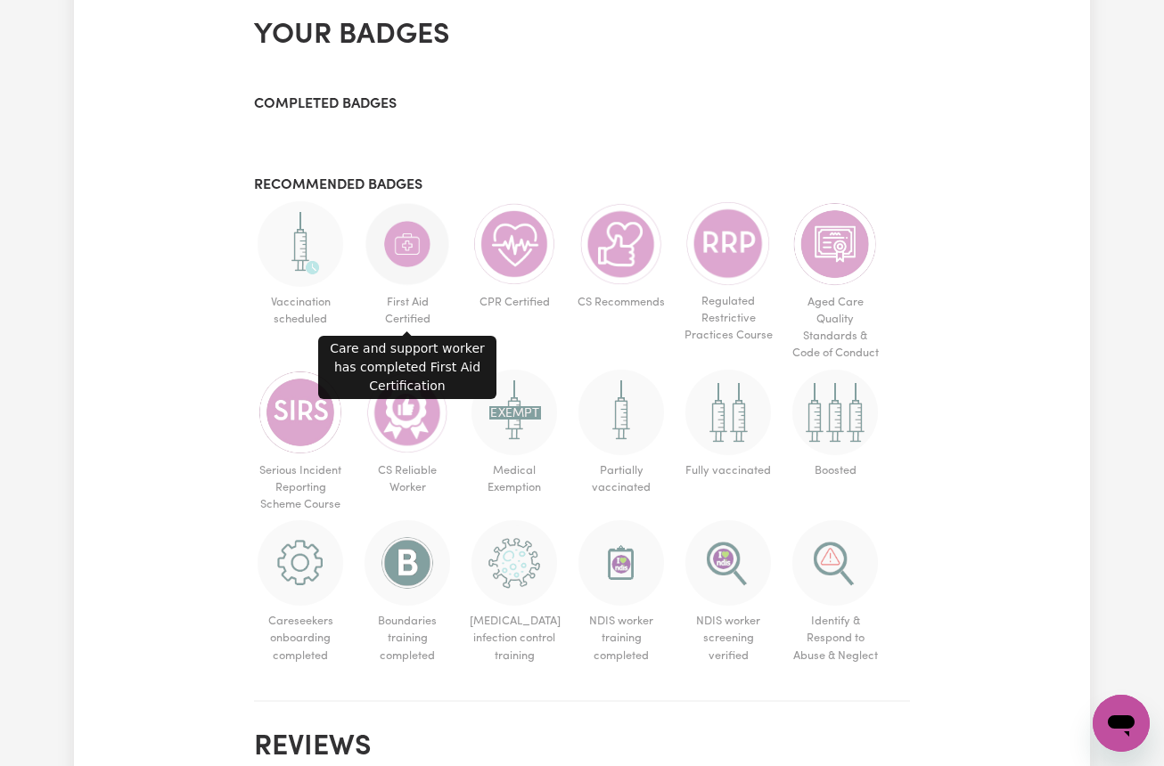
click at [427, 255] on img at bounding box center [407, 244] width 86 height 86
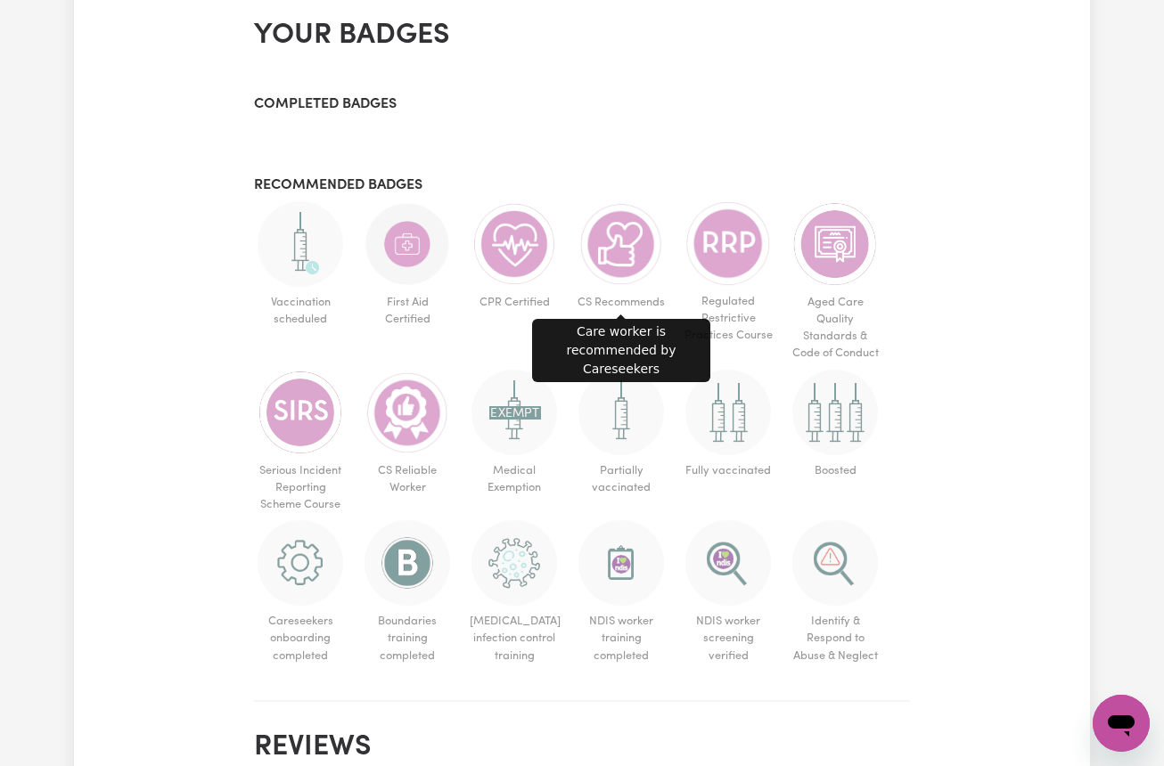
click at [625, 260] on img at bounding box center [621, 244] width 86 height 86
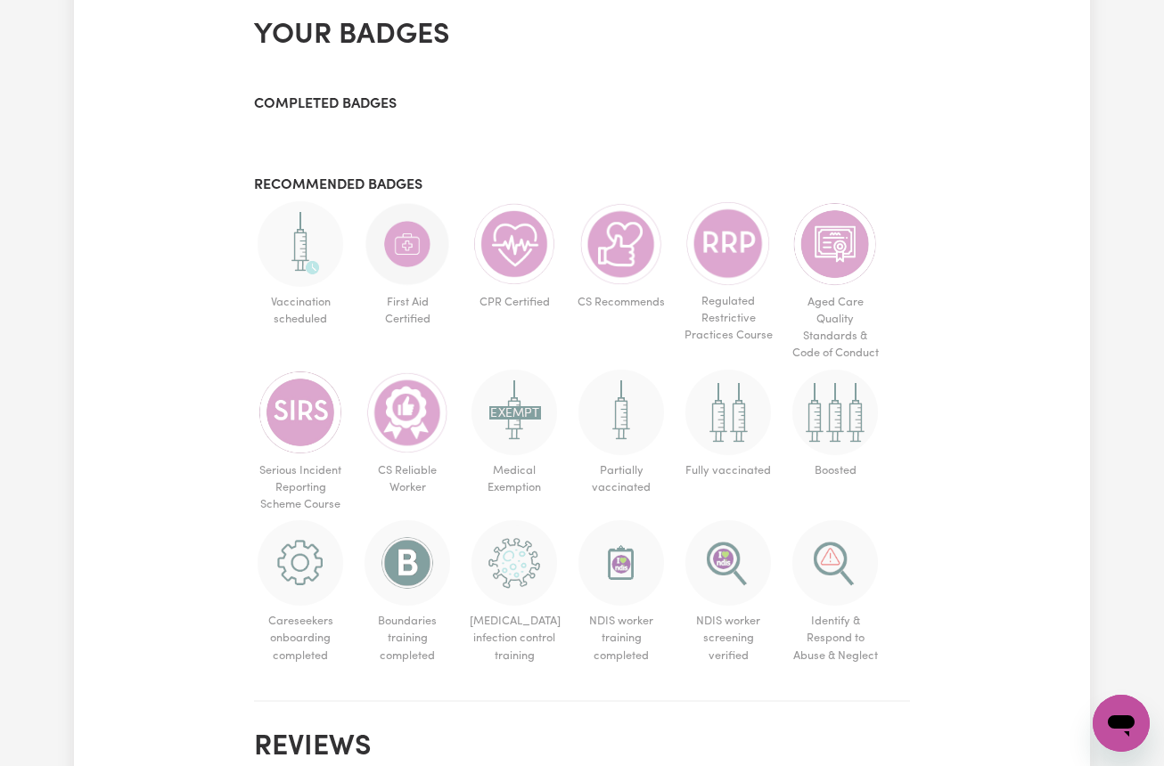
click at [1109, 463] on div "My Dashboard 100 % complete Incomplete Profile status Submit Hours My Account V…" at bounding box center [582, 69] width 1164 height 1617
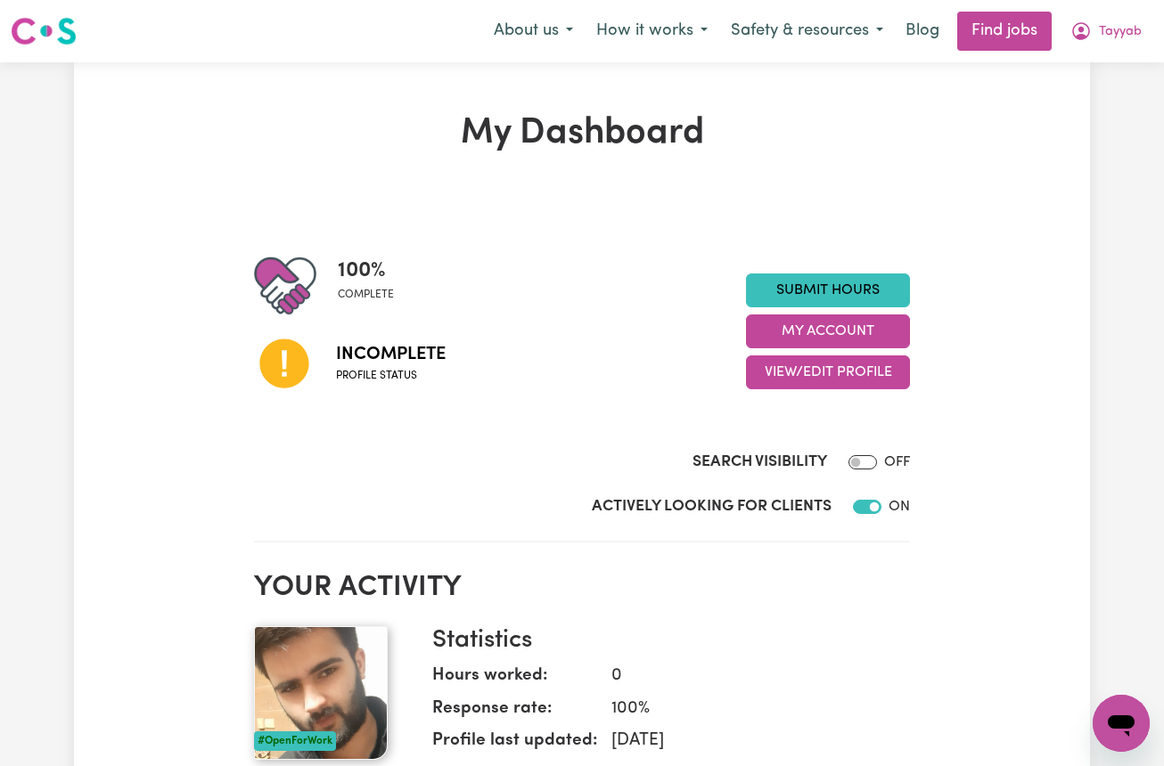
scroll to position [0, 0]
click at [856, 463] on input "Search Visibility" at bounding box center [862, 462] width 29 height 14
checkbox input "true"
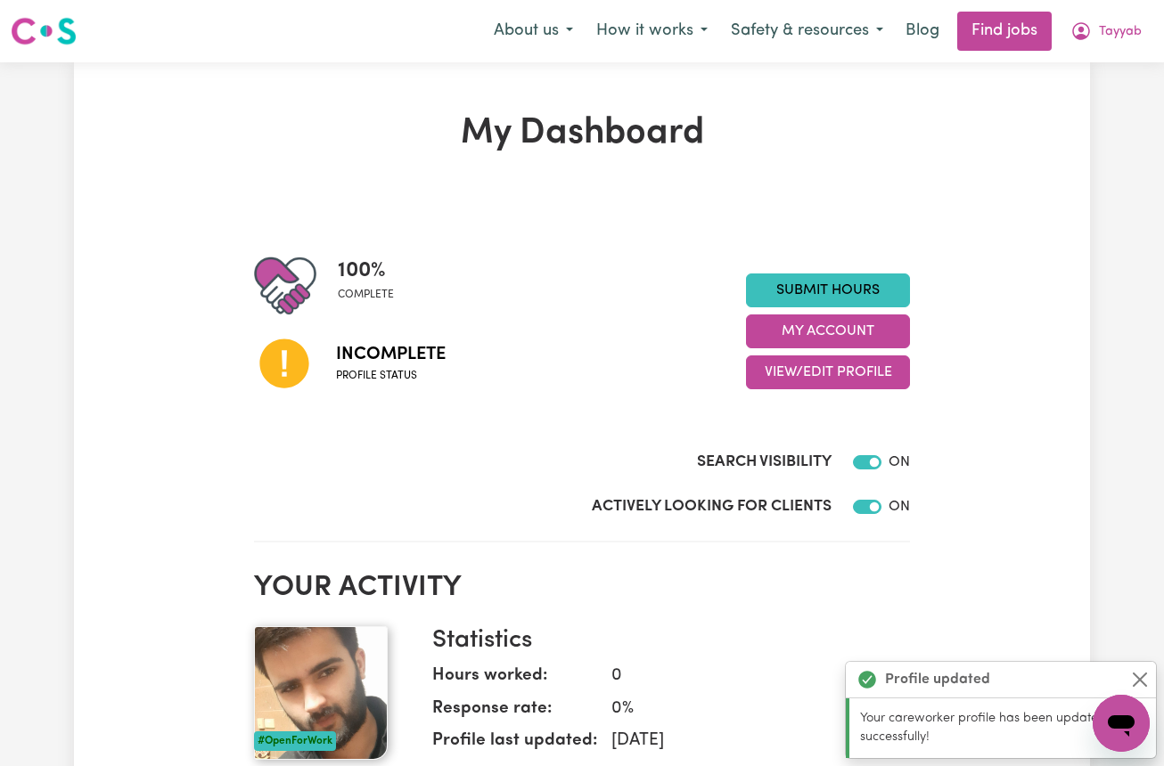
click at [540, 412] on div "Search Visibility ON" at bounding box center [582, 444] width 656 height 73
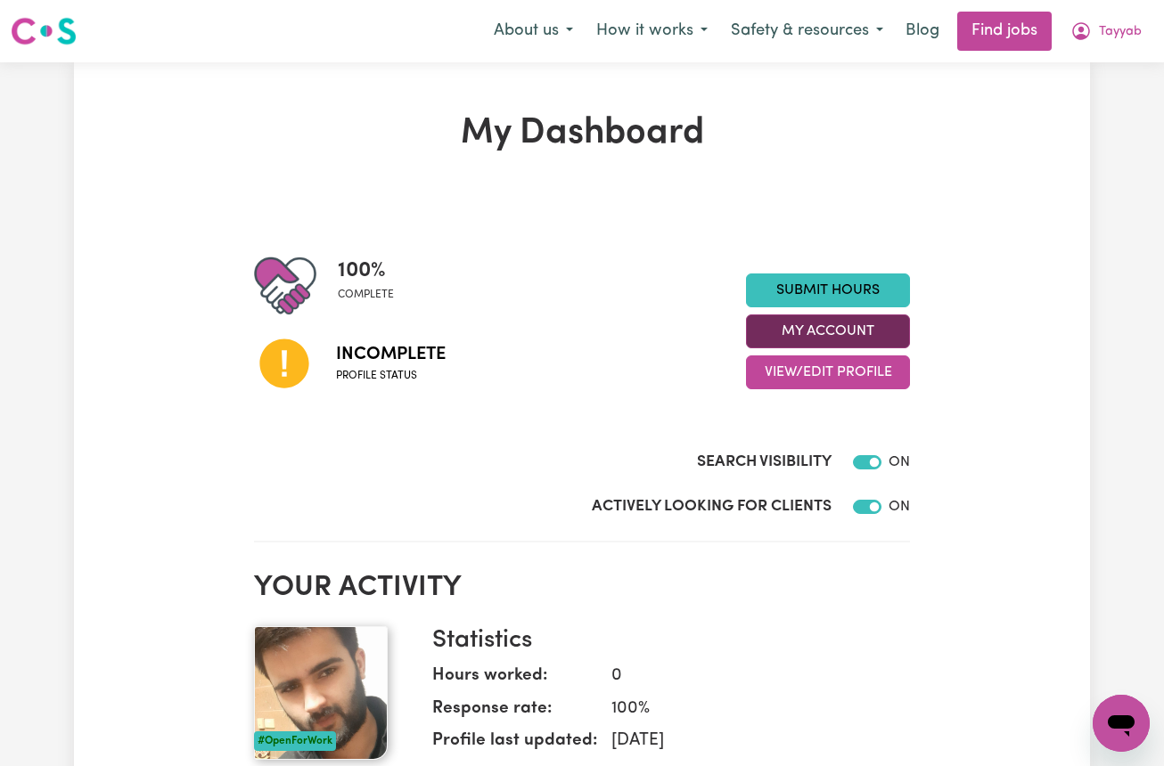
click at [840, 329] on button "My Account" at bounding box center [828, 331] width 164 height 34
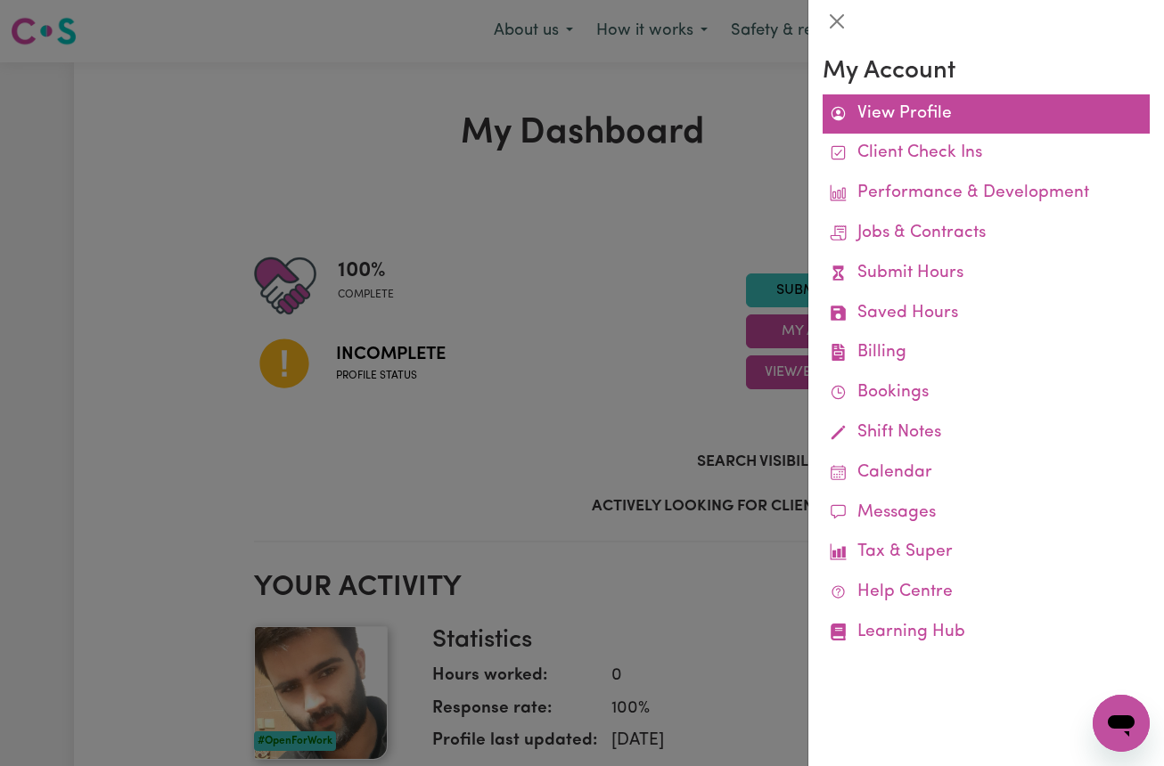
click at [887, 116] on link "View Profile" at bounding box center [985, 114] width 327 height 40
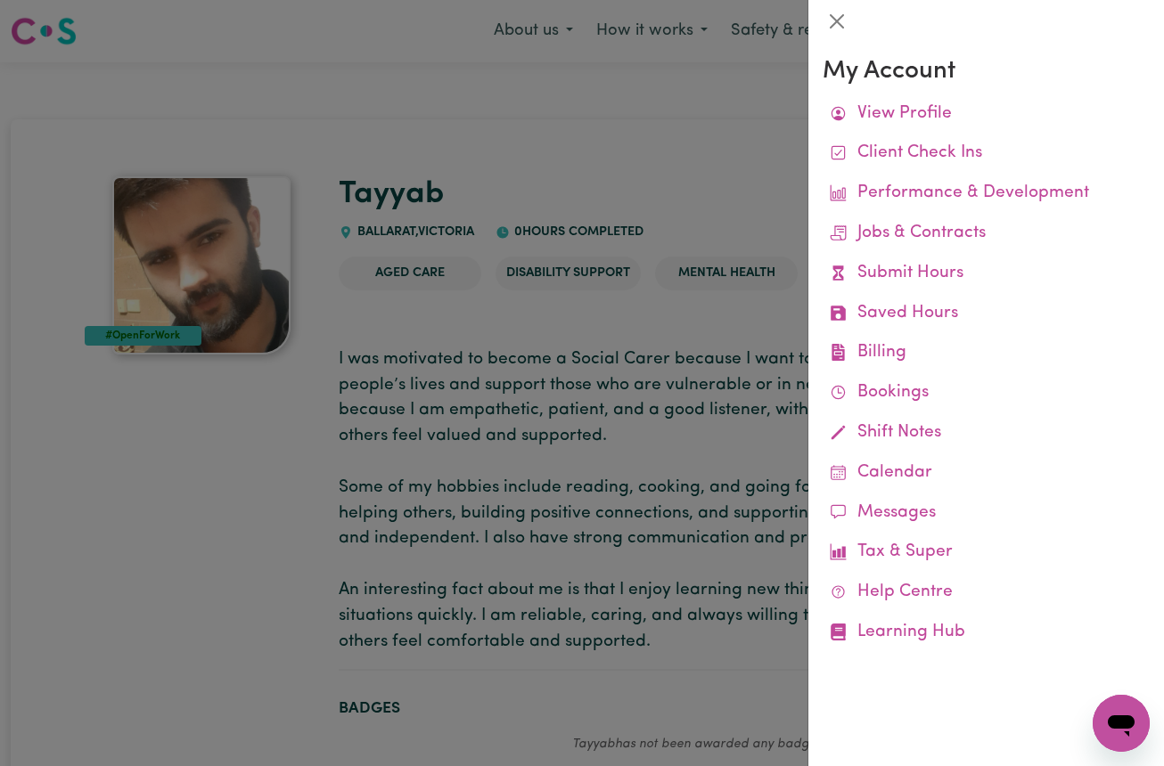
click at [182, 451] on div at bounding box center [582, 383] width 1164 height 766
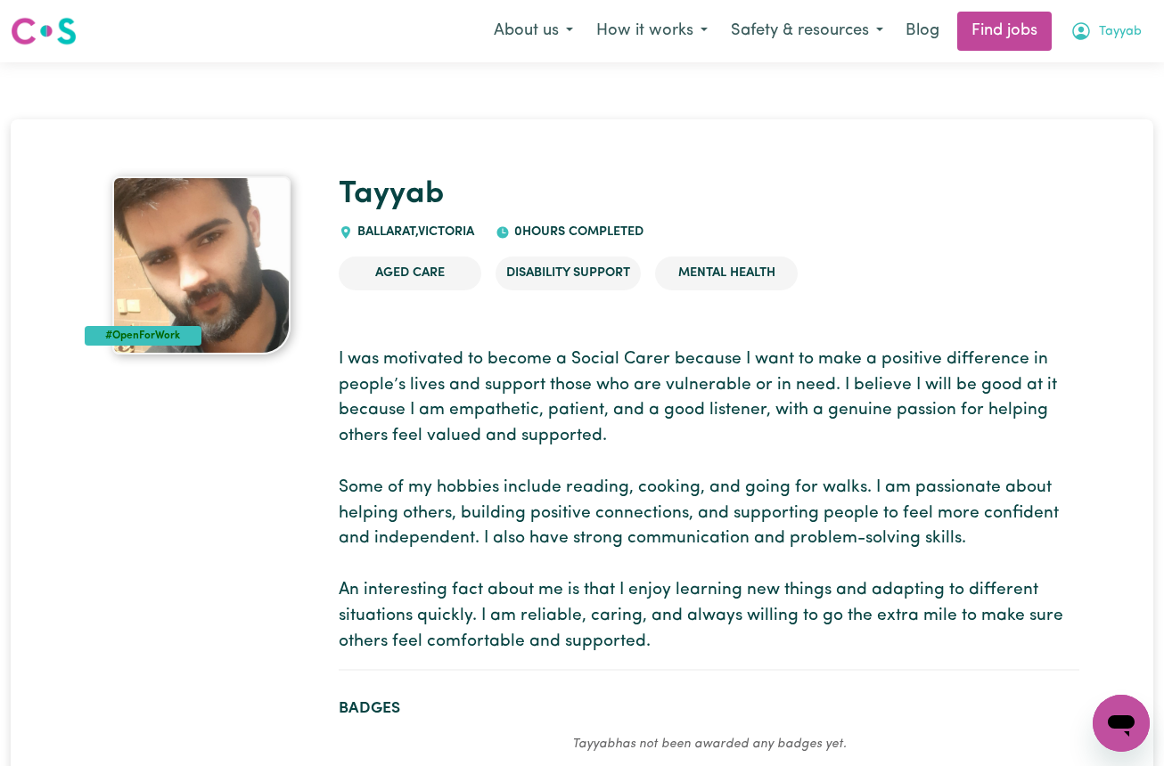
click at [1110, 23] on span "Tayyab" at bounding box center [1119, 32] width 43 height 20
click at [1072, 70] on link "My Account" at bounding box center [1081, 70] width 141 height 34
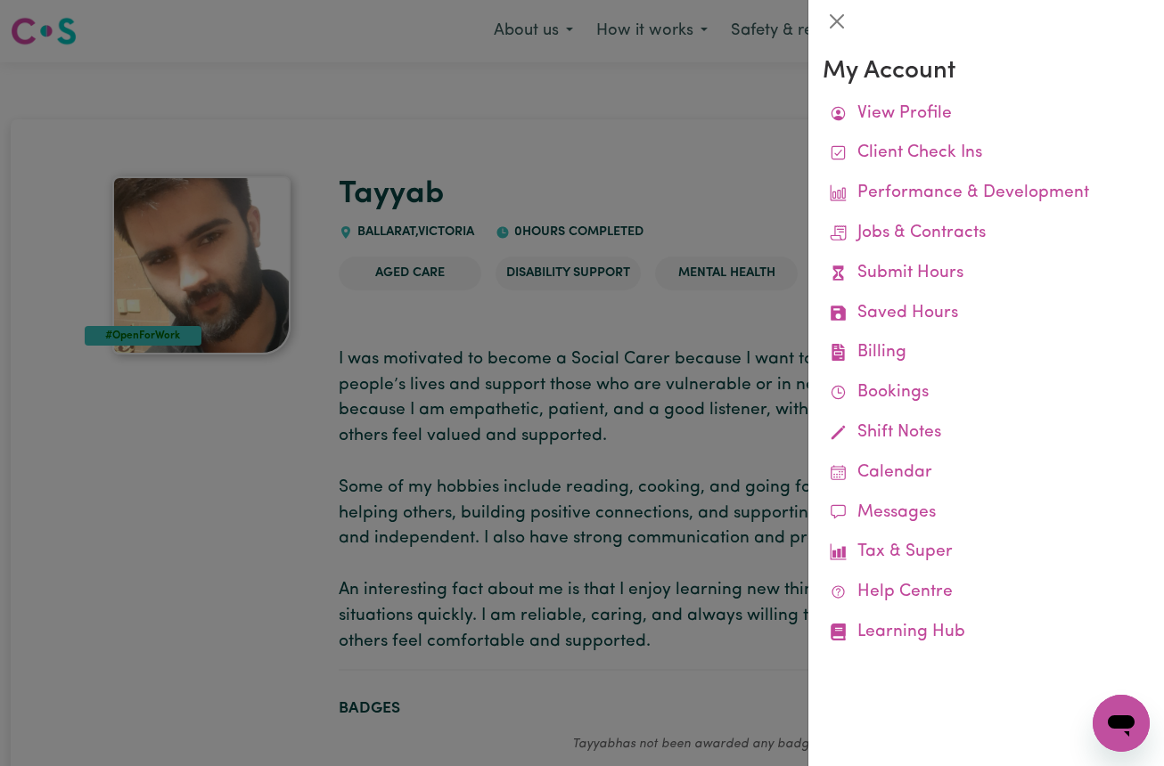
click at [522, 104] on div at bounding box center [582, 383] width 1164 height 766
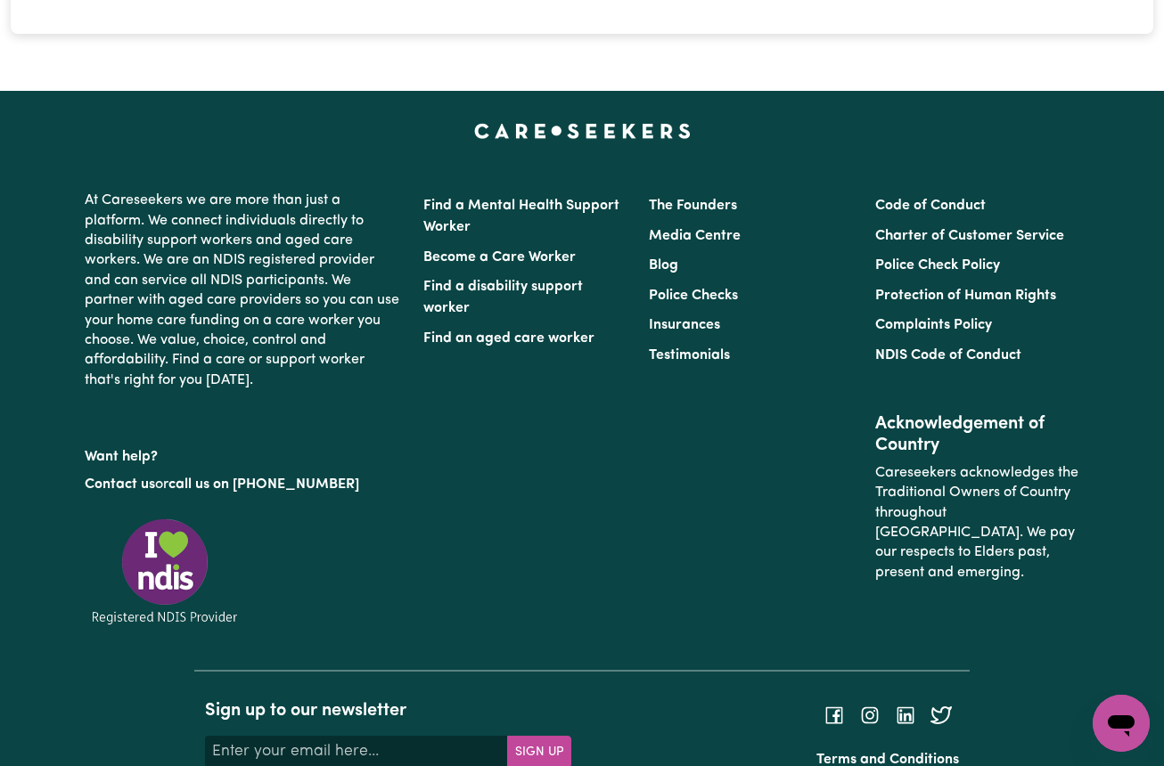
scroll to position [3691, 0]
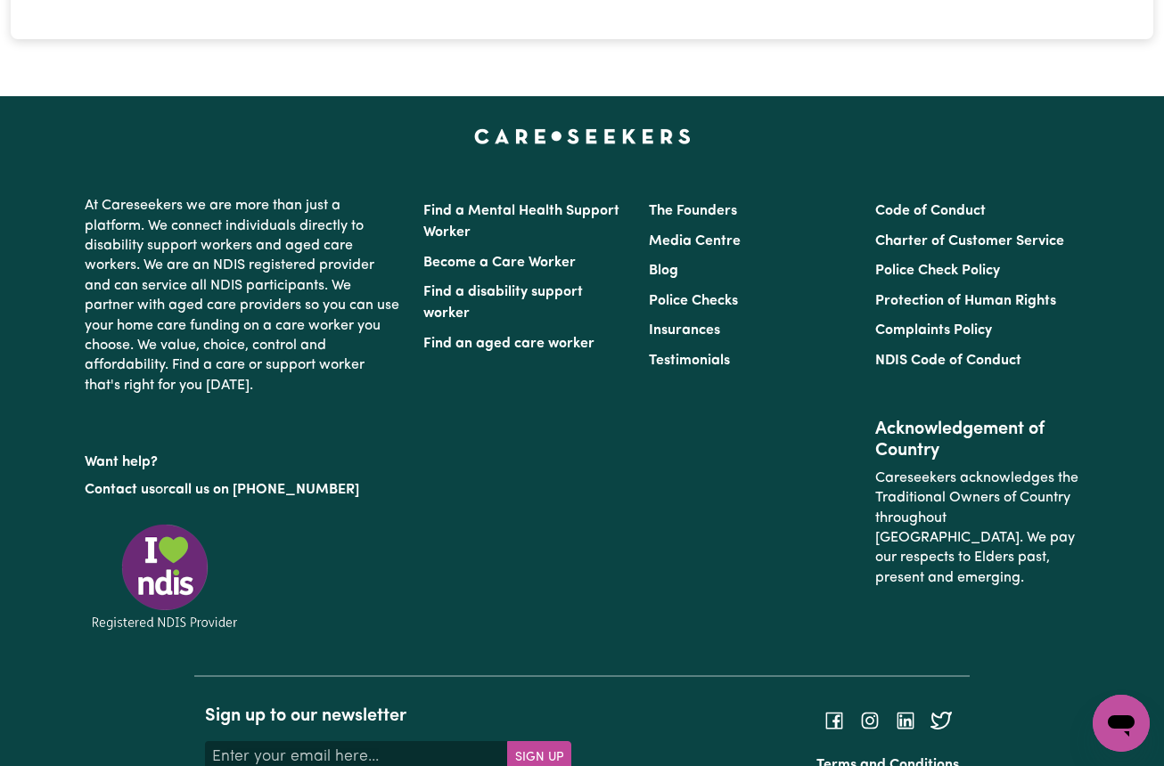
click at [873, 125] on div "At Careseekers we are more than just a platform. We connect individuals directl…" at bounding box center [582, 400] width 1016 height 551
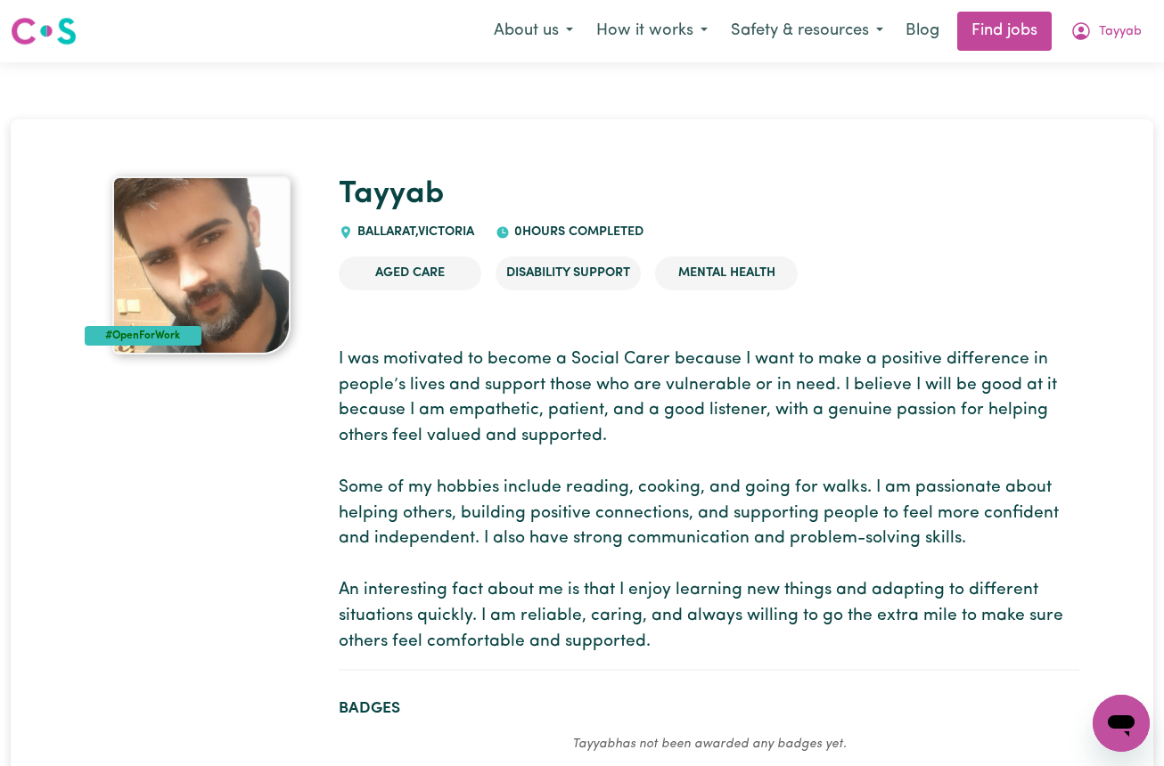
scroll to position [0, 0]
click at [1118, 21] on button "Tayyab" at bounding box center [1105, 30] width 94 height 37
click at [1060, 69] on link "My Account" at bounding box center [1081, 70] width 141 height 34
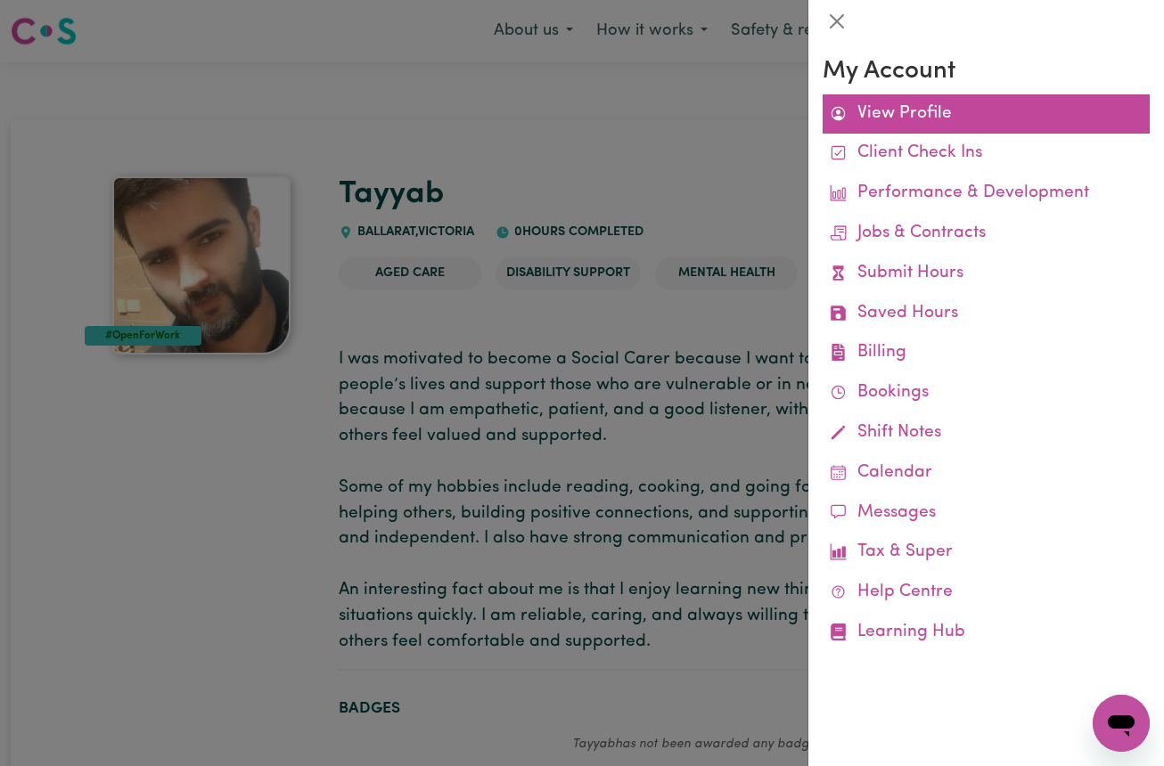
click at [887, 107] on link "View Profile" at bounding box center [985, 114] width 327 height 40
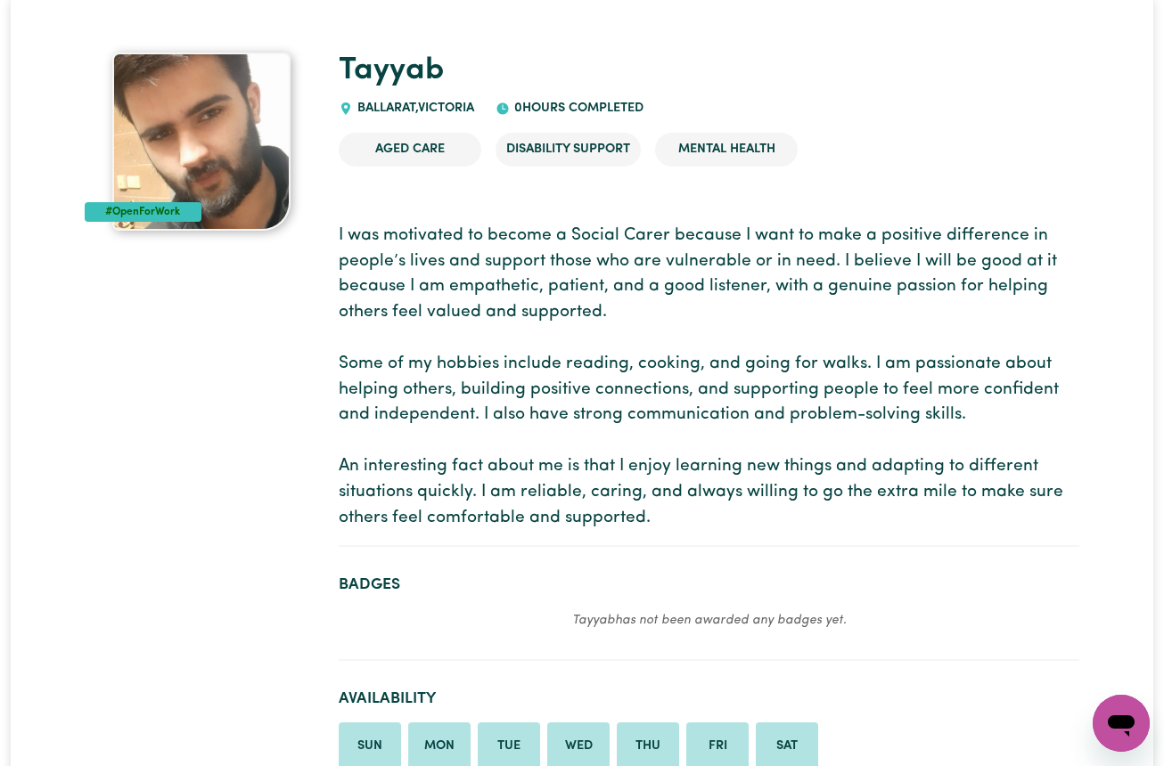
scroll to position [121, 0]
